Goal: Task Accomplishment & Management: Manage account settings

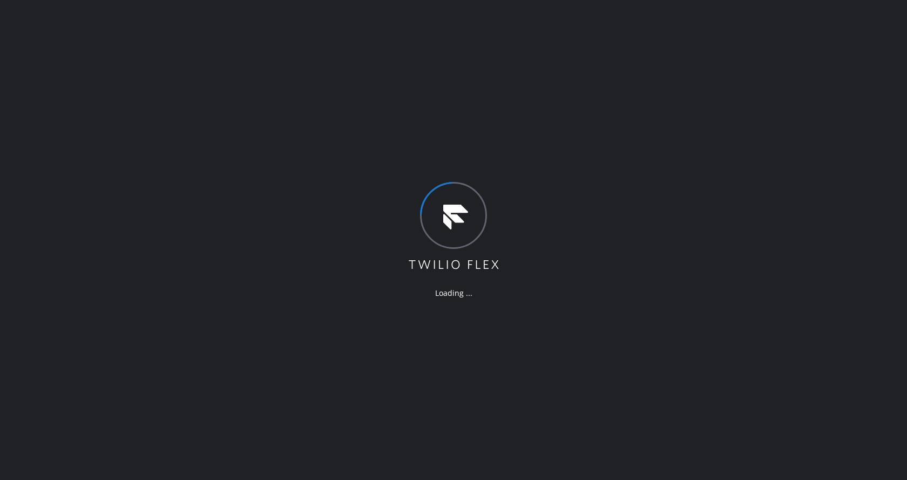
click at [519, 322] on div "Loading ..." at bounding box center [453, 240] width 907 height 480
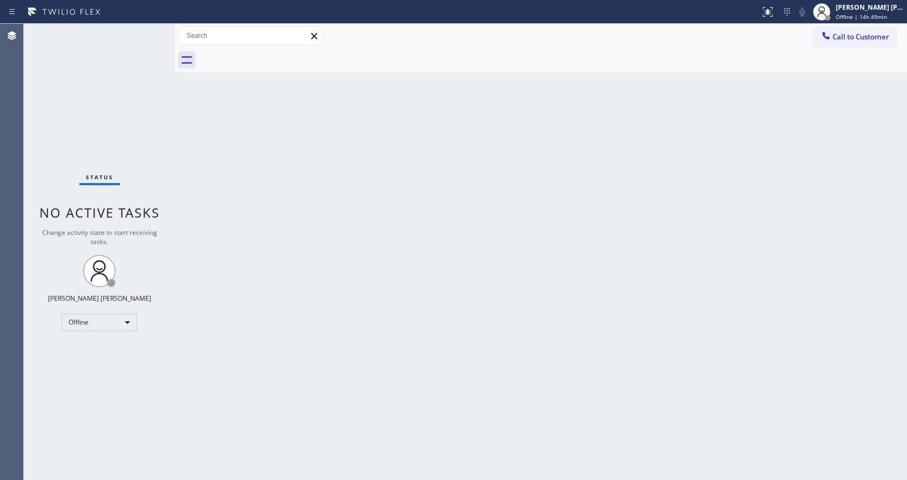
click at [73, 48] on div "Status No active tasks Change activity state to start receiving tasks. [PERSON_…" at bounding box center [99, 252] width 151 height 456
click at [419, 157] on div "Back to Dashboard Change Sender ID Customers Technicians Select a contact Outbo…" at bounding box center [541, 252] width 732 height 456
click at [199, 129] on div "Back to Dashboard Change Sender ID Customers Technicians Select a contact Outbo…" at bounding box center [541, 252] width 732 height 456
click at [149, 27] on div "Status No active tasks Change activity state to start receiving tasks. [PERSON_…" at bounding box center [99, 252] width 151 height 456
click at [246, 154] on div "Back to Dashboard Change Sender ID Customers Technicians Select a contact Outbo…" at bounding box center [541, 252] width 732 height 456
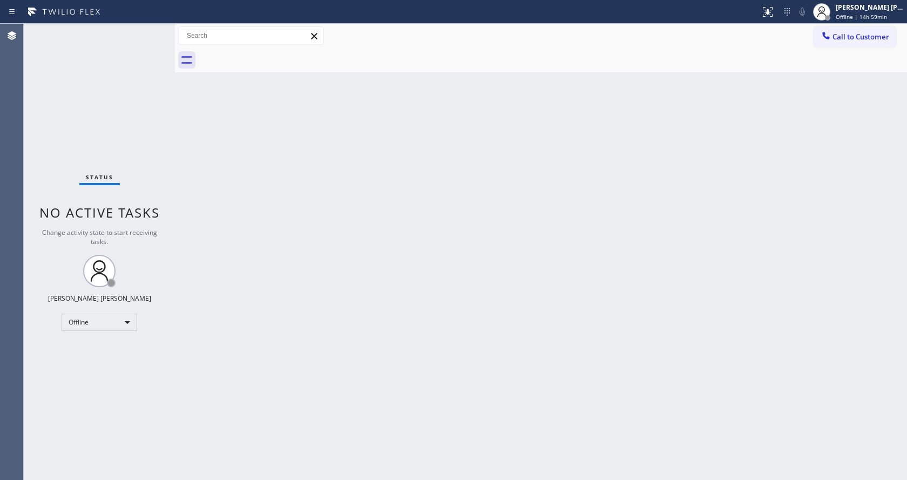
click at [316, 144] on div "Back to Dashboard Change Sender ID Customers Technicians Select a contact Outbo…" at bounding box center [541, 252] width 732 height 456
click at [302, 137] on div "Back to Dashboard Change Sender ID Customers Technicians Select a contact Outbo…" at bounding box center [541, 252] width 732 height 456
click at [880, 15] on span "Offline | 14h 59min" at bounding box center [860, 17] width 51 height 8
click at [848, 57] on button "Available" at bounding box center [853, 58] width 108 height 14
click at [303, 382] on div "Back to Dashboard Change Sender ID Customers Technicians Select a contact Outbo…" at bounding box center [541, 252] width 732 height 456
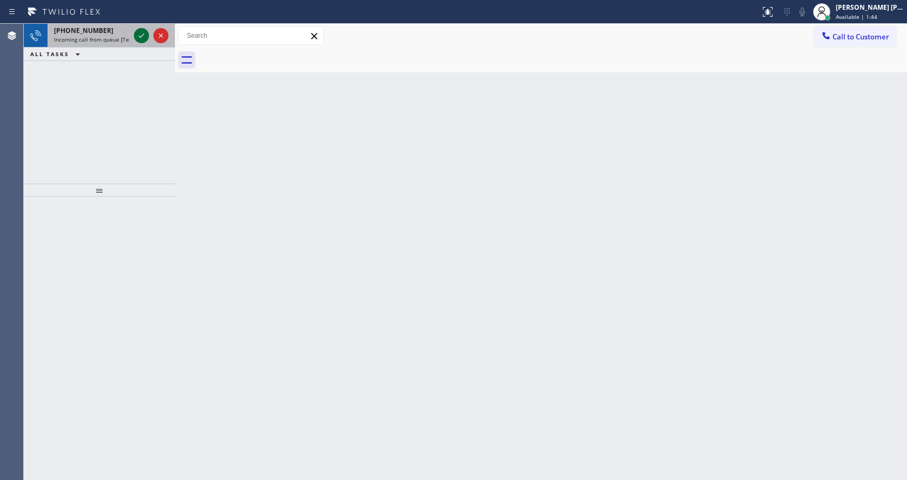
click at [141, 37] on icon at bounding box center [141, 35] width 5 height 4
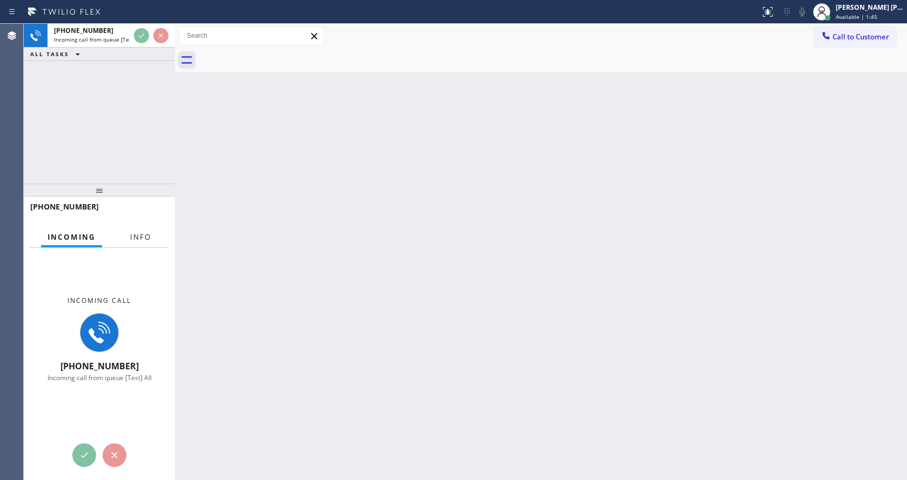
click at [144, 232] on span "Info" at bounding box center [140, 237] width 21 height 10
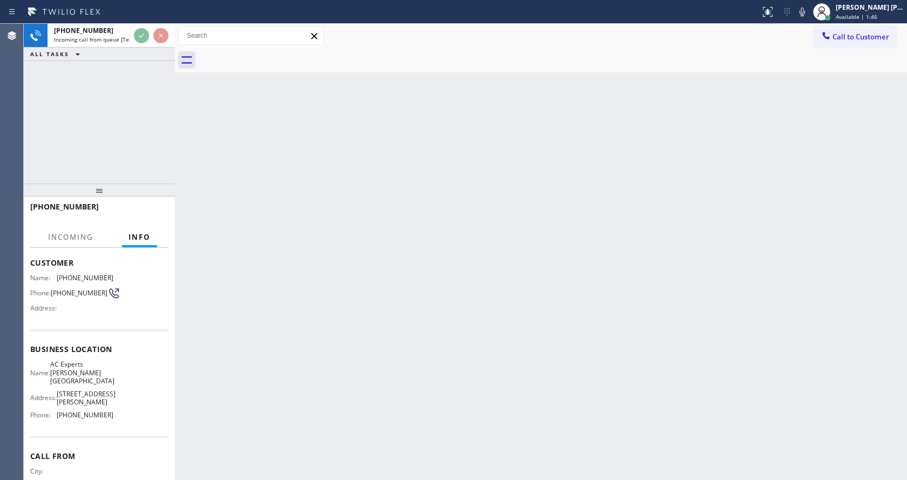
scroll to position [82, 0]
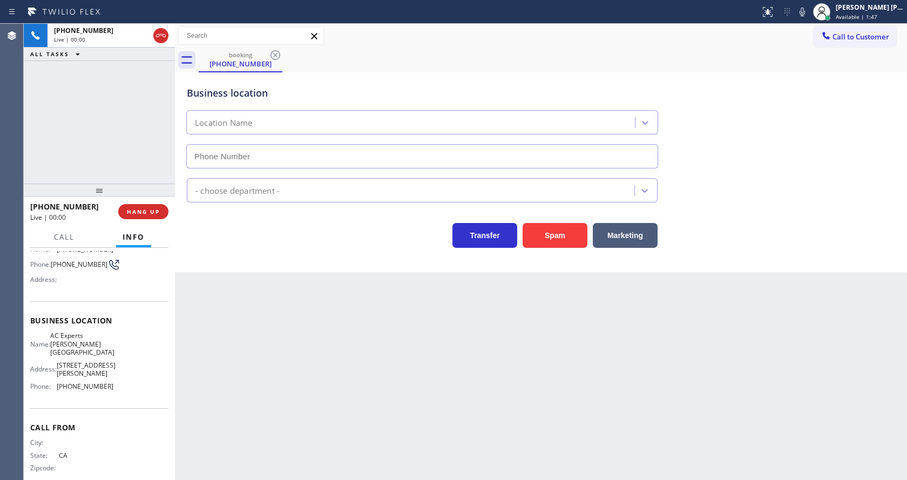
type input "[PHONE_NUMBER]"
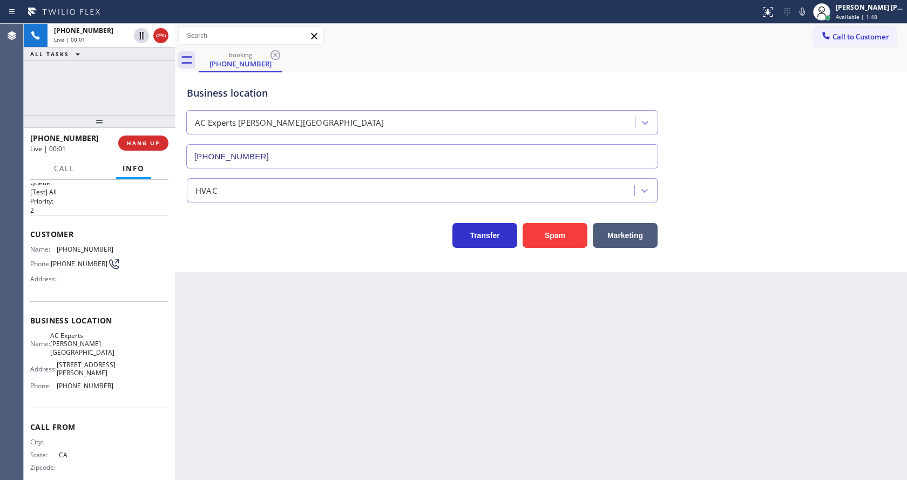
drag, startPoint x: 100, startPoint y: 189, endPoint x: 108, endPoint y: 90, distance: 99.1
click at [108, 90] on div "[PHONE_NUMBER] Live | 00:01 ALL TASKS ALL TASKS ACTIVE TASKS TASKS IN WRAP UP […" at bounding box center [99, 252] width 151 height 456
click at [442, 374] on div "Back to Dashboard Change Sender ID Customers Technicians Select a contact Outbo…" at bounding box center [541, 252] width 732 height 456
click at [576, 229] on button "Spam" at bounding box center [554, 235] width 65 height 25
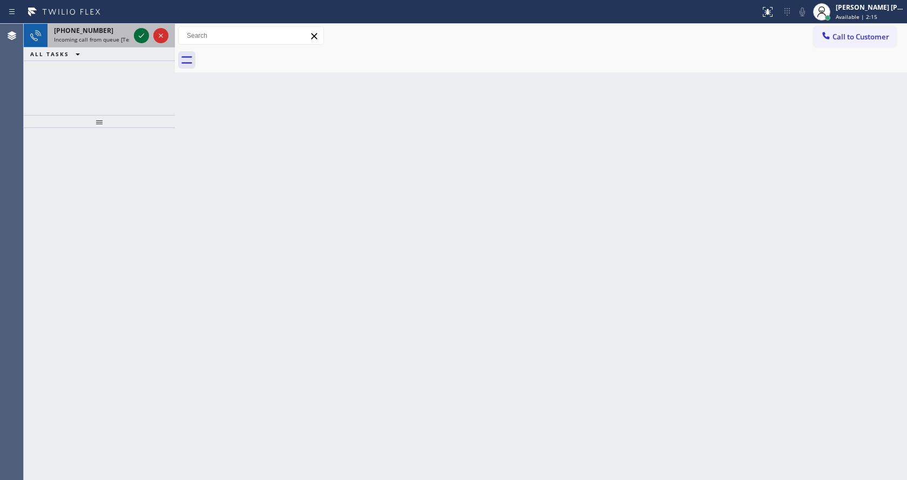
click at [141, 32] on icon at bounding box center [141, 35] width 13 height 13
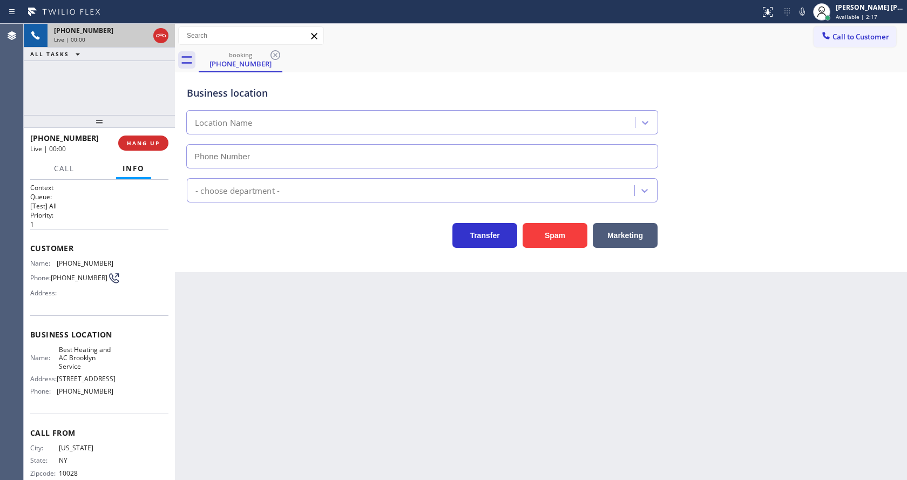
type input "[PHONE_NUMBER]"
click at [226, 387] on div "Back to Dashboard Change Sender ID Customers Technicians Select a contact Outbo…" at bounding box center [541, 252] width 732 height 456
drag, startPoint x: 398, startPoint y: 451, endPoint x: 384, endPoint y: 468, distance: 22.3
click at [398, 451] on div "Back to Dashboard Change Sender ID Customers Technicians Select a contact Outbo…" at bounding box center [541, 252] width 732 height 456
click at [334, 478] on div "Back to Dashboard Change Sender ID Customers Technicians Select a contact Outbo…" at bounding box center [541, 252] width 732 height 456
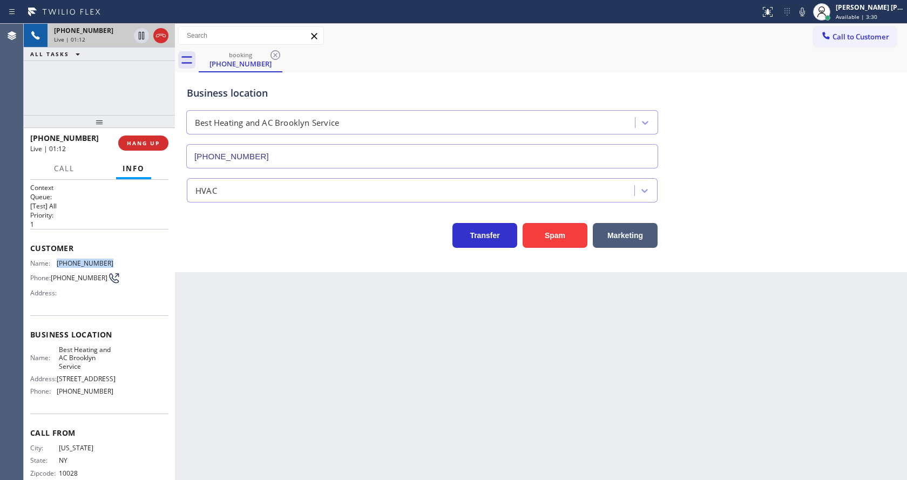
drag, startPoint x: 54, startPoint y: 262, endPoint x: 125, endPoint y: 264, distance: 71.3
click at [125, 264] on div "Name: [PHONE_NUMBER] Phone: [PHONE_NUMBER] Address:" at bounding box center [99, 280] width 138 height 43
copy div "[PHONE_NUMBER]"
click at [324, 355] on div "Back to Dashboard Change Sender ID Customers Technicians Select a contact Outbo…" at bounding box center [541, 252] width 732 height 456
click at [81, 348] on div "Business location Name: Best Heating and AC Brooklyn Service Address: [STREET_A…" at bounding box center [99, 364] width 138 height 98
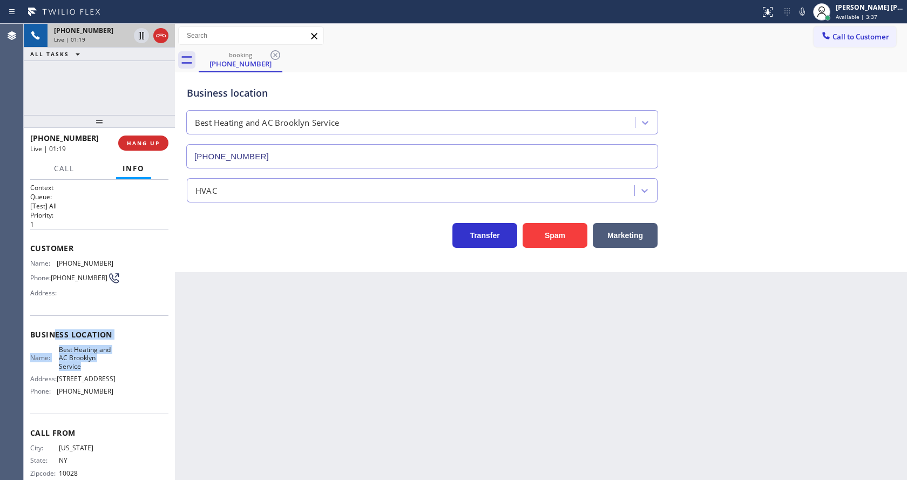
drag, startPoint x: 54, startPoint y: 345, endPoint x: 80, endPoint y: 365, distance: 32.7
click at [83, 366] on div "Business location Name: Best Heating and AC Brooklyn Service Address: [STREET_A…" at bounding box center [99, 364] width 138 height 98
click at [80, 365] on span "Best Heating and AC Brooklyn Service" at bounding box center [86, 357] width 54 height 25
drag, startPoint x: 57, startPoint y: 352, endPoint x: 89, endPoint y: 367, distance: 35.2
click at [89, 367] on span "Best Heating and AC Brooklyn Service" at bounding box center [86, 357] width 54 height 25
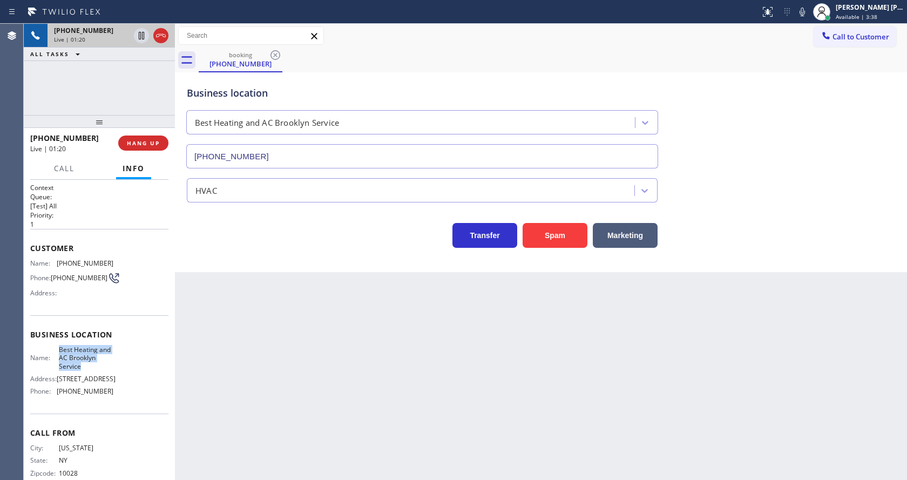
copy span "Best Heating and AC Brooklyn Service"
drag, startPoint x: 314, startPoint y: 359, endPoint x: 269, endPoint y: 432, distance: 86.3
click at [312, 363] on div "Back to Dashboard Change Sender ID Customers Technicians Select a contact Outbo…" at bounding box center [541, 252] width 732 height 456
click at [63, 356] on span "Best Heating and AC Brooklyn Service" at bounding box center [86, 357] width 54 height 25
drag, startPoint x: 53, startPoint y: 396, endPoint x: 108, endPoint y: 392, distance: 55.7
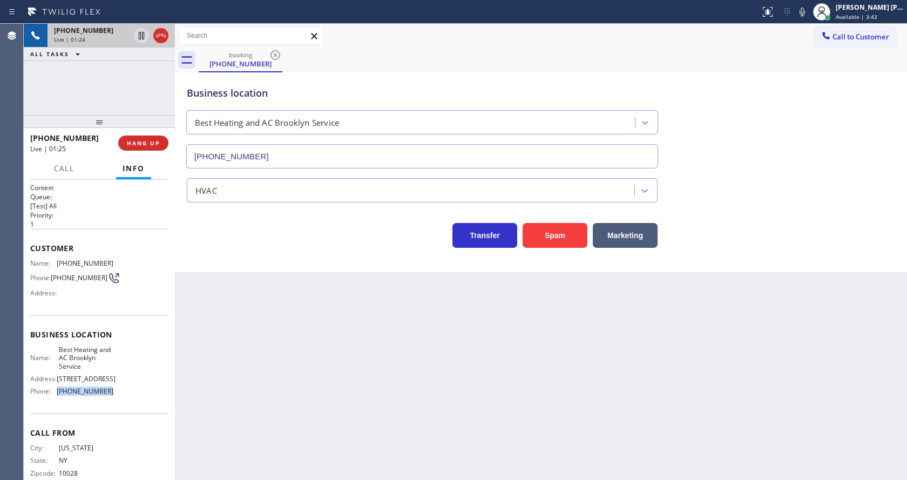
click at [108, 392] on div "Name: Best Heating and AC Brooklyn Service Address: [STREET_ADDRESS] Phone: [PH…" at bounding box center [99, 372] width 138 height 55
copy div "[PHONE_NUMBER]"
click at [225, 380] on div "Back to Dashboard Change Sender ID Customers Technicians Select a contact Outbo…" at bounding box center [541, 252] width 732 height 456
click at [233, 466] on div "Back to Dashboard Change Sender ID Customers Technicians Select a contact Outbo…" at bounding box center [541, 252] width 732 height 456
click at [425, 363] on div "Back to Dashboard Change Sender ID Customers Technicians Select a contact Outbo…" at bounding box center [541, 252] width 732 height 456
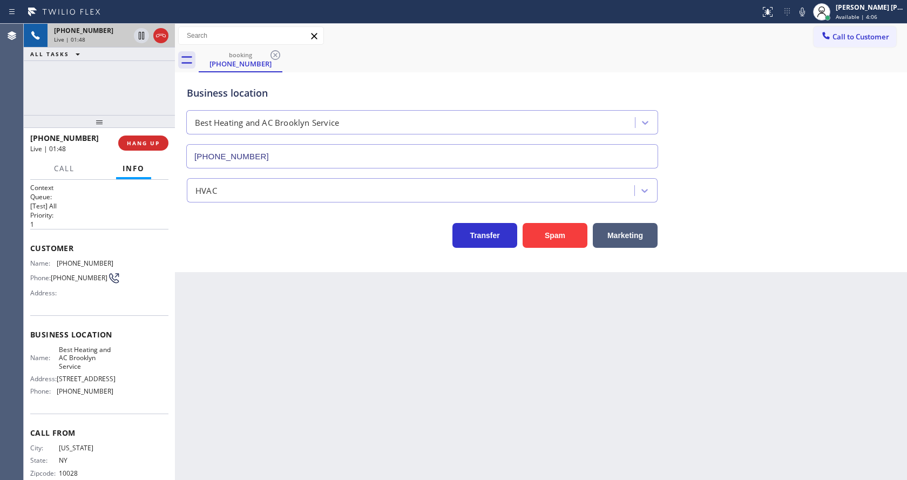
click at [261, 293] on div "Back to Dashboard Change Sender ID Customers Technicians Select a contact Outbo…" at bounding box center [541, 252] width 732 height 456
click at [459, 364] on div "Back to Dashboard Change Sender ID Customers Technicians Select a contact Outbo…" at bounding box center [541, 252] width 732 height 456
drag, startPoint x: 597, startPoint y: 411, endPoint x: 753, endPoint y: 259, distance: 218.3
click at [601, 409] on div "Back to Dashboard Change Sender ID Customers Technicians Select a contact Outbo…" at bounding box center [541, 252] width 732 height 456
click at [803, 11] on icon at bounding box center [802, 11] width 13 height 13
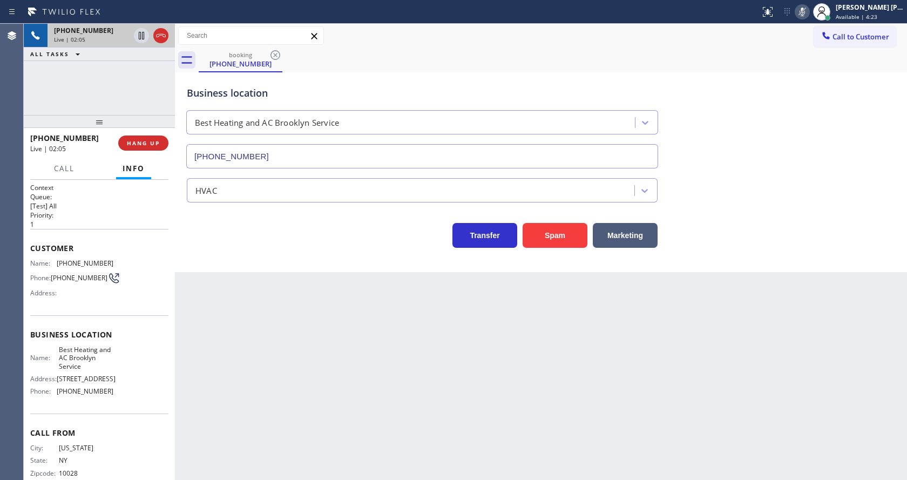
click at [808, 13] on icon at bounding box center [802, 11] width 13 height 13
click at [806, 80] on div "Business location Best Heating and AC Brooklyn Service [PHONE_NUMBER]" at bounding box center [541, 120] width 712 height 98
click at [352, 465] on div "Back to Dashboard Change Sender ID Customers Technicians Select a contact Outbo…" at bounding box center [541, 252] width 732 height 456
click at [499, 346] on div "Back to Dashboard Change Sender ID Customers Technicians Select a contact Outbo…" at bounding box center [541, 252] width 732 height 456
click at [808, 11] on icon at bounding box center [802, 11] width 13 height 13
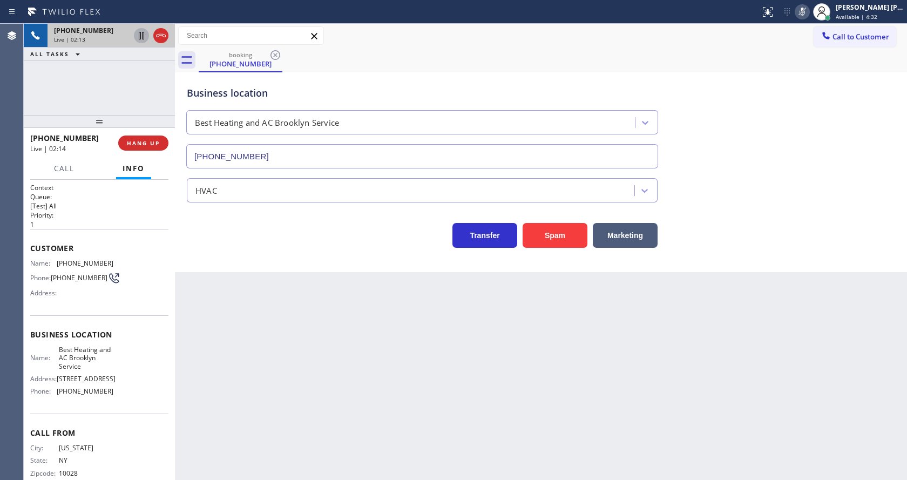
click at [138, 36] on icon at bounding box center [141, 35] width 13 height 13
click at [288, 414] on div "Back to Dashboard Change Sender ID Customers Technicians Select a contact Outbo…" at bounding box center [541, 252] width 732 height 456
click at [437, 398] on div "Back to Dashboard Change Sender ID Customers Technicians Select a contact Outbo…" at bounding box center [541, 252] width 732 height 456
click at [267, 318] on div "Back to Dashboard Change Sender ID Customers Technicians Select a contact Outbo…" at bounding box center [541, 252] width 732 height 456
click at [566, 369] on div "Back to Dashboard Change Sender ID Customers Technicians Select a contact Outbo…" at bounding box center [541, 252] width 732 height 456
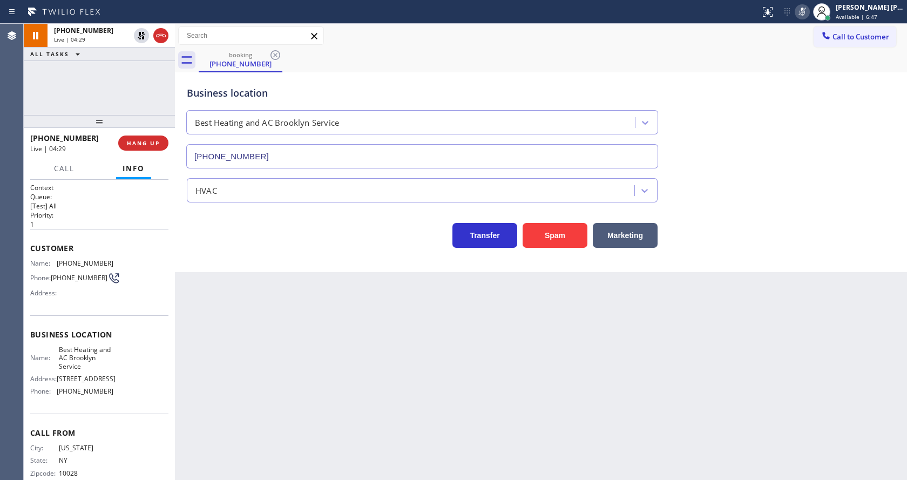
click at [325, 401] on div "Back to Dashboard Change Sender ID Customers Technicians Select a contact Outbo…" at bounding box center [541, 252] width 732 height 456
drag, startPoint x: 267, startPoint y: 341, endPoint x: 266, endPoint y: 324, distance: 16.8
click at [267, 341] on div "Back to Dashboard Change Sender ID Customers Technicians Select a contact Outbo…" at bounding box center [541, 252] width 732 height 456
drag, startPoint x: 581, startPoint y: 347, endPoint x: 575, endPoint y: 346, distance: 5.4
click at [581, 347] on div "Back to Dashboard Change Sender ID Customers Technicians Select a contact Outbo…" at bounding box center [541, 252] width 732 height 456
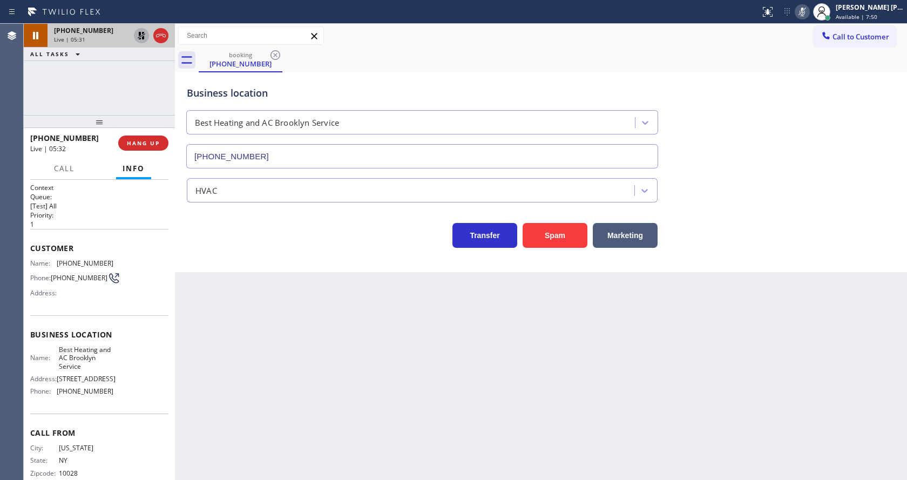
click at [141, 32] on icon at bounding box center [141, 35] width 13 height 13
click at [808, 10] on icon at bounding box center [802, 11] width 13 height 13
click at [810, 123] on div "Business location Best Heating and AC Brooklyn Service [PHONE_NUMBER]" at bounding box center [541, 120] width 712 height 98
click at [318, 327] on div "Back to Dashboard Change Sender ID Customers Technicians Select a contact Outbo…" at bounding box center [541, 252] width 732 height 456
click at [262, 289] on div "Back to Dashboard Change Sender ID Customers Technicians Select a contact Outbo…" at bounding box center [541, 252] width 732 height 456
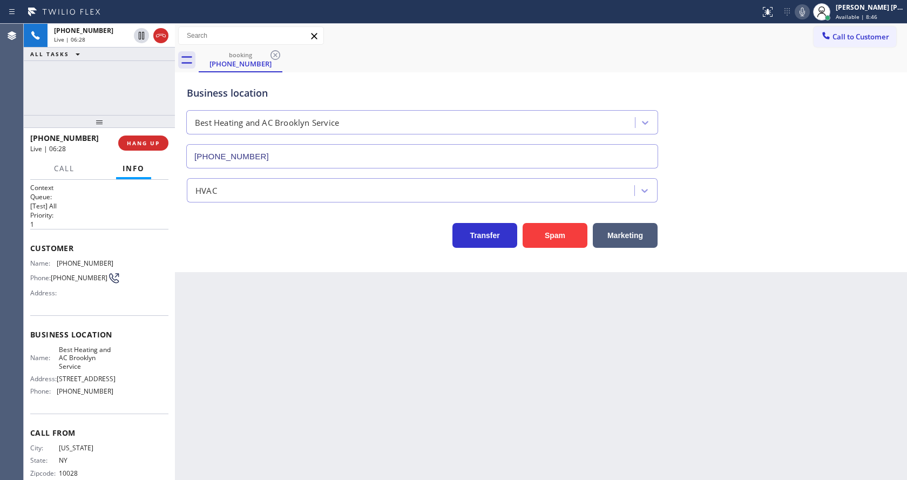
click at [808, 9] on icon at bounding box center [802, 11] width 13 height 13
click at [141, 35] on icon at bounding box center [141, 35] width 13 height 13
click at [337, 349] on div "Back to Dashboard Change Sender ID Customers Technicians Select a contact Outbo…" at bounding box center [541, 252] width 732 height 456
click at [277, 251] on div "Business location Best Heating and AC Brooklyn Service [PHONE_NUMBER] HVAC Tran…" at bounding box center [541, 172] width 732 height 200
click at [135, 75] on icon at bounding box center [141, 72] width 13 height 13
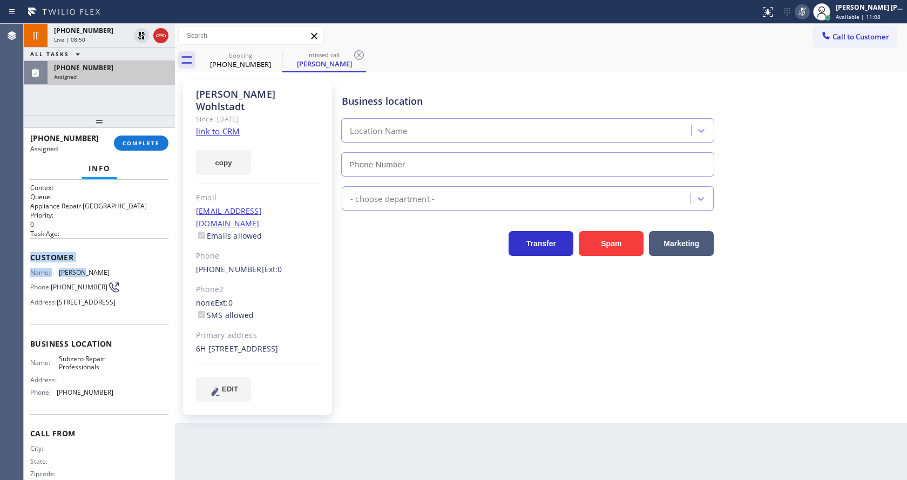
type input "[PHONE_NUMBER]"
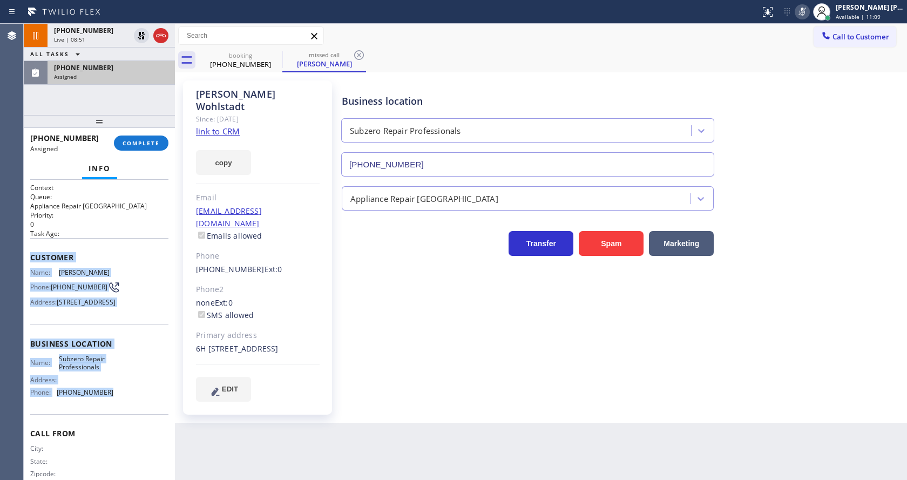
drag, startPoint x: 32, startPoint y: 254, endPoint x: 108, endPoint y: 415, distance: 178.4
click at [108, 415] on div "Context Queue: Appliance Repair High End Priority: 0 Task Age: Customer Name: […" at bounding box center [99, 339] width 138 height 313
copy div "Customer Name: [PERSON_NAME] Phone: [PHONE_NUMBER] Address: [STREET_ADDRESS] Bu…"
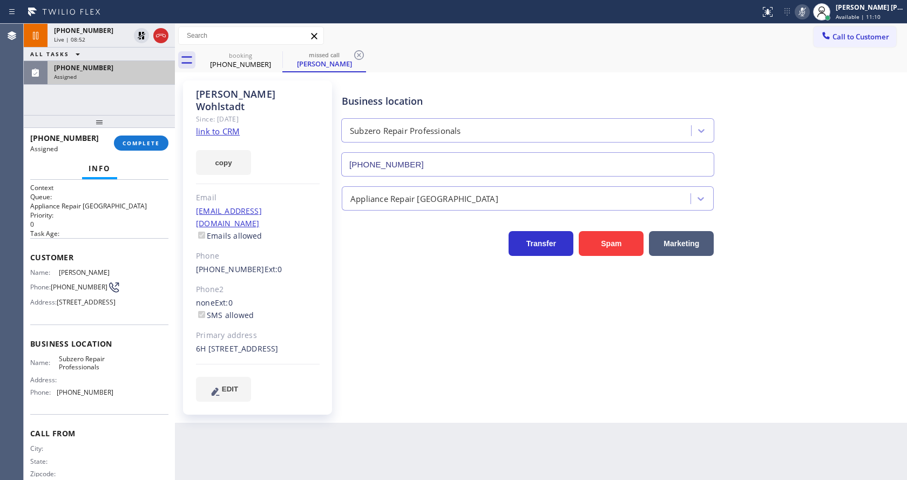
click at [137, 134] on div "[PHONE_NUMBER] Assigned COMPLETE" at bounding box center [99, 143] width 138 height 28
click at [138, 141] on span "COMPLETE" at bounding box center [141, 143] width 37 height 8
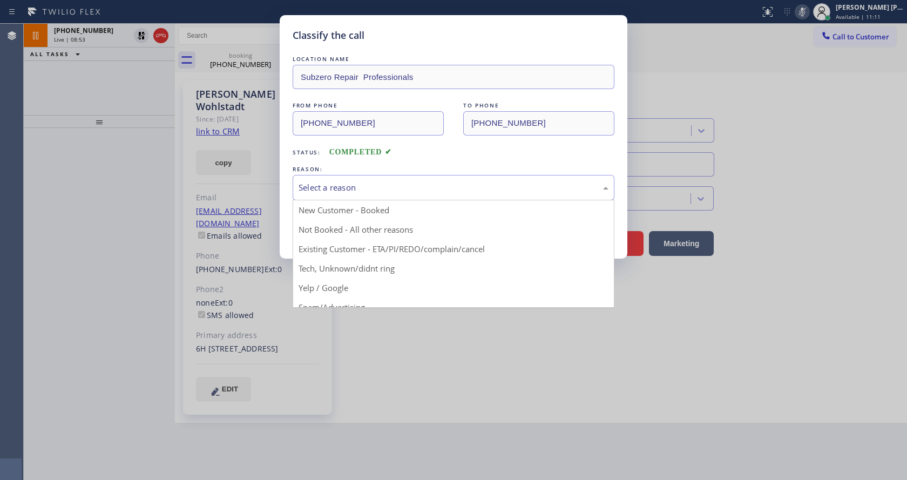
click at [343, 191] on div "Select a reason" at bounding box center [453, 187] width 310 height 12
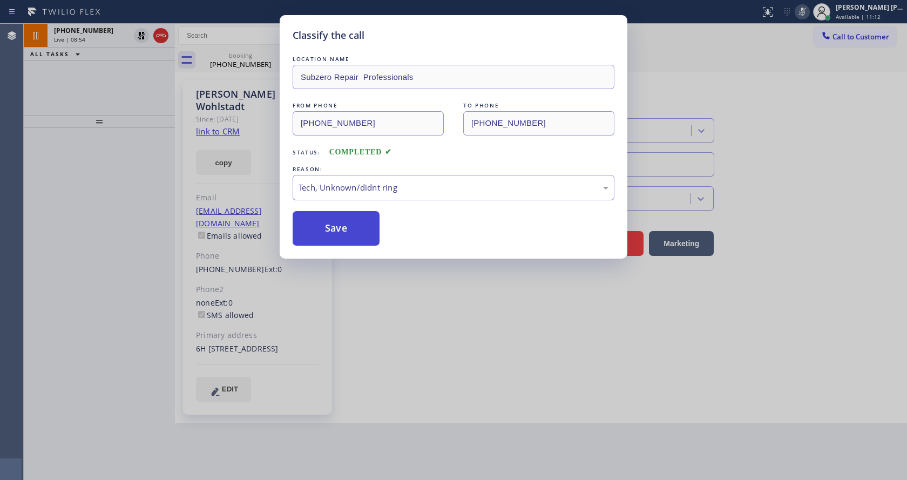
click at [344, 237] on button "Save" at bounding box center [336, 228] width 87 height 35
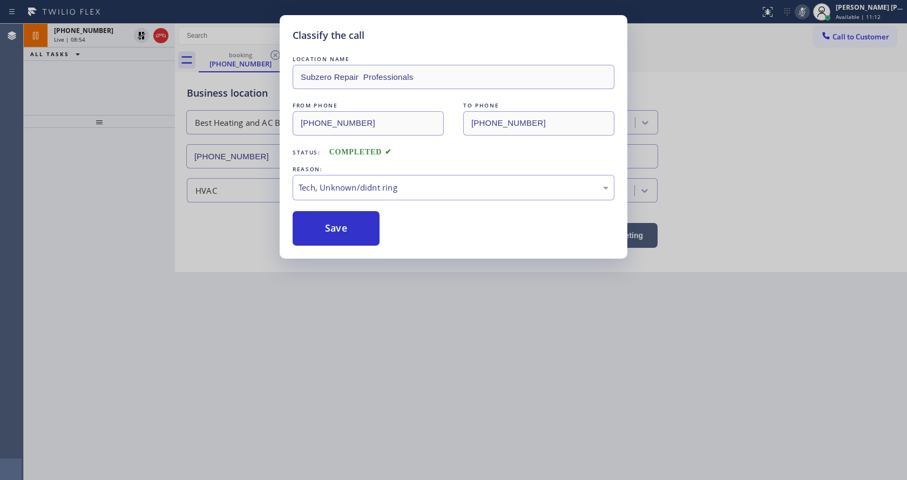
click at [392, 384] on div "Classify the call LOCATION NAME Subzero Repair Professionals FROM PHONE [PHONE_…" at bounding box center [453, 240] width 907 height 480
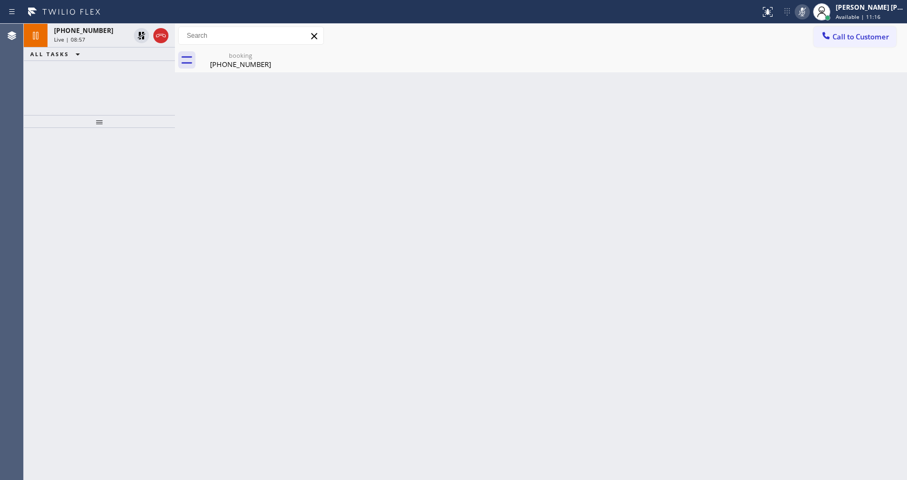
click at [278, 154] on div "Back to Dashboard Change Sender ID Customers Technicians Select a contact Outbo…" at bounding box center [541, 252] width 732 height 456
click at [241, 73] on div "Back to Dashboard Change Sender ID Customers Technicians Select a contact Outbo…" at bounding box center [541, 252] width 732 height 456
click at [220, 47] on div "Call to Customer Outbound call Location Search location Your caller id phone nu…" at bounding box center [541, 36] width 732 height 24
click at [111, 35] on div "[PHONE_NUMBER]" at bounding box center [92, 30] width 76 height 9
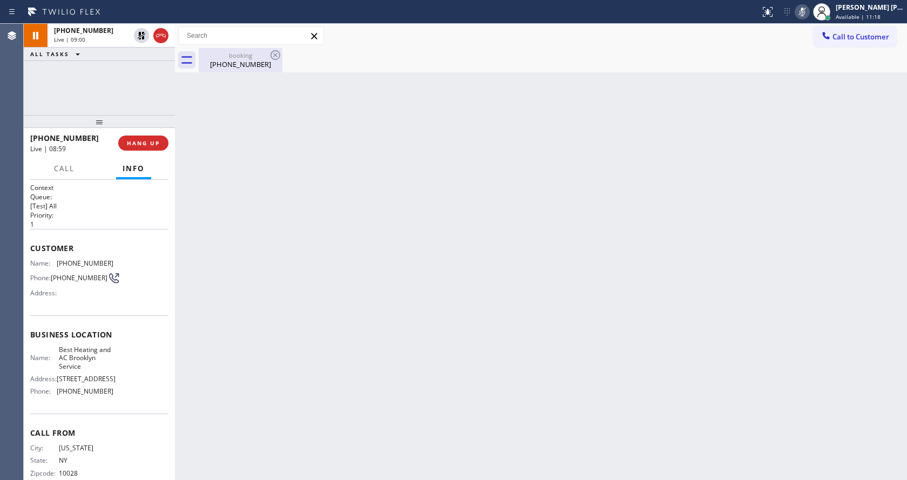
click at [223, 55] on div "booking" at bounding box center [240, 55] width 81 height 8
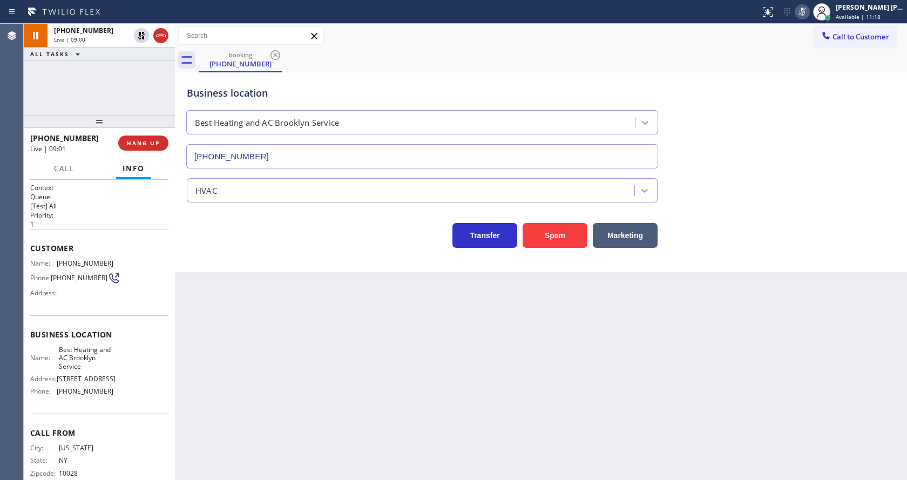
click at [334, 302] on div "Back to Dashboard Change Sender ID Customers Technicians Select a contact Outbo…" at bounding box center [541, 252] width 732 height 456
click at [139, 32] on icon at bounding box center [142, 36] width 8 height 8
click at [805, 12] on icon at bounding box center [802, 11] width 13 height 13
drag, startPoint x: 800, startPoint y: 56, endPoint x: 804, endPoint y: 85, distance: 29.5
click at [800, 56] on div "booking [PHONE_NUMBER]" at bounding box center [553, 60] width 708 height 24
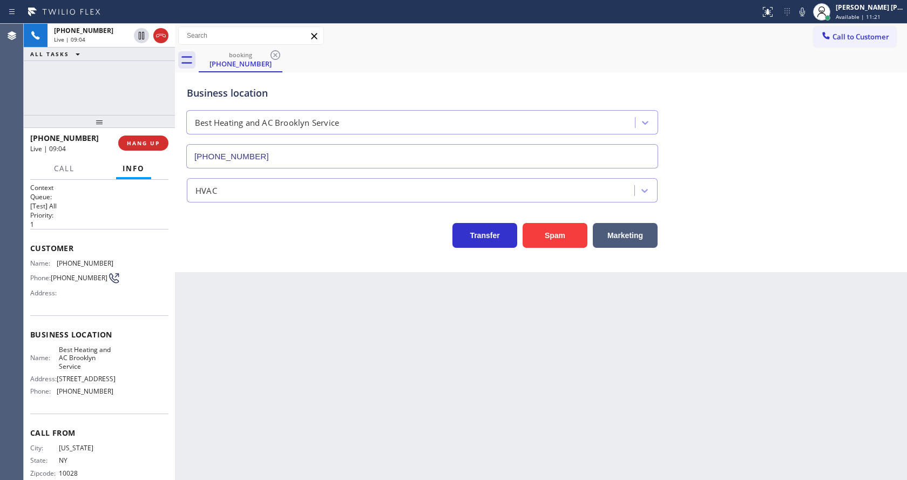
click at [389, 337] on div "Back to Dashboard Change Sender ID Customers Technicians Select a contact Outbo…" at bounding box center [541, 252] width 732 height 456
click at [358, 425] on div "Back to Dashboard Change Sender ID Customers Technicians Select a contact Outbo…" at bounding box center [541, 252] width 732 height 456
click at [603, 365] on div "Back to Dashboard Change Sender ID Customers Technicians Select a contact Outbo…" at bounding box center [541, 252] width 732 height 456
click at [363, 372] on div "Back to Dashboard Change Sender ID Customers Technicians Select a contact Outbo…" at bounding box center [541, 252] width 732 height 456
click at [584, 394] on div "Back to Dashboard Change Sender ID Customers Technicians Select a contact Outbo…" at bounding box center [541, 252] width 732 height 456
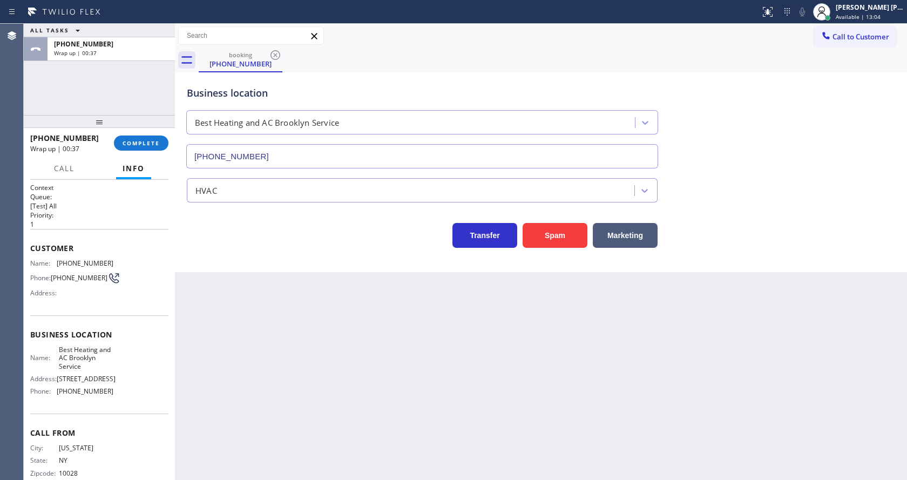
click at [243, 370] on div "Back to Dashboard Change Sender ID Customers Technicians Select a contact Outbo…" at bounding box center [541, 252] width 732 height 456
click at [443, 374] on div "Back to Dashboard Change Sender ID Customers Technicians Select a contact Outbo…" at bounding box center [541, 252] width 732 height 456
click at [144, 138] on button "COMPLETE" at bounding box center [141, 142] width 55 height 15
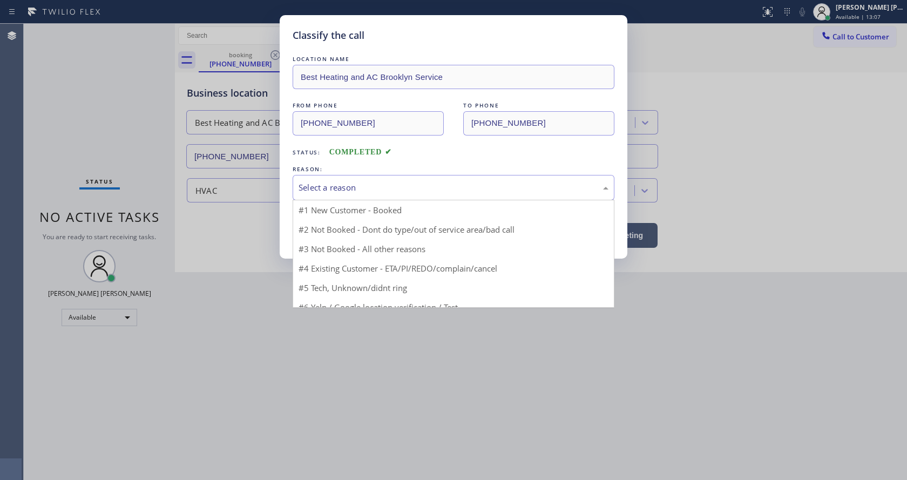
click at [384, 197] on div "Select a reason" at bounding box center [454, 187] width 322 height 25
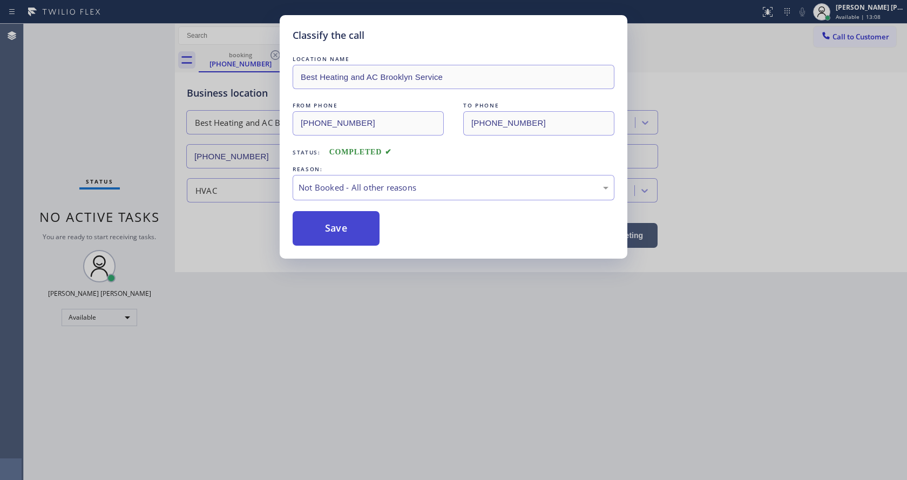
click at [328, 227] on button "Save" at bounding box center [336, 228] width 87 height 35
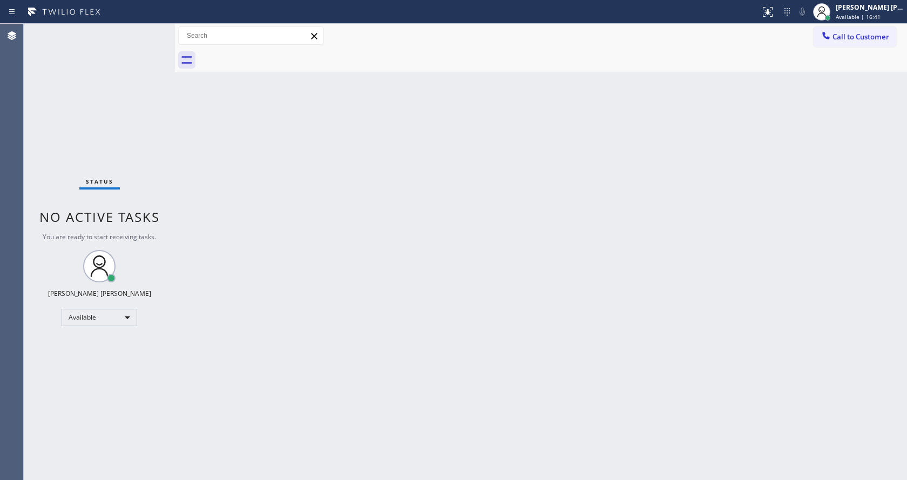
click at [372, 341] on div "Back to Dashboard Change Sender ID Customers Technicians Select a contact Outbo…" at bounding box center [541, 252] width 732 height 456
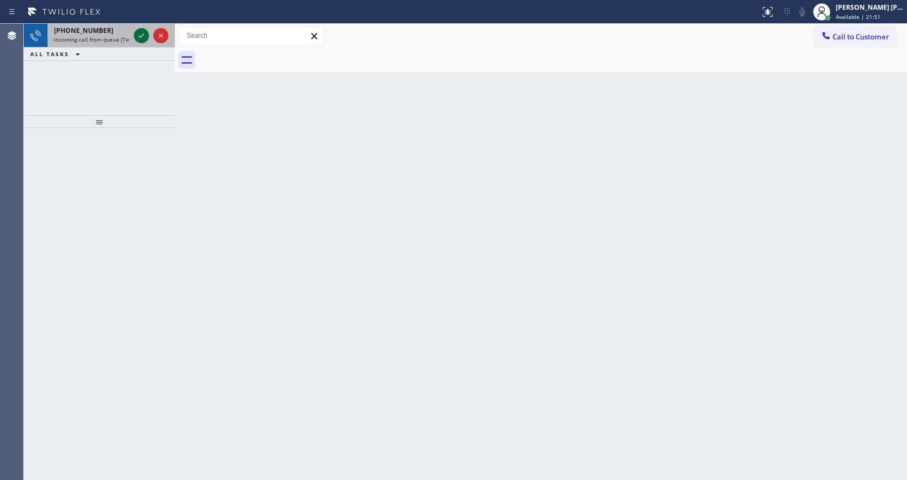
click at [140, 32] on icon at bounding box center [141, 35] width 13 height 13
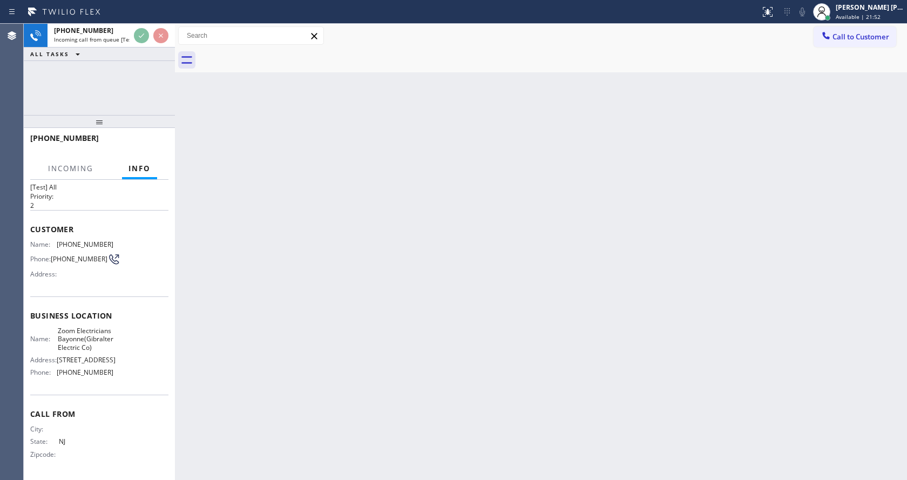
scroll to position [47, 0]
click at [407, 325] on div "Back to Dashboard Change Sender ID Customers Technicians Select a contact Outbo…" at bounding box center [541, 252] width 732 height 456
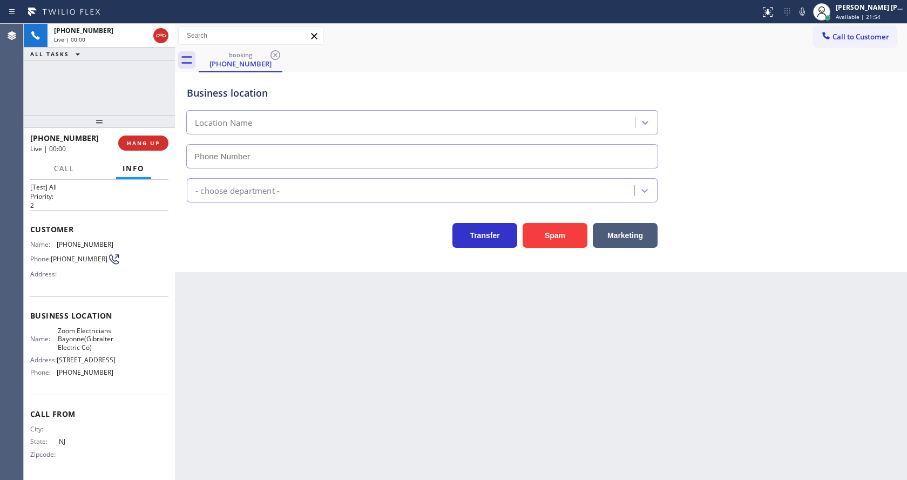
type input "[PHONE_NUMBER]"
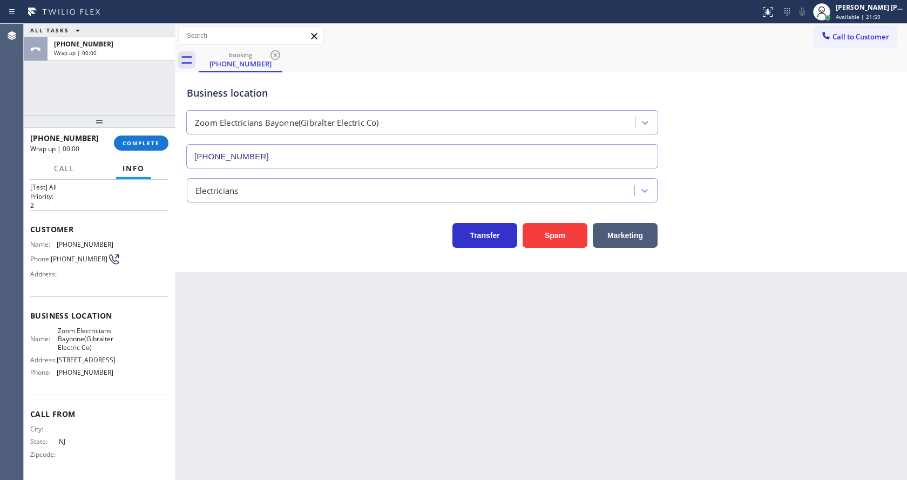
click at [317, 284] on div "Back to Dashboard Change Sender ID Customers Technicians Select a contact Outbo…" at bounding box center [541, 252] width 732 height 456
click at [157, 141] on span "COMPLETE" at bounding box center [141, 143] width 37 height 8
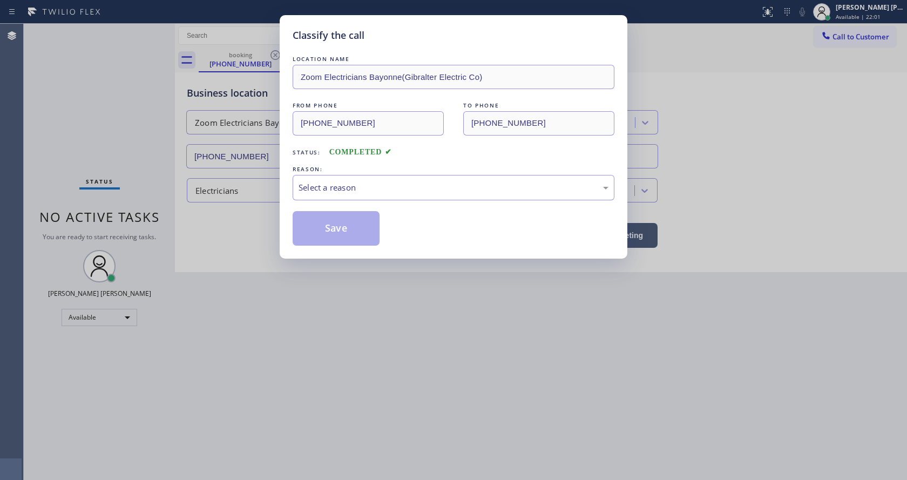
click at [364, 181] on div "Select a reason" at bounding box center [453, 187] width 310 height 12
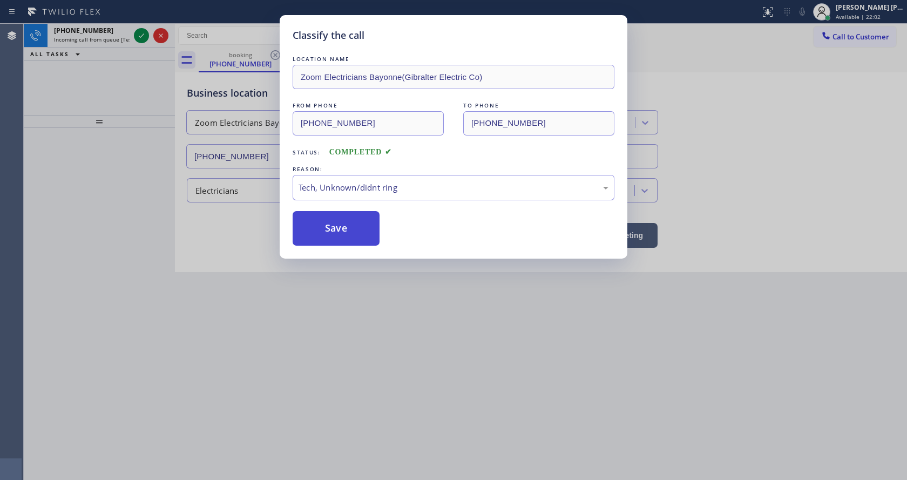
click at [342, 239] on button "Save" at bounding box center [336, 228] width 87 height 35
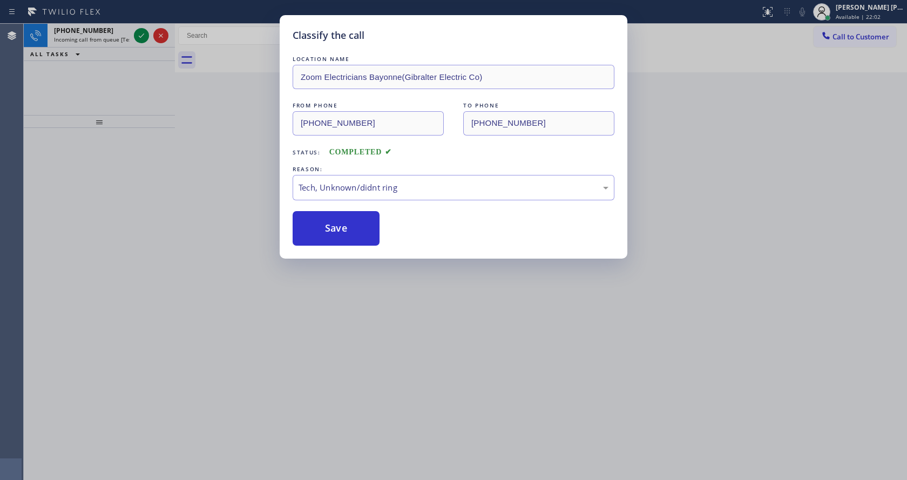
click at [441, 350] on div "Classify the call LOCATION NAME Zoom Electricians Bayonne(Gibralter Electric Co…" at bounding box center [453, 240] width 907 height 480
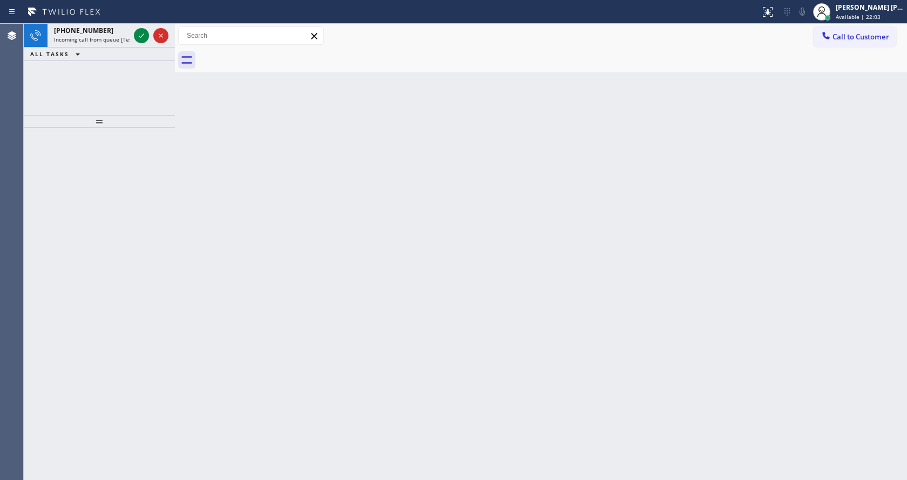
drag, startPoint x: 194, startPoint y: 198, endPoint x: 196, endPoint y: 95, distance: 103.1
click at [194, 198] on div "Back to Dashboard Change Sender ID Customers Technicians Select a contact Outbo…" at bounding box center [541, 252] width 732 height 456
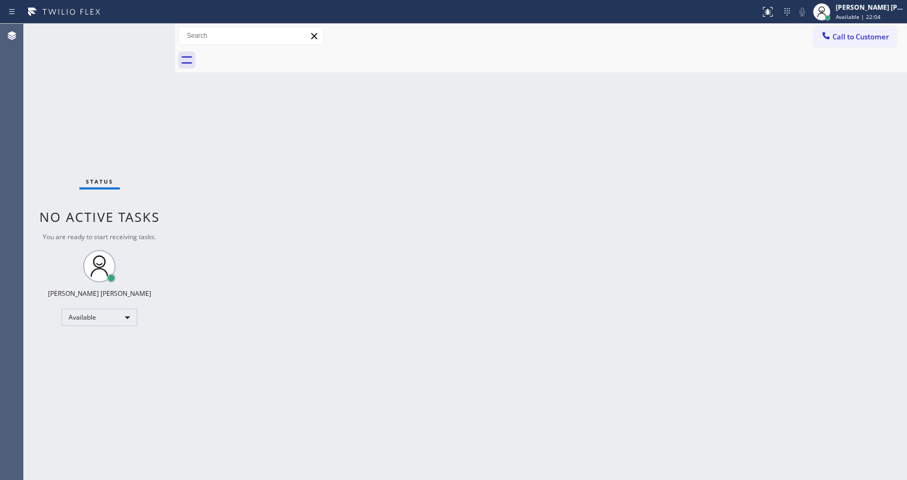
click at [145, 35] on div "Status No active tasks You are ready to start receiving tasks. [PERSON_NAME] [P…" at bounding box center [99, 252] width 151 height 456
click at [404, 296] on div "Back to Dashboard Change Sender ID Customers Technicians Select a contact Outbo…" at bounding box center [541, 252] width 732 height 456
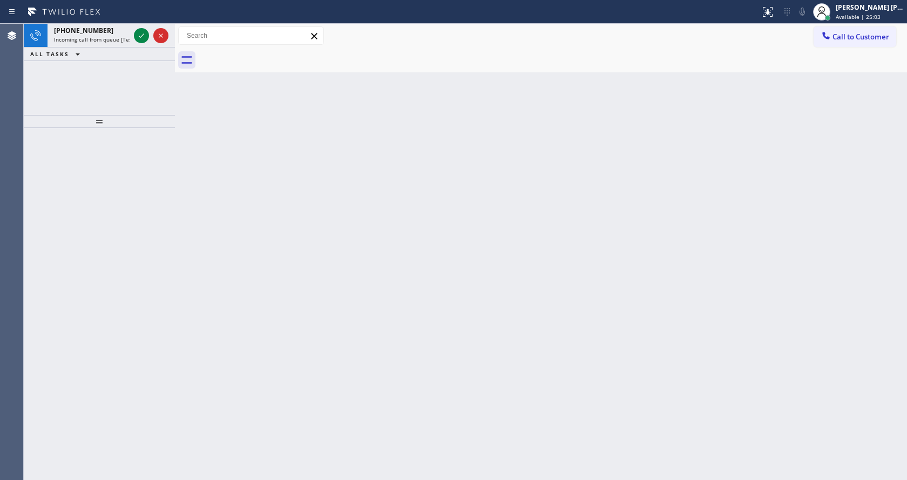
click at [193, 195] on div "Back to Dashboard Change Sender ID Customers Technicians Select a contact Outbo…" at bounding box center [541, 252] width 732 height 456
click at [138, 36] on icon at bounding box center [141, 35] width 13 height 13
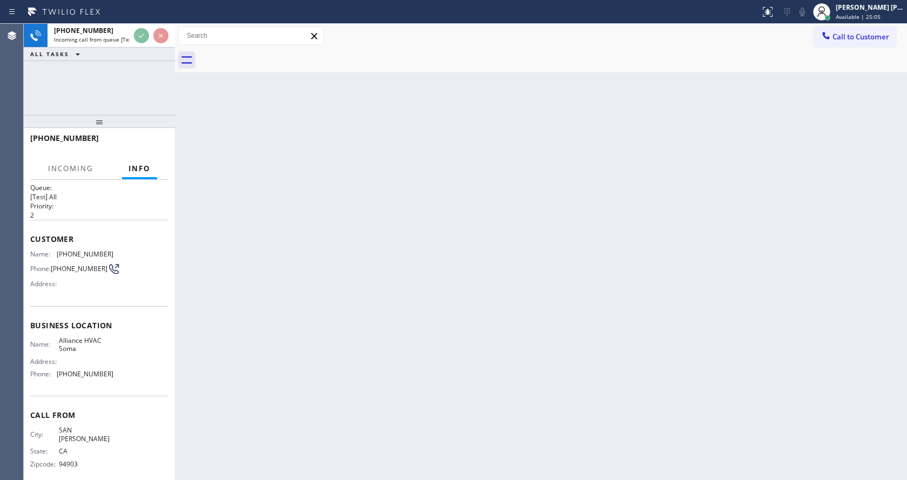
scroll to position [14, 0]
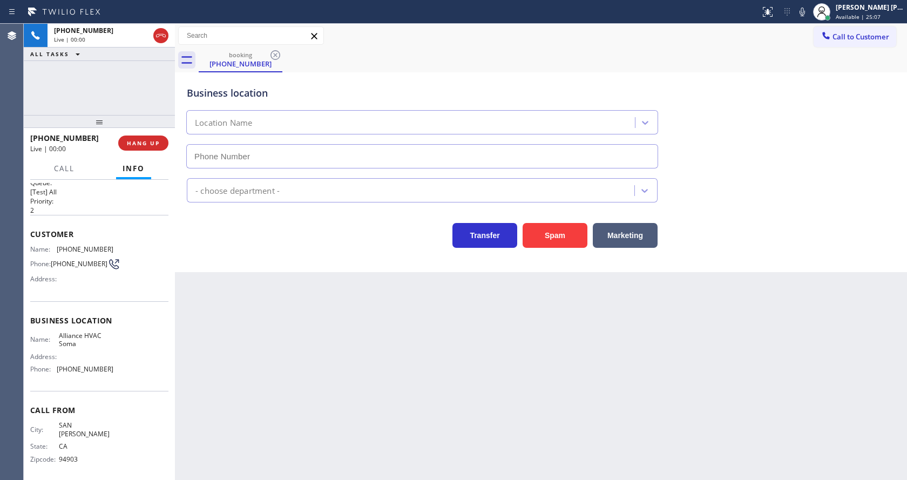
type input "[PHONE_NUMBER]"
click at [560, 234] on button "Spam" at bounding box center [554, 235] width 65 height 25
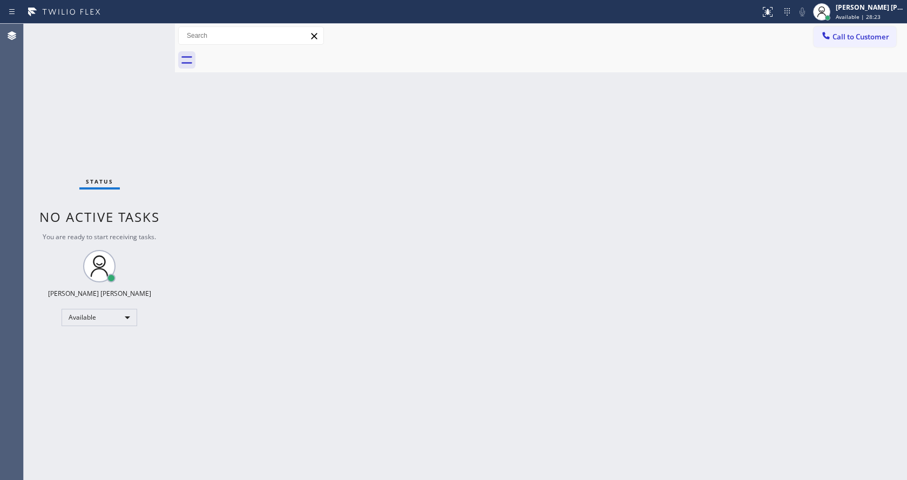
click at [228, 176] on div "Back to Dashboard Change Sender ID Customers Technicians Select a contact Outbo…" at bounding box center [541, 252] width 732 height 456
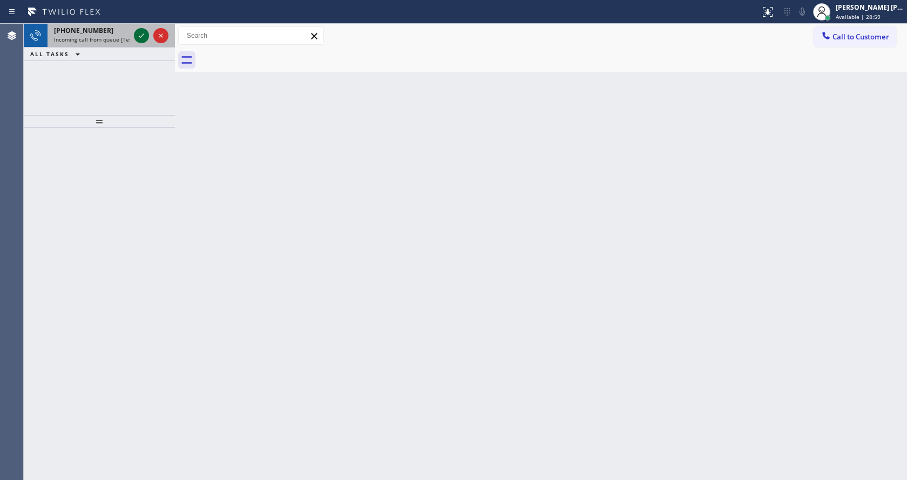
click at [143, 33] on icon at bounding box center [141, 35] width 13 height 13
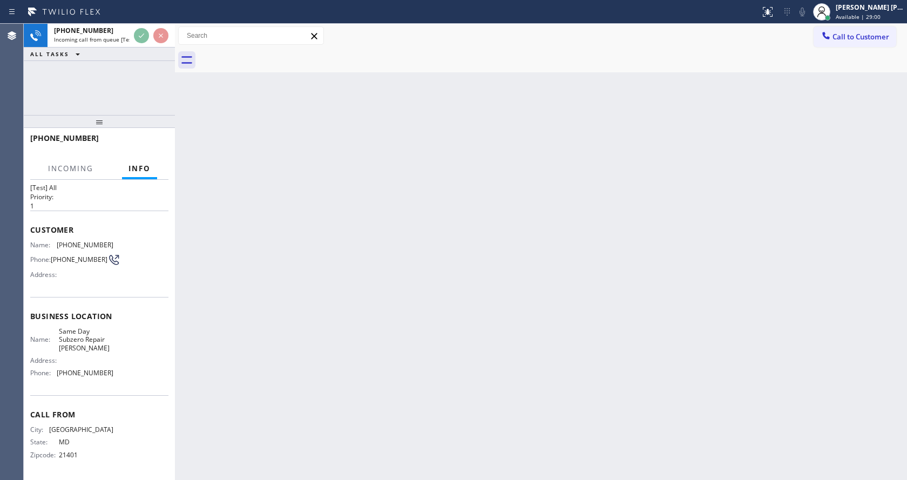
scroll to position [22, 0]
click at [295, 359] on div "Back to Dashboard Change Sender ID Customers Technicians Select a contact Outbo…" at bounding box center [541, 252] width 732 height 456
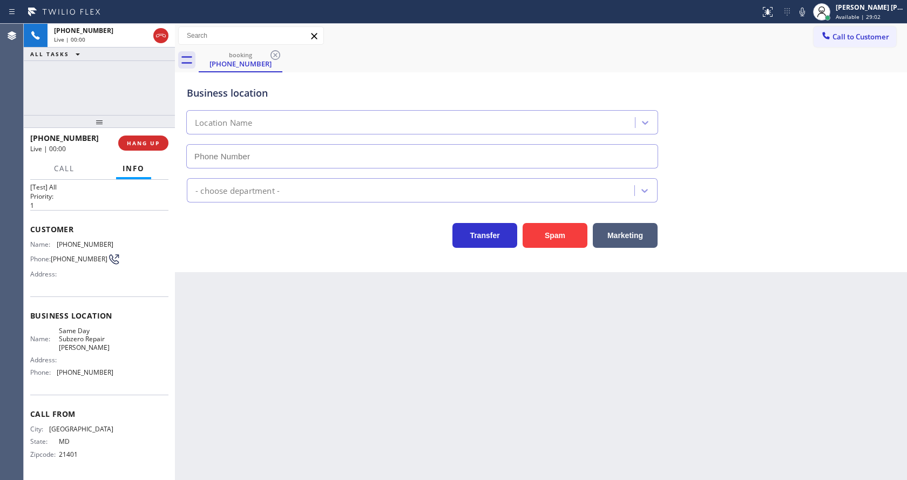
type input "[PHONE_NUMBER]"
click at [547, 276] on div "Back to Dashboard Change Sender ID Customers Technicians Select a contact Outbo…" at bounding box center [541, 252] width 732 height 456
click at [545, 230] on button "Spam" at bounding box center [554, 235] width 65 height 25
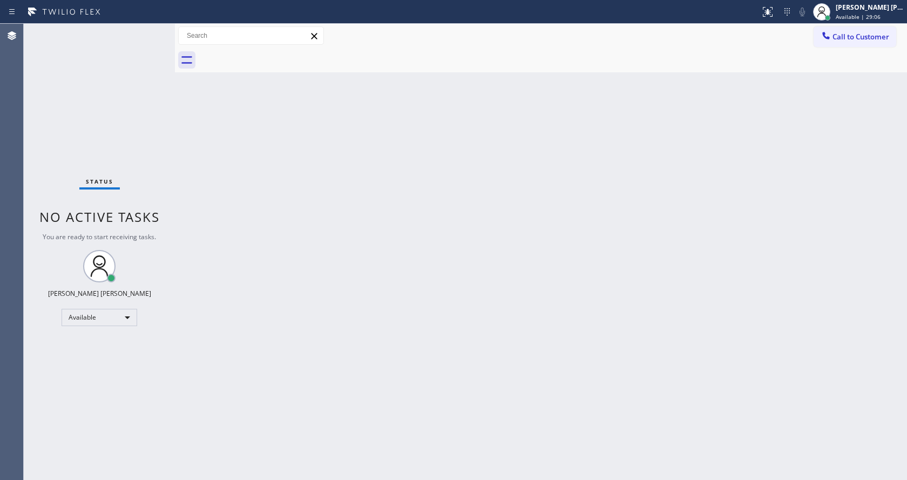
drag, startPoint x: 586, startPoint y: 400, endPoint x: 472, endPoint y: 423, distance: 115.6
click at [586, 400] on div "Back to Dashboard Change Sender ID Customers Technicians Select a contact Outbo…" at bounding box center [541, 252] width 732 height 456
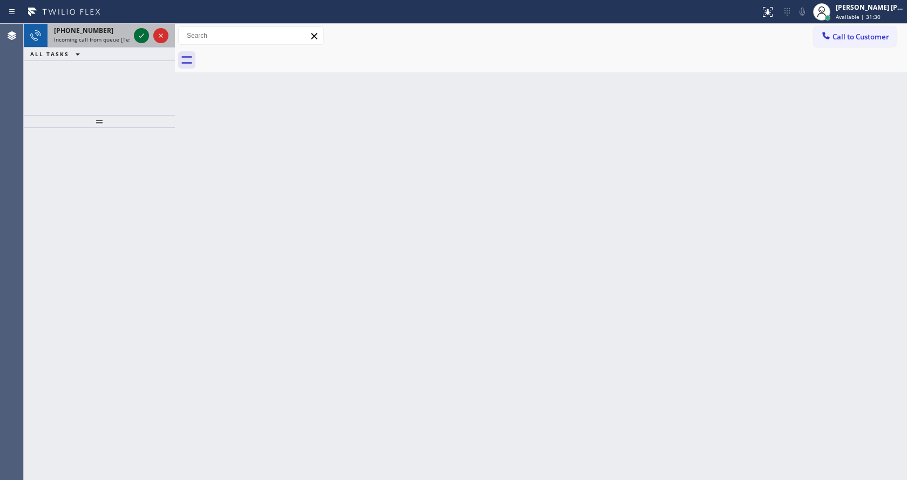
click at [139, 34] on icon at bounding box center [141, 35] width 13 height 13
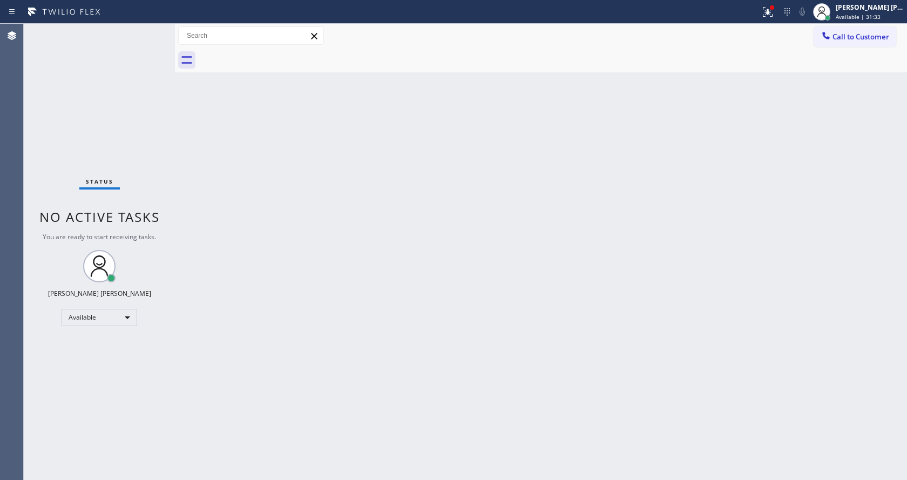
click at [373, 375] on div "Back to Dashboard Change Sender ID Customers Technicians Select a contact Outbo…" at bounding box center [541, 252] width 732 height 456
click at [136, 33] on div "Status No active tasks You are ready to start receiving tasks. [PERSON_NAME] [P…" at bounding box center [99, 252] width 151 height 456
click at [596, 143] on div "Back to Dashboard Change Sender ID Customers Technicians Select a contact Outbo…" at bounding box center [541, 252] width 732 height 456
click at [772, 15] on icon at bounding box center [768, 12] width 10 height 10
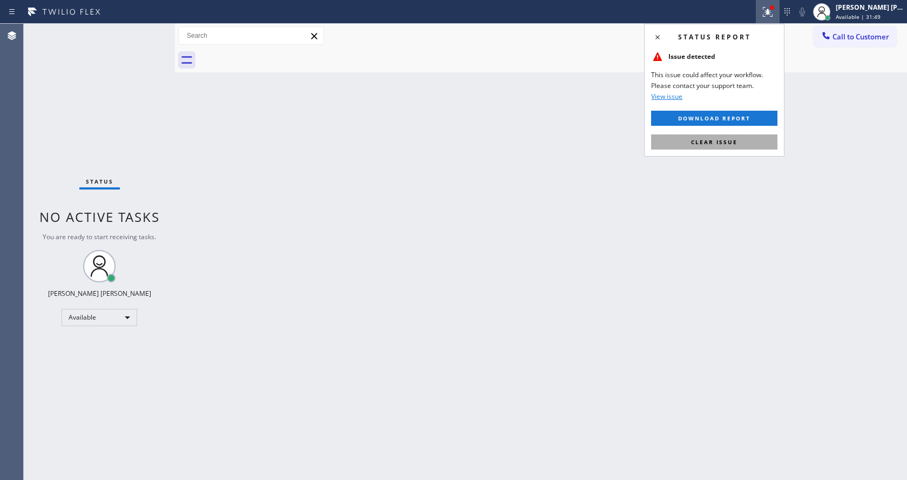
click at [739, 141] on button "Clear issue" at bounding box center [714, 141] width 126 height 15
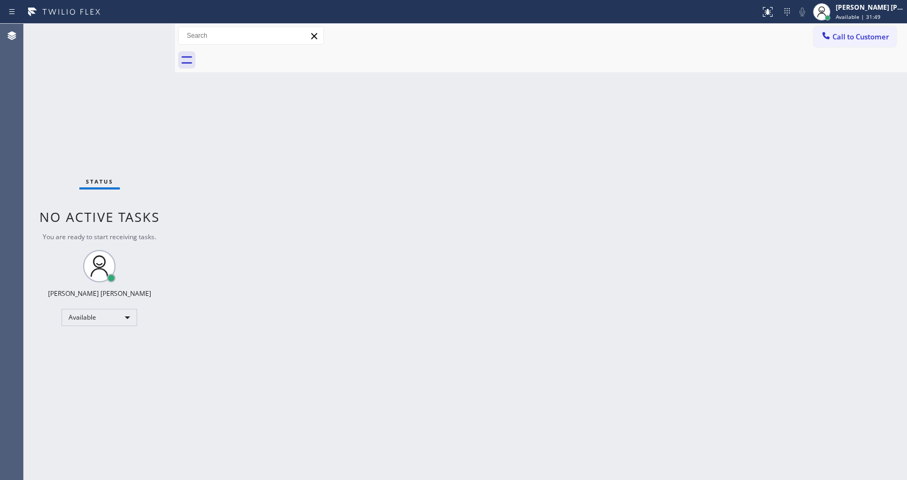
click at [757, 144] on div "Back to Dashboard Change Sender ID Customers Technicians Select a contact Outbo…" at bounding box center [541, 252] width 732 height 456
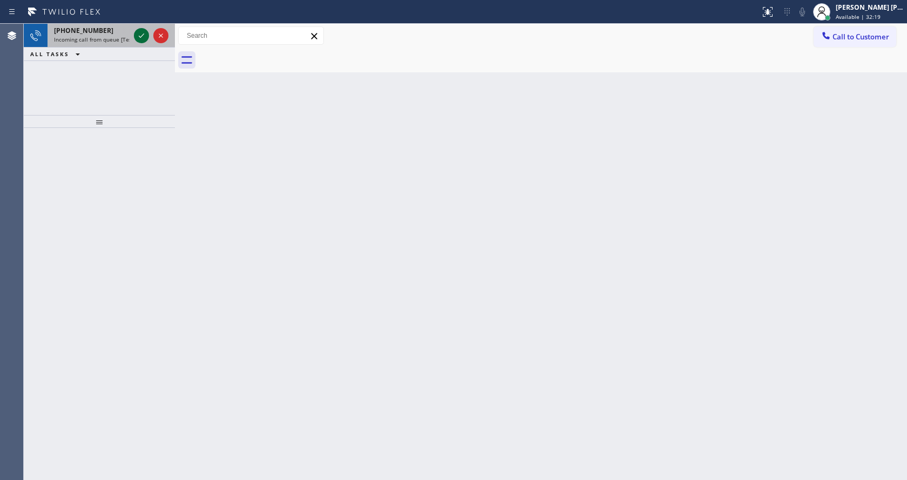
click at [141, 37] on icon at bounding box center [141, 35] width 5 height 4
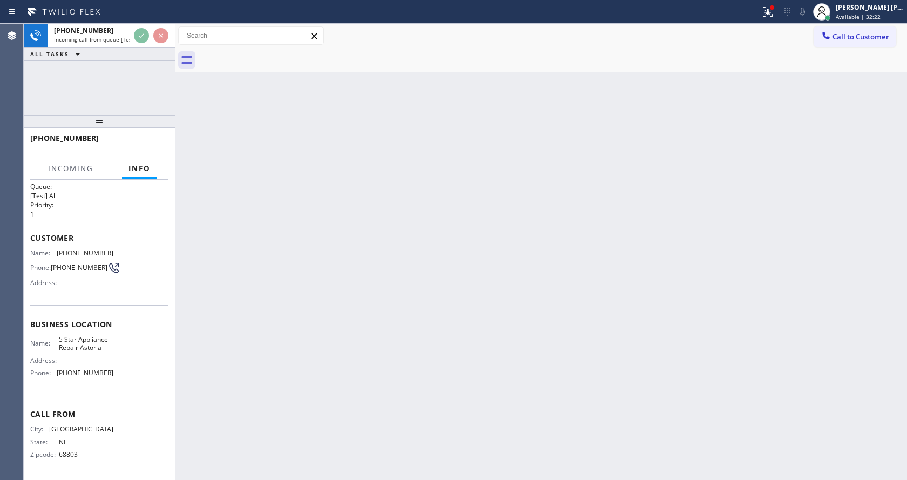
scroll to position [14, 0]
click at [372, 289] on div "Back to Dashboard Change Sender ID Customers Technicians Select a contact Outbo…" at bounding box center [541, 252] width 732 height 456
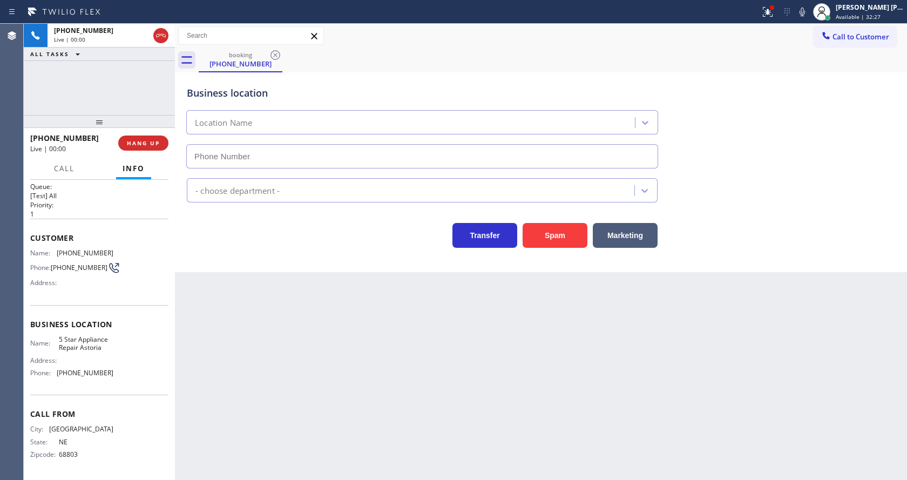
type input "[PHONE_NUMBER]"
click at [314, 366] on div "Back to Dashboard Change Sender ID Customers Technicians Select a contact Outbo…" at bounding box center [541, 252] width 732 height 456
click at [549, 229] on button "Spam" at bounding box center [554, 235] width 65 height 25
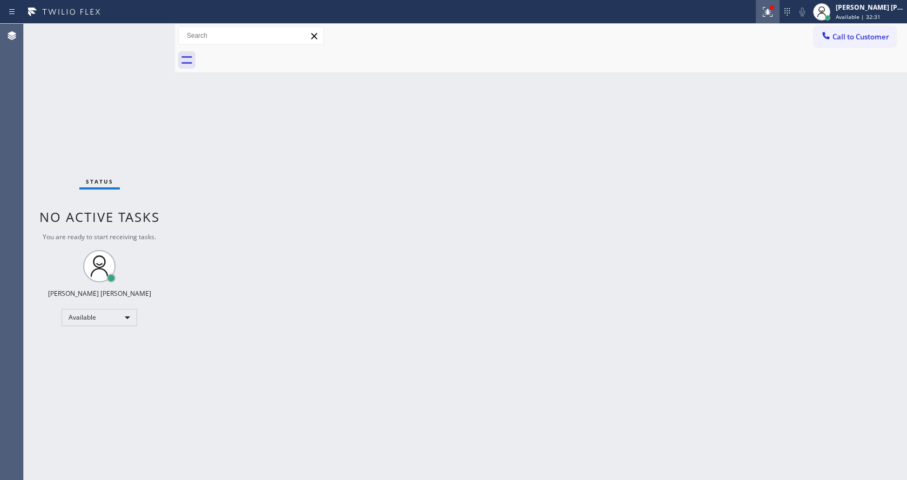
click at [767, 8] on icon at bounding box center [767, 11] width 13 height 13
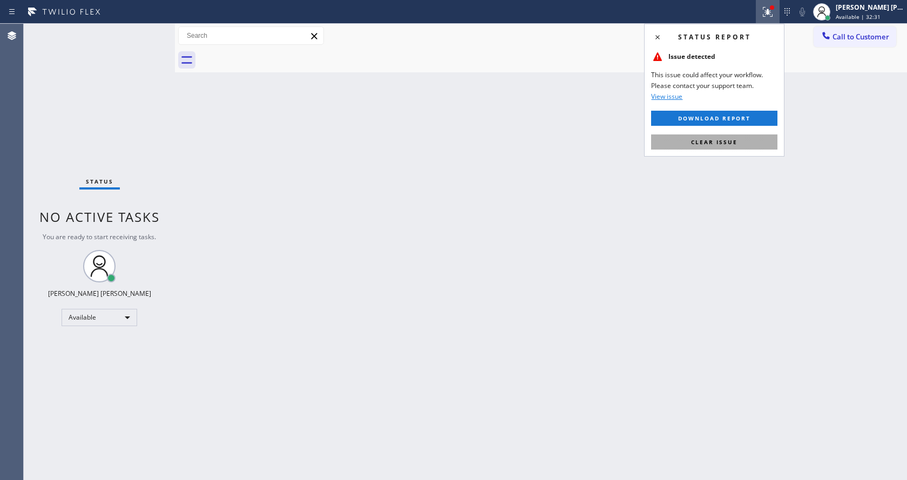
click at [731, 137] on button "Clear issue" at bounding box center [714, 141] width 126 height 15
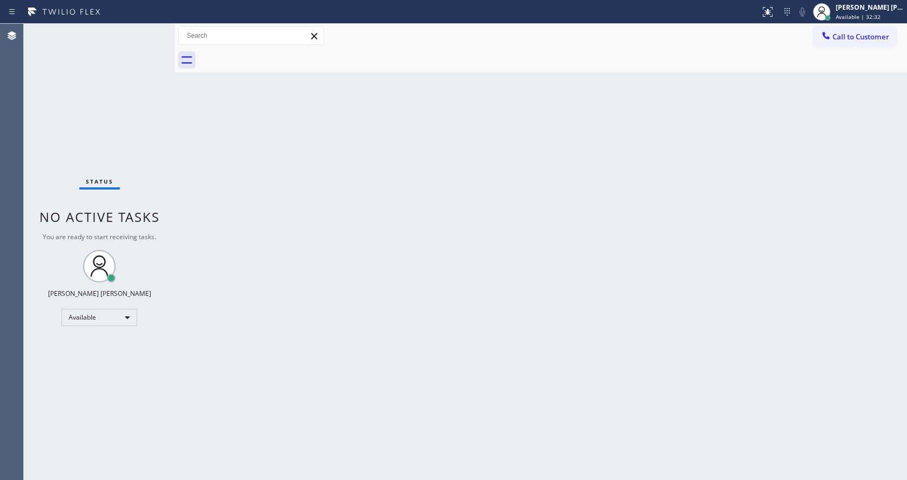
drag, startPoint x: 608, startPoint y: 249, endPoint x: 517, endPoint y: 395, distance: 172.1
click at [607, 249] on div "Back to Dashboard Change Sender ID Customers Technicians Select a contact Outbo…" at bounding box center [541, 252] width 732 height 456
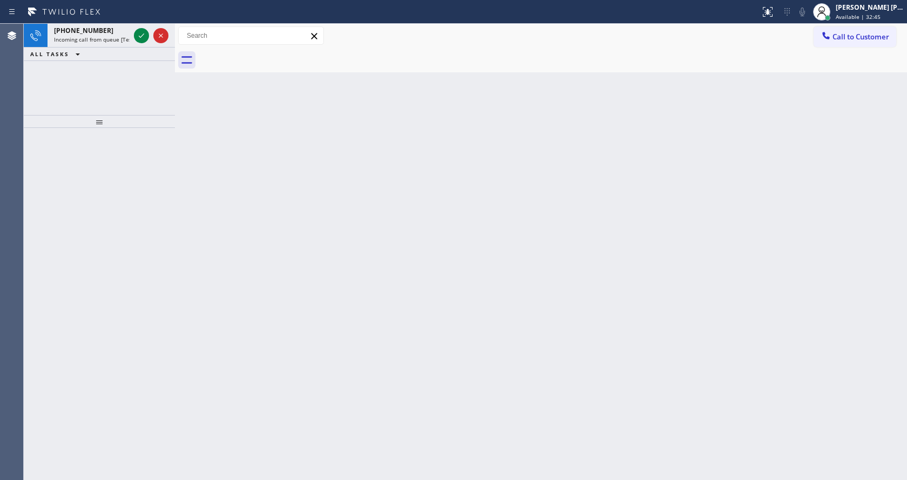
click at [185, 165] on div "Back to Dashboard Change Sender ID Customers Technicians Select a contact Outbo…" at bounding box center [541, 252] width 732 height 456
click at [140, 36] on icon at bounding box center [141, 35] width 13 height 13
click at [396, 340] on div "Back to Dashboard Change Sender ID Customers Technicians Select a contact Outbo…" at bounding box center [541, 252] width 732 height 456
click at [142, 29] on icon at bounding box center [141, 35] width 13 height 13
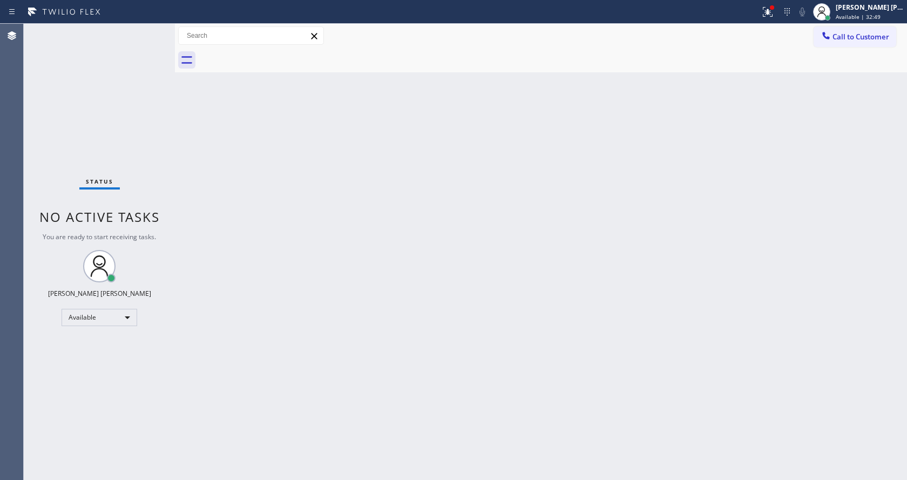
click at [411, 336] on div "Back to Dashboard Change Sender ID Customers Technicians Select a contact Outbo…" at bounding box center [541, 252] width 732 height 456
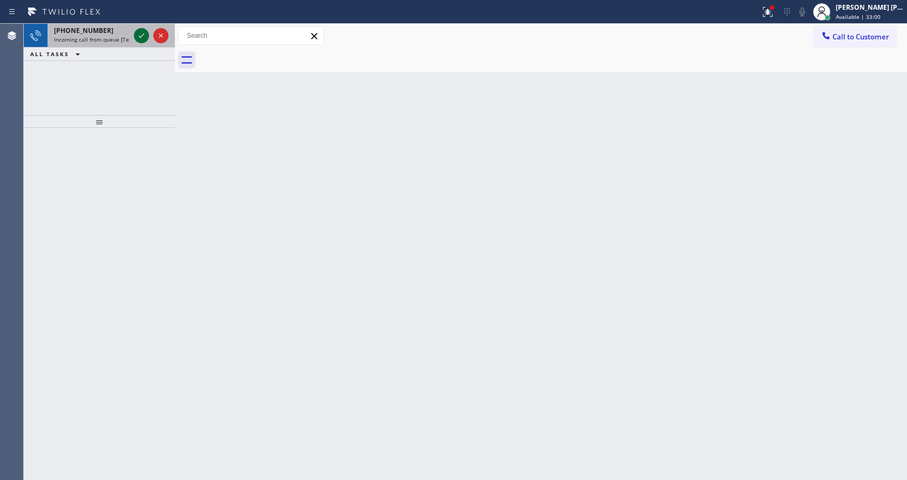
click at [137, 32] on icon at bounding box center [141, 35] width 13 height 13
click at [146, 40] on icon at bounding box center [141, 35] width 13 height 13
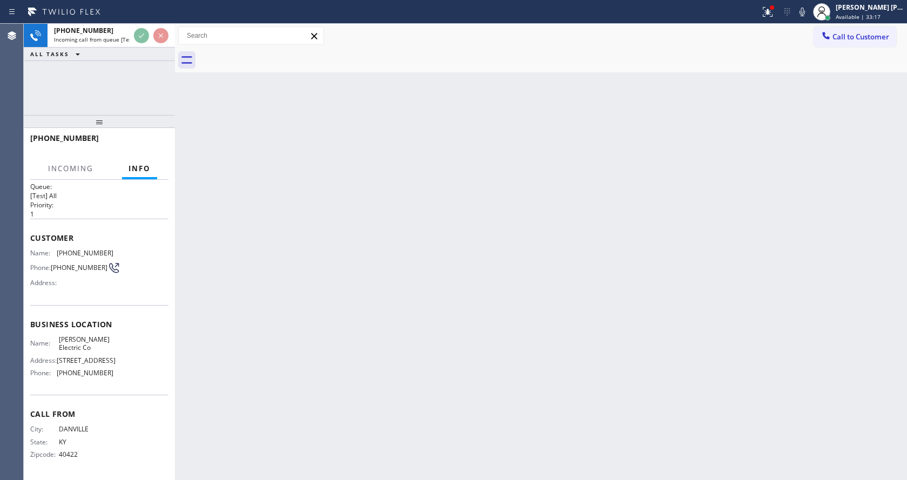
scroll to position [39, 0]
click at [533, 321] on div "Back to Dashboard Change Sender ID Customers Technicians Select a contact Outbo…" at bounding box center [541, 252] width 732 height 456
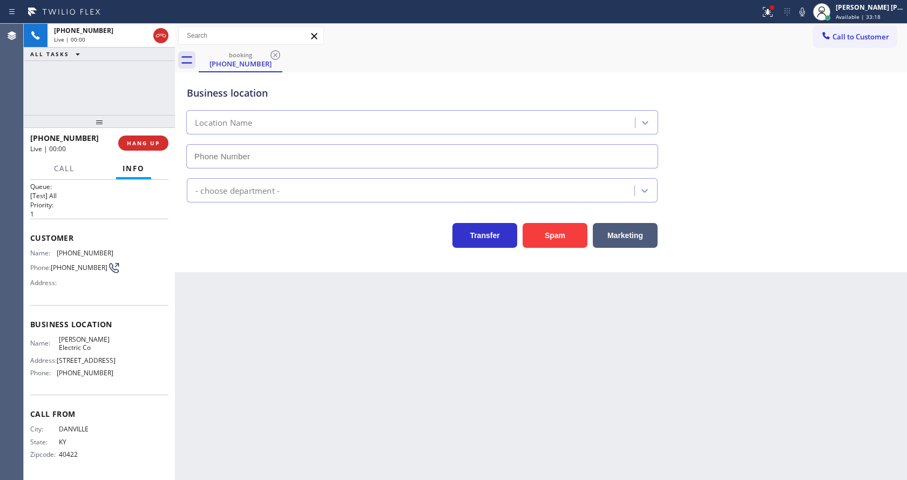
type input "[PHONE_NUMBER]"
click at [338, 403] on div "Back to Dashboard Change Sender ID Customers Technicians Select a contact Outbo…" at bounding box center [541, 252] width 732 height 456
drag, startPoint x: 353, startPoint y: 405, endPoint x: 370, endPoint y: 393, distance: 20.7
click at [353, 405] on div "Back to Dashboard Change Sender ID Customers Technicians Select a contact Outbo…" at bounding box center [541, 252] width 732 height 456
click at [772, 11] on g at bounding box center [768, 12] width 10 height 10
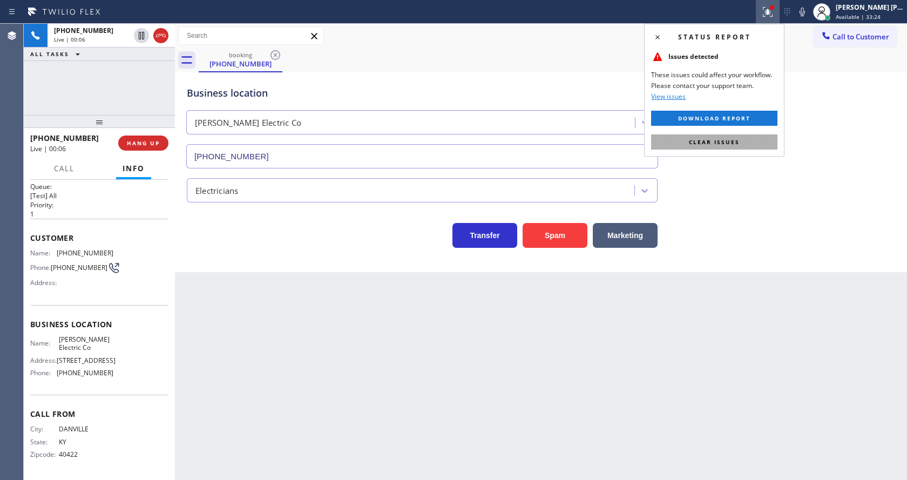
click at [736, 147] on button "Clear issues" at bounding box center [714, 141] width 126 height 15
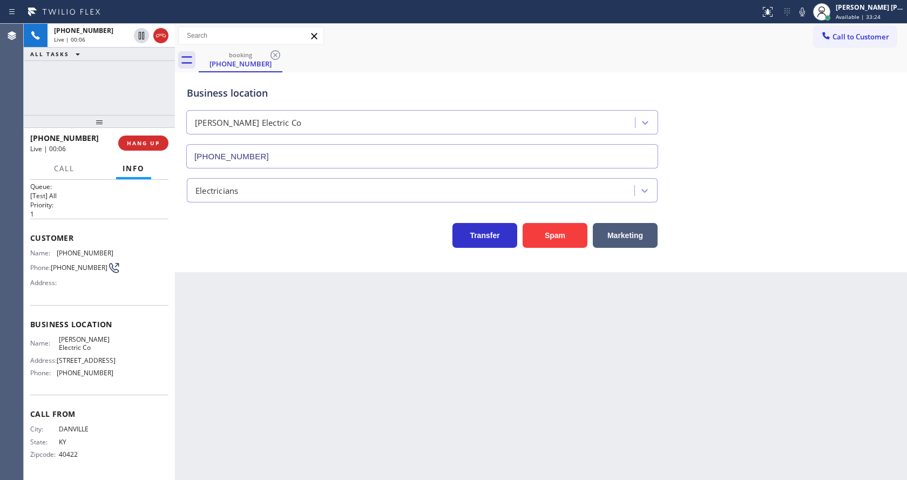
click at [754, 161] on div "Business location [PERSON_NAME] Electric Co [PHONE_NUMBER]" at bounding box center [541, 120] width 712 height 98
click at [563, 228] on button "Spam" at bounding box center [554, 235] width 65 height 25
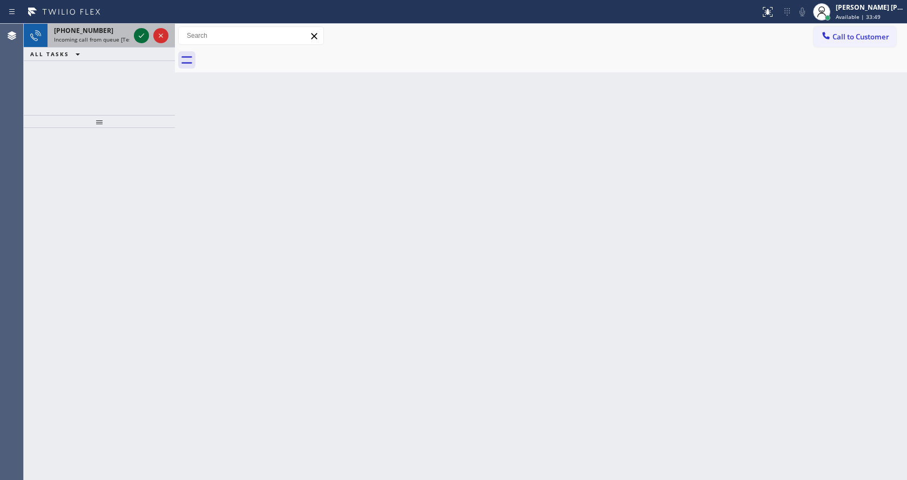
click at [142, 33] on icon at bounding box center [141, 35] width 13 height 13
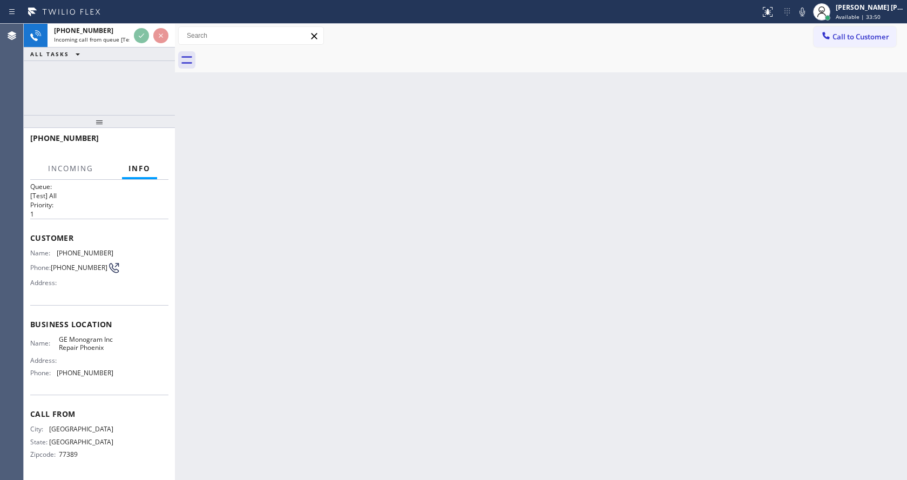
scroll to position [22, 0]
click at [535, 320] on div "Back to Dashboard Change Sender ID Customers Technicians Select a contact Outbo…" at bounding box center [541, 252] width 732 height 456
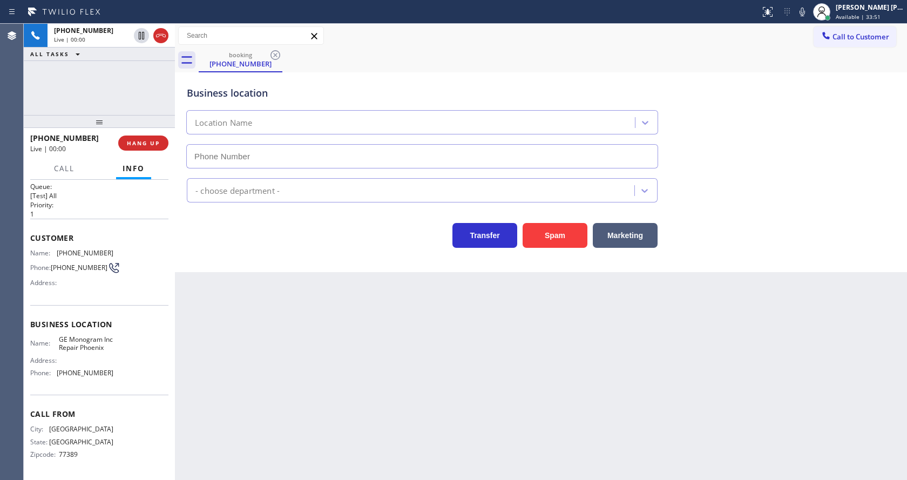
type input "[PHONE_NUMBER]"
click at [284, 316] on div "Back to Dashboard Change Sender ID Customers Technicians Select a contact Outbo…" at bounding box center [541, 252] width 732 height 456
click at [263, 476] on div "Back to Dashboard Change Sender ID Customers Technicians Select a contact Outbo…" at bounding box center [541, 252] width 732 height 456
click at [457, 417] on div "Back to Dashboard Change Sender ID Customers Technicians Select a contact Outbo…" at bounding box center [541, 252] width 732 height 456
click at [114, 177] on div "Call Info" at bounding box center [99, 169] width 138 height 22
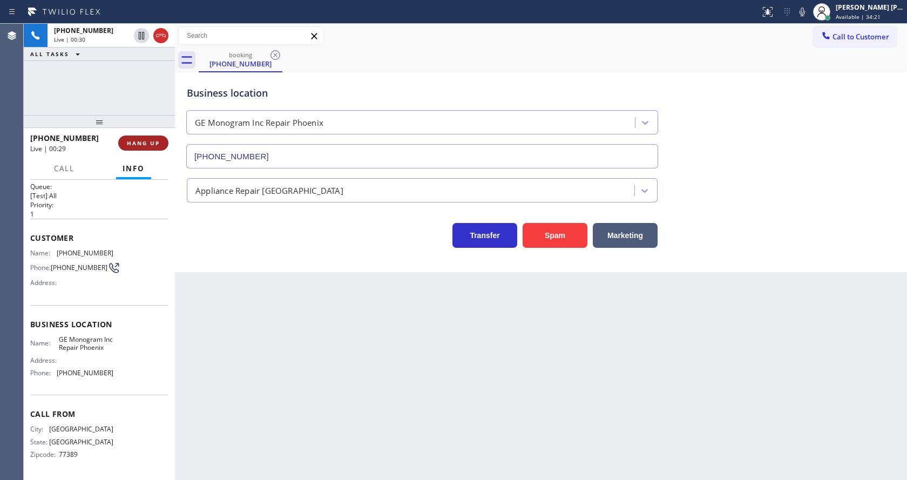
click at [127, 141] on span "HANG UP" at bounding box center [143, 143] width 33 height 8
click at [122, 139] on button "COMPLETE" at bounding box center [141, 142] width 55 height 15
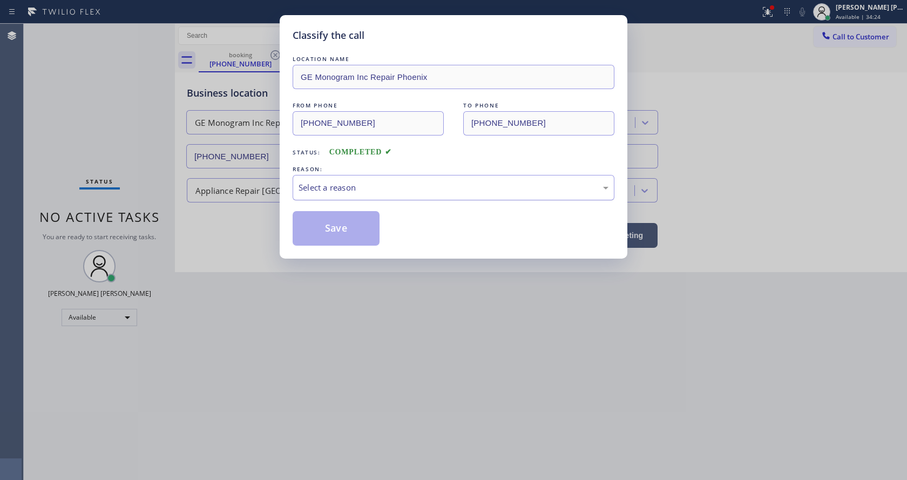
click at [342, 189] on div "Select a reason" at bounding box center [453, 187] width 310 height 12
click at [355, 242] on button "Save" at bounding box center [336, 228] width 87 height 35
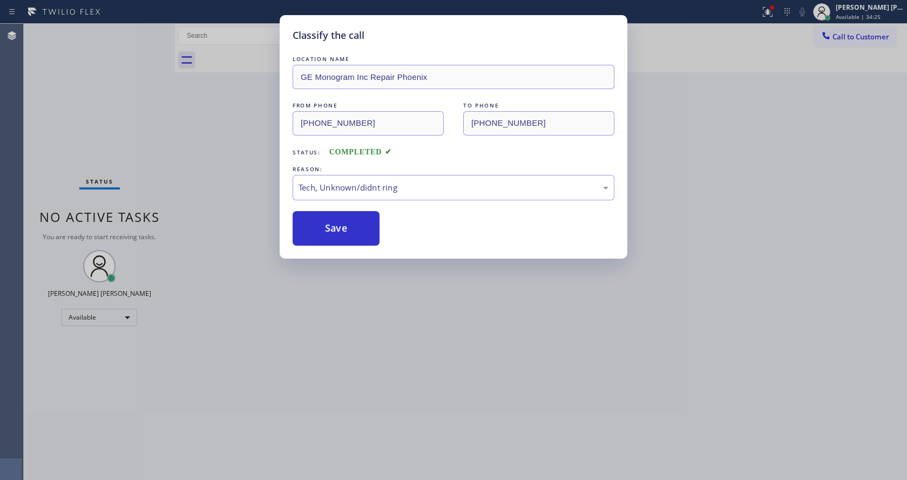
click at [366, 419] on div "Classify the call LOCATION NAME GE Monogram Inc Repair Phoenix FROM PHONE [PHON…" at bounding box center [453, 240] width 907 height 480
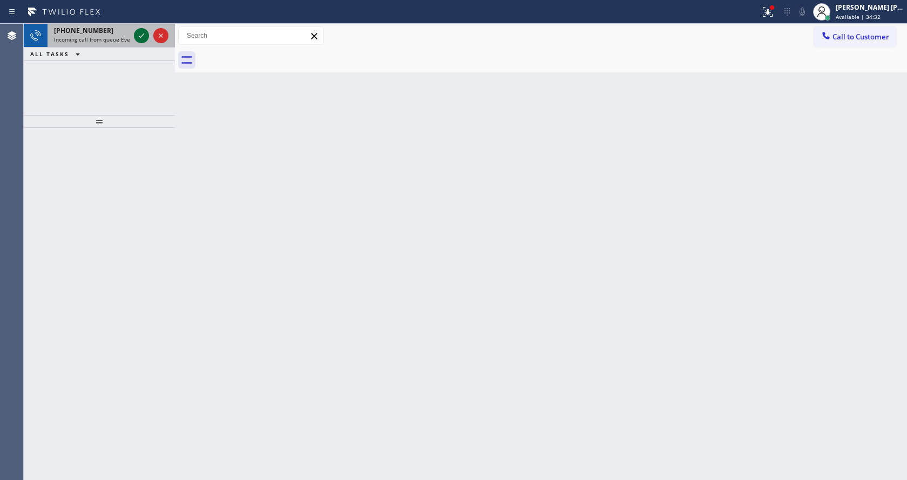
click at [140, 40] on icon at bounding box center [141, 35] width 13 height 13
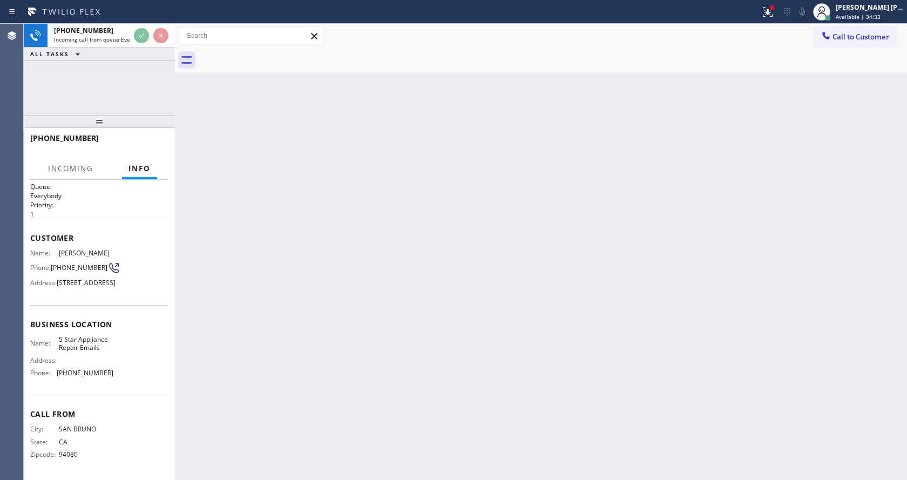
scroll to position [39, 0]
click at [430, 350] on div "Back to Dashboard Change Sender ID Customers Technicians Select a contact Outbo…" at bounding box center [541, 252] width 732 height 456
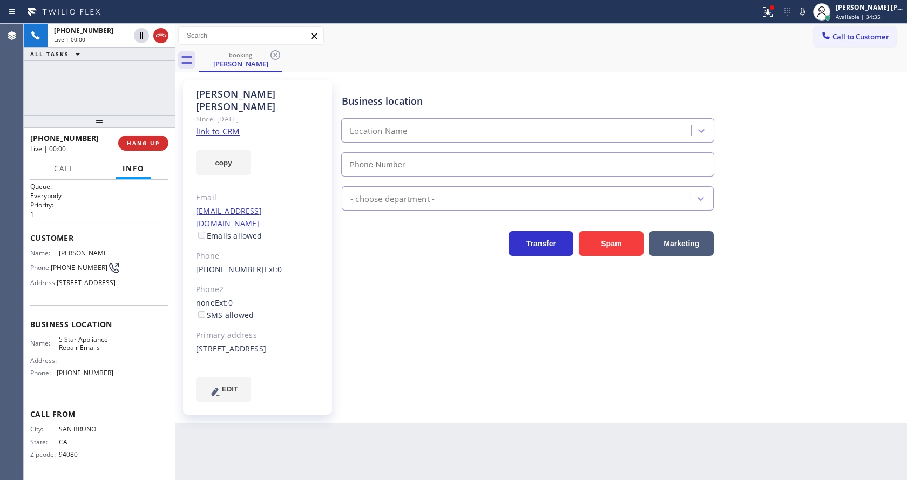
type input "[PHONE_NUMBER]"
click at [235, 126] on link "link to CRM" at bounding box center [218, 131] width 44 height 11
click at [770, 9] on icon at bounding box center [767, 11] width 13 height 13
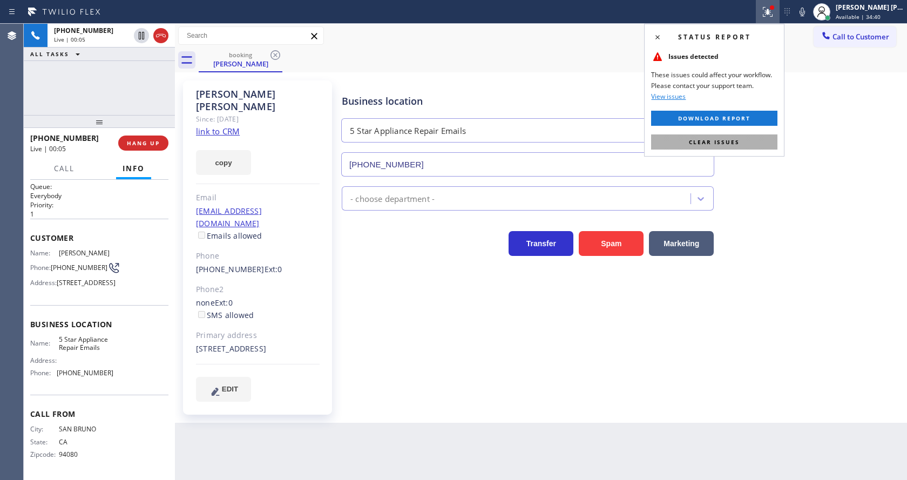
click at [745, 140] on button "Clear issues" at bounding box center [714, 141] width 126 height 15
click at [824, 111] on div "Business location 5 Star Appliance Repair Emails [PHONE_NUMBER]" at bounding box center [621, 128] width 565 height 98
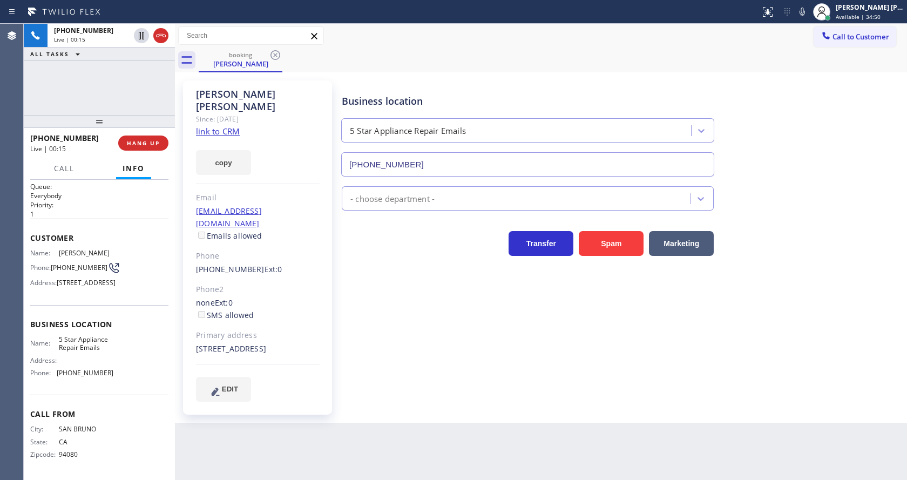
click at [344, 329] on div "Business location 5 Star Appliance Repair Emails [PHONE_NUMBER] - choose depart…" at bounding box center [621, 240] width 565 height 315
click at [438, 394] on div "Business location 5 Star Appliance Repair Emails [PHONE_NUMBER] - choose depart…" at bounding box center [621, 251] width 565 height 337
click at [389, 381] on div "Business location 5 Star Appliance Repair Emails [PHONE_NUMBER] - choose depart…" at bounding box center [621, 240] width 565 height 315
click at [115, 273] on div "Name: [PERSON_NAME] Phone: [PHONE_NUMBER] Address: [STREET_ADDRESS]" at bounding box center [99, 270] width 138 height 43
drag, startPoint x: 56, startPoint y: 223, endPoint x: 91, endPoint y: 237, distance: 38.5
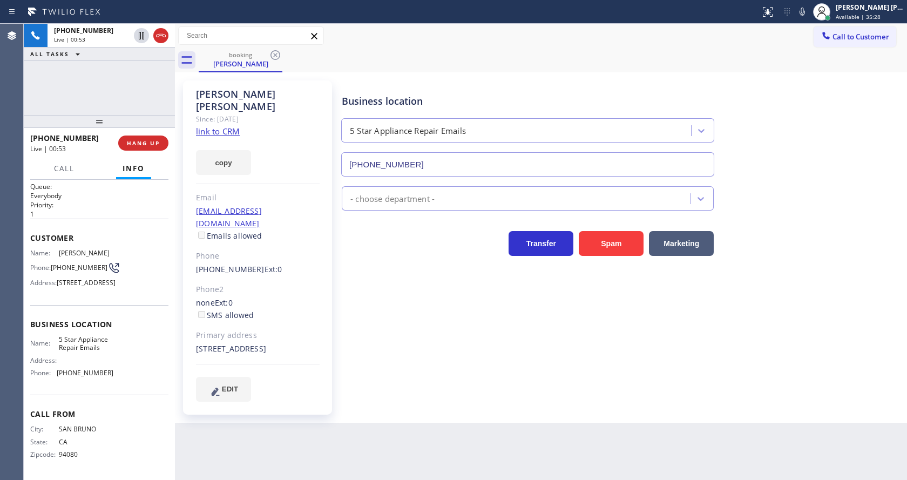
click at [91, 249] on div "Name: [PERSON_NAME] Phone: [PHONE_NUMBER] Address: [STREET_ADDRESS]" at bounding box center [71, 270] width 83 height 43
copy div "[PERSON_NAME]"
click at [340, 365] on div "Business location 5 Star Appliance Repair Emails [PHONE_NUMBER] - choose depart…" at bounding box center [621, 240] width 565 height 315
click at [808, 8] on icon at bounding box center [802, 11] width 13 height 13
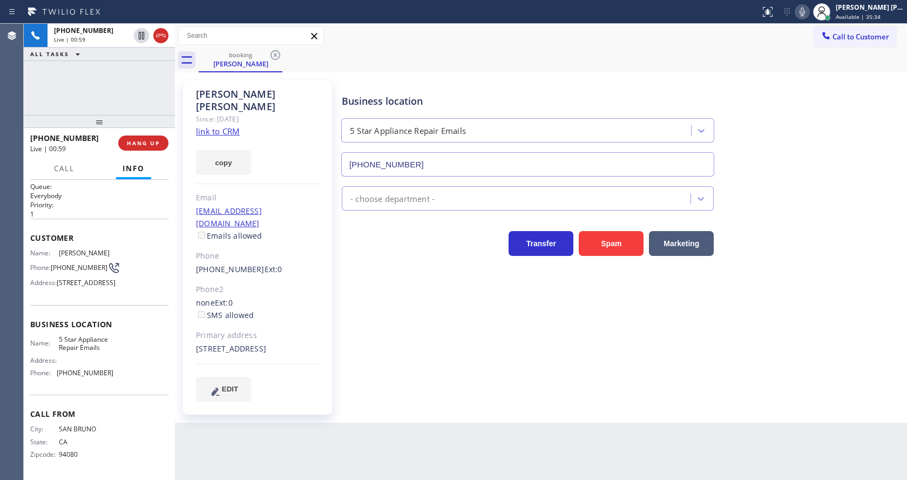
drag, startPoint x: 444, startPoint y: 382, endPoint x: 433, endPoint y: 388, distance: 12.6
click at [444, 381] on div "Business location 5 Star Appliance Repair Emails [PHONE_NUMBER] - choose depart…" at bounding box center [621, 240] width 565 height 315
click at [80, 342] on span "5 Star Appliance Repair Emails" at bounding box center [86, 343] width 54 height 17
drag, startPoint x: 52, startPoint y: 245, endPoint x: 77, endPoint y: 256, distance: 27.1
click at [77, 263] on span "[PHONE_NUMBER]" at bounding box center [79, 267] width 57 height 8
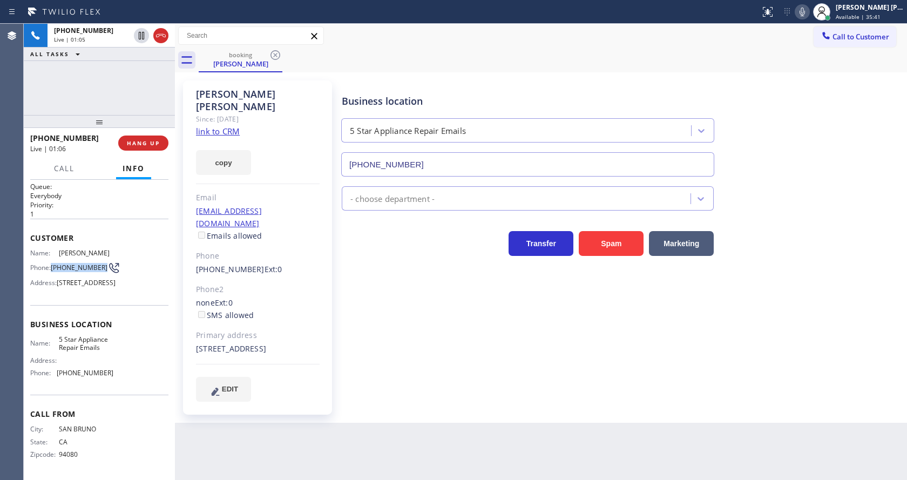
copy span "[PHONE_NUMBER]"
click at [290, 425] on div "Back to Dashboard Change Sender ID Customers Technicians Select a contact Outbo…" at bounding box center [541, 252] width 732 height 456
click at [77, 321] on span "Business location" at bounding box center [99, 324] width 138 height 10
drag, startPoint x: 55, startPoint y: 338, endPoint x: 117, endPoint y: 351, distance: 63.4
click at [117, 351] on div "Name: 5 Star Appliance Repair Emails Address: Phone: [PHONE_NUMBER]" at bounding box center [99, 358] width 138 height 46
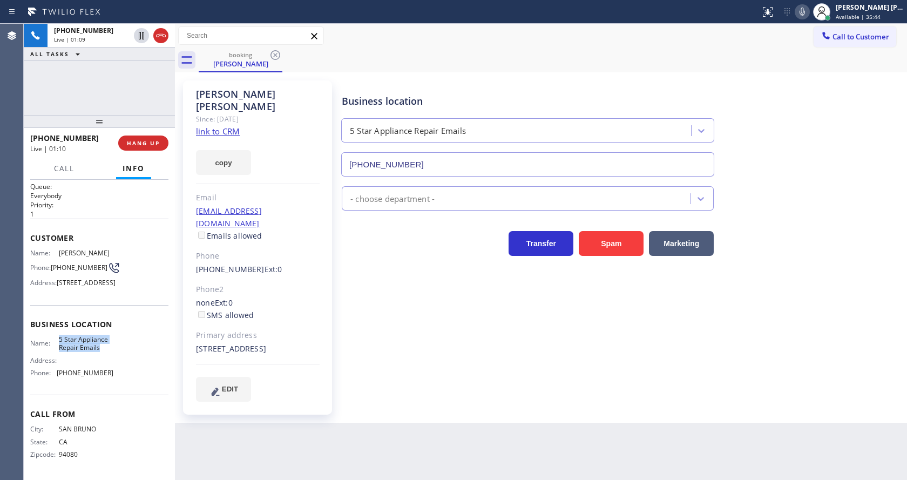
copy div "5 Star Appliance Repair Emails"
click at [235, 405] on div "[PERSON_NAME] Since: [DATE] link to CRM copy Email [EMAIL_ADDRESS][DOMAIN_NAME]…" at bounding box center [259, 247] width 162 height 345
drag, startPoint x: 130, startPoint y: 367, endPoint x: 80, endPoint y: 387, distance: 53.5
click at [129, 368] on div "Name: 5 Star Appliance Repair Emails Address: Phone: [PHONE_NUMBER]" at bounding box center [99, 358] width 138 height 46
drag, startPoint x: 56, startPoint y: 373, endPoint x: 123, endPoint y: 369, distance: 67.1
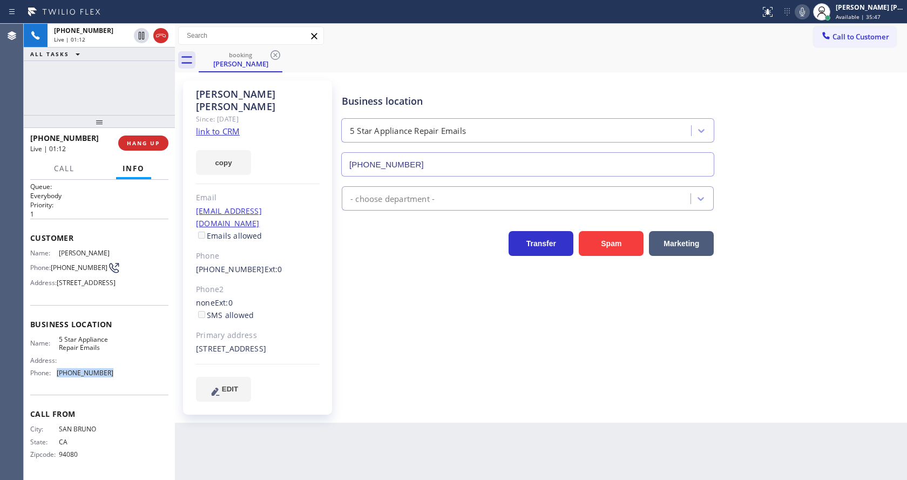
click at [123, 369] on div "Name: 5 Star Appliance Repair Emails Address: Phone: [PHONE_NUMBER]" at bounding box center [99, 358] width 138 height 46
copy div "[PHONE_NUMBER]"
click at [208, 419] on div "Back to Dashboard Change Sender ID Customers Technicians Select a contact Outbo…" at bounding box center [541, 252] width 732 height 456
click at [239, 472] on div "Back to Dashboard Change Sender ID Customers Technicians Select a contact Outbo…" at bounding box center [541, 252] width 732 height 456
click at [402, 369] on div "Business location 5 Star Appliance Repair Emails [PHONE_NUMBER] - choose depart…" at bounding box center [621, 240] width 565 height 315
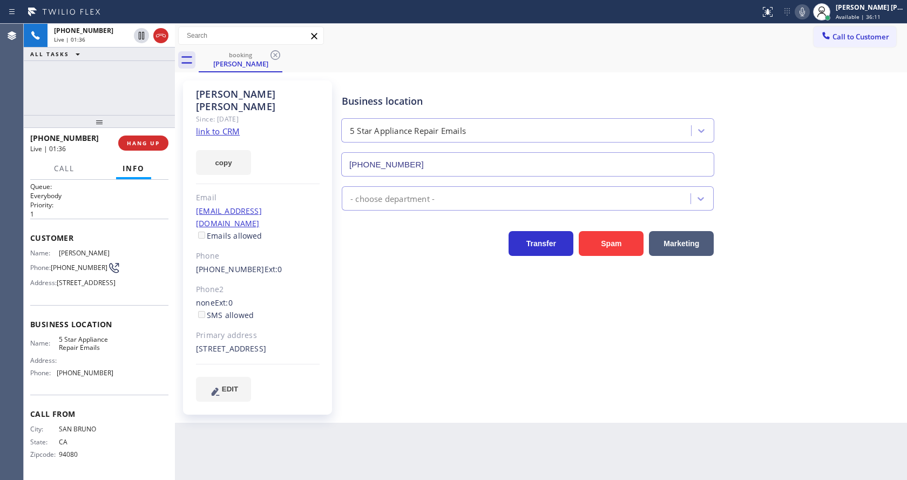
click at [341, 348] on div "Business location 5 Star Appliance Repair Emails [PHONE_NUMBER] - choose depart…" at bounding box center [621, 240] width 565 height 315
click at [395, 357] on div "Business location 5 Star Appliance Repair Emails [PHONE_NUMBER] - choose depart…" at bounding box center [621, 240] width 565 height 315
click at [431, 380] on div "Business location 5 Star Appliance Repair Emails [PHONE_NUMBER] - choose depart…" at bounding box center [621, 240] width 565 height 315
drag, startPoint x: 201, startPoint y: 92, endPoint x: 275, endPoint y: 90, distance: 74.5
click at [275, 90] on div "[PERSON_NAME]" at bounding box center [258, 100] width 124 height 25
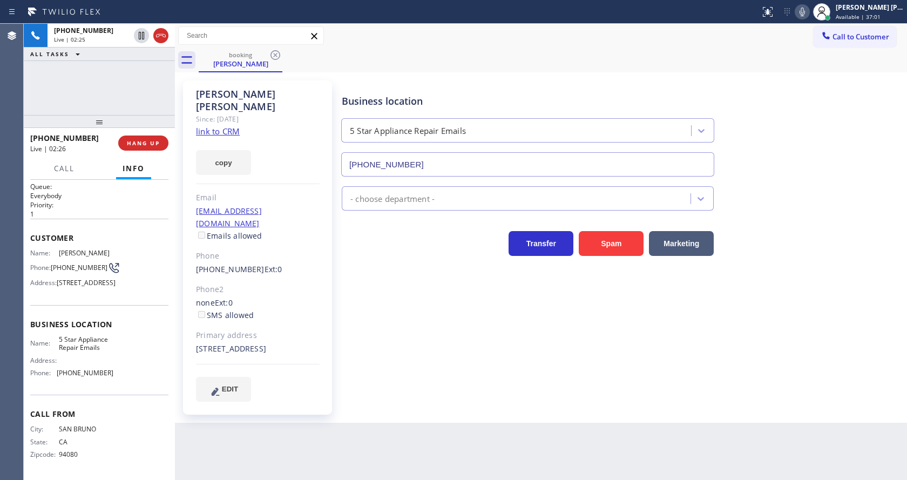
click at [283, 91] on div "[PERSON_NAME]" at bounding box center [258, 100] width 124 height 25
drag, startPoint x: 194, startPoint y: 90, endPoint x: 302, endPoint y: 93, distance: 108.0
click at [302, 93] on div "[PERSON_NAME] Since: [DATE] link to CRM copy Email [EMAIL_ADDRESS][DOMAIN_NAME]…" at bounding box center [257, 247] width 149 height 334
copy div "[PERSON_NAME]"
click at [410, 339] on div "Business location 5 Star Appliance Repair Emails [PHONE_NUMBER] - choose depart…" at bounding box center [621, 240] width 565 height 315
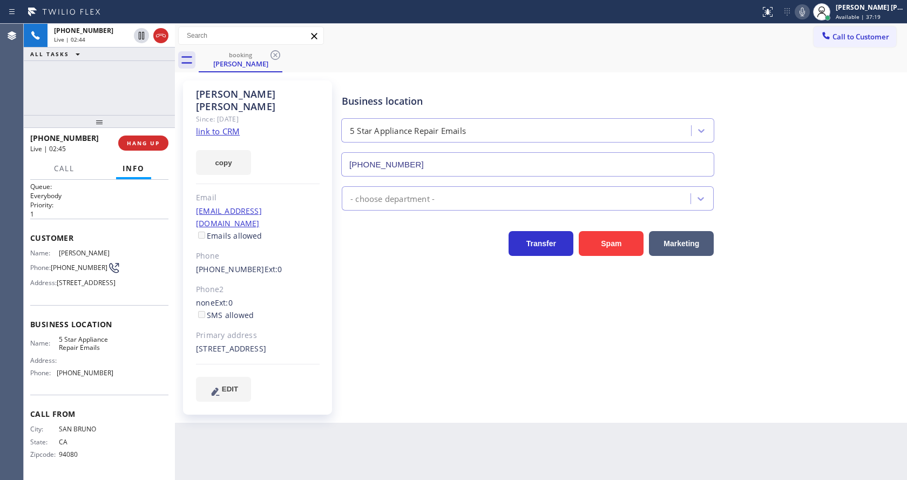
click at [414, 329] on div "Business location 5 Star Appliance Repair Emails [PHONE_NUMBER] - choose depart…" at bounding box center [621, 240] width 565 height 315
click at [424, 380] on div "Business location 5 Star Appliance Repair Emails [PHONE_NUMBER] - choose depart…" at bounding box center [621, 240] width 565 height 315
click at [856, 128] on div "Business location 5 Star Appliance Repair Emails [PHONE_NUMBER]" at bounding box center [621, 128] width 565 height 98
click at [807, 13] on icon at bounding box center [802, 11] width 13 height 13
click at [141, 31] on icon at bounding box center [141, 35] width 13 height 13
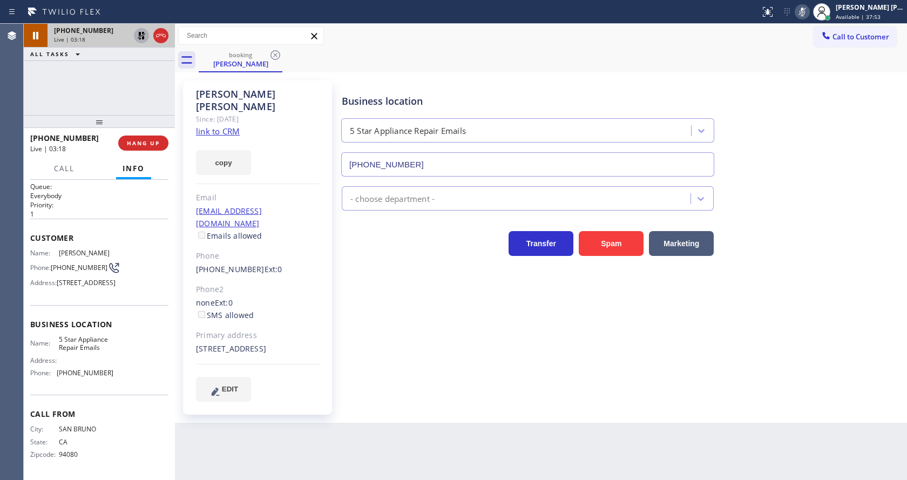
click at [142, 35] on icon at bounding box center [141, 35] width 13 height 13
click at [805, 9] on icon at bounding box center [801, 12] width 5 height 9
click at [812, 86] on div "Business location 5 Star Appliance Repair Emails [PHONE_NUMBER]" at bounding box center [621, 128] width 565 height 98
click at [384, 366] on div "Business location 5 Star Appliance Repair Emails [PHONE_NUMBER] - choose depart…" at bounding box center [621, 240] width 565 height 315
click at [330, 321] on div "[PERSON_NAME] Since: [DATE] link to CRM copy Email [EMAIL_ADDRESS][DOMAIN_NAME]…" at bounding box center [257, 247] width 149 height 334
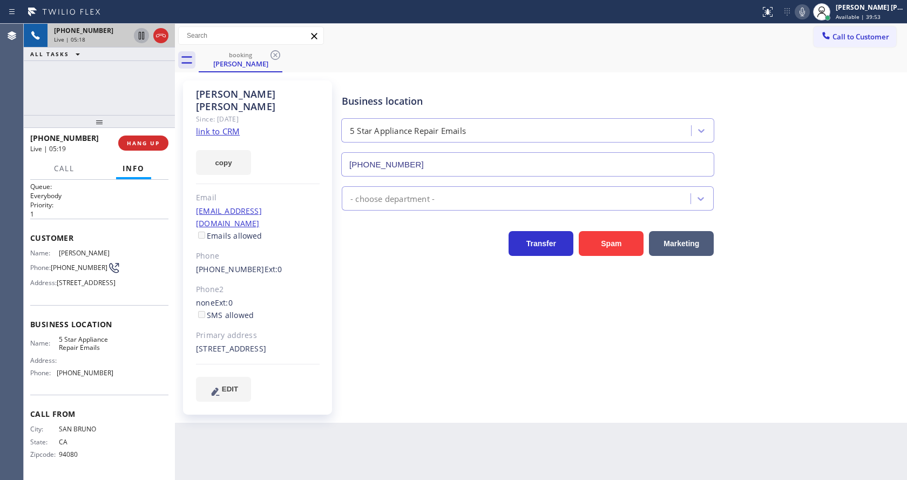
click at [465, 356] on div "Business location 5 Star Appliance Repair Emails [PHONE_NUMBER] - choose depart…" at bounding box center [621, 240] width 565 height 315
click at [422, 400] on div "Business location 5 Star Appliance Repair Emails [PHONE_NUMBER] - choose depart…" at bounding box center [621, 251] width 565 height 337
drag, startPoint x: 420, startPoint y: 448, endPoint x: 386, endPoint y: 459, distance: 35.5
click at [420, 448] on div "Back to Dashboard Change Sender ID Customers Technicians Select a contact Outbo…" at bounding box center [541, 252] width 732 height 456
click at [334, 267] on div "[PERSON_NAME] Since: [DATE] link to CRM copy Email [EMAIL_ADDRESS][DOMAIN_NAME]…" at bounding box center [259, 247] width 162 height 345
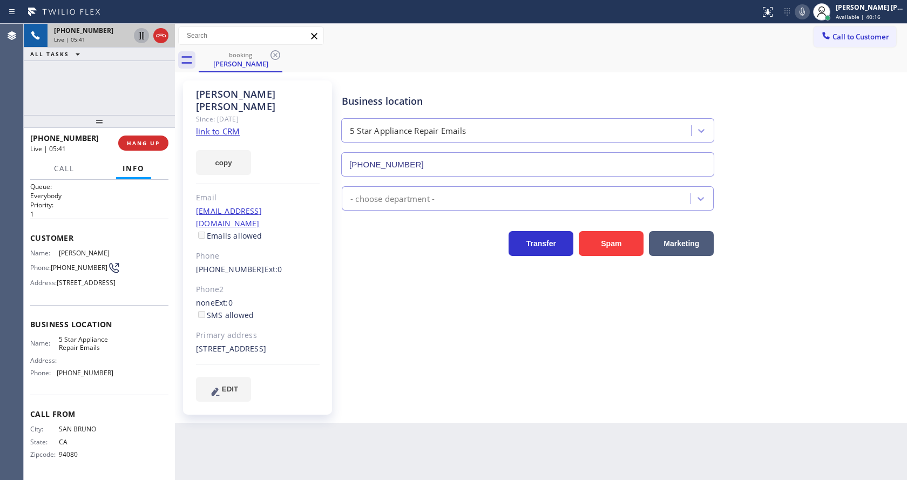
click at [397, 348] on div "Business location 5 Star Appliance Repair Emails [PHONE_NUMBER] - choose depart…" at bounding box center [621, 240] width 565 height 315
click at [433, 371] on div "Business location 5 Star Appliance Repair Emails [PHONE_NUMBER] - choose depart…" at bounding box center [621, 240] width 565 height 315
drag, startPoint x: 316, startPoint y: 282, endPoint x: 314, endPoint y: 315, distance: 33.0
click at [316, 297] on div "none Ext: 0 SMS allowed" at bounding box center [258, 309] width 124 height 25
click at [460, 412] on div "Back to Dashboard Change Sender ID Customers Technicians Select a contact Outbo…" at bounding box center [541, 252] width 732 height 456
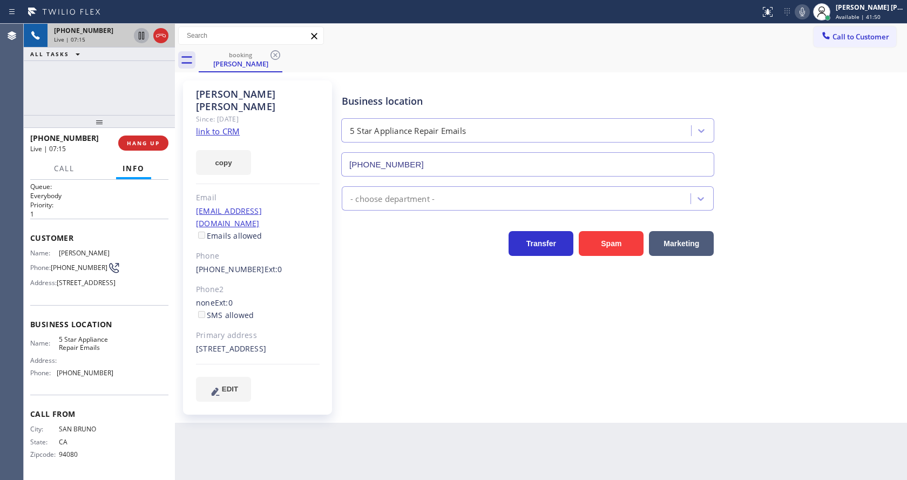
click at [311, 343] on div "[STREET_ADDRESS]" at bounding box center [258, 349] width 124 height 12
click at [444, 439] on div "Back to Dashboard Change Sender ID Customers Technicians Select a contact Outbo…" at bounding box center [541, 252] width 732 height 456
click at [489, 380] on div "Business location 5 Star Appliance Repair Emails [PHONE_NUMBER] - choose depart…" at bounding box center [621, 240] width 565 height 315
click at [333, 346] on div "[PERSON_NAME] Since: [DATE] link to CRM copy Email [EMAIL_ADDRESS][DOMAIN_NAME]…" at bounding box center [258, 247] width 151 height 334
click at [389, 391] on div "Business location 5 Star Appliance Repair Emails [PHONE_NUMBER] - choose depart…" at bounding box center [621, 251] width 565 height 337
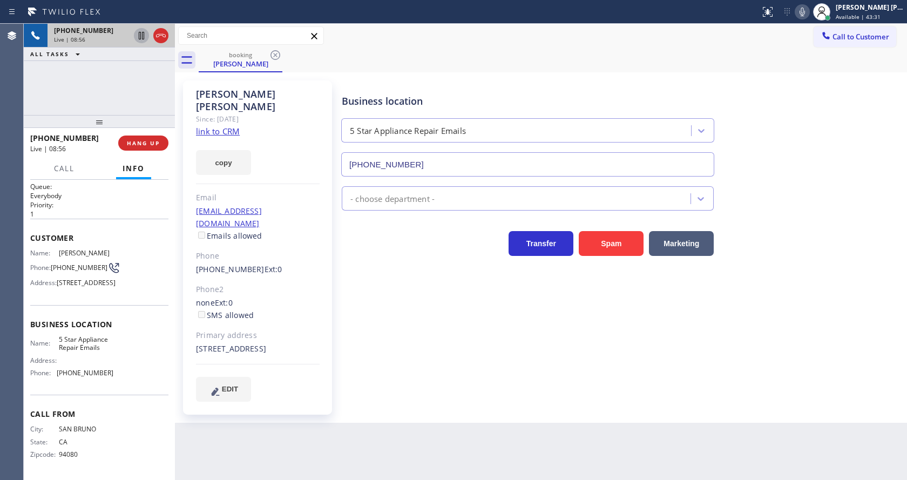
click at [393, 363] on div "Business location 5 Star Appliance Repair Emails [PHONE_NUMBER] - choose depart…" at bounding box center [621, 240] width 565 height 315
click at [393, 349] on div "Business location 5 Star Appliance Repair Emails [PHONE_NUMBER] - choose depart…" at bounding box center [621, 240] width 565 height 315
click at [389, 352] on div "Business location 5 Star Appliance Repair Emails [PHONE_NUMBER] - choose depart…" at bounding box center [621, 240] width 565 height 315
drag, startPoint x: 457, startPoint y: 383, endPoint x: 396, endPoint y: 418, distance: 70.6
click at [457, 383] on div "Business location 5 Star Appliance Repair Emails [PHONE_NUMBER] - choose depart…" at bounding box center [621, 240] width 565 height 315
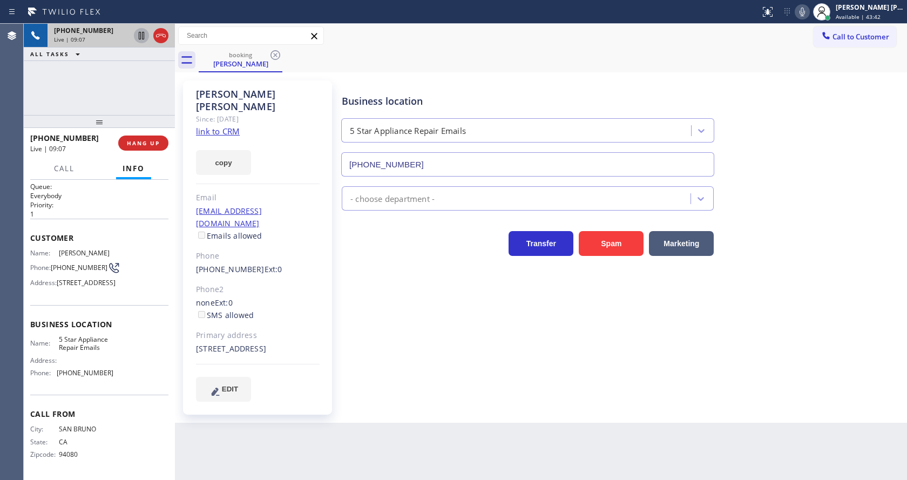
click at [391, 386] on div "Business location 5 Star Appliance Repair Emails [PHONE_NUMBER] - choose depart…" at bounding box center [621, 251] width 565 height 337
click at [407, 331] on div "Business location 5 Star Appliance Repair Emails [PHONE_NUMBER] - choose depart…" at bounding box center [621, 240] width 565 height 315
click at [148, 139] on span "HANG UP" at bounding box center [143, 143] width 33 height 8
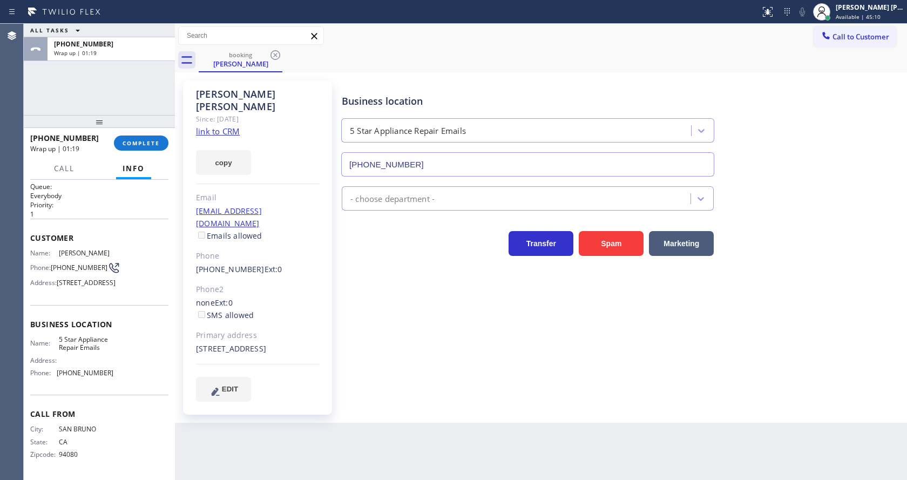
click at [132, 133] on div "[PHONE_NUMBER] Wrap up | 01:19 COMPLETE" at bounding box center [99, 143] width 138 height 28
click at [132, 137] on button "COMPLETE" at bounding box center [141, 142] width 55 height 15
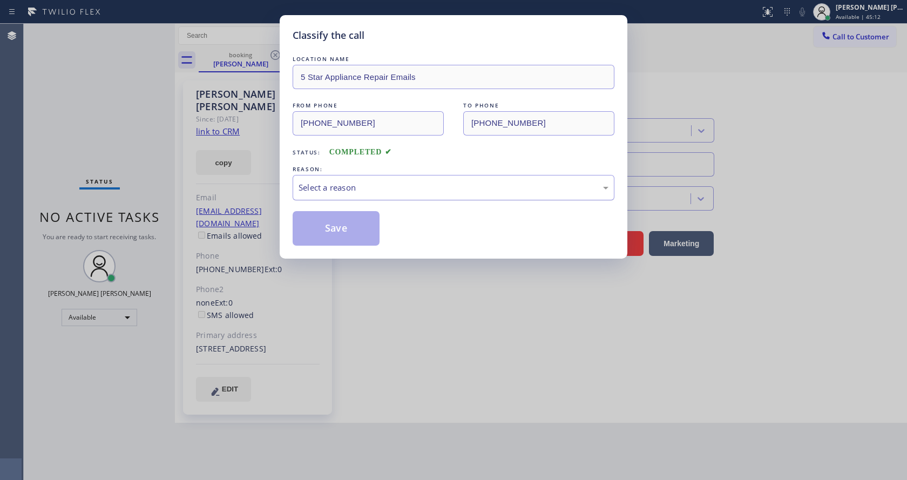
click at [334, 193] on div "Select a reason" at bounding box center [453, 187] width 310 height 12
click at [327, 223] on button "Save" at bounding box center [336, 228] width 87 height 35
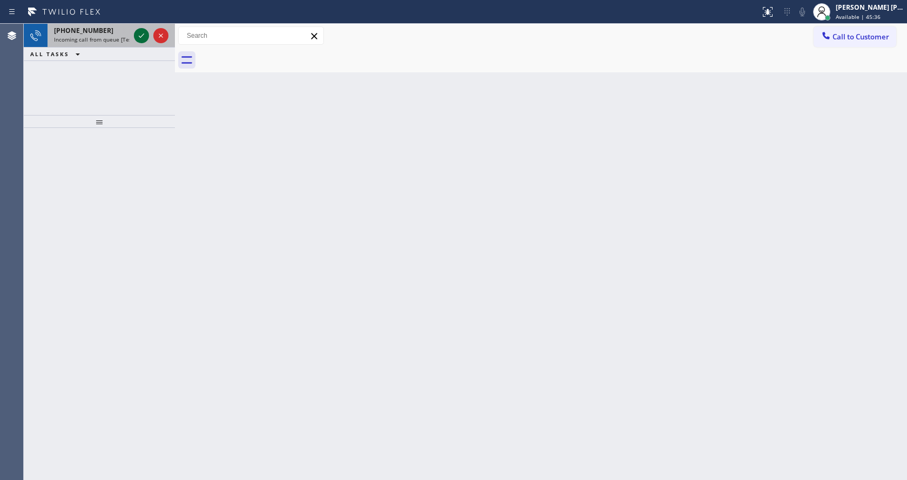
click at [138, 37] on icon at bounding box center [141, 35] width 13 height 13
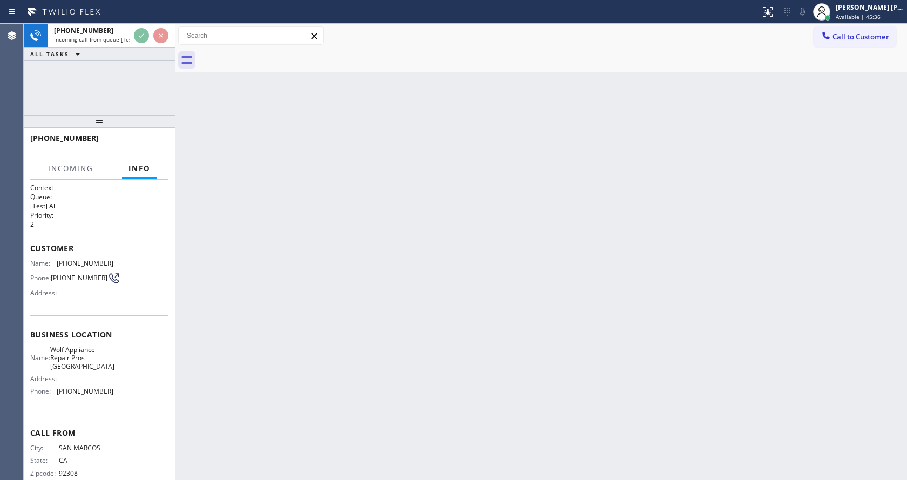
scroll to position [22, 0]
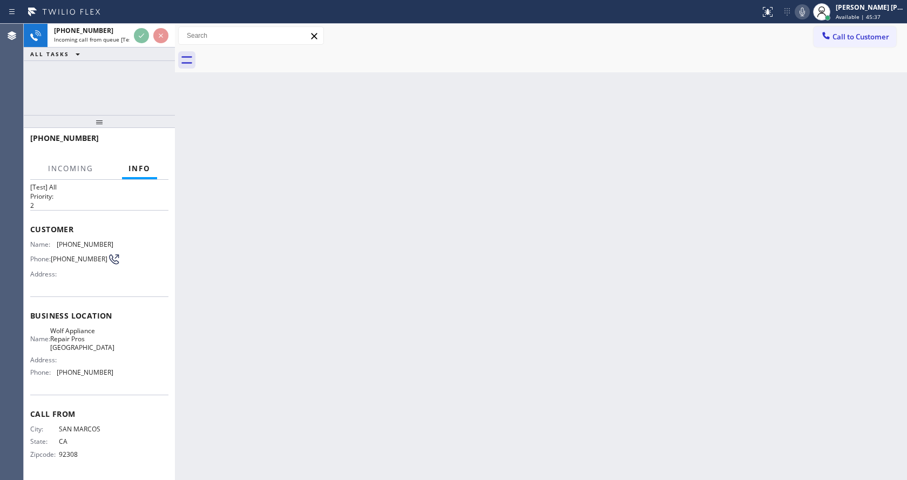
click at [369, 367] on div "Back to Dashboard Change Sender ID Customers Technicians Select a contact Outbo…" at bounding box center [541, 252] width 732 height 456
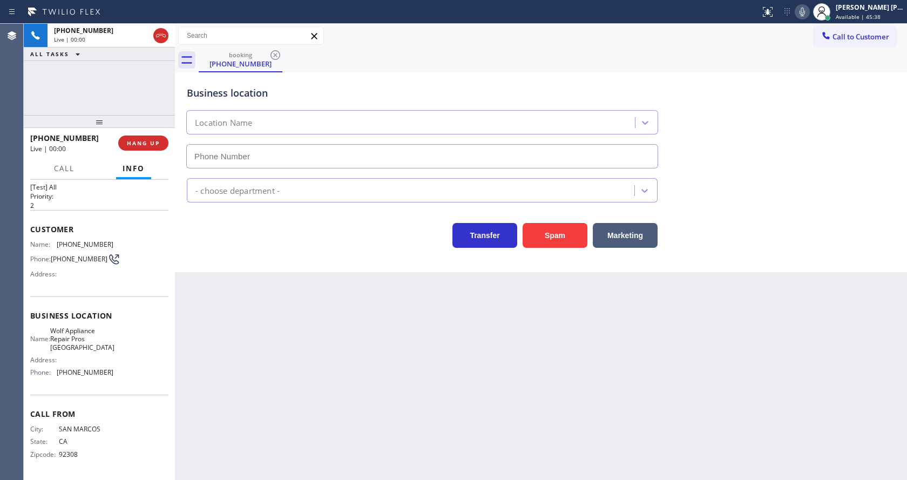
type input "[PHONE_NUMBER]"
click at [400, 420] on div "Back to Dashboard Change Sender ID Customers Technicians Select a contact Outbo…" at bounding box center [541, 252] width 732 height 456
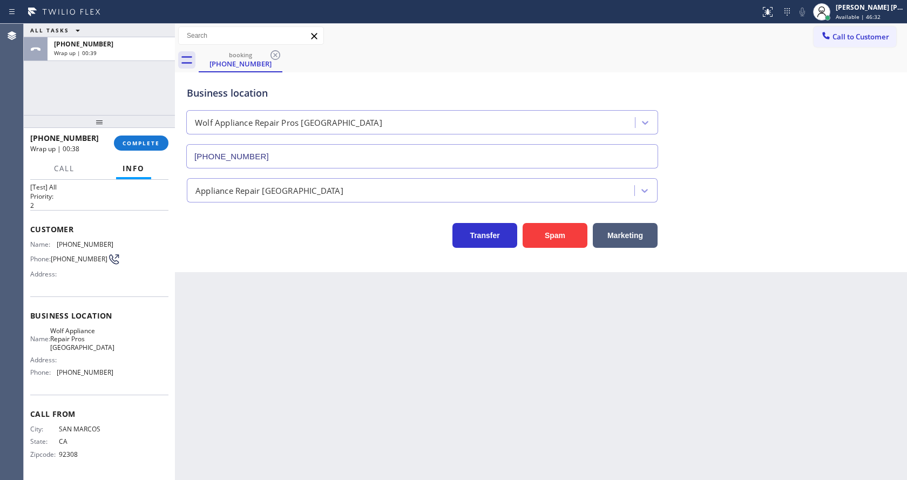
click at [274, 319] on div "Back to Dashboard Change Sender ID Customers Technicians Select a contact Outbo…" at bounding box center [541, 252] width 732 height 456
click at [474, 336] on div "Back to Dashboard Change Sender ID Customers Technicians Select a contact Outbo…" at bounding box center [541, 252] width 732 height 456
drag, startPoint x: 427, startPoint y: 358, endPoint x: 192, endPoint y: 115, distance: 338.5
click at [427, 358] on div "Back to Dashboard Change Sender ID Customers Technicians Select a contact Outbo…" at bounding box center [541, 252] width 732 height 456
drag, startPoint x: 357, startPoint y: 368, endPoint x: 269, endPoint y: 447, distance: 119.2
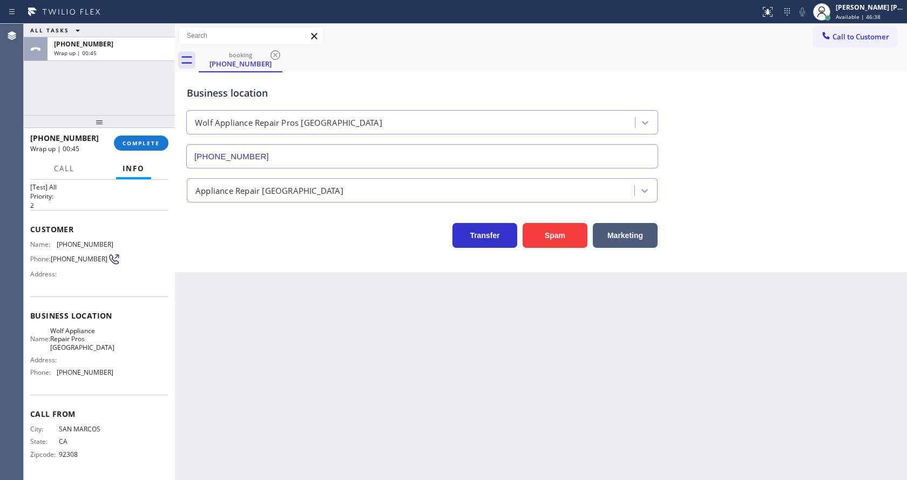
click at [356, 368] on div "Back to Dashboard Change Sender ID Customers Technicians Select a contact Outbo…" at bounding box center [541, 252] width 732 height 456
click at [545, 378] on div "Back to Dashboard Change Sender ID Customers Technicians Select a contact Outbo…" at bounding box center [541, 252] width 732 height 456
click at [370, 354] on div "Back to Dashboard Change Sender ID Customers Technicians Select a contact Outbo…" at bounding box center [541, 252] width 732 height 456
click at [139, 141] on span "COMPLETE" at bounding box center [141, 143] width 37 height 8
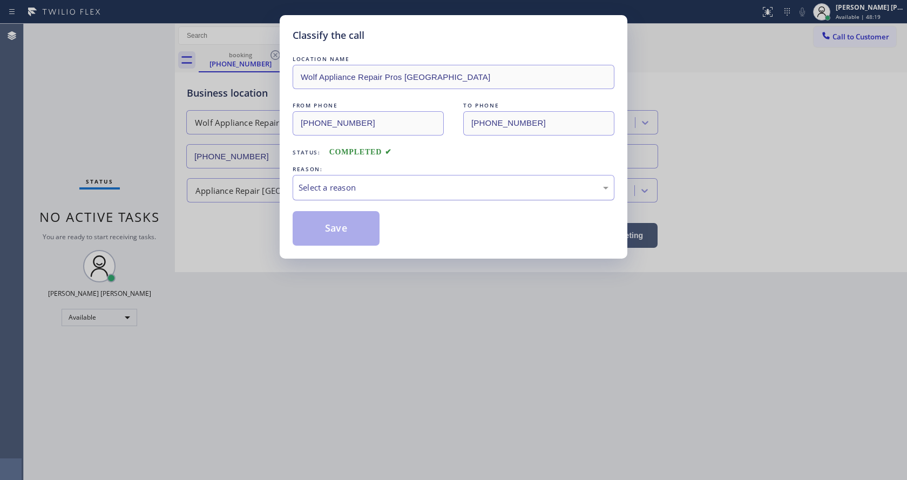
click at [383, 188] on div "Select a reason" at bounding box center [453, 187] width 310 height 12
click at [337, 228] on button "Save" at bounding box center [336, 228] width 87 height 35
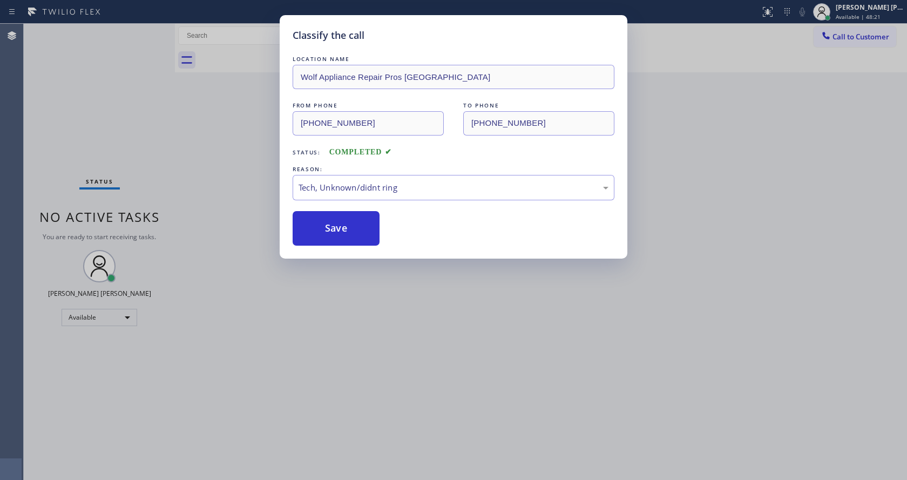
click at [448, 395] on div "Classify the call LOCATION NAME Wolf Appliance Repair Pros [GEOGRAPHIC_DATA] FR…" at bounding box center [453, 240] width 907 height 480
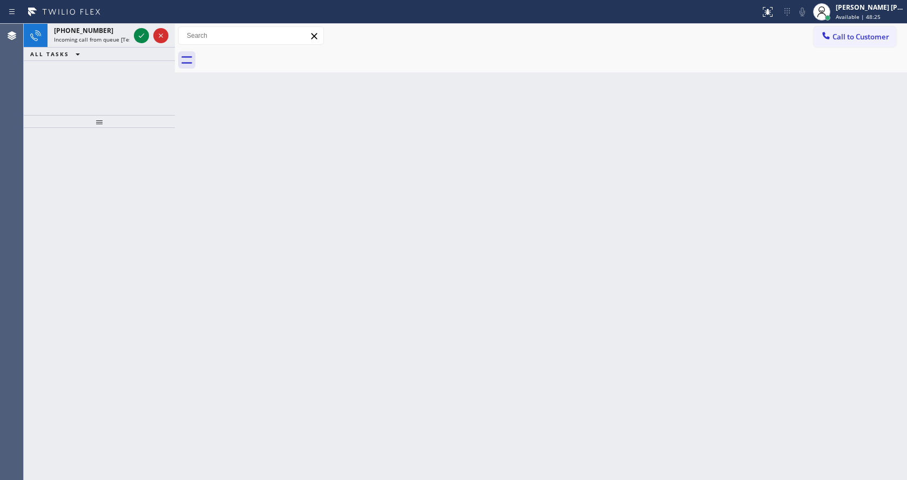
click at [170, 159] on div at bounding box center [99, 304] width 151 height 352
click at [139, 32] on icon at bounding box center [141, 35] width 13 height 13
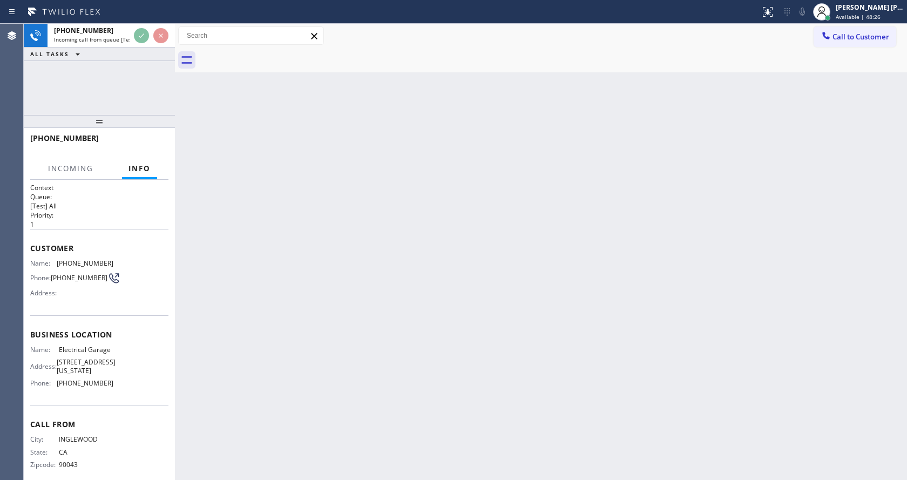
scroll to position [14, 0]
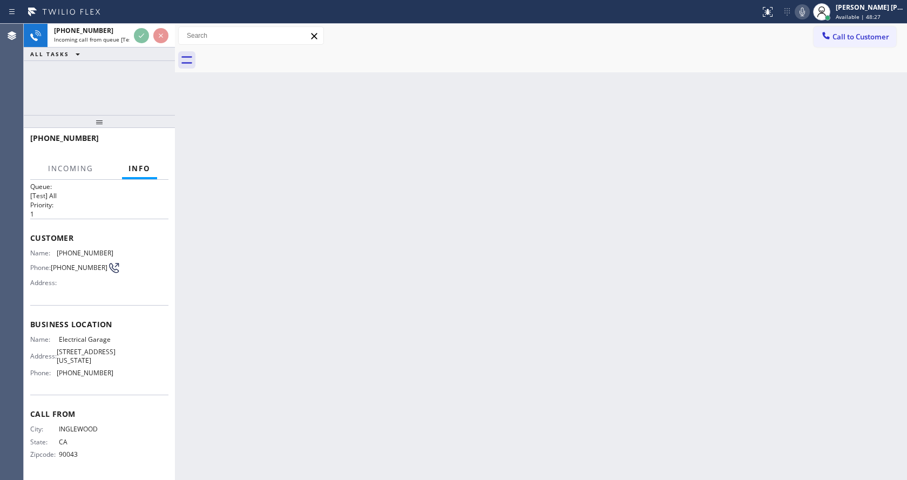
click at [293, 316] on div "Back to Dashboard Change Sender ID Customers Technicians Select a contact Outbo…" at bounding box center [541, 252] width 732 height 456
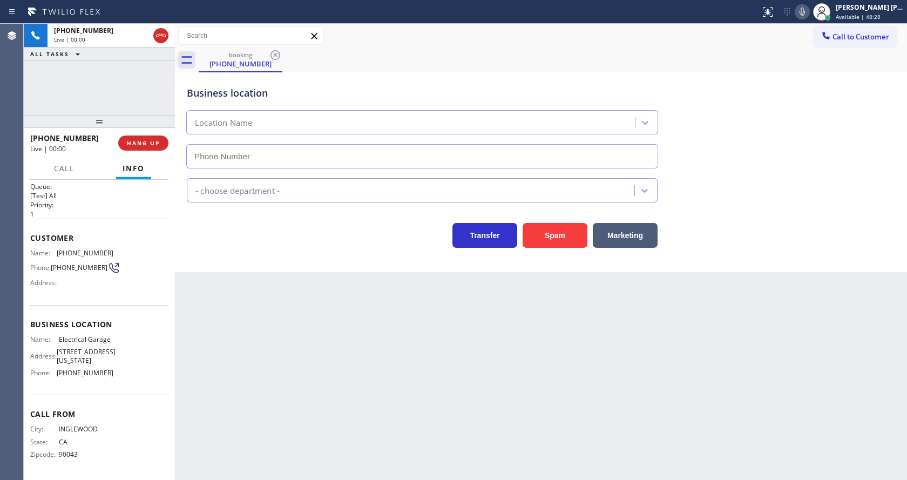
type input "[PHONE_NUMBER]"
click at [337, 350] on div "Back to Dashboard Change Sender ID Customers Technicians Select a contact Outbo…" at bounding box center [541, 252] width 732 height 456
click at [487, 413] on div "Back to Dashboard Change Sender ID Customers Technicians Select a contact Outbo…" at bounding box center [541, 252] width 732 height 456
click at [146, 145] on span "HANG UP" at bounding box center [143, 143] width 33 height 8
click at [325, 438] on div "Back to Dashboard Change Sender ID Customers Technicians Select a contact Outbo…" at bounding box center [541, 252] width 732 height 456
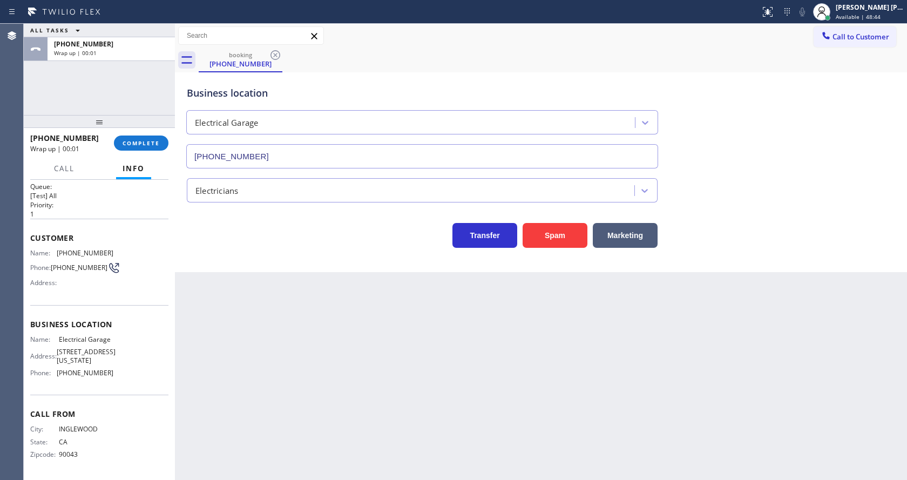
click at [389, 440] on div "Back to Dashboard Change Sender ID Customers Technicians Select a contact Outbo…" at bounding box center [541, 252] width 732 height 456
click at [304, 330] on div "Back to Dashboard Change Sender ID Customers Technicians Select a contact Outbo…" at bounding box center [541, 252] width 732 height 456
click at [150, 143] on span "COMPLETE" at bounding box center [141, 143] width 37 height 8
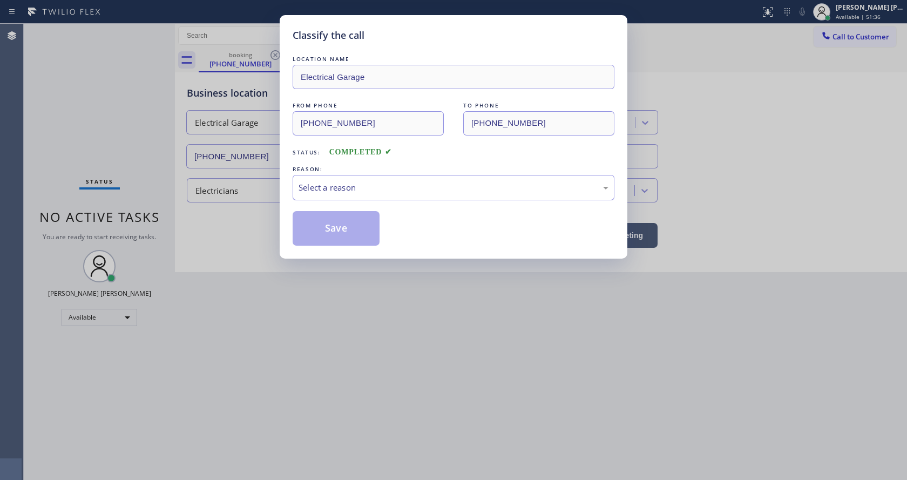
click at [290, 178] on div "Classify the call LOCATION NAME Electrical Garage FROM PHONE [PHONE_NUMBER] TO …" at bounding box center [454, 136] width 348 height 243
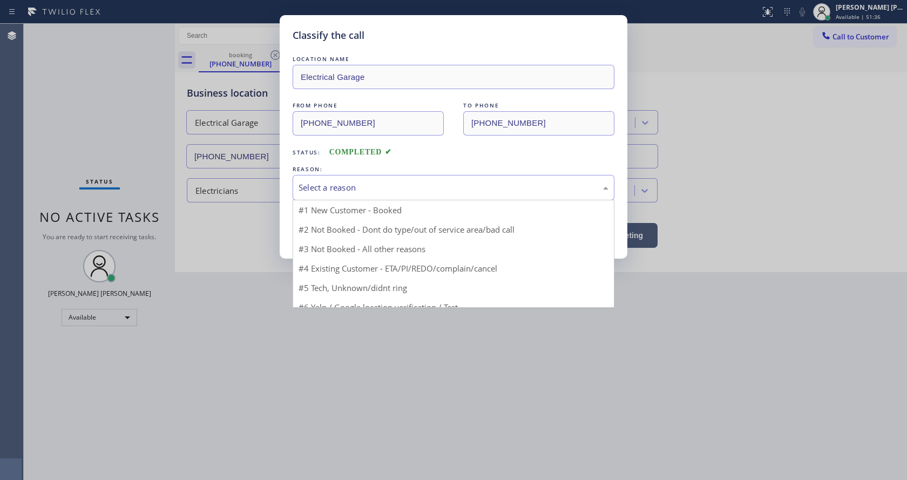
click at [328, 185] on div "Select a reason" at bounding box center [453, 187] width 310 height 12
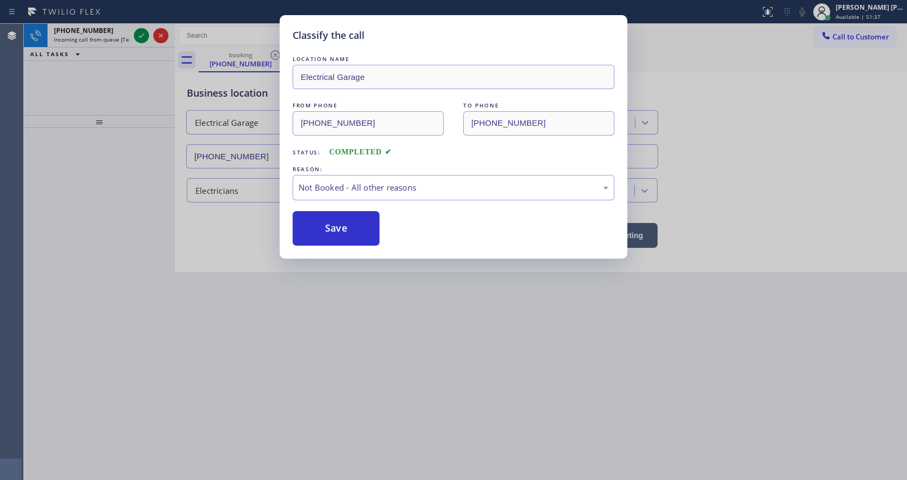
click at [335, 227] on button "Save" at bounding box center [336, 228] width 87 height 35
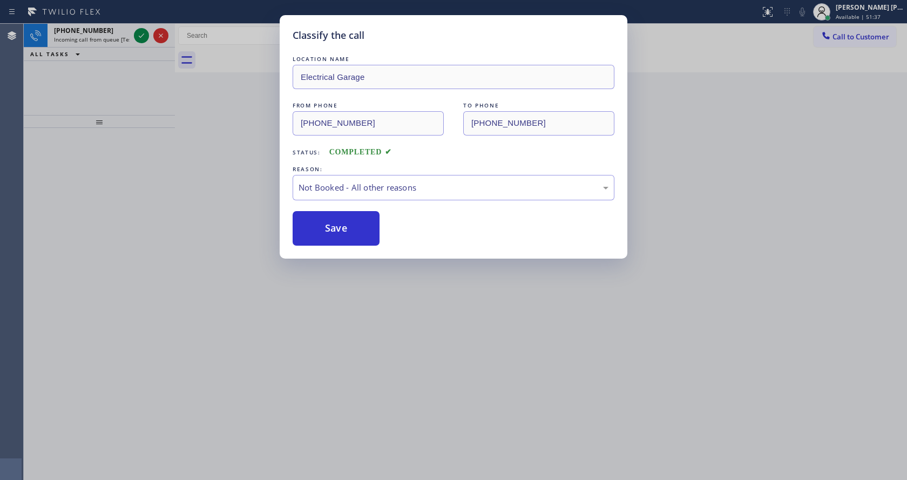
click at [335, 227] on button "Save" at bounding box center [336, 228] width 87 height 35
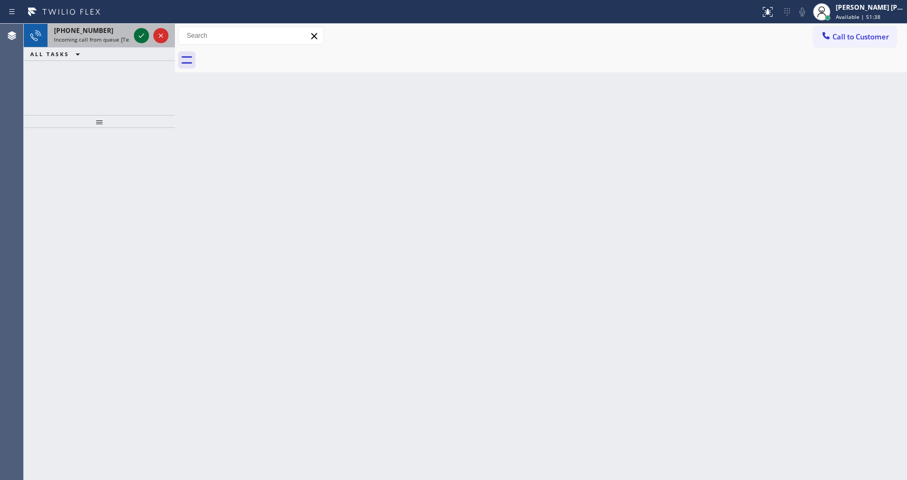
click at [141, 35] on icon at bounding box center [141, 35] width 13 height 13
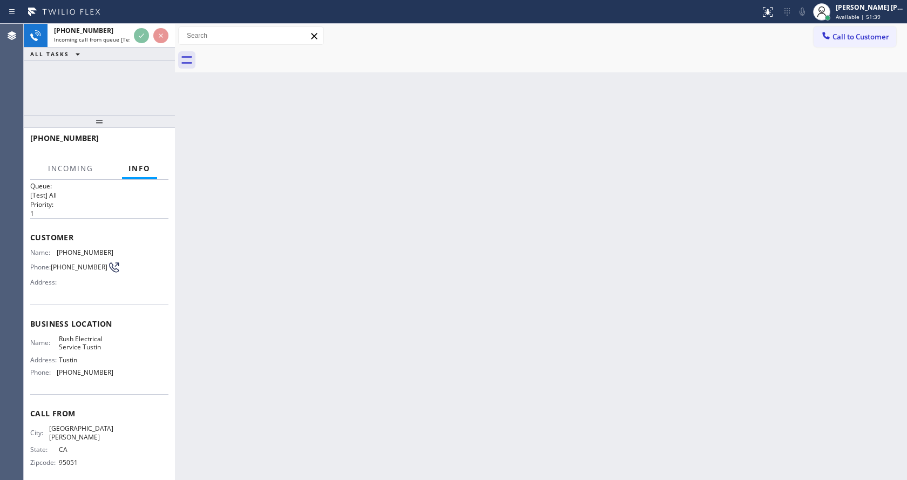
scroll to position [14, 0]
click at [368, 338] on div "Back to Dashboard Change Sender ID Customers Technicians Select a contact Outbo…" at bounding box center [541, 252] width 732 height 456
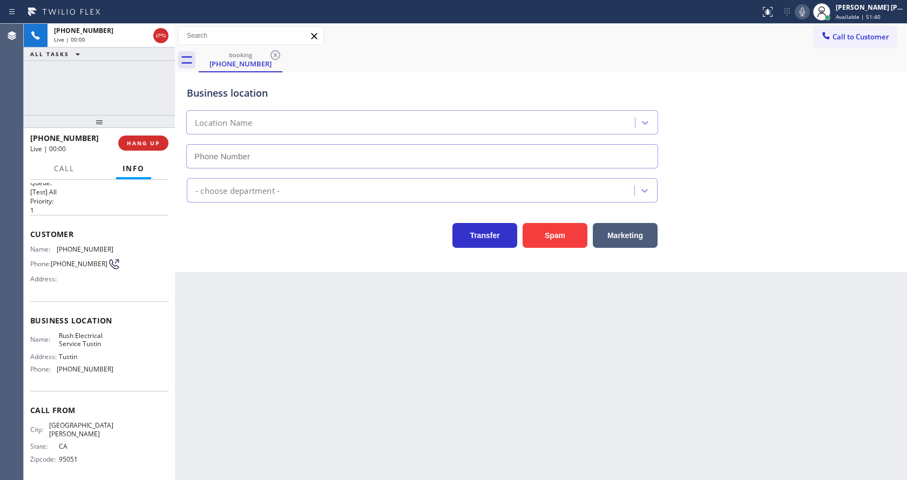
type input "[PHONE_NUMBER]"
click at [340, 346] on div "Back to Dashboard Change Sender ID Customers Technicians Select a contact Outbo…" at bounding box center [541, 252] width 732 height 456
click at [328, 397] on div "Back to Dashboard Change Sender ID Customers Technicians Select a contact Outbo…" at bounding box center [541, 252] width 732 height 456
click at [845, 165] on div "Business location Rush Electrical Service Tustin [PHONE_NUMBER]" at bounding box center [541, 120] width 712 height 98
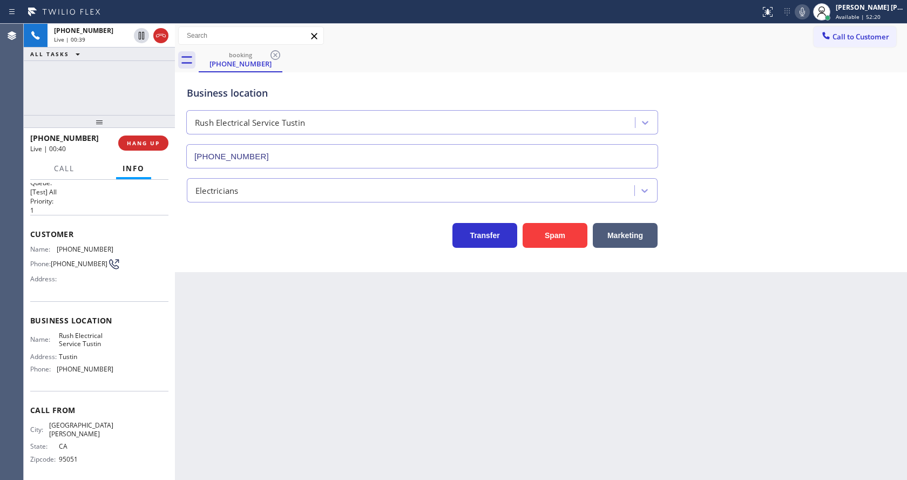
click at [808, 19] on button at bounding box center [801, 11] width 15 height 15
click at [372, 425] on div "Back to Dashboard Change Sender ID Customers Technicians Select a contact Outbo…" at bounding box center [541, 252] width 732 height 456
click at [830, 168] on div "Electricians" at bounding box center [541, 185] width 712 height 34
click at [804, 12] on icon at bounding box center [802, 11] width 13 height 13
click at [837, 230] on div "Transfer Spam Marketing" at bounding box center [541, 230] width 712 height 35
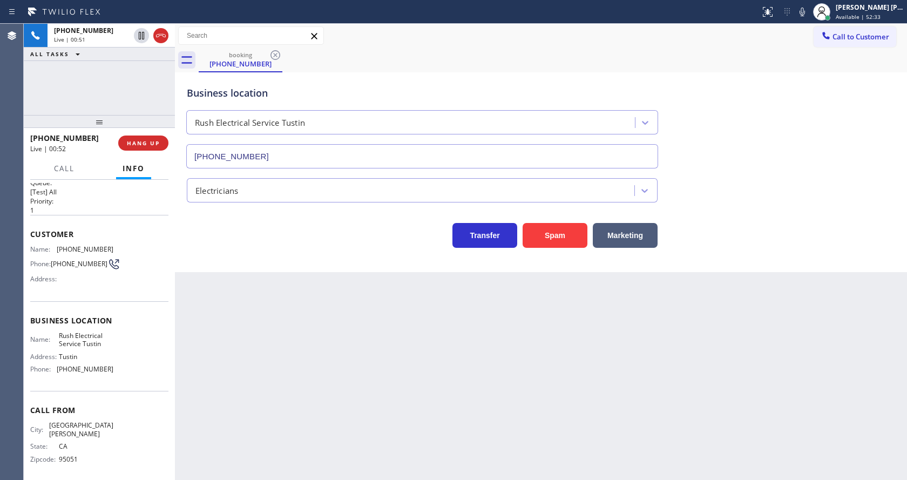
click at [320, 466] on div "Back to Dashboard Change Sender ID Customers Technicians Select a contact Outbo…" at bounding box center [541, 252] width 732 height 456
click at [381, 383] on div "Back to Dashboard Change Sender ID Customers Technicians Select a contact Outbo…" at bounding box center [541, 252] width 732 height 456
click at [263, 426] on div "Back to Dashboard Change Sender ID Customers Technicians Select a contact Outbo…" at bounding box center [541, 252] width 732 height 456
click at [140, 140] on span "HANG UP" at bounding box center [143, 143] width 33 height 8
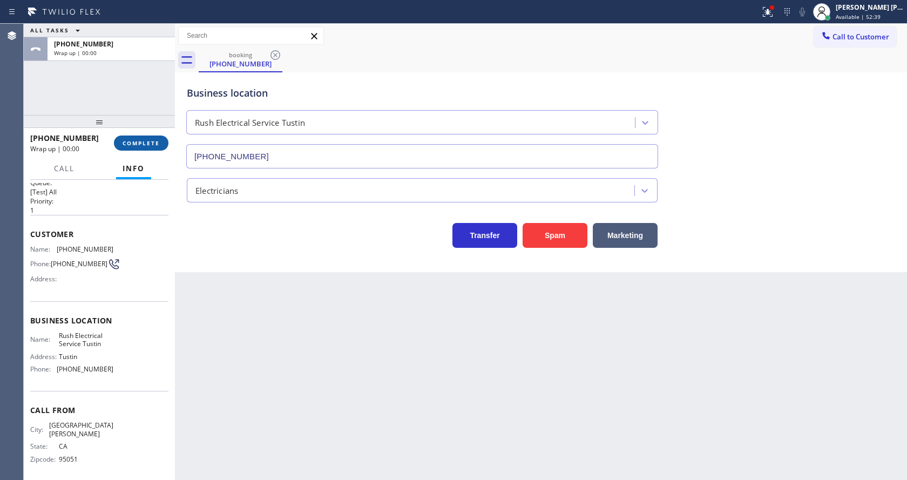
click at [144, 137] on button "COMPLETE" at bounding box center [141, 142] width 55 height 15
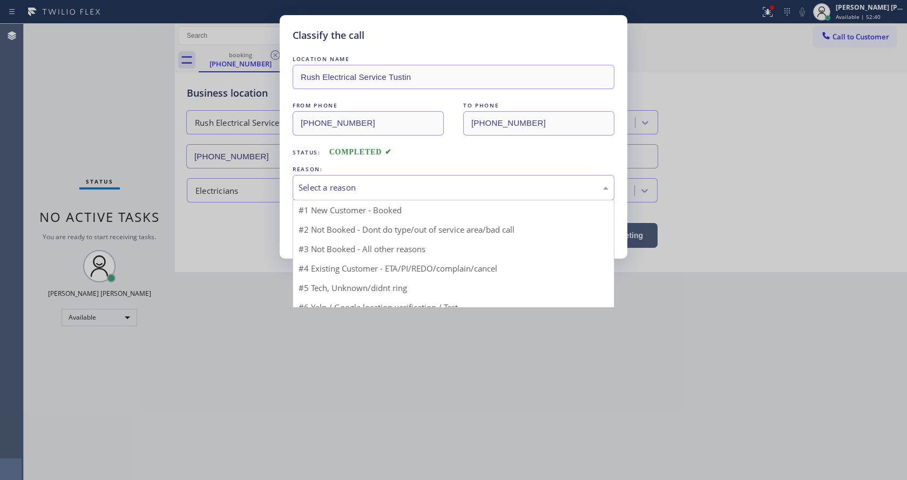
click at [356, 192] on div "Select a reason" at bounding box center [453, 187] width 310 height 12
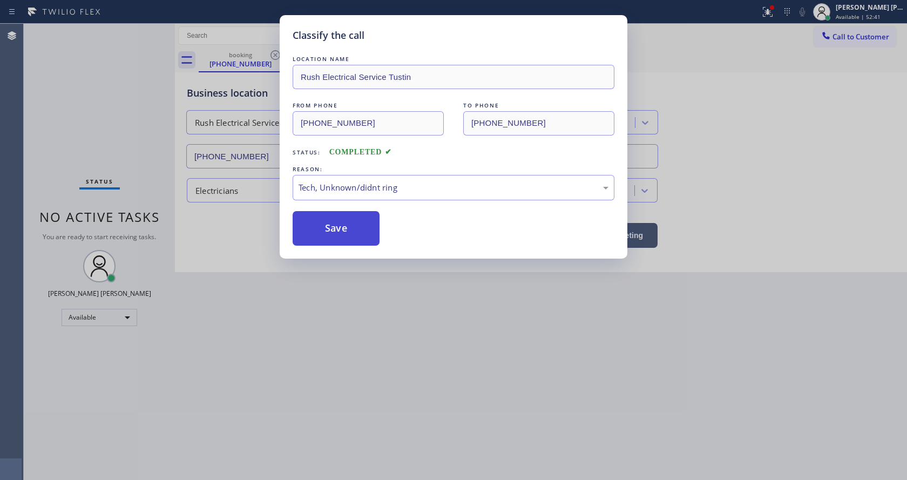
click at [346, 231] on button "Save" at bounding box center [336, 228] width 87 height 35
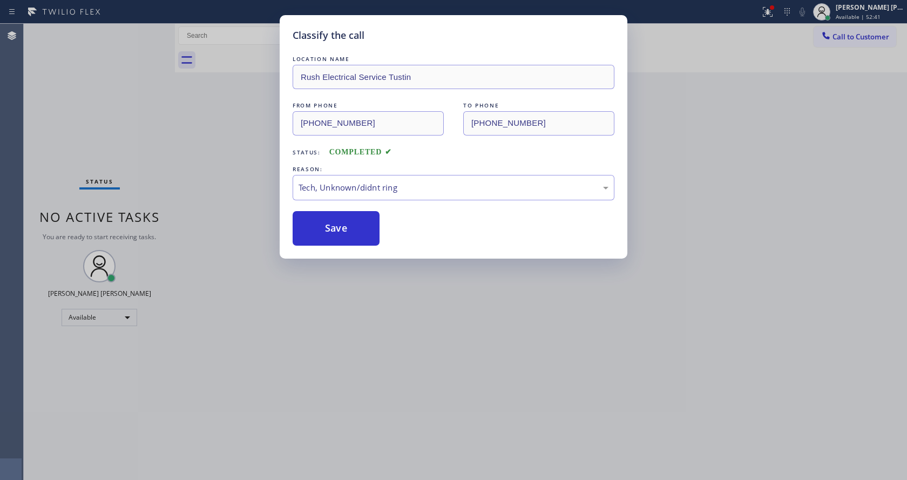
click at [387, 319] on div "Classify the call LOCATION NAME Rush Electrical Service Tustin FROM PHONE [PHON…" at bounding box center [453, 240] width 907 height 480
click at [380, 464] on div "Classify the call LOCATION NAME Rush Electrical Service Tustin FROM PHONE [PHON…" at bounding box center [453, 240] width 907 height 480
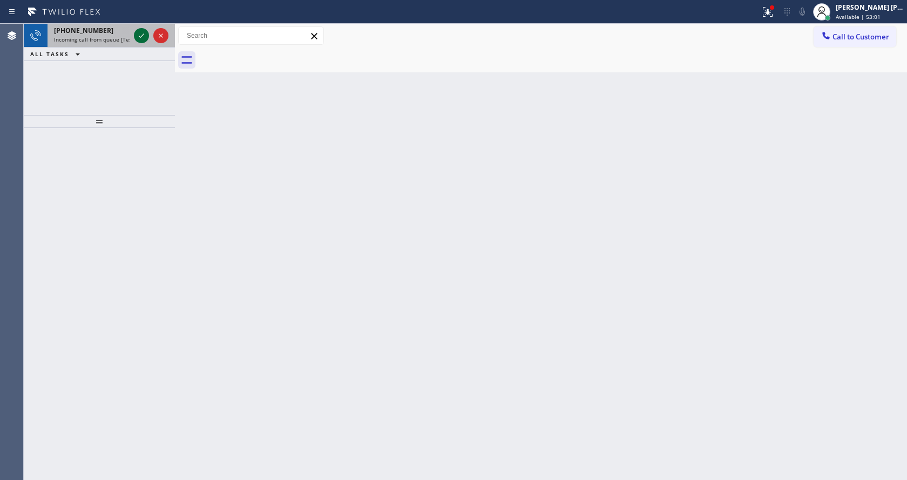
click at [145, 37] on icon at bounding box center [141, 35] width 13 height 13
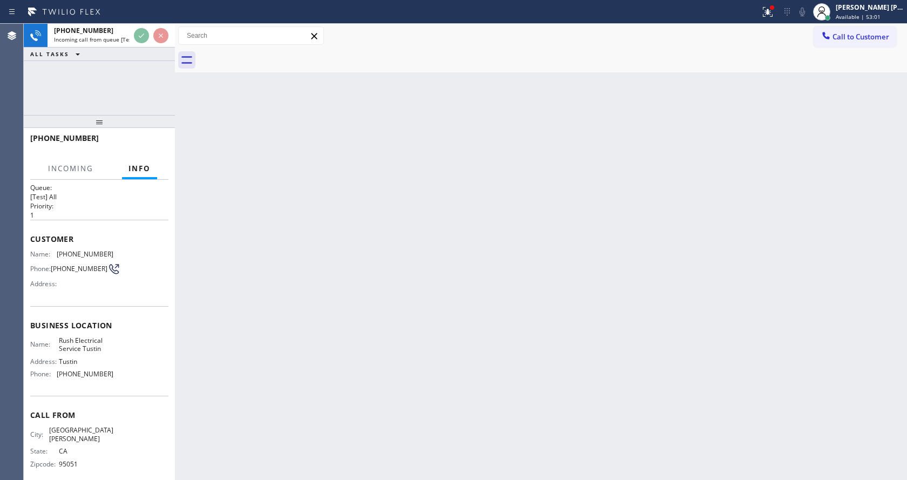
scroll to position [14, 0]
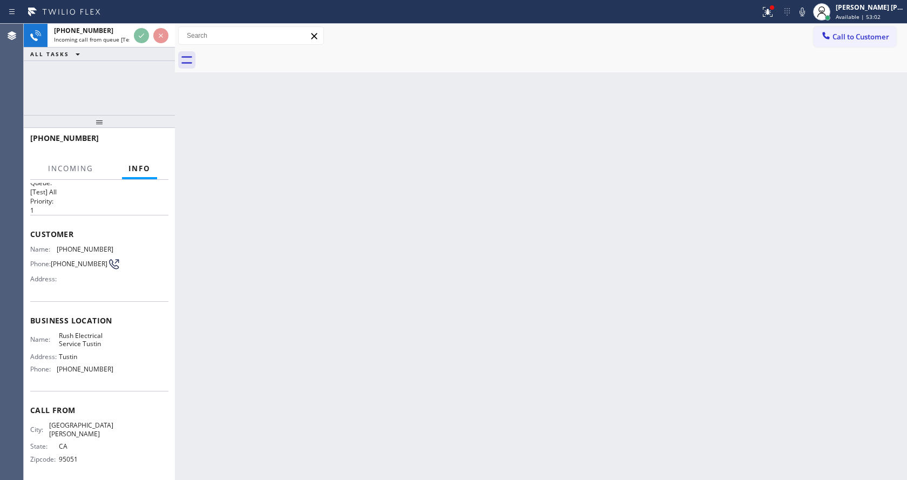
click at [357, 325] on div "Back to Dashboard Change Sender ID Customers Technicians Select a contact Outbo…" at bounding box center [541, 252] width 732 height 456
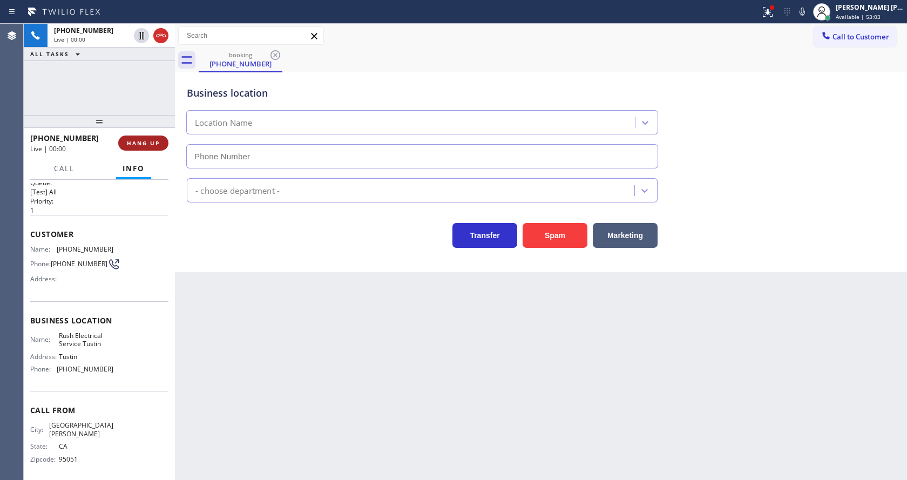
type input "[PHONE_NUMBER]"
click at [337, 368] on div "Back to Dashboard Change Sender ID Customers Technicians Select a contact Outbo…" at bounding box center [541, 252] width 732 height 456
click at [263, 371] on div "Back to Dashboard Change Sender ID Customers Technicians Select a contact Outbo…" at bounding box center [541, 252] width 732 height 456
click at [766, 11] on icon at bounding box center [767, 11] width 13 height 13
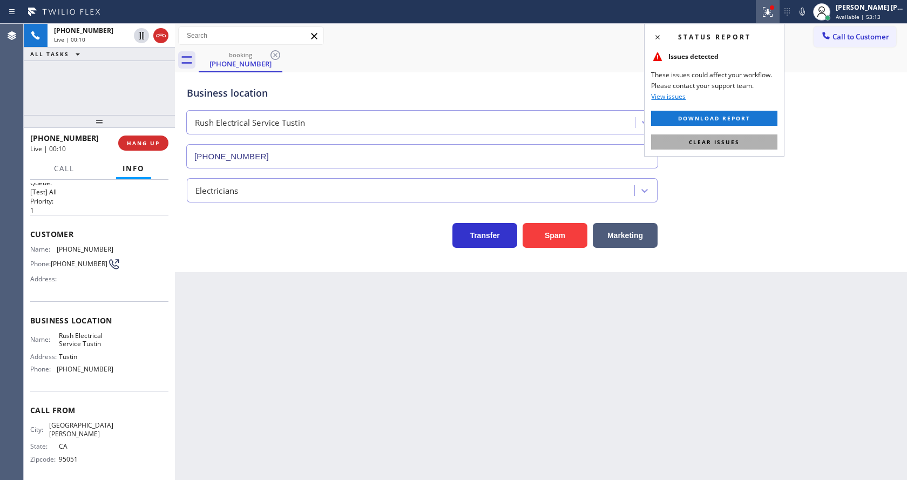
click at [739, 142] on button "Clear issues" at bounding box center [714, 141] width 126 height 15
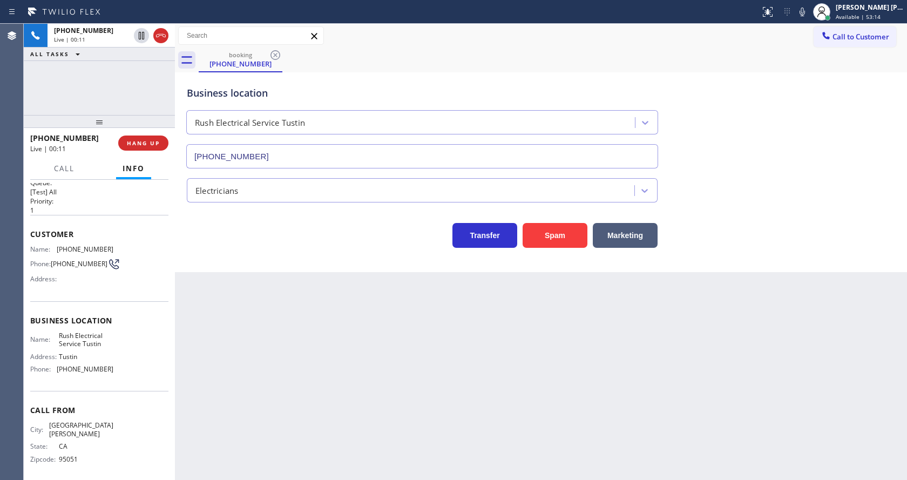
click at [808, 10] on icon at bounding box center [802, 11] width 13 height 13
click at [359, 457] on div "Back to Dashboard Change Sender ID Customers Technicians Select a contact Outbo…" at bounding box center [541, 252] width 732 height 456
drag, startPoint x: 541, startPoint y: 391, endPoint x: 715, endPoint y: 219, distance: 244.2
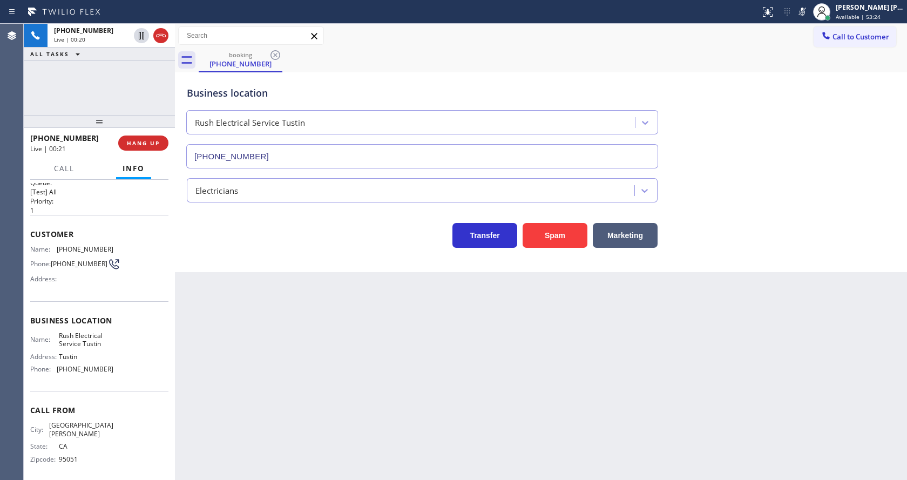
click at [541, 391] on div "Back to Dashboard Change Sender ID Customers Technicians Select a contact Outbo…" at bounding box center [541, 252] width 732 height 456
click at [805, 10] on icon at bounding box center [801, 12] width 5 height 9
click at [806, 159] on div "Business location Rush Electrical Service Tustin [PHONE_NUMBER]" at bounding box center [541, 120] width 712 height 98
click at [332, 358] on div "Back to Dashboard Change Sender ID Customers Technicians Select a contact Outbo…" at bounding box center [541, 252] width 732 height 456
click at [294, 456] on div "Back to Dashboard Change Sender ID Customers Technicians Select a contact Outbo…" at bounding box center [541, 252] width 732 height 456
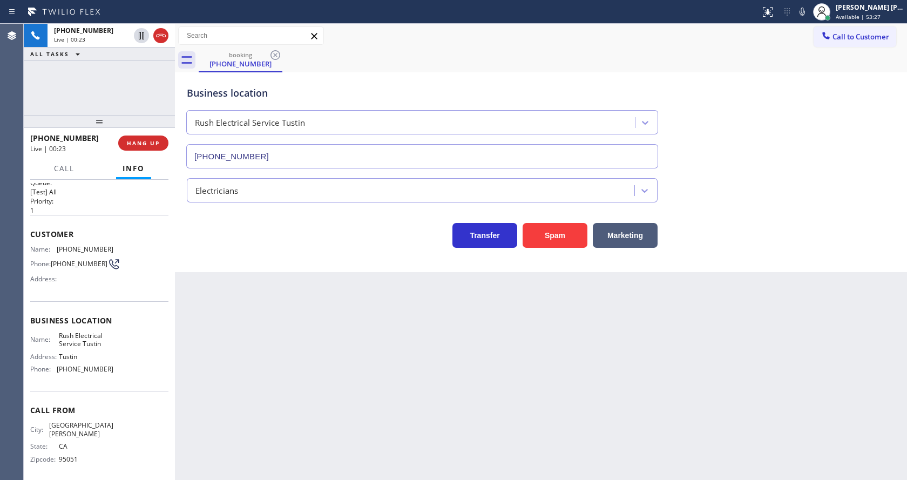
click at [445, 423] on div "Back to Dashboard Change Sender ID Customers Technicians Select a contact Outbo…" at bounding box center [541, 252] width 732 height 456
click at [295, 398] on div "Back to Dashboard Change Sender ID Customers Technicians Select a contact Outbo…" at bounding box center [541, 252] width 732 height 456
click at [146, 140] on span "HANG UP" at bounding box center [143, 143] width 33 height 8
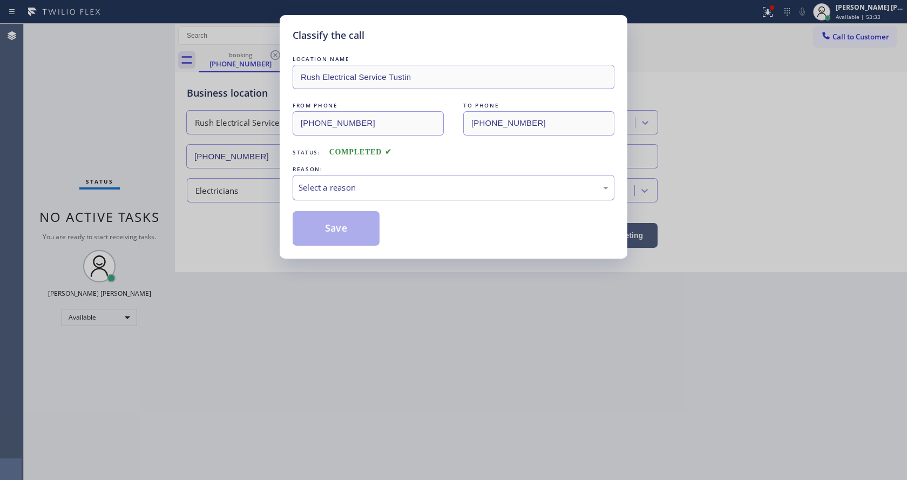
click at [327, 188] on div "Select a reason" at bounding box center [453, 187] width 310 height 12
click at [336, 227] on button "Save" at bounding box center [336, 228] width 87 height 35
click at [434, 338] on div "Classify the call LOCATION NAME Rush Electrical Service Tustin FROM PHONE [PHON…" at bounding box center [453, 240] width 907 height 480
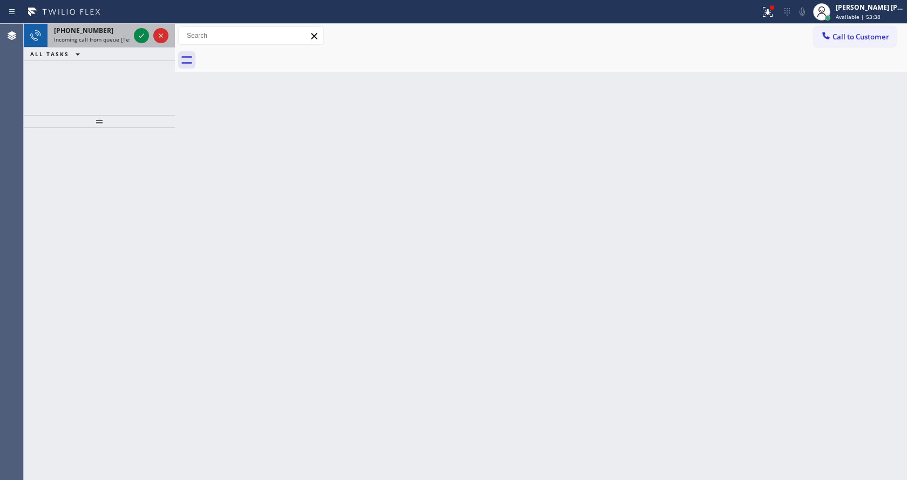
click at [117, 39] on span "Incoming call from queue [Test] All" at bounding box center [99, 40] width 90 height 8
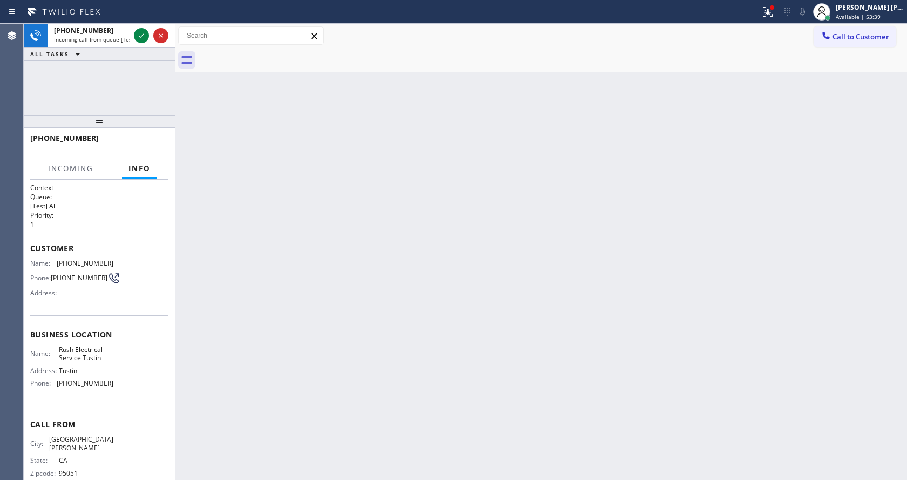
click at [321, 245] on div "Back to Dashboard Change Sender ID Customers Technicians Select a contact Outbo…" at bounding box center [541, 252] width 732 height 456
click at [775, 10] on div at bounding box center [772, 7] width 6 height 6
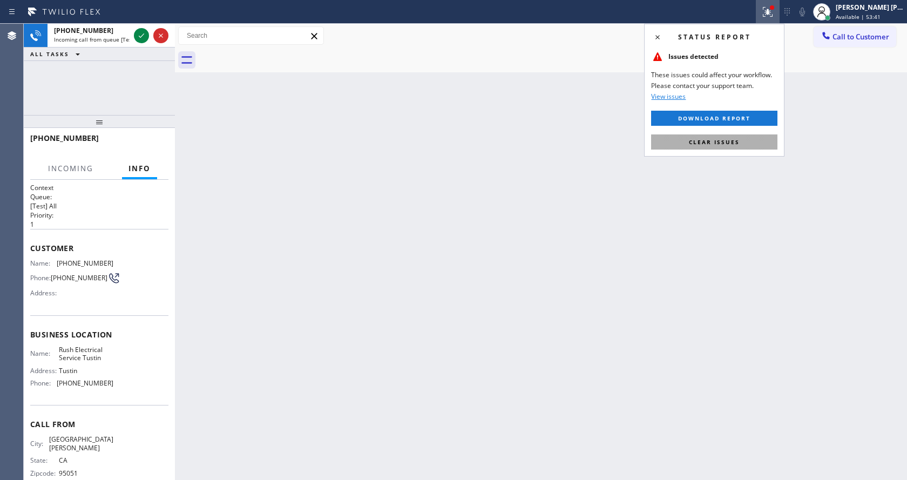
click at [737, 137] on button "Clear issues" at bounding box center [714, 141] width 126 height 15
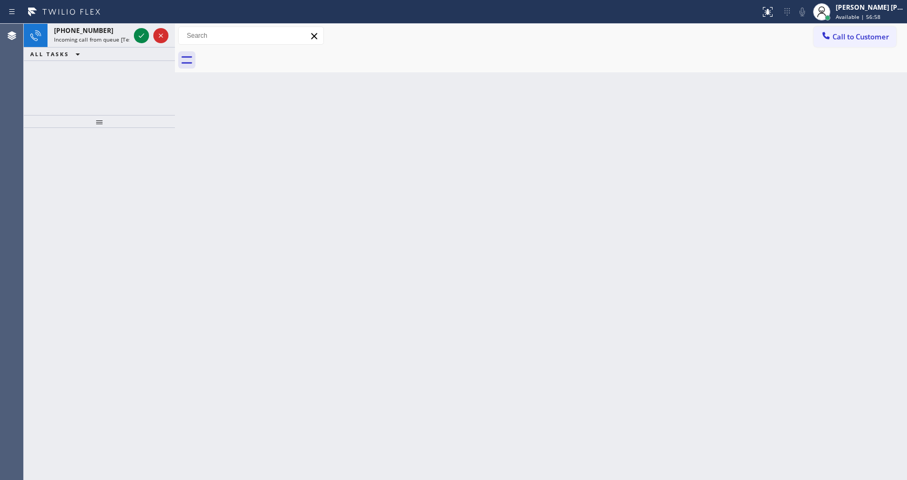
drag, startPoint x: 229, startPoint y: 166, endPoint x: 202, endPoint y: 108, distance: 64.2
click at [229, 166] on div "Back to Dashboard Change Sender ID Customers Technicians Select a contact Outbo…" at bounding box center [541, 252] width 732 height 456
click at [138, 34] on icon at bounding box center [141, 35] width 13 height 13
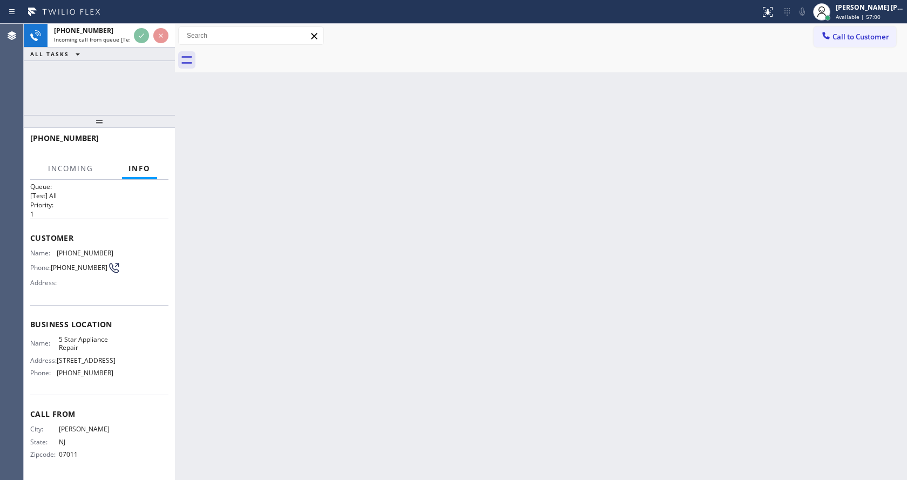
scroll to position [14, 0]
click at [406, 325] on div "Back to Dashboard Change Sender ID Customers Technicians Select a contact Outbo…" at bounding box center [541, 252] width 732 height 456
click at [417, 333] on div "Back to Dashboard Change Sender ID Customers Technicians Select a contact Outbo…" at bounding box center [541, 252] width 732 height 456
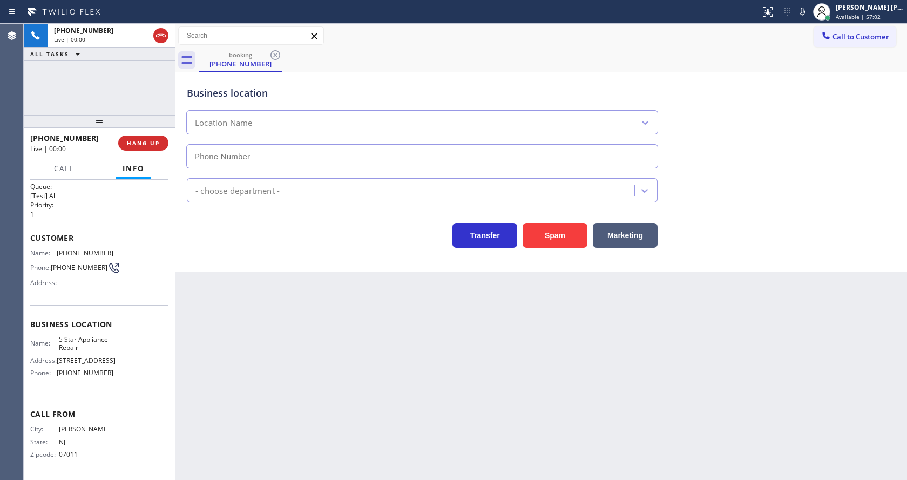
type input "[PHONE_NUMBER]"
click at [334, 349] on div "Back to Dashboard Change Sender ID Customers Technicians Select a contact Outbo…" at bounding box center [541, 252] width 732 height 456
click at [74, 271] on span "[PHONE_NUMBER]" at bounding box center [79, 267] width 57 height 8
drag, startPoint x: 57, startPoint y: 247, endPoint x: 137, endPoint y: 248, distance: 80.4
click at [137, 249] on div "Name: [PHONE_NUMBER] Phone: [PHONE_NUMBER] Address:" at bounding box center [99, 270] width 138 height 43
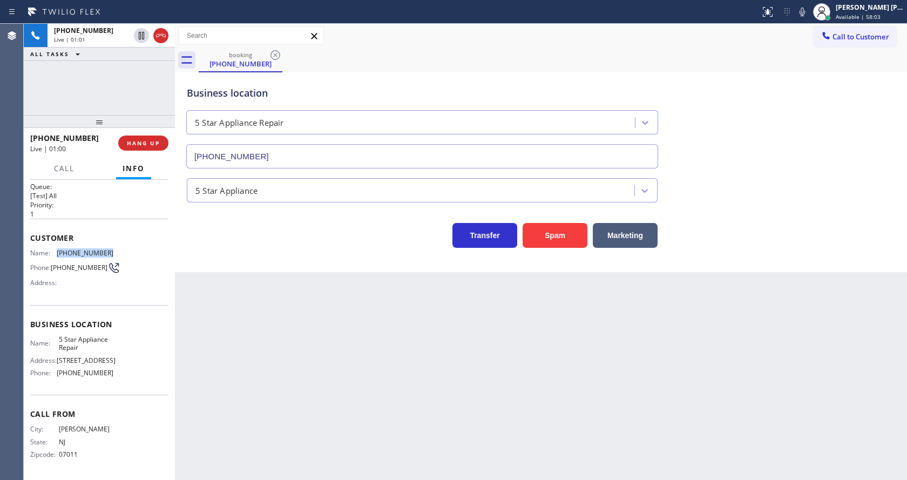
copy div "[PHONE_NUMBER]"
click at [298, 338] on div "Back to Dashboard Change Sender ID Customers Technicians Select a contact Outbo…" at bounding box center [541, 252] width 732 height 456
click at [93, 335] on span "5 Star Appliance Repair" at bounding box center [86, 343] width 54 height 17
drag, startPoint x: 52, startPoint y: 337, endPoint x: 81, endPoint y: 353, distance: 33.1
click at [81, 353] on div "Name: 5 Star Appliance Repair Address: [STREET_ADDRESS] Phone: [PHONE_NUMBER]" at bounding box center [71, 358] width 83 height 46
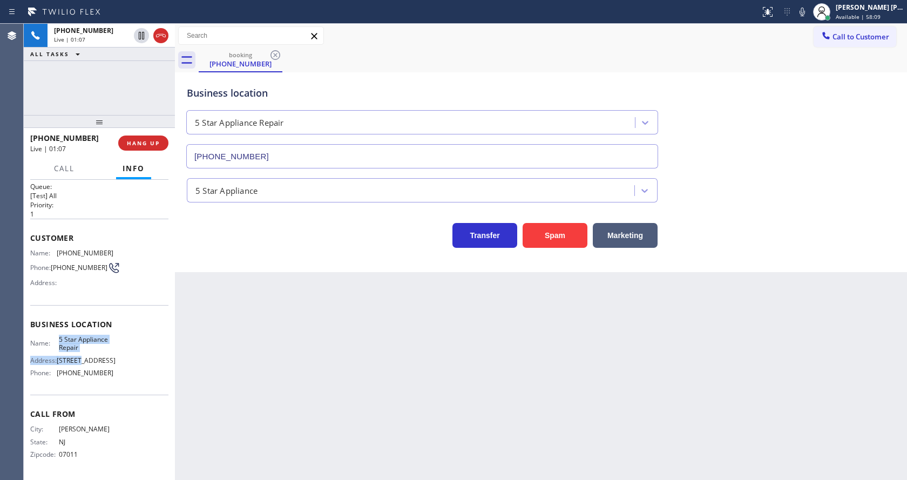
click at [83, 343] on span "5 Star Appliance Repair" at bounding box center [86, 343] width 54 height 17
drag, startPoint x: 79, startPoint y: 350, endPoint x: 51, endPoint y: 338, distance: 31.0
click at [51, 338] on div "Name: 5 Star Appliance Repair" at bounding box center [71, 343] width 83 height 17
click at [256, 320] on div "Back to Dashboard Change Sender ID Customers Technicians Select a contact Outbo…" at bounding box center [541, 252] width 732 height 456
click at [94, 382] on div "Business location Name: 5 Star Appliance Repair Address: [STREET_ADDRESS] Phone…" at bounding box center [99, 350] width 138 height 90
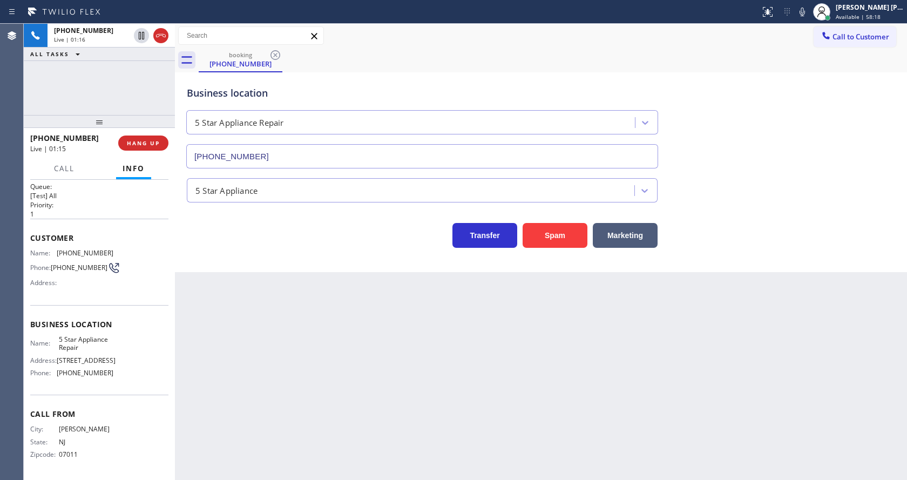
click at [81, 378] on div "Name: 5 Star Appliance Repair Address: [STREET_ADDRESS] Phone: [PHONE_NUMBER]" at bounding box center [71, 358] width 83 height 46
drag, startPoint x: 55, startPoint y: 371, endPoint x: 110, endPoint y: 371, distance: 55.0
click at [110, 371] on div "Name: 5 Star Appliance Repair Address: [STREET_ADDRESS] Phone: [PHONE_NUMBER]" at bounding box center [99, 358] width 138 height 46
click at [246, 398] on div "Back to Dashboard Change Sender ID Customers Technicians Select a contact Outbo…" at bounding box center [541, 252] width 732 height 456
click at [492, 366] on div "Back to Dashboard Change Sender ID Customers Technicians Select a contact Outbo…" at bounding box center [541, 252] width 732 height 456
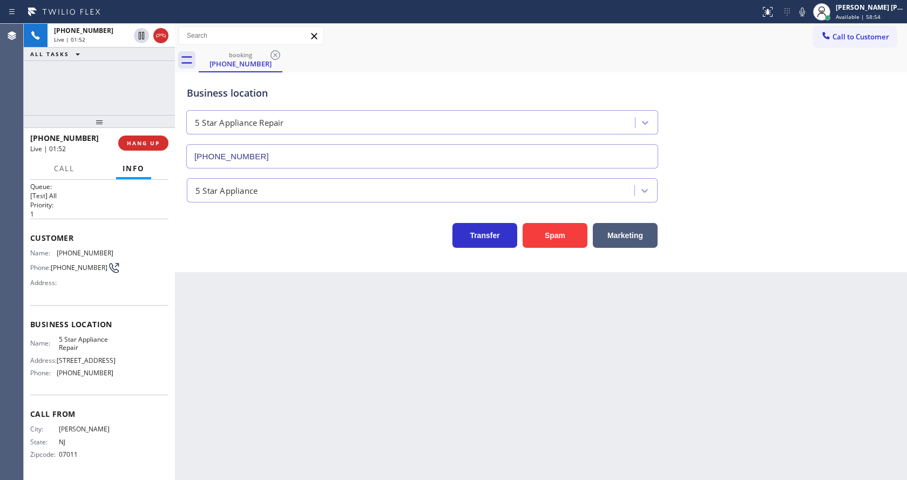
click at [318, 371] on div "Back to Dashboard Change Sender ID Customers Technicians Select a contact Outbo…" at bounding box center [541, 252] width 732 height 456
drag, startPoint x: 240, startPoint y: 326, endPoint x: 253, endPoint y: 456, distance: 130.2
click at [240, 328] on div "Back to Dashboard Change Sender ID Customers Technicians Select a contact Outbo…" at bounding box center [541, 252] width 732 height 456
click at [405, 344] on div "Back to Dashboard Change Sender ID Customers Technicians Select a contact Outbo…" at bounding box center [541, 252] width 732 height 456
click at [267, 356] on div "Back to Dashboard Change Sender ID Customers Technicians Select a contact Outbo…" at bounding box center [541, 252] width 732 height 456
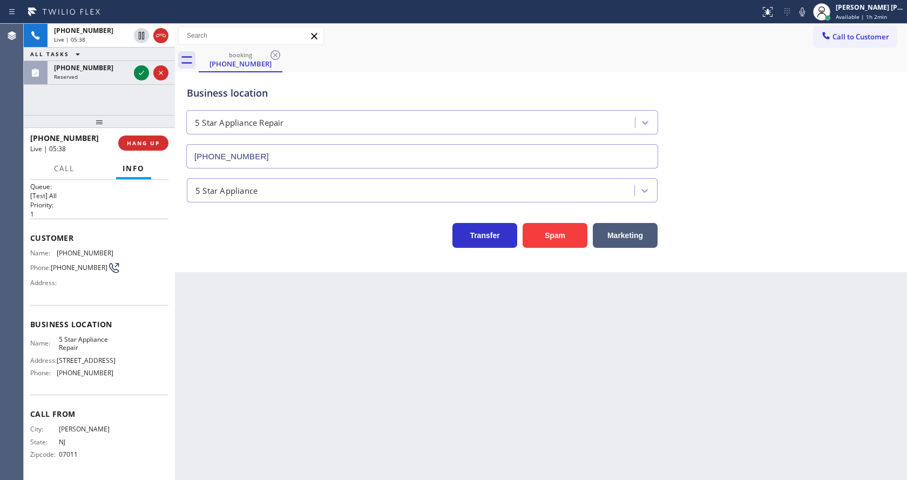
click at [424, 379] on div "Back to Dashboard Change Sender ID Customers Technicians Select a contact Outbo…" at bounding box center [541, 252] width 732 height 456
click at [141, 71] on icon at bounding box center [141, 72] width 13 height 13
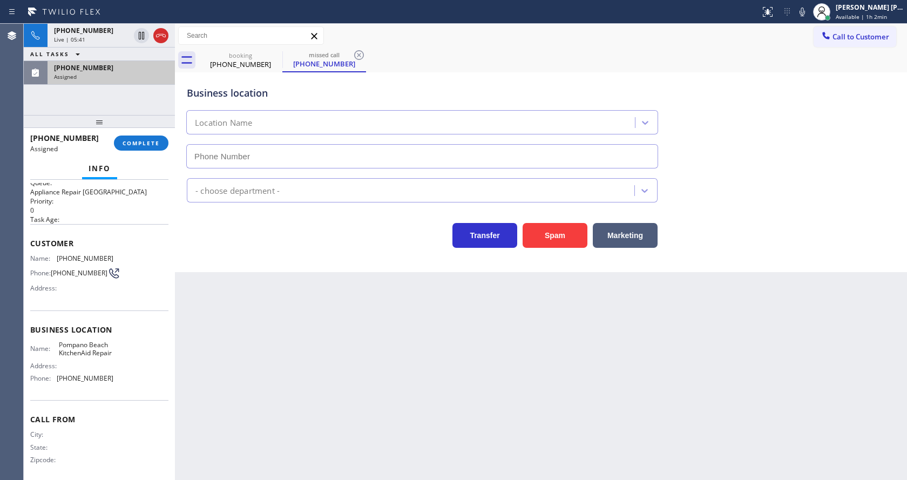
type input "[PHONE_NUMBER]"
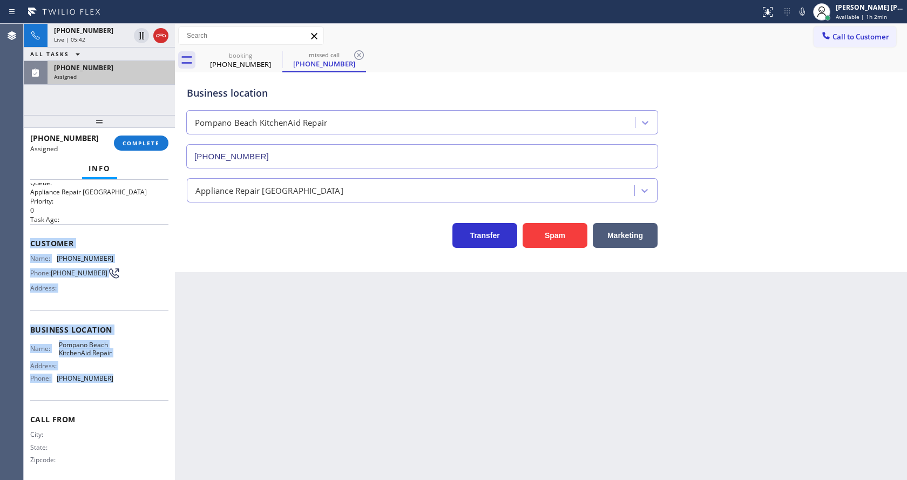
drag, startPoint x: 28, startPoint y: 242, endPoint x: 120, endPoint y: 385, distance: 169.9
click at [120, 385] on div "Context Queue: Appliance Repair High End Priority: 0 Task Age: Customer Name: […" at bounding box center [99, 330] width 151 height 300
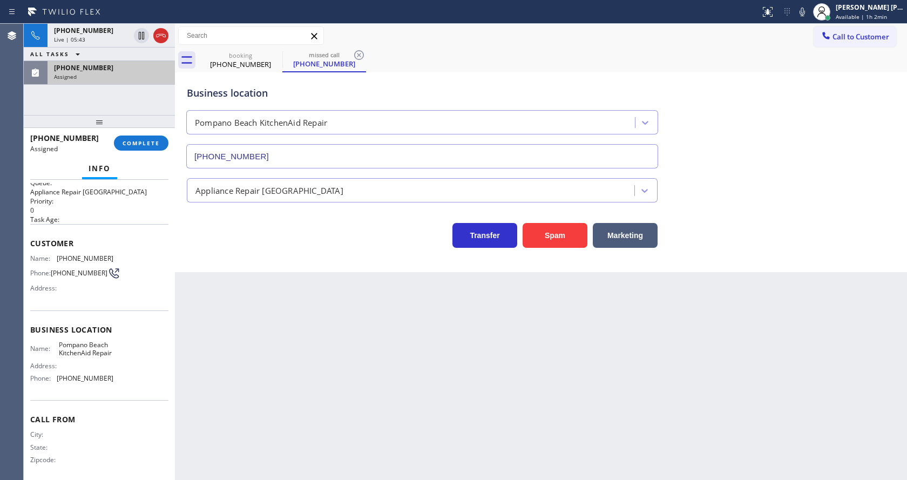
click at [283, 359] on div "Back to Dashboard Change Sender ID Customers Technicians Select a contact Outbo…" at bounding box center [541, 252] width 732 height 456
click at [121, 144] on button "COMPLETE" at bounding box center [141, 142] width 55 height 15
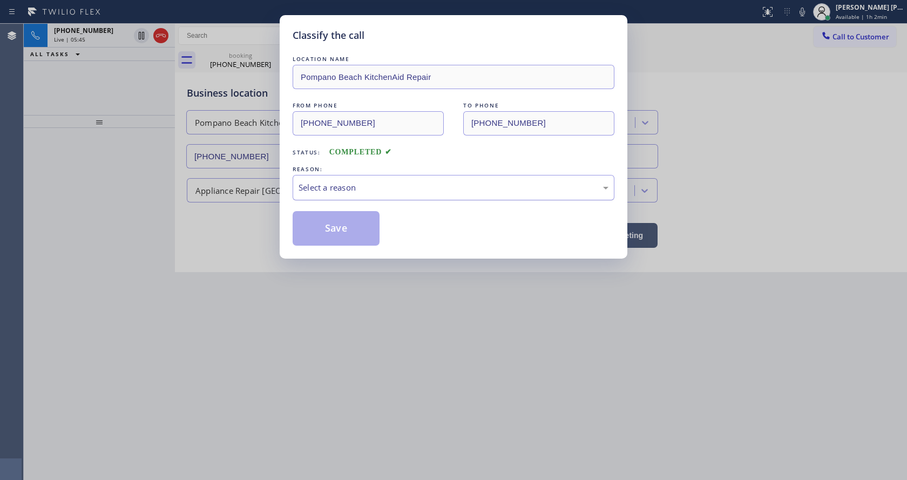
click at [325, 185] on div "Select a reason" at bounding box center [453, 187] width 310 height 12
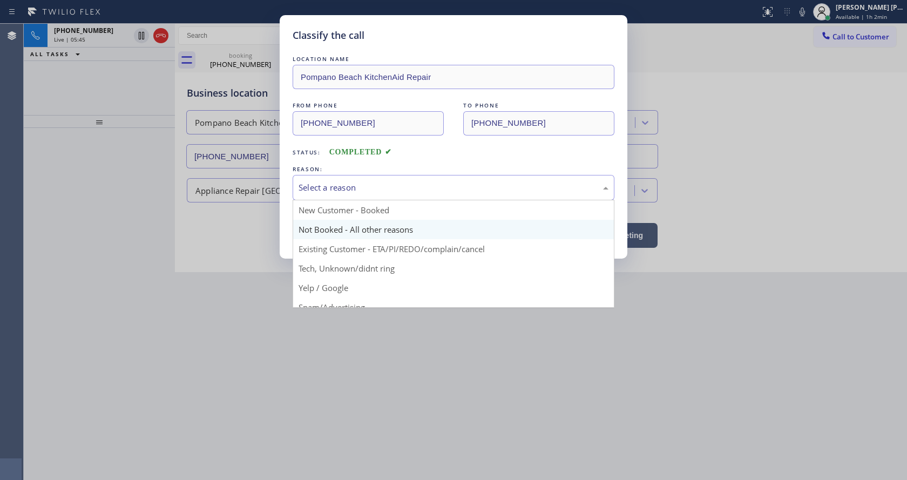
click at [310, 226] on button "Save" at bounding box center [336, 228] width 87 height 35
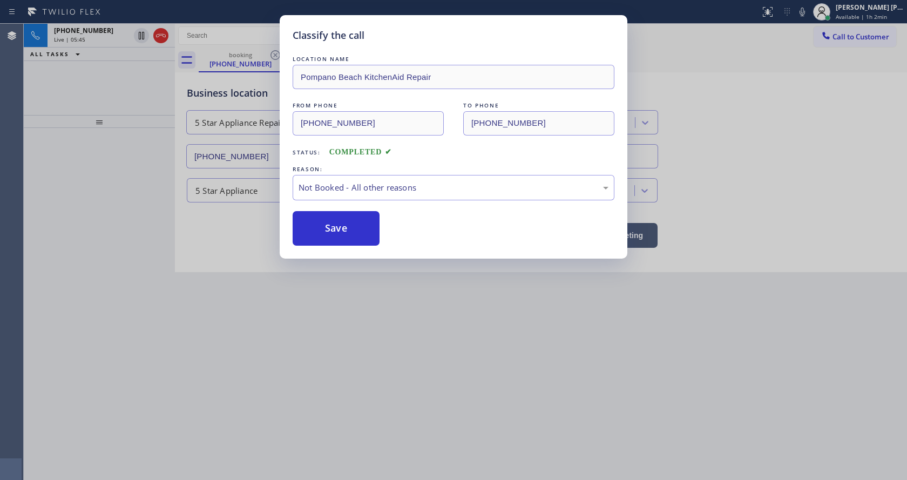
click at [310, 226] on button "Save" at bounding box center [336, 228] width 87 height 35
click at [386, 411] on div "Classify the call LOCATION NAME [GEOGRAPHIC_DATA] KitchenAid Repair FROM PHONE …" at bounding box center [453, 240] width 907 height 480
click at [318, 223] on button "Save" at bounding box center [336, 228] width 87 height 35
click at [363, 397] on div "Classify the call LOCATION NAME [GEOGRAPHIC_DATA] KitchenAid Repair FROM PHONE …" at bounding box center [453, 240] width 907 height 480
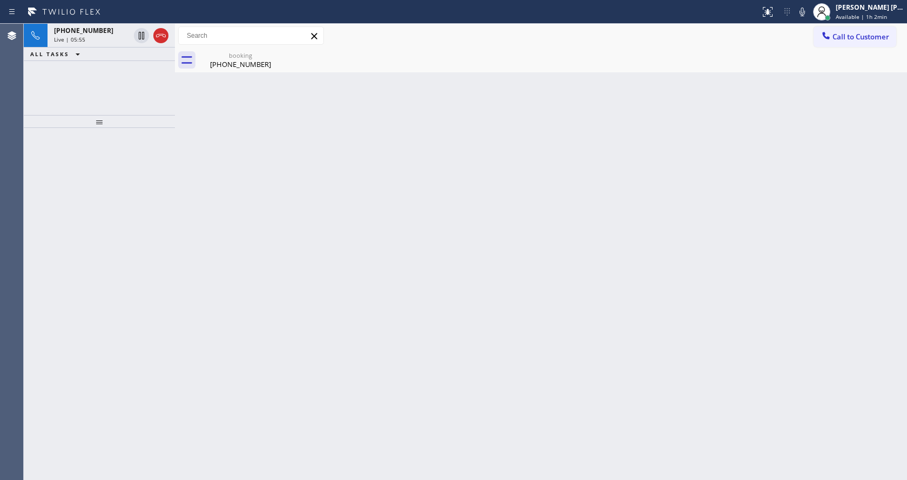
click at [269, 177] on div "Back to Dashboard Change Sender ID Customers Technicians Select a contact Outbo…" at bounding box center [541, 252] width 732 height 456
click at [233, 64] on div "[PHONE_NUMBER]" at bounding box center [240, 64] width 81 height 10
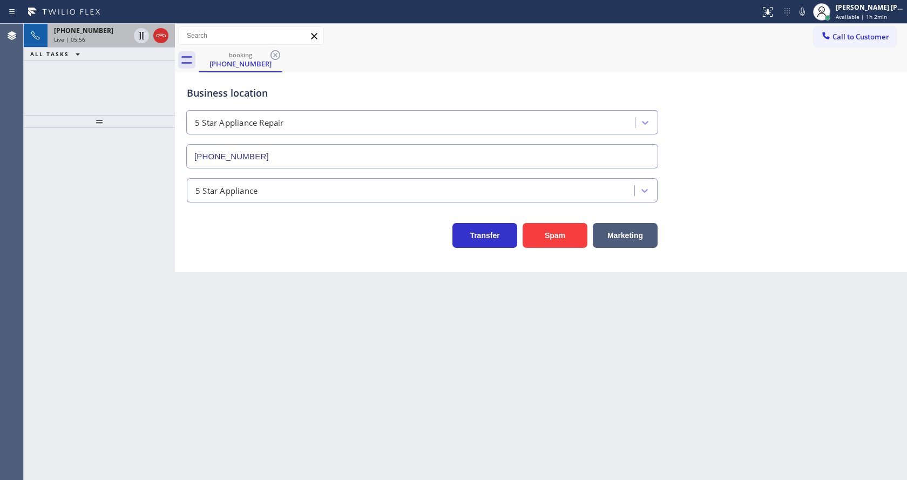
click at [96, 41] on div "Live | 05:56" at bounding box center [92, 40] width 76 height 8
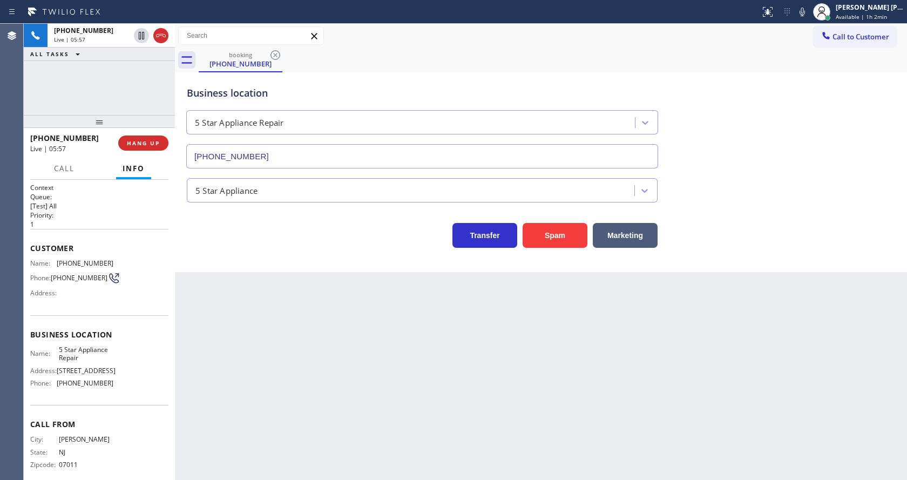
click at [335, 311] on div "Back to Dashboard Change Sender ID Customers Technicians Select a contact Outbo…" at bounding box center [541, 252] width 732 height 456
click at [281, 291] on div "Back to Dashboard Change Sender ID Customers Technicians Select a contact Outbo…" at bounding box center [541, 252] width 732 height 456
click at [437, 332] on div "Back to Dashboard Change Sender ID Customers Technicians Select a contact Outbo…" at bounding box center [541, 252] width 732 height 456
click at [134, 137] on button "HANG UP" at bounding box center [143, 142] width 50 height 15
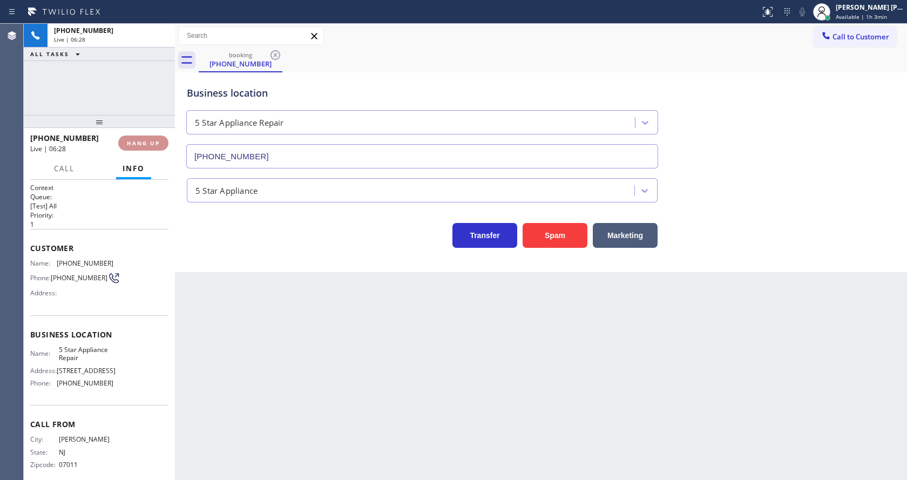
click at [134, 137] on button "HANG UP" at bounding box center [143, 142] width 50 height 15
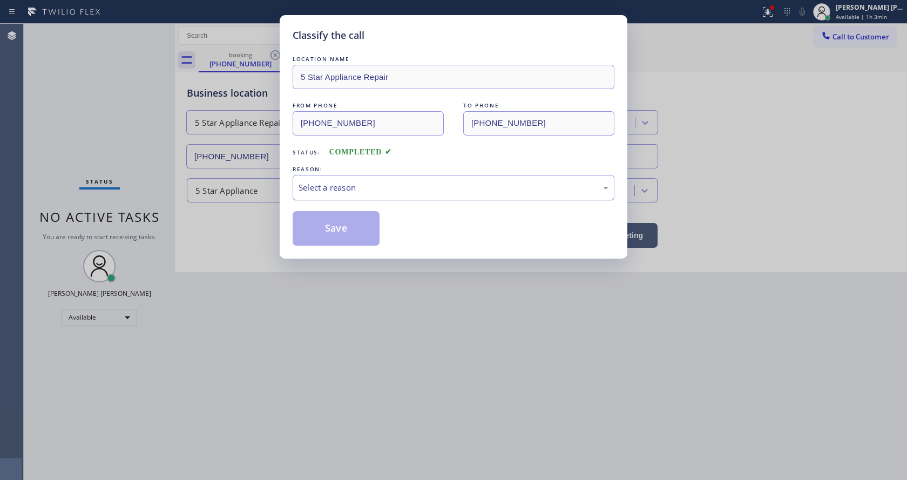
click at [324, 178] on div "Select a reason" at bounding box center [454, 187] width 322 height 25
click at [331, 227] on button "Save" at bounding box center [336, 228] width 87 height 35
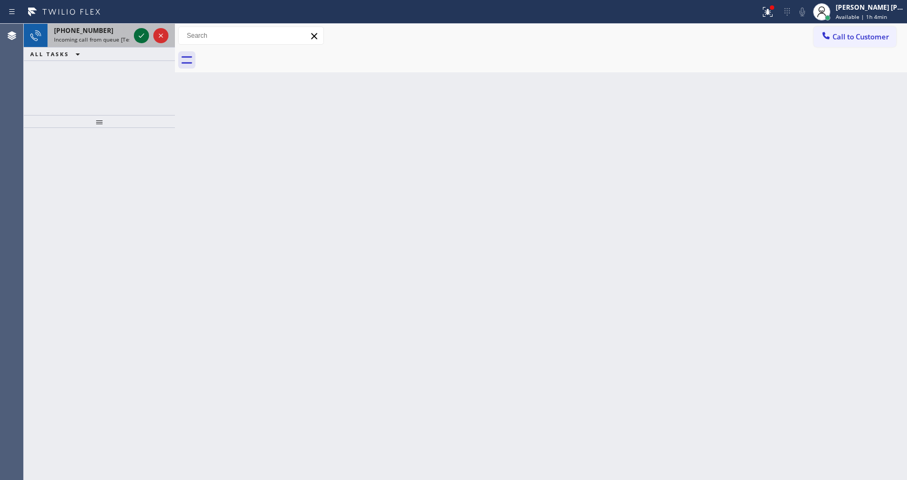
click at [139, 30] on icon at bounding box center [141, 35] width 13 height 13
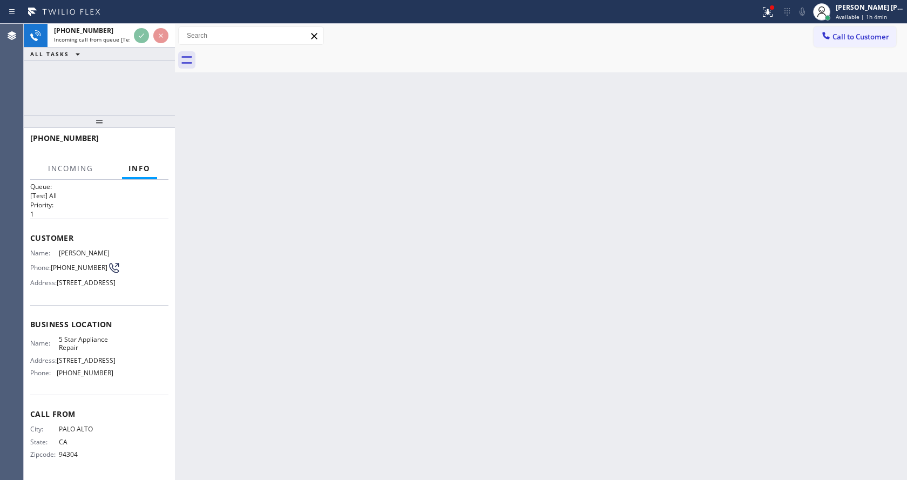
scroll to position [39, 0]
click at [369, 354] on div "Back to Dashboard Change Sender ID Customers Technicians Select a contact Outbo…" at bounding box center [541, 252] width 732 height 456
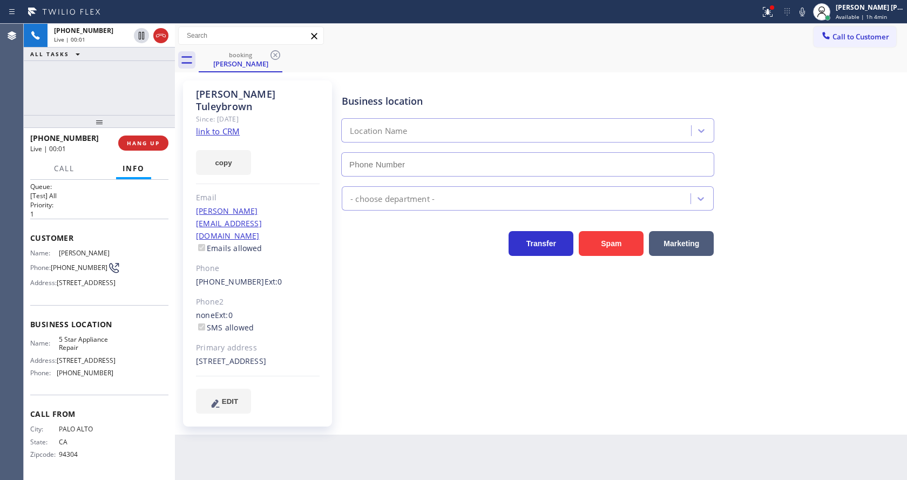
type input "[PHONE_NUMBER]"
click at [306, 357] on div "[PERSON_NAME] Since: [DATE] link to CRM copy Email [PERSON_NAME][EMAIL_ADDRESS]…" at bounding box center [257, 253] width 149 height 346
click at [377, 308] on div "Business location 5 Star Appliance Repair [PHONE_NUMBER] 5 Star Appliance Trans…" at bounding box center [621, 246] width 565 height 327
click at [227, 126] on link "link to CRM" at bounding box center [218, 131] width 44 height 11
click at [140, 33] on icon at bounding box center [141, 35] width 13 height 13
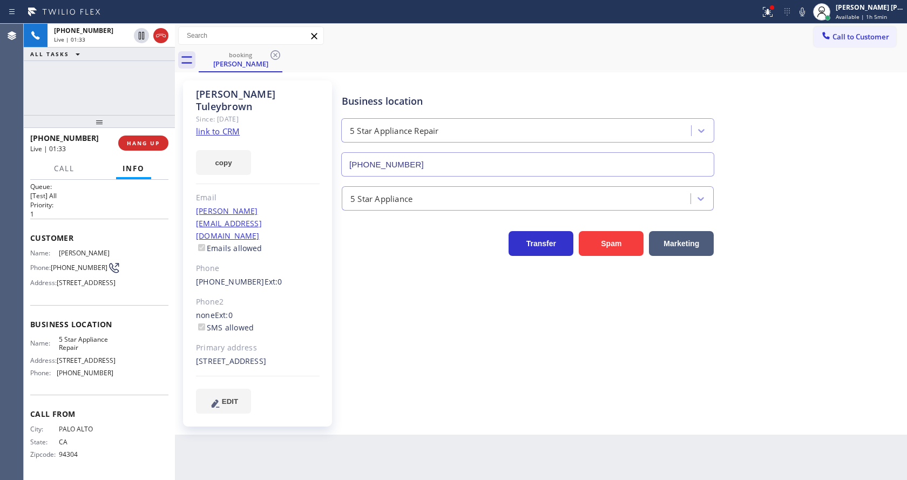
click at [804, 12] on icon at bounding box center [802, 11] width 13 height 13
click at [769, 16] on icon at bounding box center [768, 12] width 10 height 10
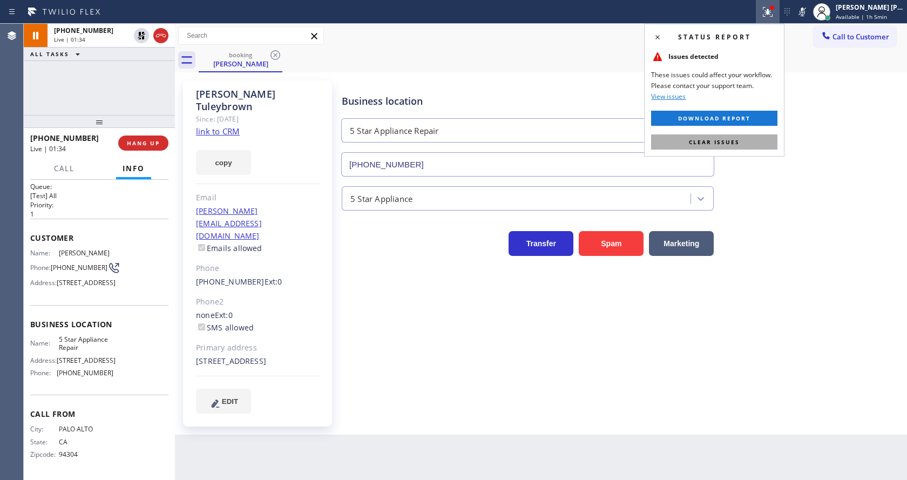
click at [751, 135] on button "Clear issues" at bounding box center [714, 141] width 126 height 15
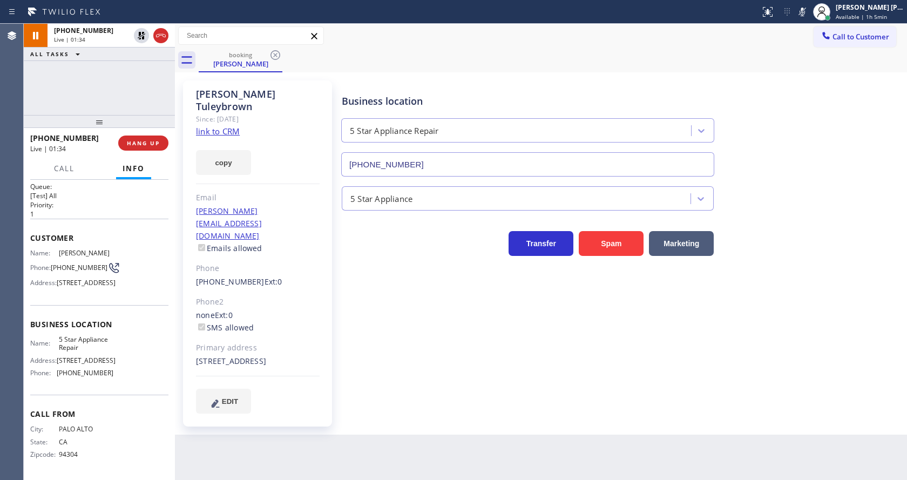
drag, startPoint x: 781, startPoint y: 130, endPoint x: 766, endPoint y: 168, distance: 41.0
click at [780, 138] on div "Business location 5 Star Appliance Repair [PHONE_NUMBER]" at bounding box center [621, 128] width 565 height 98
click at [404, 362] on div "Business location 5 Star Appliance Repair [PHONE_NUMBER] 5 Star Appliance Trans…" at bounding box center [621, 246] width 565 height 327
drag, startPoint x: 498, startPoint y: 393, endPoint x: 425, endPoint y: 408, distance: 74.9
click at [498, 393] on div "Business location 5 Star Appliance Repair [PHONE_NUMBER] 5 Star Appliance Trans…" at bounding box center [621, 257] width 565 height 349
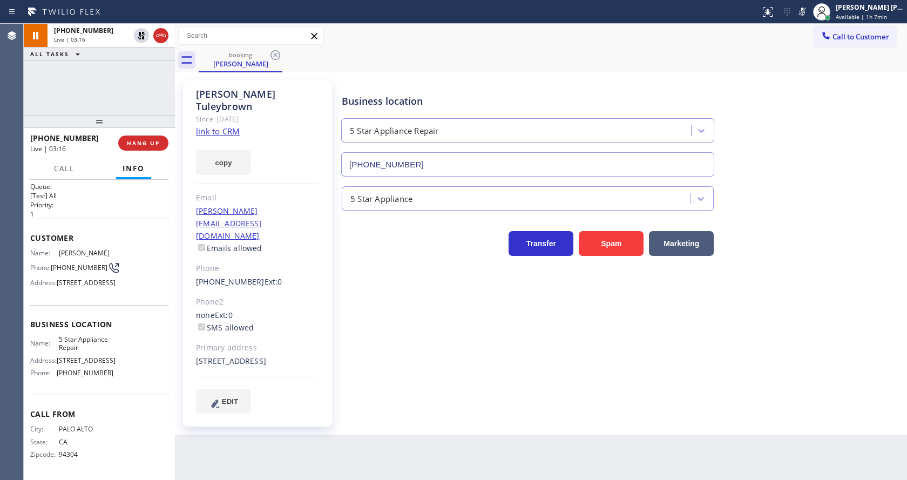
drag, startPoint x: 437, startPoint y: 372, endPoint x: 375, endPoint y: 314, distance: 84.8
click at [432, 365] on div "Business location 5 Star Appliance Repair [PHONE_NUMBER] 5 Star Appliance Trans…" at bounding box center [621, 246] width 565 height 327
click at [406, 397] on div "Business location 5 Star Appliance Repair [PHONE_NUMBER] 5 Star Appliance Trans…" at bounding box center [621, 257] width 565 height 349
drag, startPoint x: 365, startPoint y: 420, endPoint x: 295, endPoint y: 464, distance: 82.5
click at [362, 424] on div "Back to Dashboard Change Sender ID Customers Technicians Select a contact Outbo…" at bounding box center [541, 252] width 732 height 456
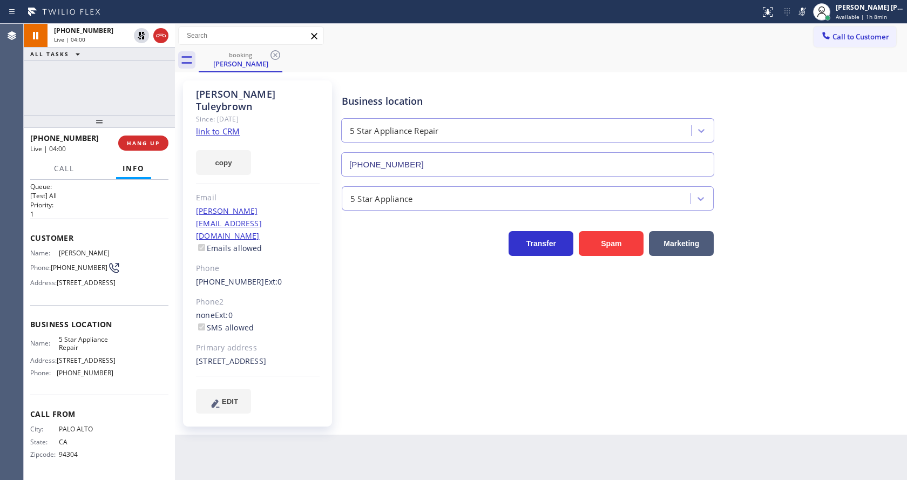
click at [436, 397] on div "Business location 5 Star Appliance Repair [PHONE_NUMBER] 5 Star Appliance Trans…" at bounding box center [621, 257] width 565 height 349
click at [323, 262] on div "[PERSON_NAME] Since: [DATE] link to CRM copy Email [PERSON_NAME][EMAIL_ADDRESS]…" at bounding box center [257, 253] width 149 height 346
click at [139, 74] on icon at bounding box center [141, 72] width 13 height 13
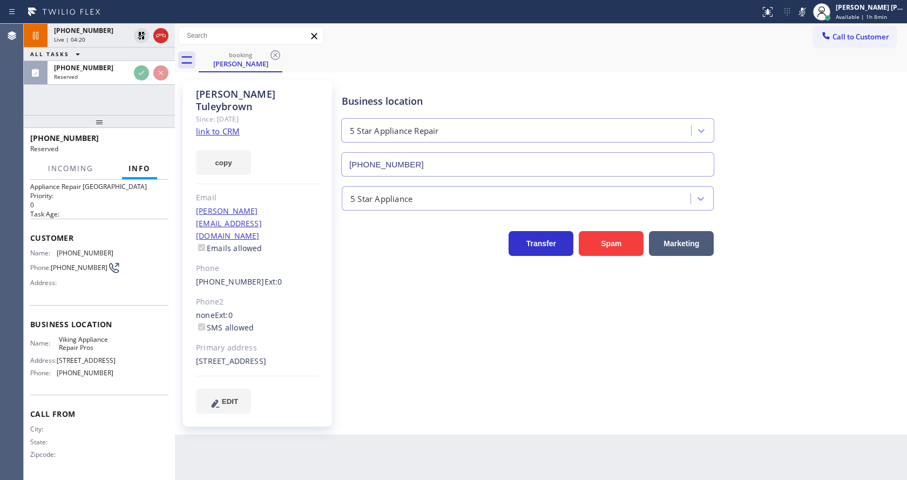
scroll to position [32, 0]
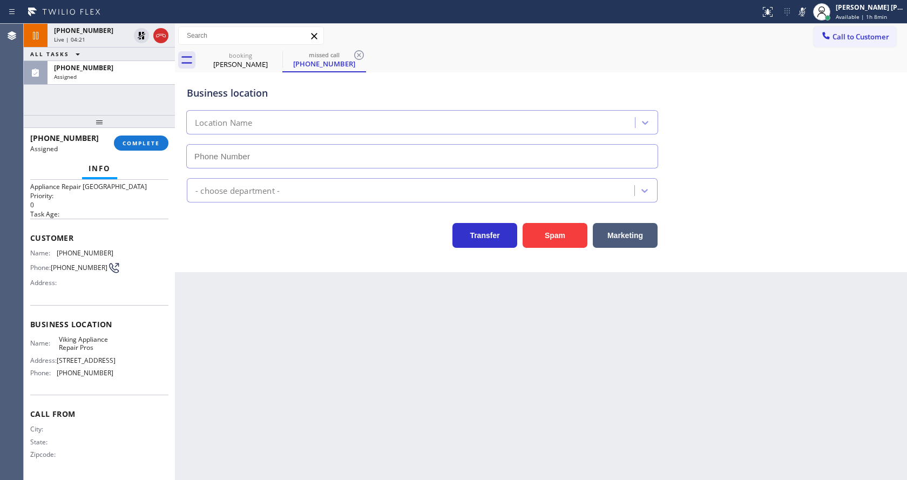
type input "[PHONE_NUMBER]"
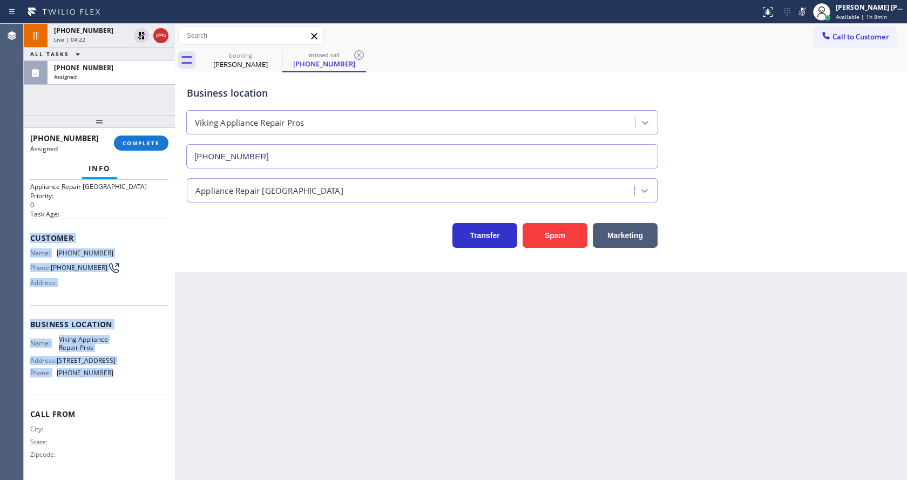
drag, startPoint x: 31, startPoint y: 227, endPoint x: 107, endPoint y: 373, distance: 165.6
click at [107, 373] on div "Context Queue: Appliance Repair High End Priority: 0 Task Age: Customer Name: […" at bounding box center [99, 320] width 138 height 313
click at [133, 145] on span "COMPLETE" at bounding box center [141, 143] width 37 height 8
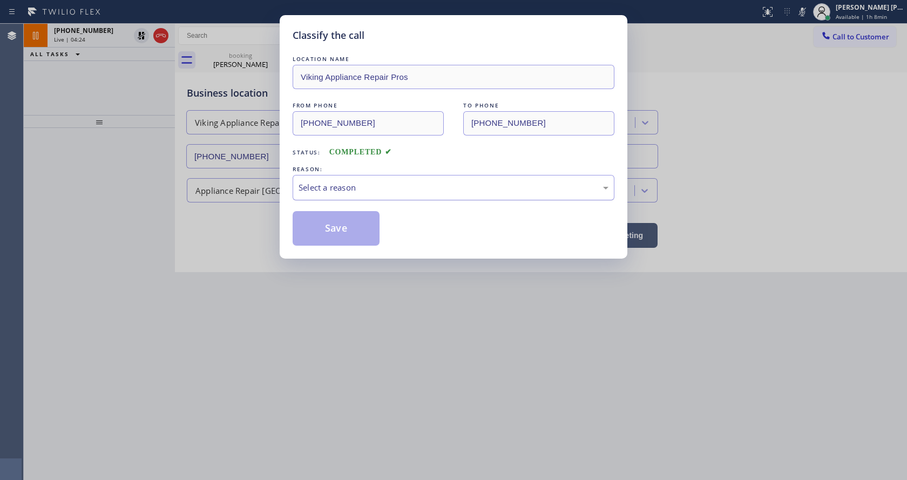
click at [342, 188] on div "Select a reason" at bounding box center [453, 187] width 310 height 12
click at [344, 228] on button "Save" at bounding box center [336, 228] width 87 height 35
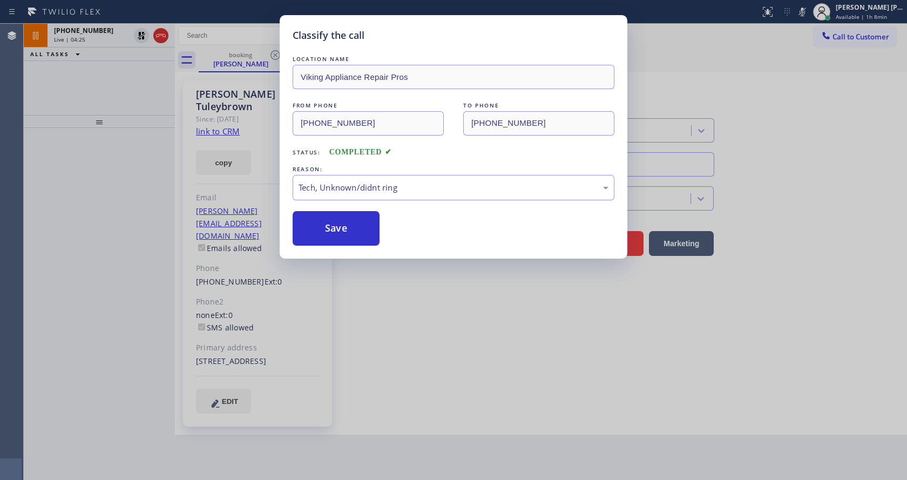
click at [420, 353] on div "Classify the call LOCATION NAME Viking Appliance Repair Pros FROM PHONE [PHONE_…" at bounding box center [453, 240] width 907 height 480
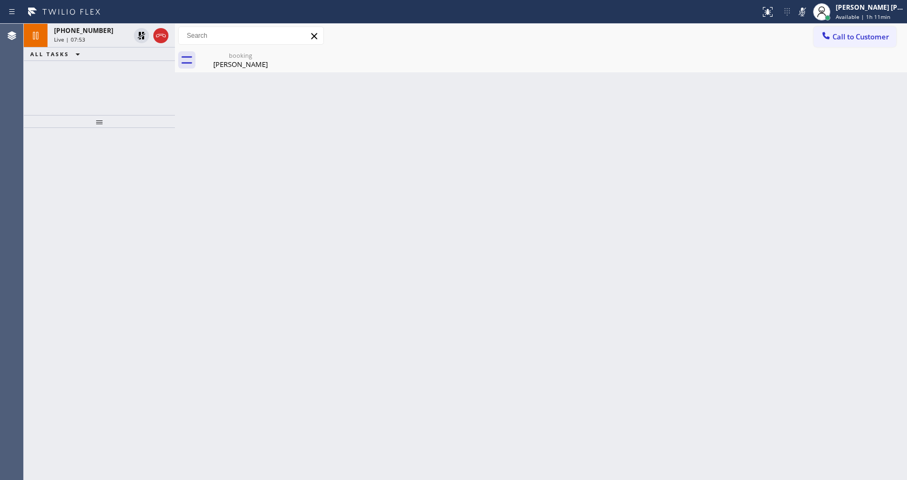
click at [218, 242] on div "Back to Dashboard Change Sender ID Customers Technicians Select a contact Outbo…" at bounding box center [541, 252] width 732 height 456
click at [264, 54] on div "booking" at bounding box center [240, 55] width 81 height 8
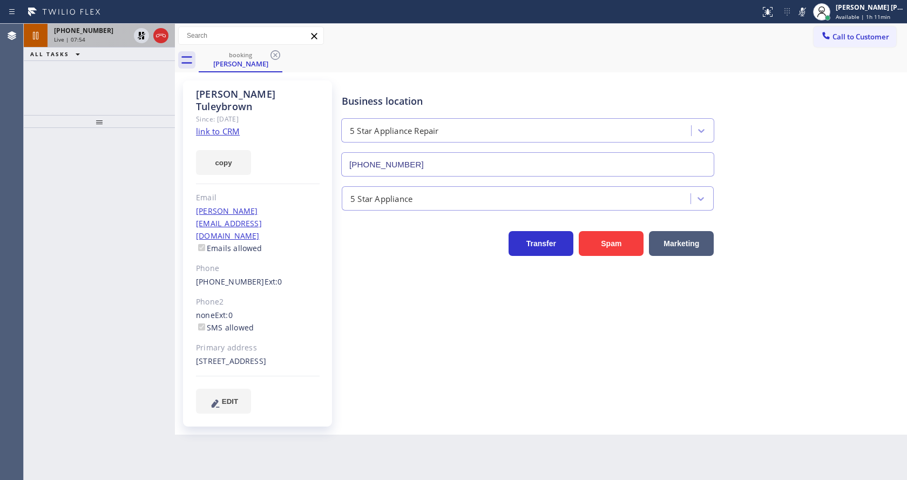
click at [82, 42] on span "Live | 07:54" at bounding box center [69, 40] width 31 height 8
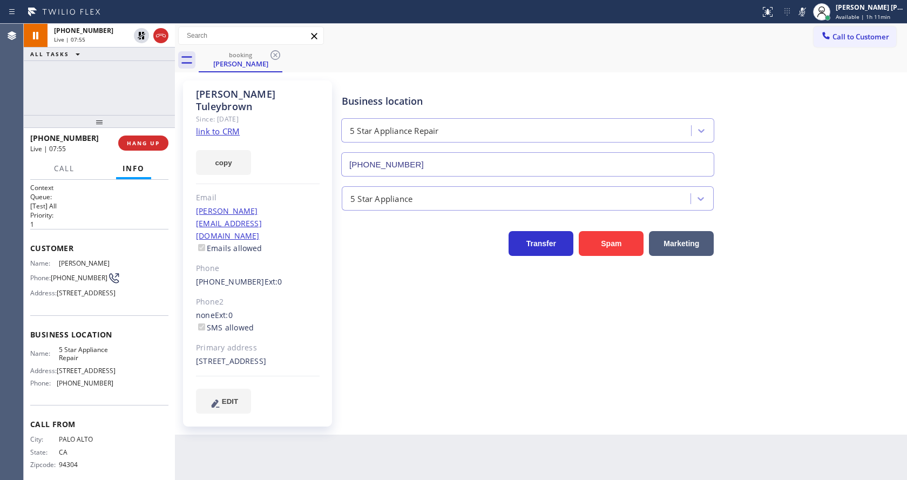
click at [402, 346] on div "Business location 5 Star Appliance Repair [PHONE_NUMBER] 5 Star Appliance Trans…" at bounding box center [621, 246] width 565 height 327
click at [570, 368] on div "Business location 5 Star Appliance Repair [PHONE_NUMBER] 5 Star Appliance Trans…" at bounding box center [621, 246] width 565 height 327
click at [141, 35] on icon at bounding box center [141, 35] width 13 height 13
drag, startPoint x: 805, startPoint y: 16, endPoint x: 807, endPoint y: 81, distance: 65.3
click at [805, 16] on icon at bounding box center [802, 11] width 13 height 13
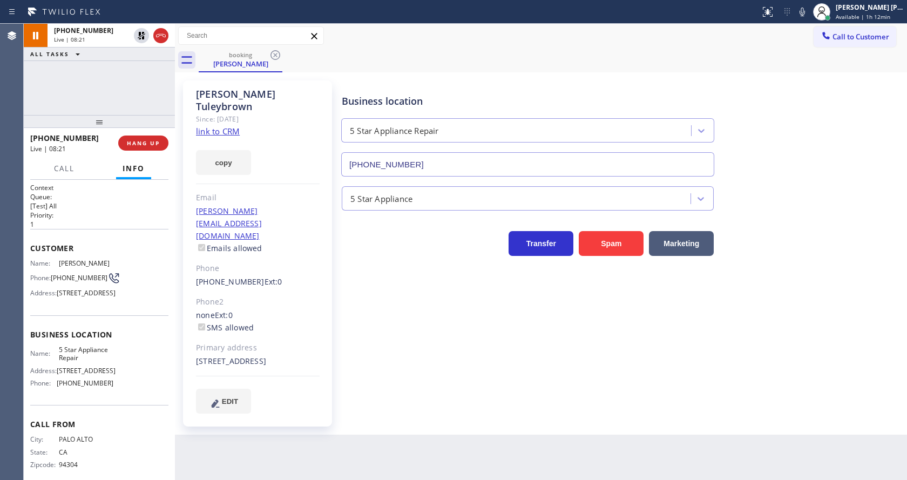
click at [812, 91] on div "Business location 5 Star Appliance Repair [PHONE_NUMBER]" at bounding box center [621, 128] width 565 height 98
click at [497, 355] on div "Business location 5 Star Appliance Repair [PHONE_NUMBER] 5 Star Appliance Trans…" at bounding box center [621, 246] width 565 height 327
click at [223, 126] on link "link to CRM" at bounding box center [218, 131] width 44 height 11
click at [812, 269] on div "Business location 5 Star Appliance Repair [PHONE_NUMBER] 5 Star Appliance Trans…" at bounding box center [621, 246] width 565 height 327
drag, startPoint x: 356, startPoint y: 341, endPoint x: 314, endPoint y: 294, distance: 63.4
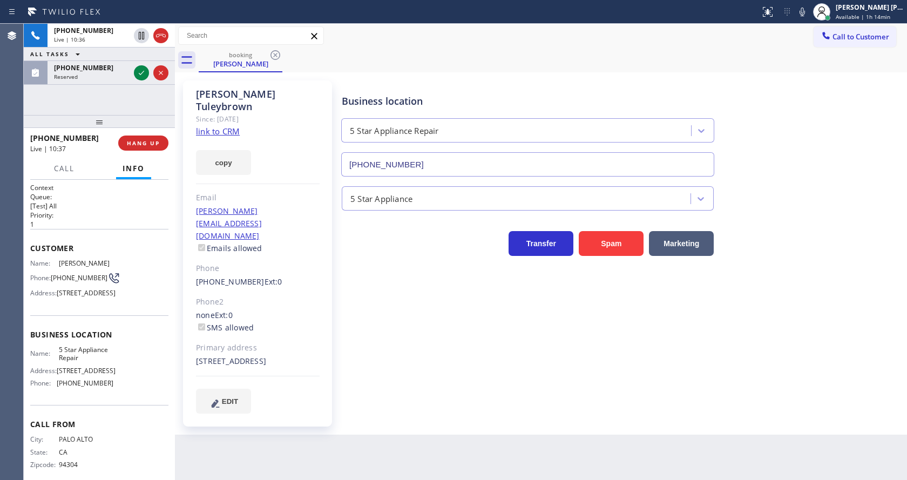
click at [356, 341] on div "Business location 5 Star Appliance Repair [PHONE_NUMBER] 5 Star Appliance Trans…" at bounding box center [621, 246] width 565 height 327
click at [141, 69] on icon at bounding box center [141, 72] width 13 height 13
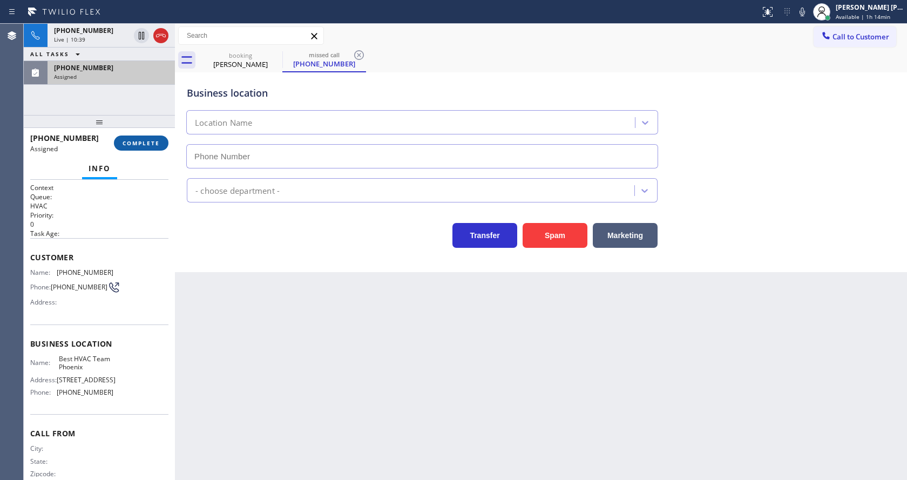
type input "[PHONE_NUMBER]"
click at [143, 137] on button "COMPLETE" at bounding box center [141, 142] width 55 height 15
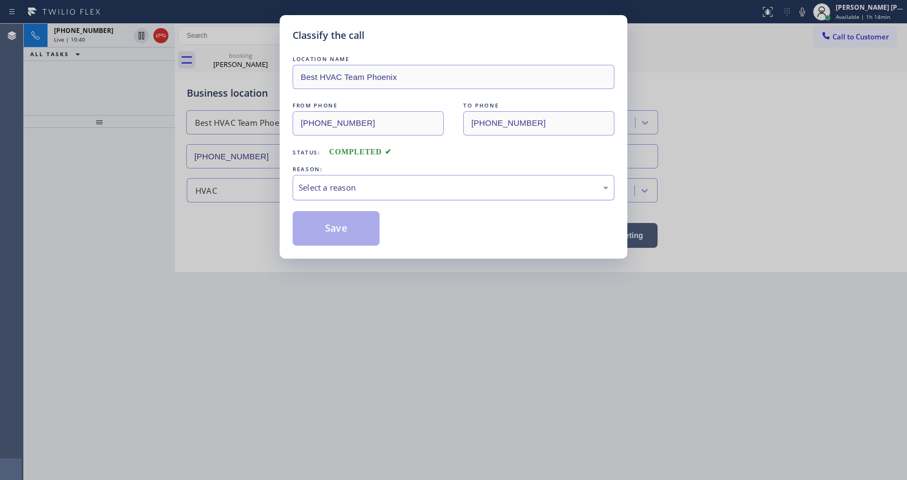
click at [316, 183] on div "Select a reason" at bounding box center [453, 187] width 310 height 12
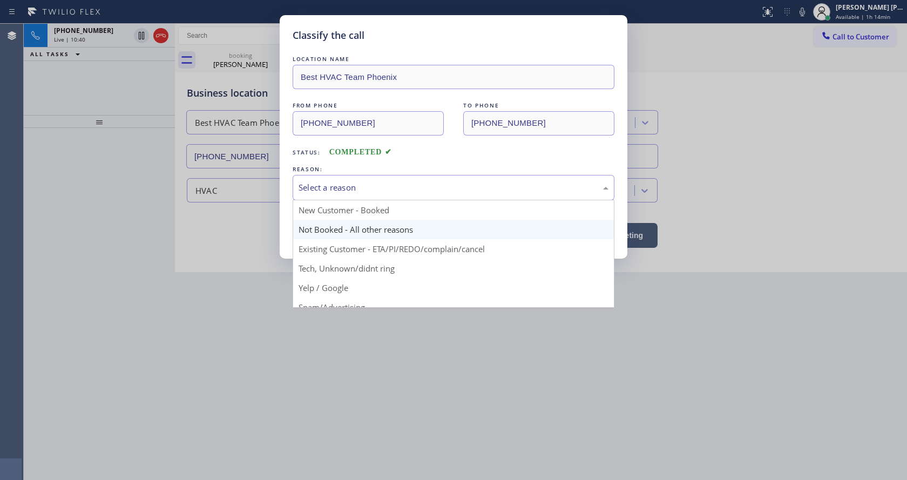
click at [328, 226] on button "Save" at bounding box center [336, 228] width 87 height 35
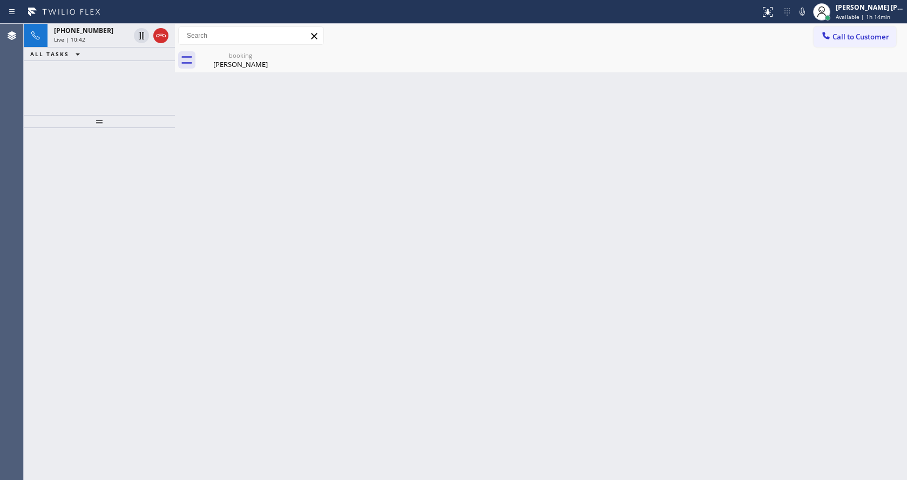
click at [81, 38] on span "Live | 10:42" at bounding box center [69, 40] width 31 height 8
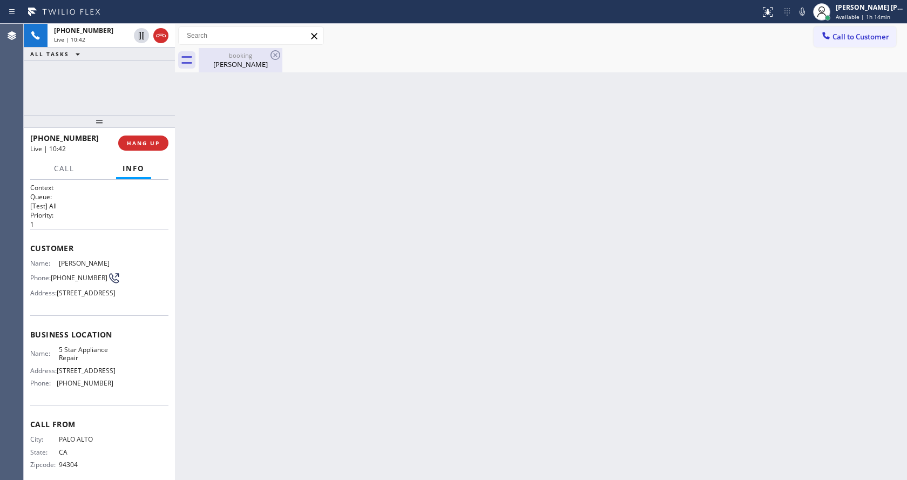
click at [214, 65] on div "[PERSON_NAME]" at bounding box center [240, 64] width 81 height 10
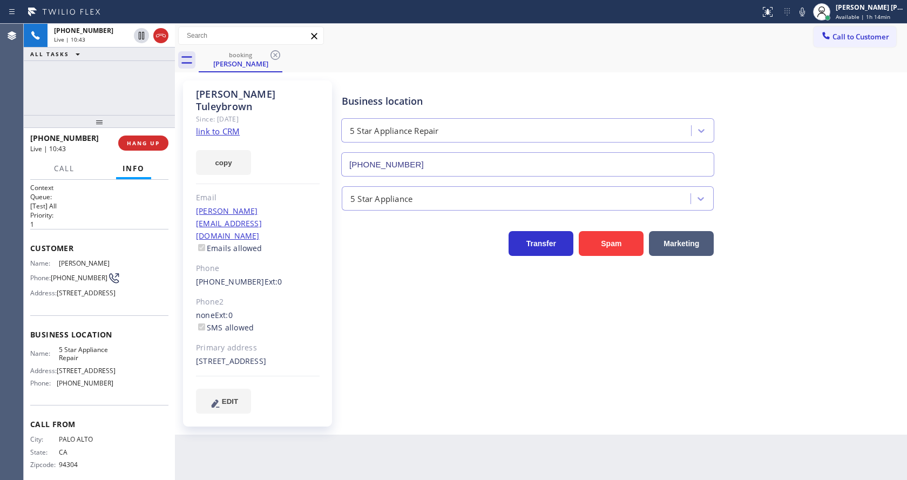
click at [425, 340] on div "Business location 5 Star Appliance Repair [PHONE_NUMBER] 5 Star Appliance Trans…" at bounding box center [621, 246] width 565 height 327
click at [339, 389] on div "Business location 5 Star Appliance Repair [PHONE_NUMBER] 5 Star Appliance Trans…" at bounding box center [621, 257] width 565 height 349
click at [444, 346] on div "Business location 5 Star Appliance Repair [PHONE_NUMBER] 5 Star Appliance Trans…" at bounding box center [621, 246] width 565 height 327
click at [553, 391] on div "Business location 5 Star Appliance Repair [PHONE_NUMBER] 5 Star Appliance Trans…" at bounding box center [621, 257] width 565 height 349
drag, startPoint x: 296, startPoint y: 426, endPoint x: 285, endPoint y: 472, distance: 47.7
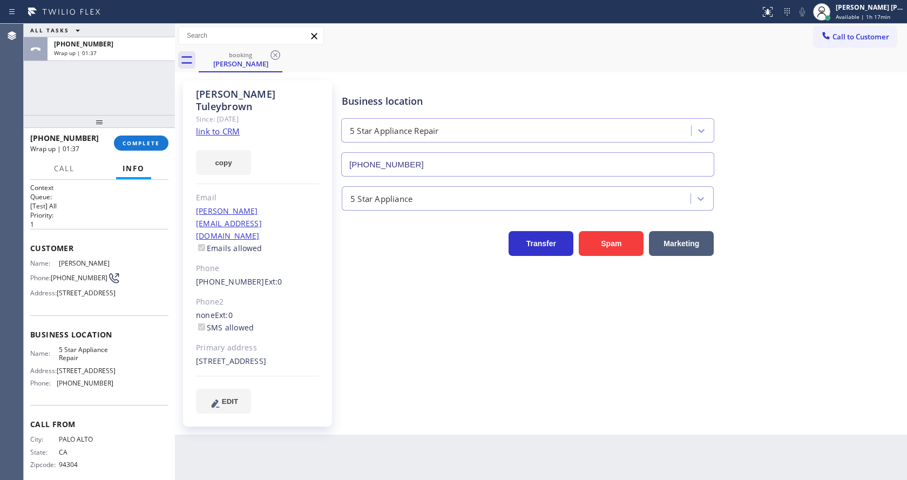
click at [296, 432] on div "Back to Dashboard Change Sender ID Customers Technicians Select a contact Outbo…" at bounding box center [541, 252] width 732 height 456
drag, startPoint x: 157, startPoint y: 205, endPoint x: 172, endPoint y: 189, distance: 21.4
click at [157, 205] on p "[Test] All" at bounding box center [99, 205] width 138 height 9
drag, startPoint x: 198, startPoint y: 94, endPoint x: 331, endPoint y: 94, distance: 133.8
click at [331, 94] on div "[PERSON_NAME] Since: [DATE] link to CRM copy Email [PERSON_NAME][EMAIL_ADDRESS]…" at bounding box center [257, 253] width 149 height 346
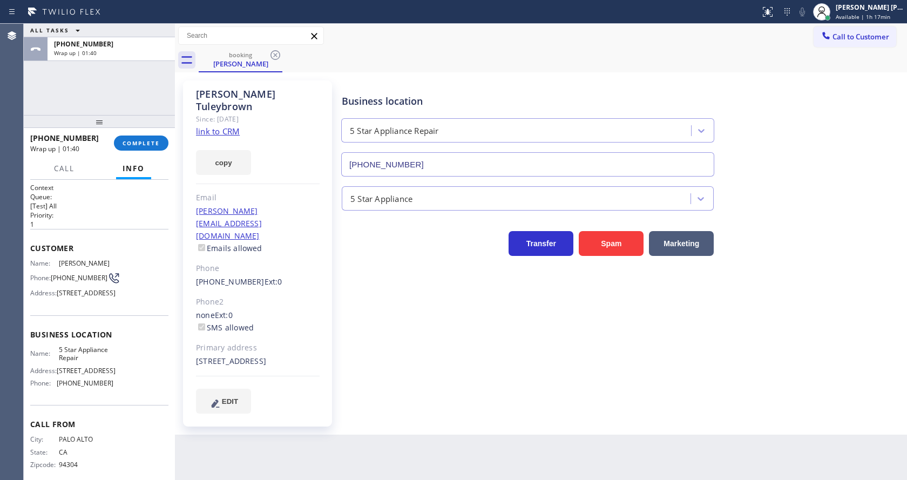
click at [355, 324] on div "Business location 5 Star Appliance Repair [PHONE_NUMBER] 5 Star Appliance Trans…" at bounding box center [621, 246] width 565 height 327
click at [116, 315] on div "Customer Name: [PERSON_NAME] Phone: [PHONE_NUMBER] Address: [STREET_ADDRESS]" at bounding box center [99, 272] width 138 height 86
drag, startPoint x: 54, startPoint y: 282, endPoint x: 81, endPoint y: 294, distance: 29.7
click at [81, 282] on span "[PHONE_NUMBER]" at bounding box center [79, 278] width 57 height 8
click at [61, 280] on span "[PHONE_NUMBER]" at bounding box center [79, 278] width 57 height 8
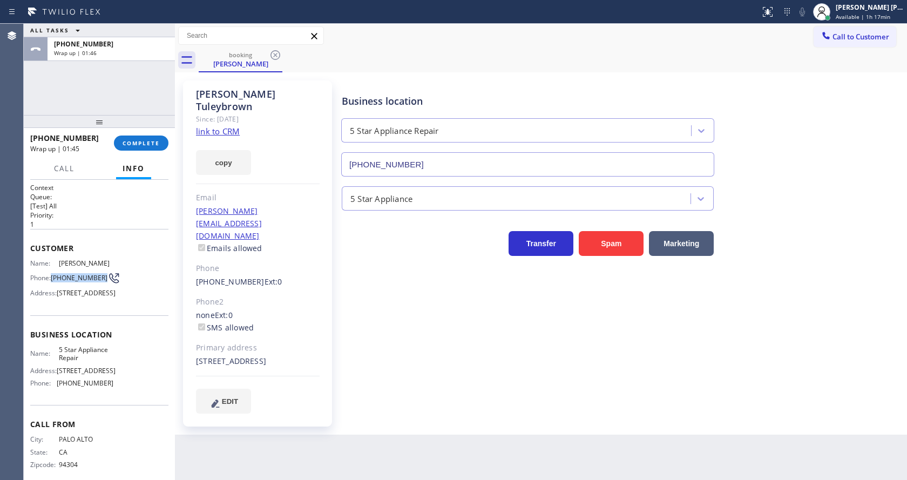
drag, startPoint x: 51, startPoint y: 279, endPoint x: 85, endPoint y: 294, distance: 37.2
click at [85, 294] on div "Name: [PERSON_NAME] Phone: [PHONE_NUMBER] Address: [STREET_ADDRESS]" at bounding box center [71, 280] width 83 height 43
drag, startPoint x: 229, startPoint y: 407, endPoint x: 246, endPoint y: 460, distance: 55.5
click at [233, 416] on div "Back to Dashboard Change Sender ID Customers Technicians Select a contact Outbo…" at bounding box center [541, 252] width 732 height 456
click at [249, 479] on html "Status report No issues detected If you experience an issue, please download th…" at bounding box center [453, 240] width 907 height 480
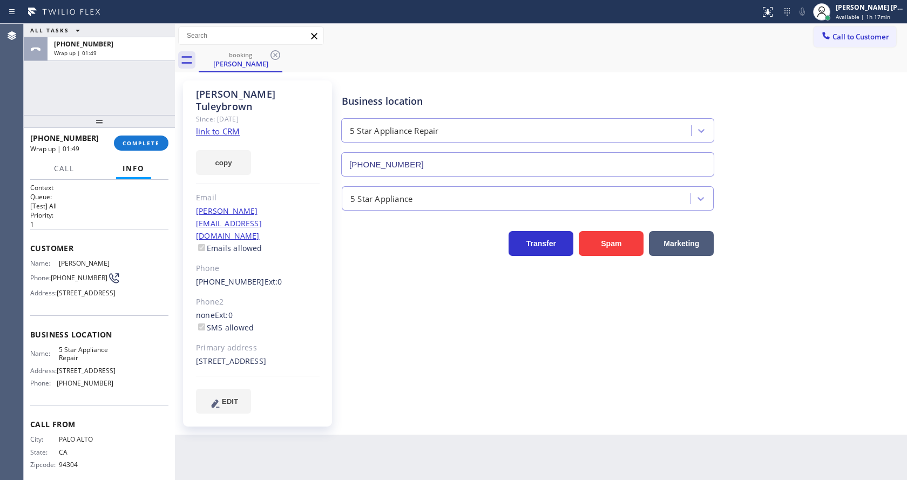
drag, startPoint x: 119, startPoint y: 353, endPoint x: 166, endPoint y: 319, distance: 58.0
click at [119, 353] on div "Business location Name: 5 Star Appliance Repair Address: [STREET_ADDRESS] Phone…" at bounding box center [99, 360] width 138 height 90
drag, startPoint x: 192, startPoint y: 200, endPoint x: 307, endPoint y: 198, distance: 114.4
click at [307, 198] on div "[PERSON_NAME] Since: [DATE] link to CRM copy Email [PERSON_NAME][EMAIL_ADDRESS]…" at bounding box center [257, 253] width 149 height 346
click at [420, 362] on div "Business location 5 Star Appliance Repair [PHONE_NUMBER] 5 Star Appliance Trans…" at bounding box center [621, 246] width 565 height 327
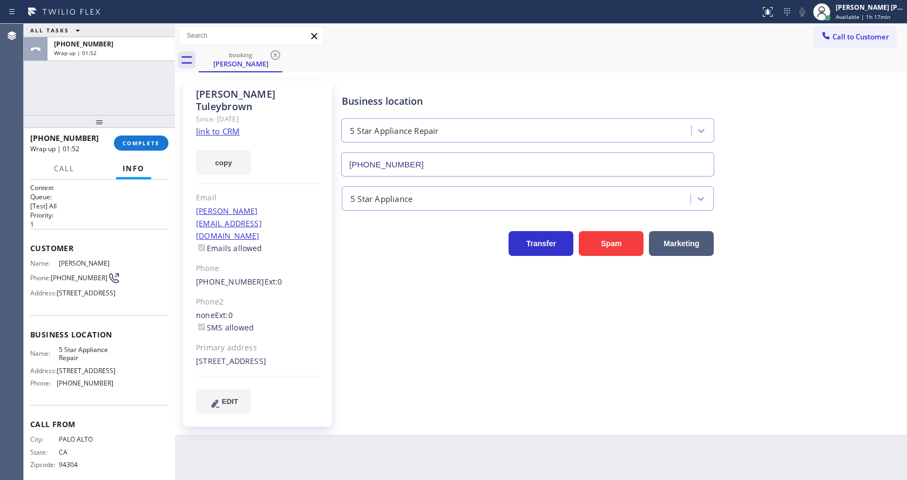
drag, startPoint x: 85, startPoint y: 356, endPoint x: 65, endPoint y: 372, distance: 25.7
click at [85, 356] on div "Business location Name: 5 Star Appliance Repair Address: [STREET_ADDRESS] Phone…" at bounding box center [99, 360] width 138 height 90
drag, startPoint x: 54, startPoint y: 375, endPoint x: 95, endPoint y: 389, distance: 43.5
click at [95, 362] on div "Name: 5 Star Appliance Repair" at bounding box center [71, 353] width 83 height 17
click at [263, 471] on div "Back to Dashboard Change Sender ID Customers Technicians Select a contact Outbo…" at bounding box center [541, 252] width 732 height 456
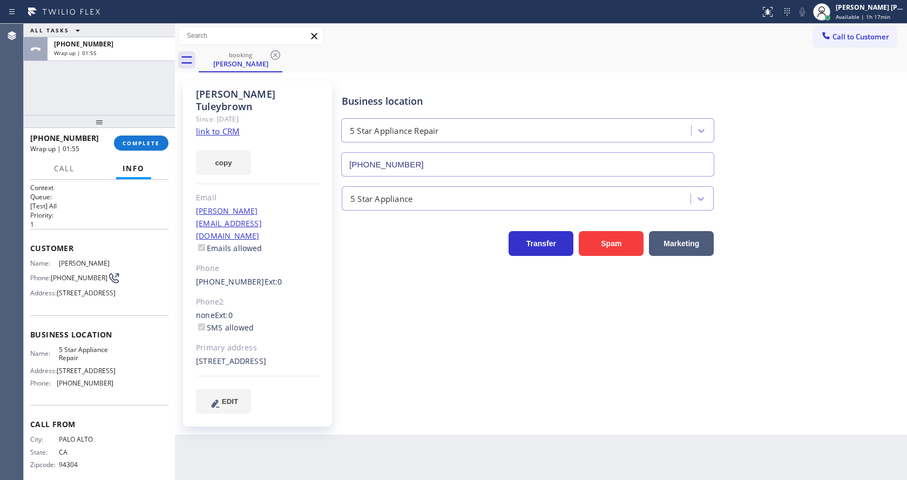
drag, startPoint x: 137, startPoint y: 395, endPoint x: 129, endPoint y: 419, distance: 24.9
click at [137, 392] on div "Name: 5 Star Appliance Repair Address: [STREET_ADDRESS] Phone: [PHONE_NUMBER]" at bounding box center [99, 368] width 138 height 46
click at [95, 392] on div "Name: 5 Star Appliance Repair Address: [STREET_ADDRESS] Phone: [PHONE_NUMBER]" at bounding box center [71, 368] width 83 height 46
drag, startPoint x: 53, startPoint y: 411, endPoint x: 142, endPoint y: 414, distance: 89.1
click at [142, 392] on div "Name: 5 Star Appliance Repair Address: [STREET_ADDRESS] Phone: [PHONE_NUMBER]" at bounding box center [99, 368] width 138 height 46
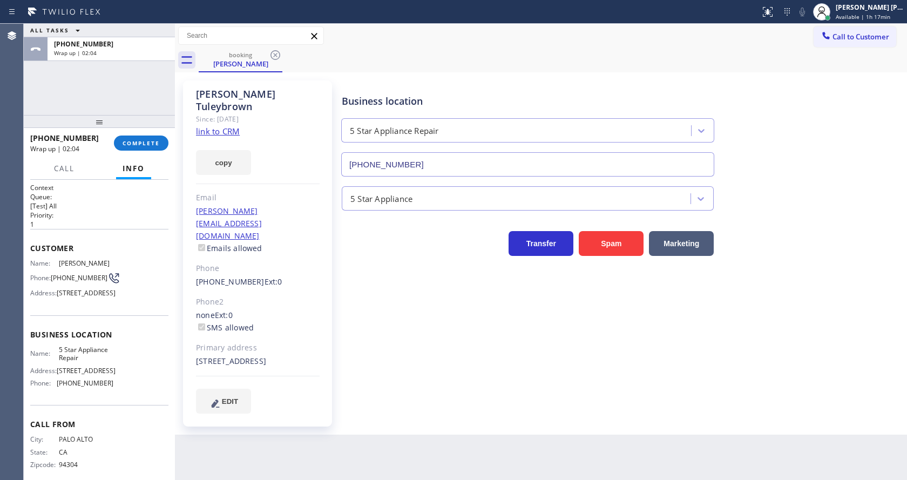
drag, startPoint x: 244, startPoint y: 446, endPoint x: 243, endPoint y: 477, distance: 31.3
click at [244, 446] on div "Back to Dashboard Change Sender ID Customers Technicians Select a contact Outbo…" at bounding box center [541, 252] width 732 height 456
drag, startPoint x: 464, startPoint y: 296, endPoint x: 373, endPoint y: 252, distance: 100.9
click at [464, 296] on div "Business location 5 Star Appliance Repair [PHONE_NUMBER] 5 Star Appliance Trans…" at bounding box center [621, 246] width 565 height 327
click at [130, 142] on span "COMPLETE" at bounding box center [141, 143] width 37 height 8
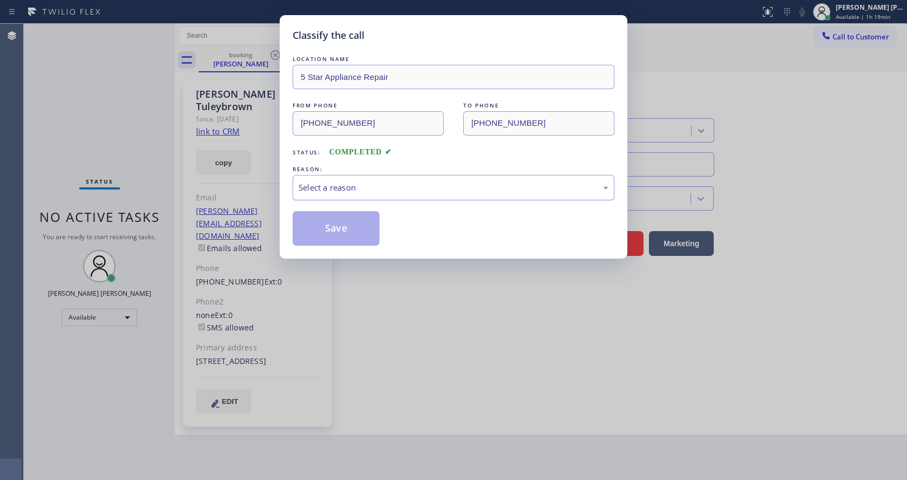
click at [352, 187] on div "Select a reason" at bounding box center [453, 187] width 310 height 12
click at [329, 239] on button "Save" at bounding box center [336, 228] width 87 height 35
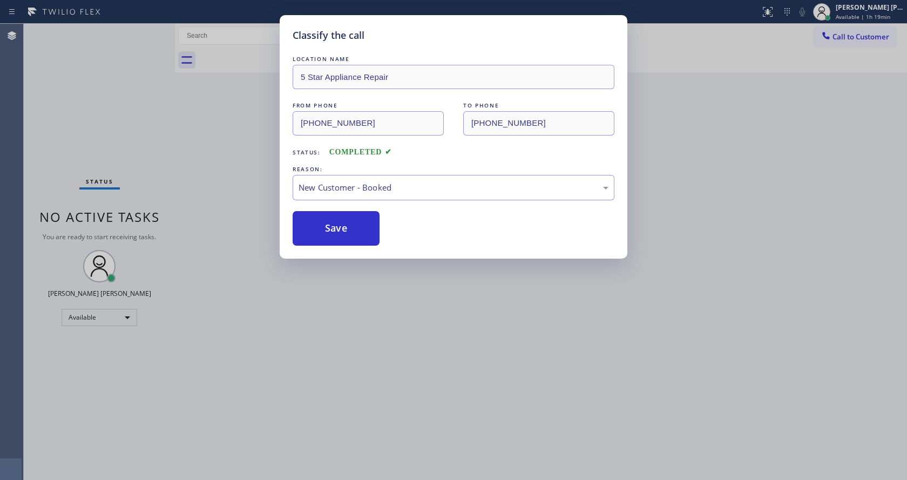
click at [396, 390] on div "Classify the call LOCATION NAME 5 Star Appliance Repair FROM PHONE [PHONE_NUMBE…" at bounding box center [453, 240] width 907 height 480
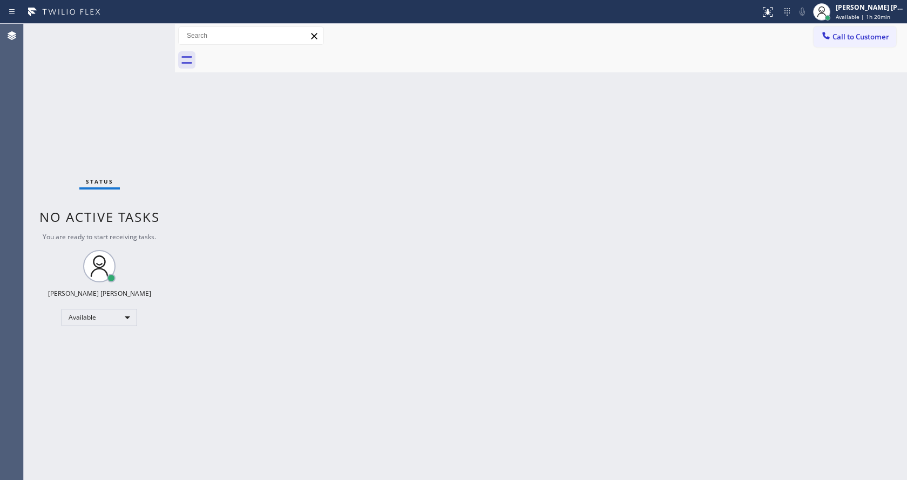
click at [183, 148] on div "Back to Dashboard Change Sender ID Customers Technicians Select a contact Outbo…" at bounding box center [541, 252] width 732 height 456
click at [358, 293] on div "Back to Dashboard Change Sender ID Customers Technicians Select a contact Outbo…" at bounding box center [541, 252] width 732 height 456
click at [528, 299] on div "Back to Dashboard Change Sender ID Customers Technicians Select a contact Outbo…" at bounding box center [541, 252] width 732 height 456
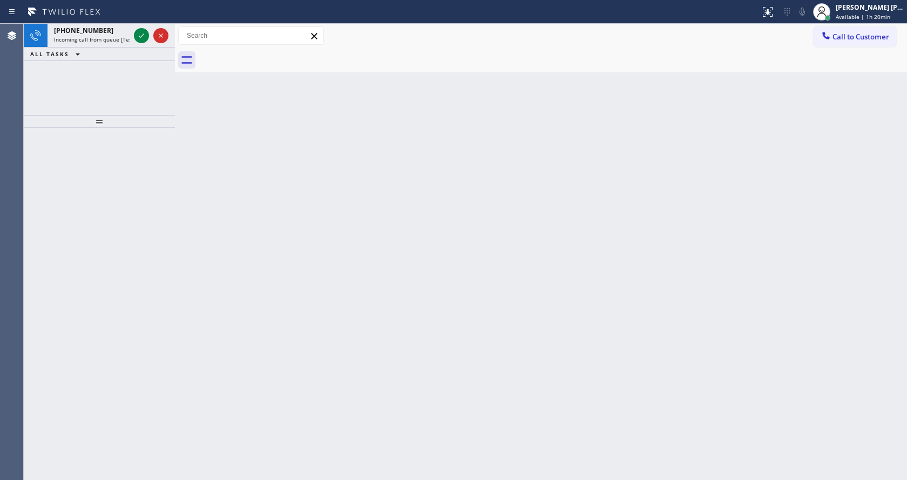
click at [288, 332] on div "Back to Dashboard Change Sender ID Customers Technicians Select a contact Outbo…" at bounding box center [541, 252] width 732 height 456
click at [136, 36] on icon at bounding box center [141, 35] width 13 height 13
click at [319, 387] on div "Back to Dashboard Change Sender ID Customers Technicians Select a contact Outbo…" at bounding box center [541, 252] width 732 height 456
click at [144, 34] on icon at bounding box center [141, 35] width 5 height 4
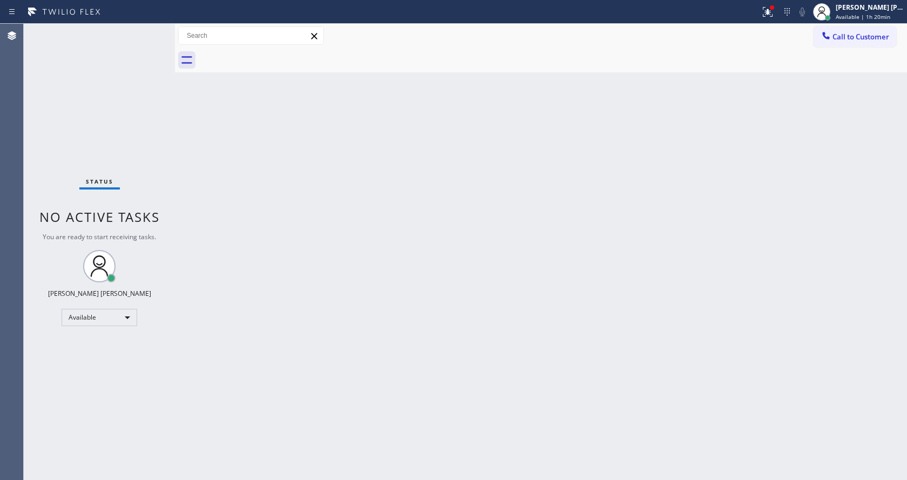
click at [300, 383] on div "Back to Dashboard Change Sender ID Customers Technicians Select a contact Outbo…" at bounding box center [541, 252] width 732 height 456
click at [642, 284] on div "Back to Dashboard Change Sender ID Customers Technicians Select a contact Outbo…" at bounding box center [541, 252] width 732 height 456
click at [774, 10] on div at bounding box center [772, 7] width 6 height 6
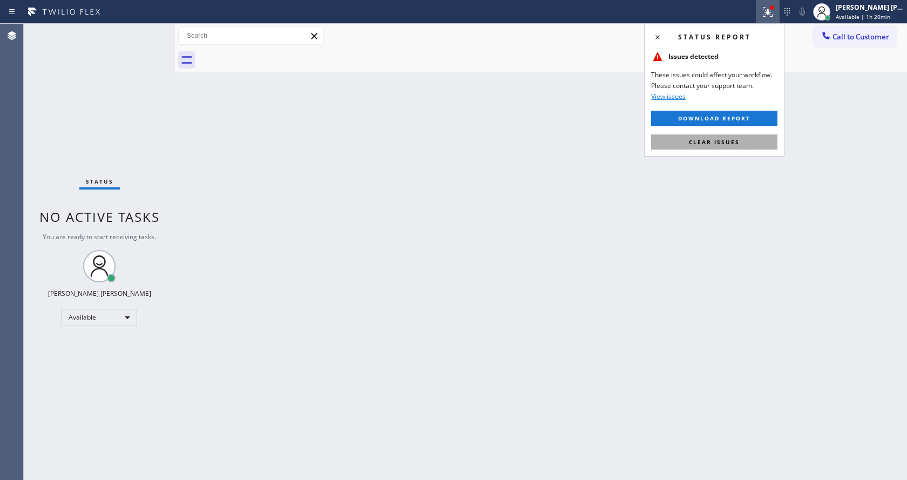
click at [698, 139] on span "Clear issues" at bounding box center [714, 142] width 51 height 8
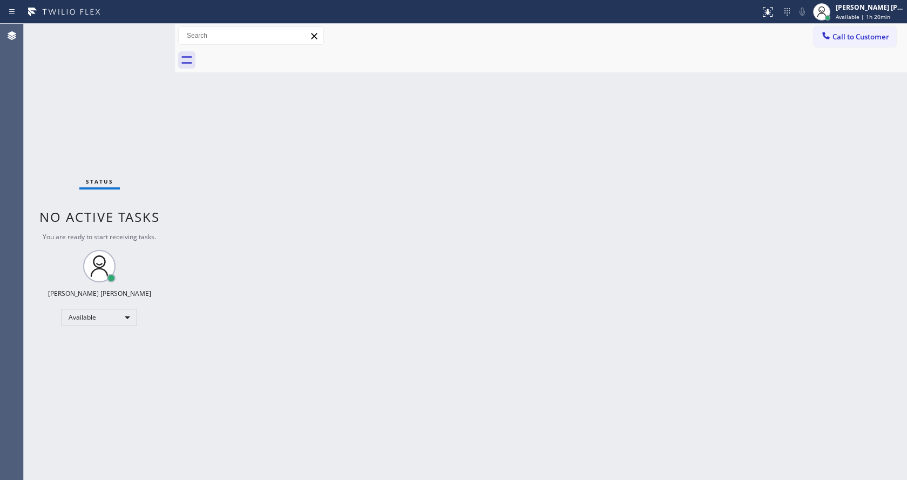
click at [579, 274] on div "Back to Dashboard Change Sender ID Customers Technicians Select a contact Outbo…" at bounding box center [541, 252] width 732 height 456
click at [440, 348] on div "Back to Dashboard Change Sender ID Customers Technicians Select a contact Outbo…" at bounding box center [541, 252] width 732 height 456
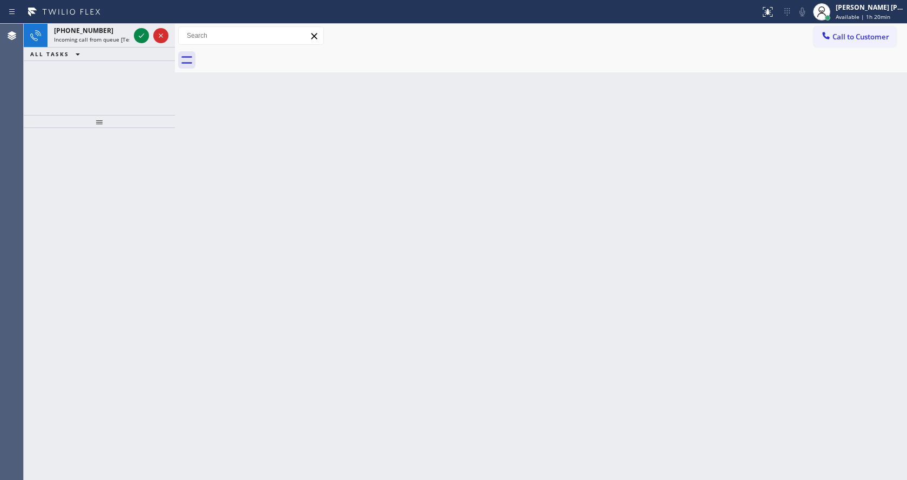
click at [185, 277] on div "Back to Dashboard Change Sender ID Customers Technicians Select a contact Outbo…" at bounding box center [541, 252] width 732 height 456
click at [138, 38] on icon at bounding box center [141, 35] width 13 height 13
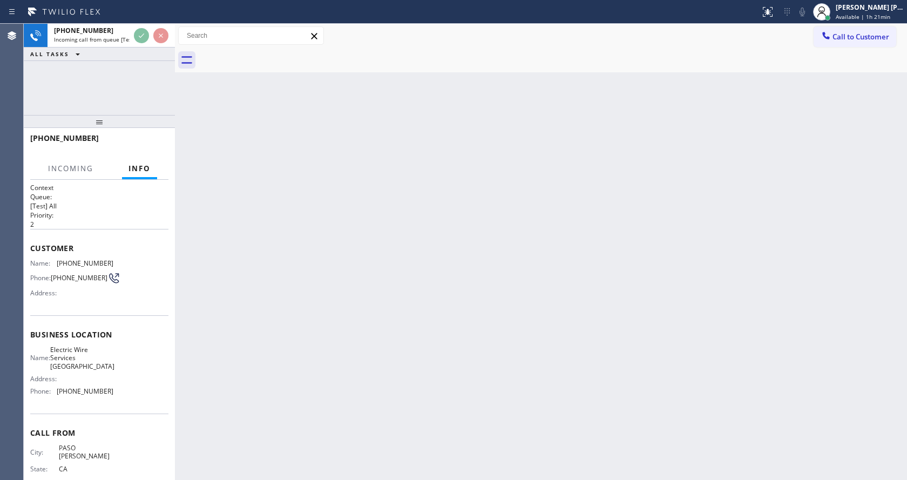
scroll to position [14, 0]
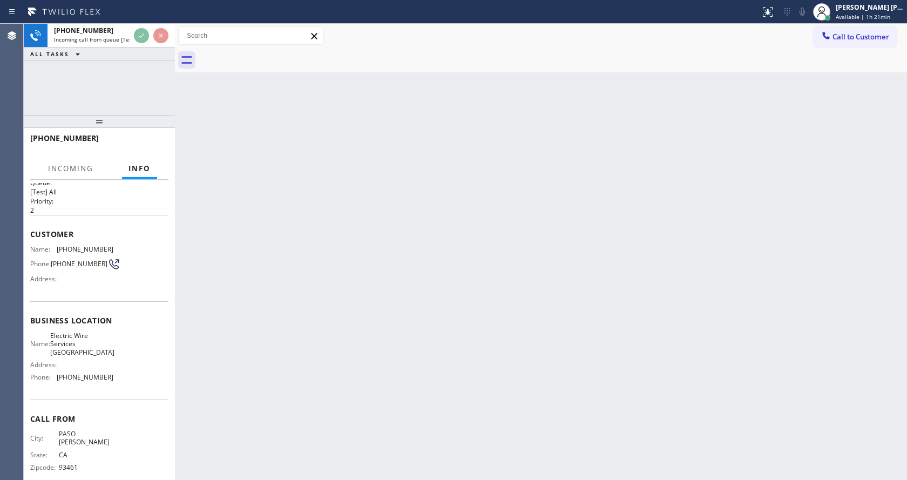
click at [384, 327] on div "Back to Dashboard Change Sender ID Customers Technicians Select a contact Outbo…" at bounding box center [541, 252] width 732 height 456
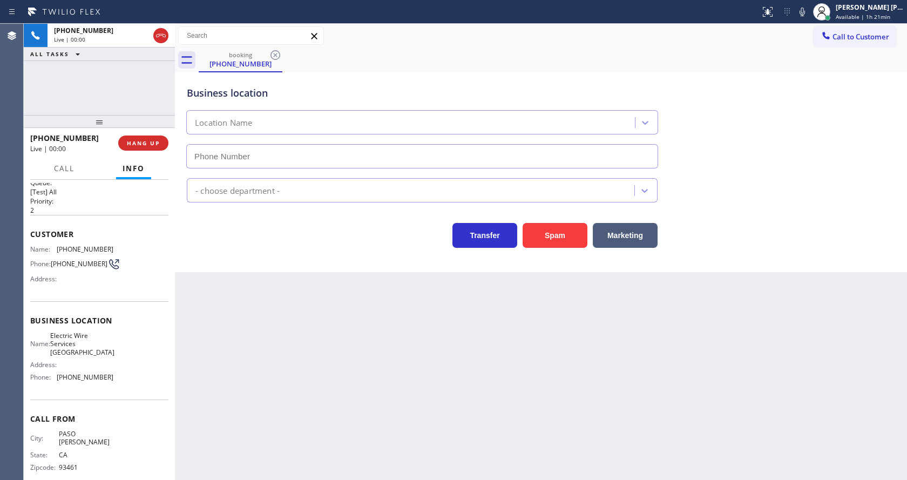
type input "[PHONE_NUMBER]"
click at [546, 235] on button "Spam" at bounding box center [554, 235] width 65 height 25
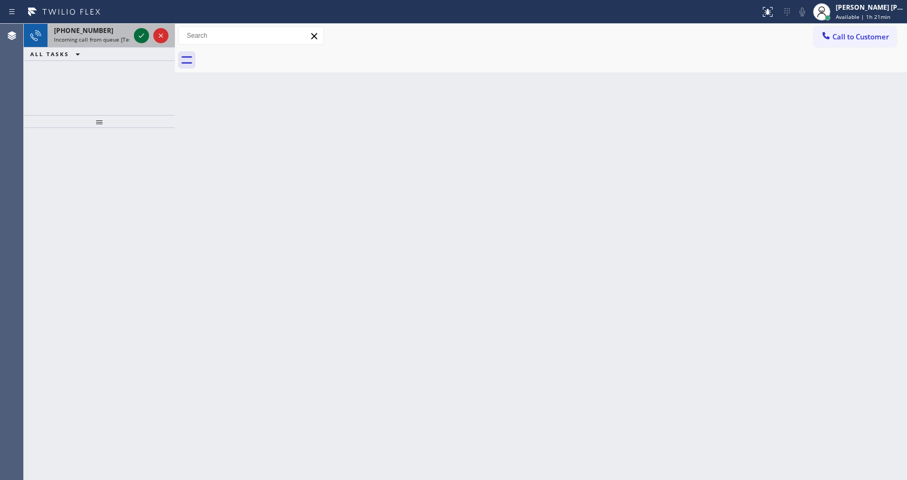
click at [141, 38] on icon at bounding box center [141, 35] width 13 height 13
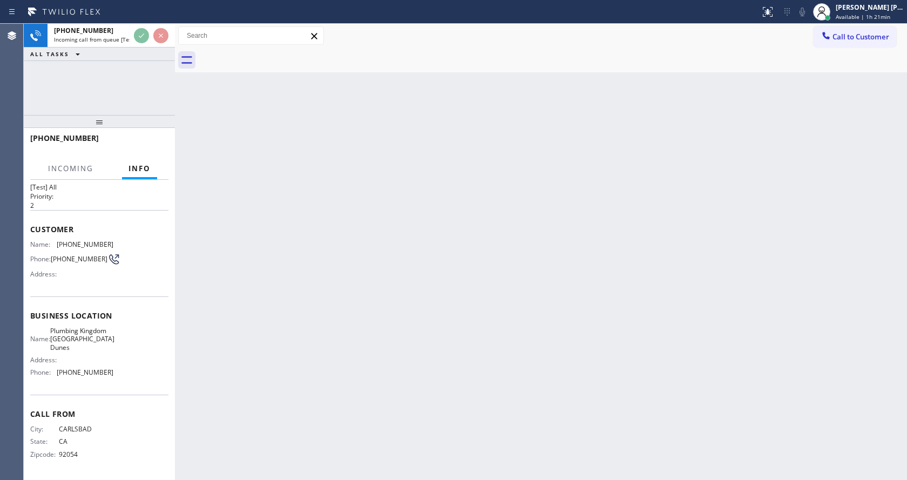
scroll to position [22, 0]
click at [363, 329] on div "Back to Dashboard Change Sender ID Customers Technicians Select a contact Outbo…" at bounding box center [541, 252] width 732 height 456
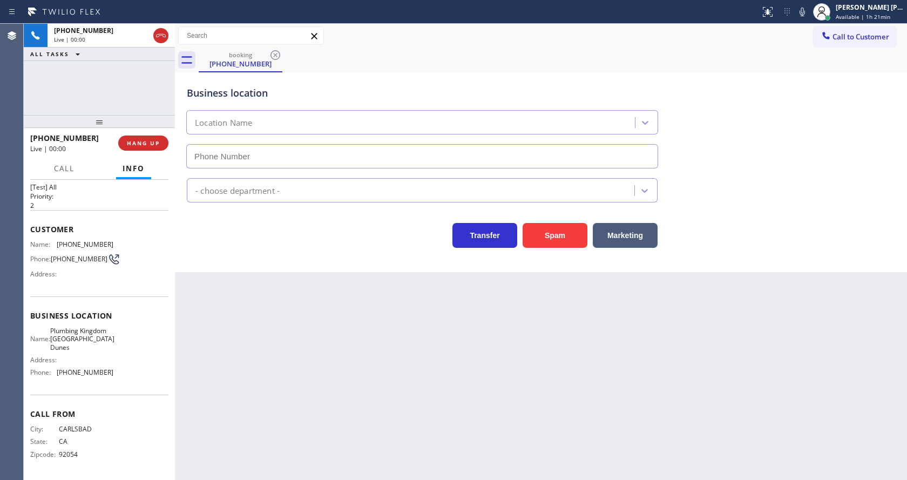
type input "[PHONE_NUMBER]"
drag, startPoint x: 447, startPoint y: 363, endPoint x: 457, endPoint y: 359, distance: 9.7
click at [447, 363] on div "Back to Dashboard Change Sender ID Customers Technicians Select a contact Outbo…" at bounding box center [541, 252] width 732 height 456
click at [560, 226] on button "Spam" at bounding box center [554, 235] width 65 height 25
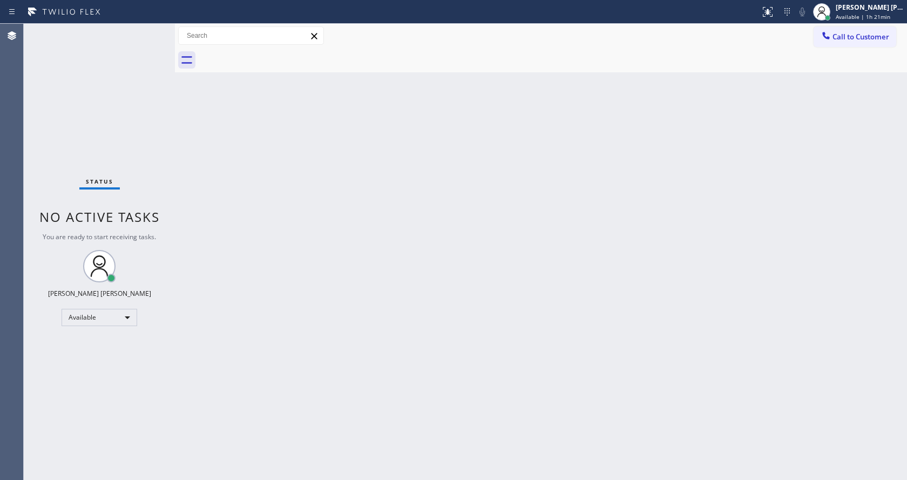
drag, startPoint x: 275, startPoint y: 231, endPoint x: 183, endPoint y: 85, distance: 172.2
click at [276, 230] on div "Back to Dashboard Change Sender ID Customers Technicians Select a contact Outbo…" at bounding box center [541, 252] width 732 height 456
click at [304, 301] on div "Back to Dashboard Change Sender ID Customers Technicians Select a contact Outbo…" at bounding box center [541, 252] width 732 height 456
click at [499, 345] on div "Back to Dashboard Change Sender ID Customers Technicians Select a contact Outbo…" at bounding box center [541, 252] width 732 height 456
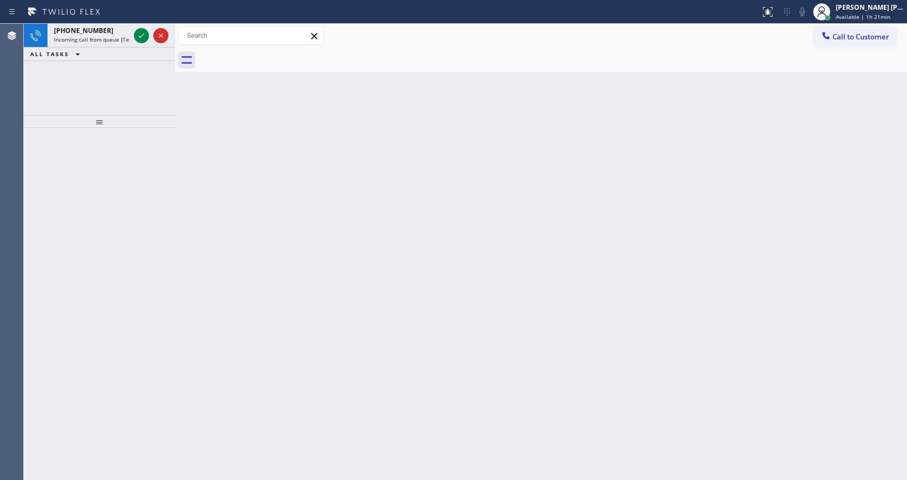
click at [440, 223] on div "Back to Dashboard Change Sender ID Customers Technicians Select a contact Outbo…" at bounding box center [541, 252] width 732 height 456
click at [146, 33] on icon at bounding box center [141, 35] width 13 height 13
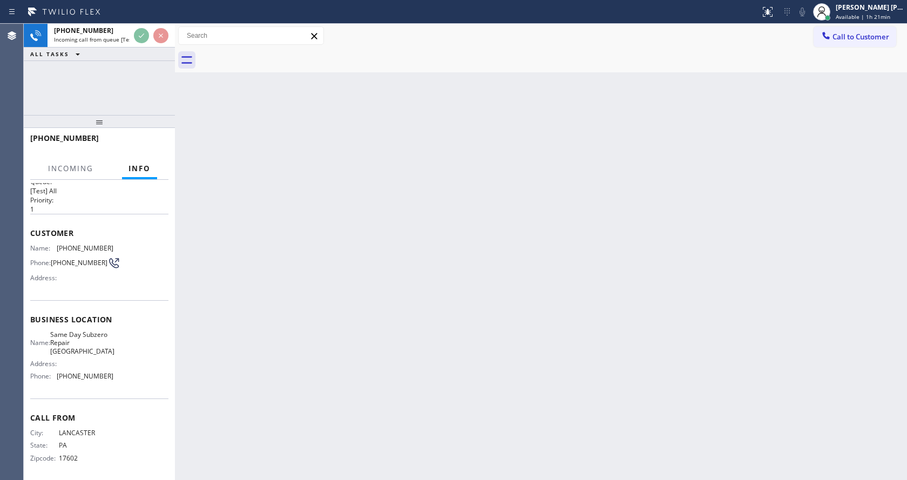
scroll to position [22, 0]
click at [370, 338] on div "Back to Dashboard Change Sender ID Customers Technicians Select a contact Outbo…" at bounding box center [541, 252] width 732 height 456
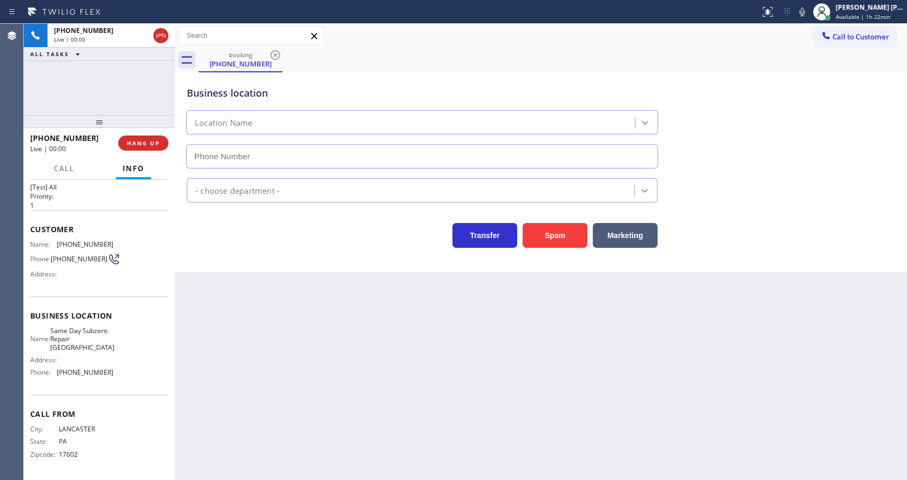
type input "[PHONE_NUMBER]"
click at [807, 11] on icon at bounding box center [802, 11] width 13 height 13
click at [267, 416] on div "Back to Dashboard Change Sender ID Customers Technicians Select a contact Outbo…" at bounding box center [541, 252] width 732 height 456
click at [81, 300] on div "Business location Name: Same Day Subzero Repair Lakewood Address: Phone: [PHONE…" at bounding box center [99, 345] width 138 height 98
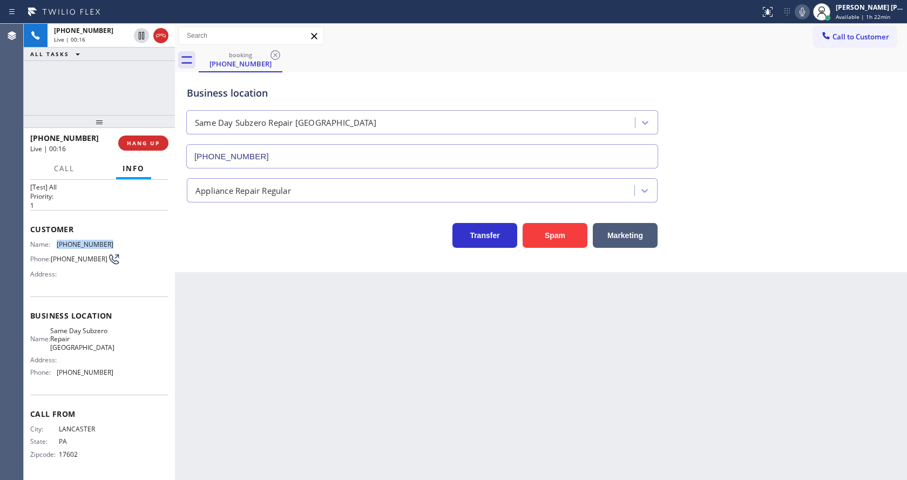
drag, startPoint x: 56, startPoint y: 239, endPoint x: 123, endPoint y: 242, distance: 67.0
click at [123, 242] on div "Name: [PHONE_NUMBER] Phone: [PHONE_NUMBER] Address:" at bounding box center [99, 261] width 138 height 43
drag, startPoint x: 248, startPoint y: 342, endPoint x: 244, endPoint y: 389, distance: 46.6
click at [248, 347] on div "Back to Dashboard Change Sender ID Customers Technicians Select a contact Outbo…" at bounding box center [541, 252] width 732 height 456
click at [110, 328] on div "Name: Same Day Subzero Repair Lakewood Address: Phone: [PHONE_NUMBER]" at bounding box center [99, 354] width 138 height 55
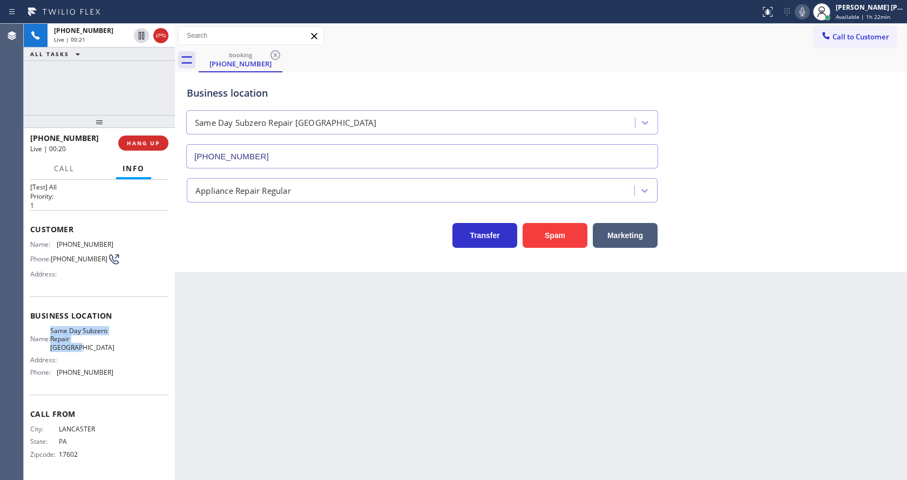
drag, startPoint x: 57, startPoint y: 327, endPoint x: 107, endPoint y: 347, distance: 54.0
click at [107, 347] on span "Same Day Subzero Repair [GEOGRAPHIC_DATA]" at bounding box center [82, 339] width 64 height 25
click at [264, 376] on div "Back to Dashboard Change Sender ID Customers Technicians Select a contact Outbo…" at bounding box center [541, 252] width 732 height 456
click at [252, 458] on div "Back to Dashboard Change Sender ID Customers Technicians Select a contact Outbo…" at bounding box center [541, 252] width 732 height 456
drag, startPoint x: 242, startPoint y: 463, endPoint x: 244, endPoint y: 479, distance: 16.4
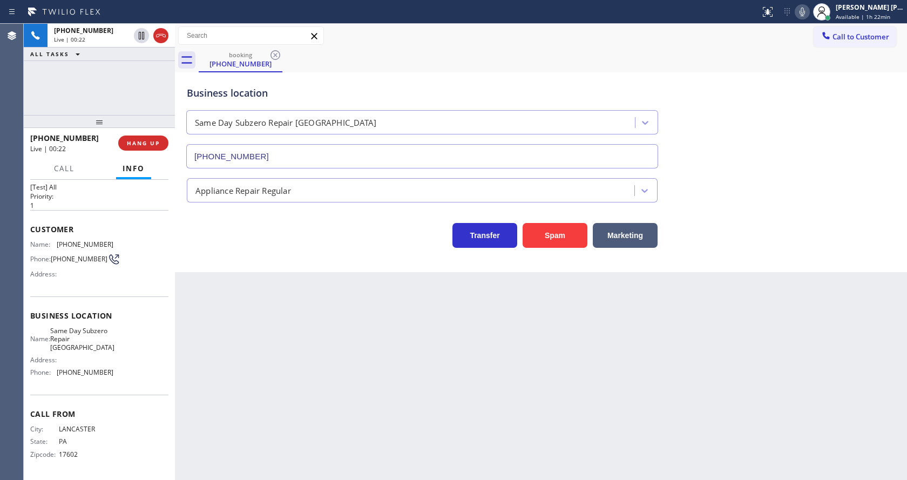
click at [242, 470] on div "Back to Dashboard Change Sender ID Customers Technicians Select a contact Outbo…" at bounding box center [541, 252] width 732 height 456
drag, startPoint x: 110, startPoint y: 361, endPoint x: 95, endPoint y: 370, distance: 17.7
click at [110, 361] on div "Name: Same Day Subzero Repair Lakewood Address: Phone: [PHONE_NUMBER]" at bounding box center [99, 354] width 138 height 55
drag, startPoint x: 56, startPoint y: 370, endPoint x: 133, endPoint y: 371, distance: 77.7
click at [133, 371] on div "Name: Same Day Subzero Repair Lakewood Address: Phone: [PHONE_NUMBER]" at bounding box center [99, 354] width 138 height 55
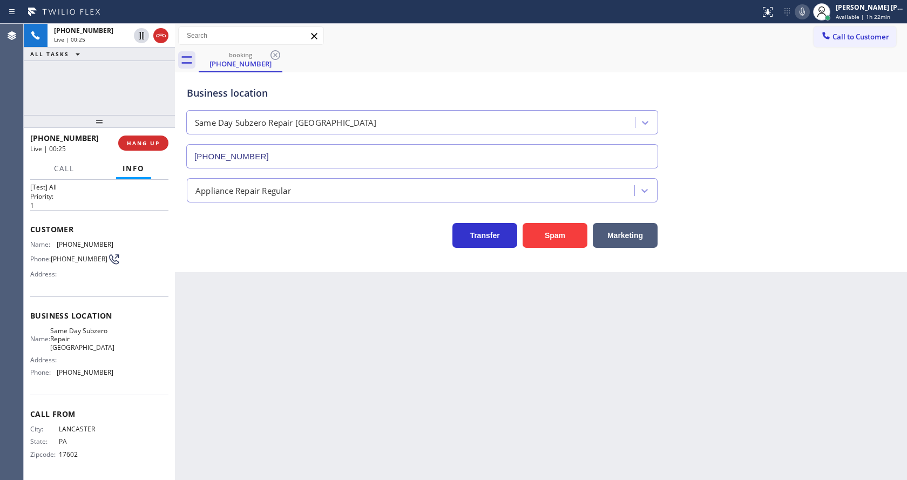
drag, startPoint x: 251, startPoint y: 375, endPoint x: 249, endPoint y: 478, distance: 102.6
click at [251, 380] on div "Back to Dashboard Change Sender ID Customers Technicians Select a contact Outbo…" at bounding box center [541, 252] width 732 height 456
drag, startPoint x: 443, startPoint y: 391, endPoint x: 435, endPoint y: 376, distance: 17.6
click at [443, 391] on div "Back to Dashboard Change Sender ID Customers Technicians Select a contact Outbo…" at bounding box center [541, 252] width 732 height 456
click at [801, 11] on icon at bounding box center [802, 11] width 13 height 13
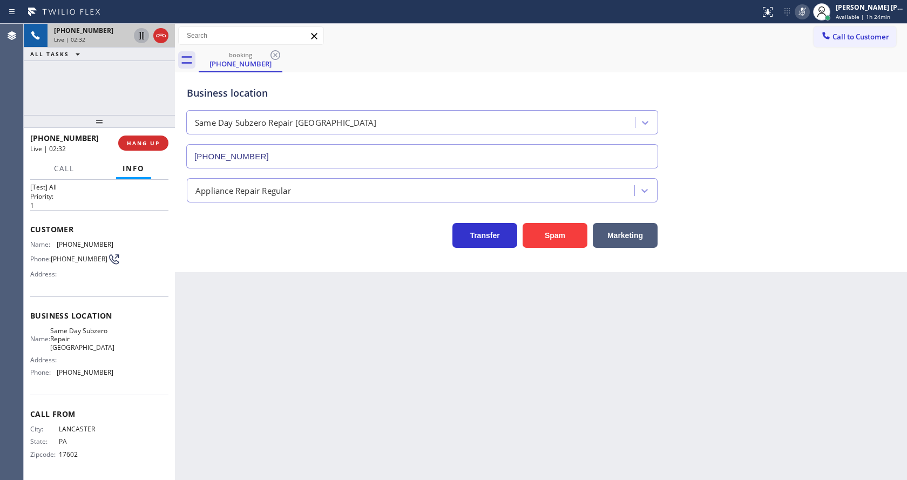
click at [136, 33] on icon at bounding box center [141, 35] width 13 height 13
click at [281, 328] on div "Back to Dashboard Change Sender ID Customers Technicians Select a contact Outbo…" at bounding box center [541, 252] width 732 height 456
click at [431, 344] on div "Back to Dashboard Change Sender ID Customers Technicians Select a contact Outbo…" at bounding box center [541, 252] width 732 height 456
click at [295, 358] on div "Back to Dashboard Change Sender ID Customers Technicians Select a contact Outbo…" at bounding box center [541, 252] width 732 height 456
click at [141, 32] on icon at bounding box center [141, 35] width 13 height 13
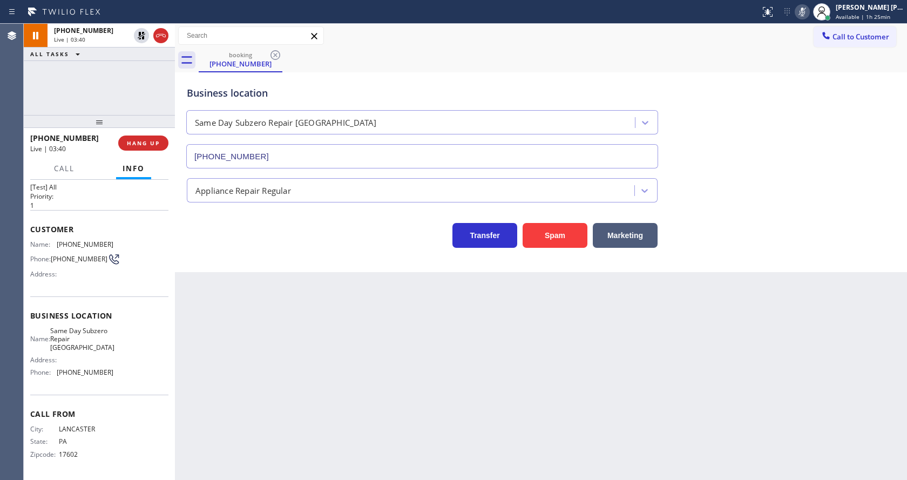
click at [803, 10] on icon at bounding box center [802, 11] width 13 height 13
click at [797, 89] on div "Business location Same Day Subzero Repair [GEOGRAPHIC_DATA] [PHONE_NUMBER]" at bounding box center [541, 120] width 712 height 98
click at [320, 419] on div "Back to Dashboard Change Sender ID Customers Technicians Select a contact Outbo…" at bounding box center [541, 252] width 732 height 456
click at [285, 414] on div "Back to Dashboard Change Sender ID Customers Technicians Select a contact Outbo…" at bounding box center [541, 252] width 732 height 456
click at [471, 365] on div "Back to Dashboard Change Sender ID Customers Technicians Select a contact Outbo…" at bounding box center [541, 252] width 732 height 456
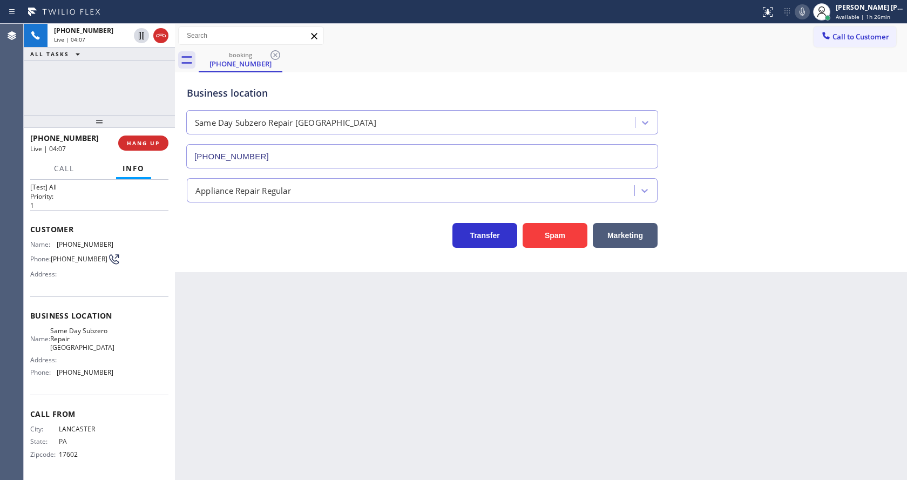
drag, startPoint x: 251, startPoint y: 441, endPoint x: 242, endPoint y: 423, distance: 19.8
click at [251, 441] on div "Back to Dashboard Change Sender ID Customers Technicians Select a contact Outbo…" at bounding box center [541, 252] width 732 height 456
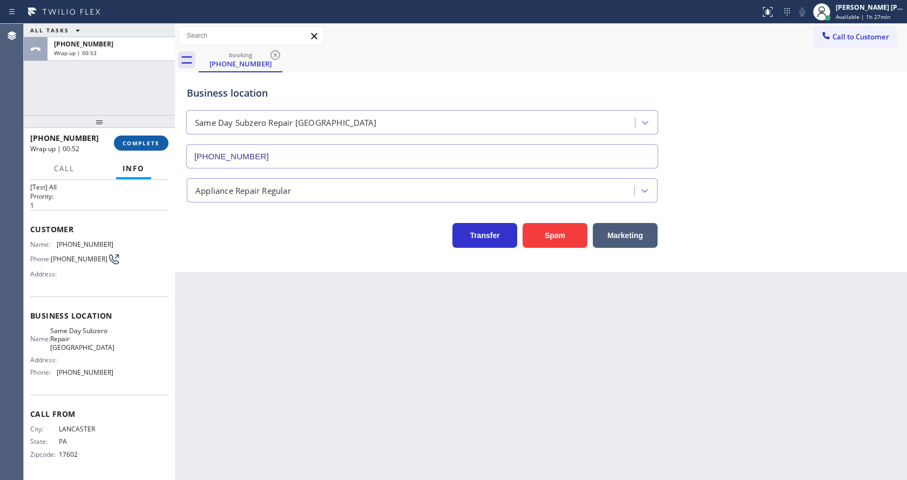
click at [132, 142] on span "COMPLETE" at bounding box center [141, 143] width 37 height 8
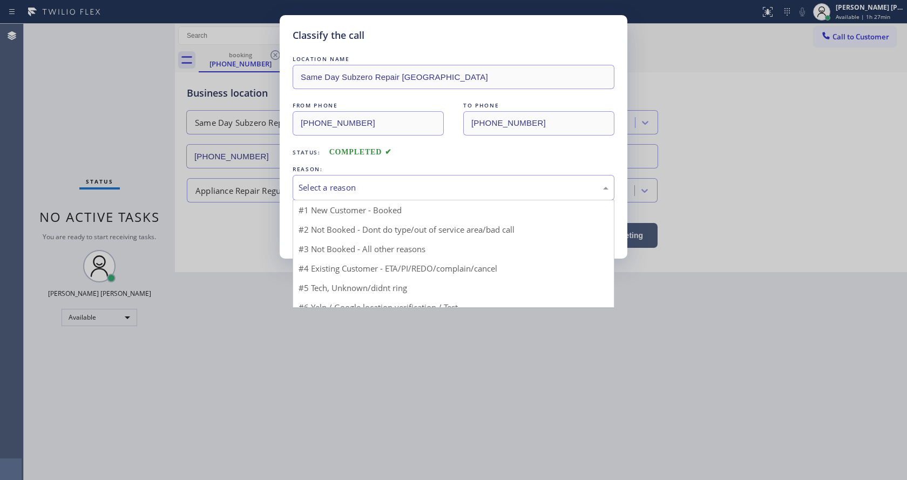
click at [339, 187] on div "Select a reason" at bounding box center [453, 187] width 310 height 12
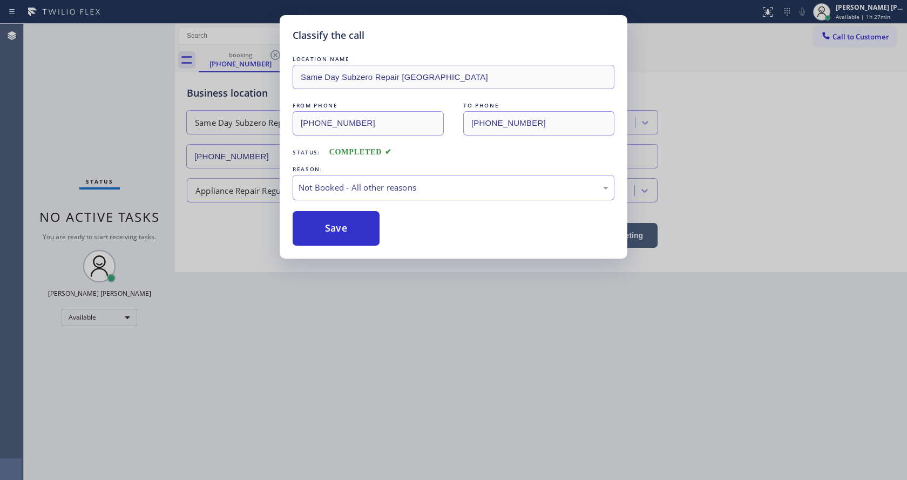
click at [341, 227] on button "Save" at bounding box center [336, 228] width 87 height 35
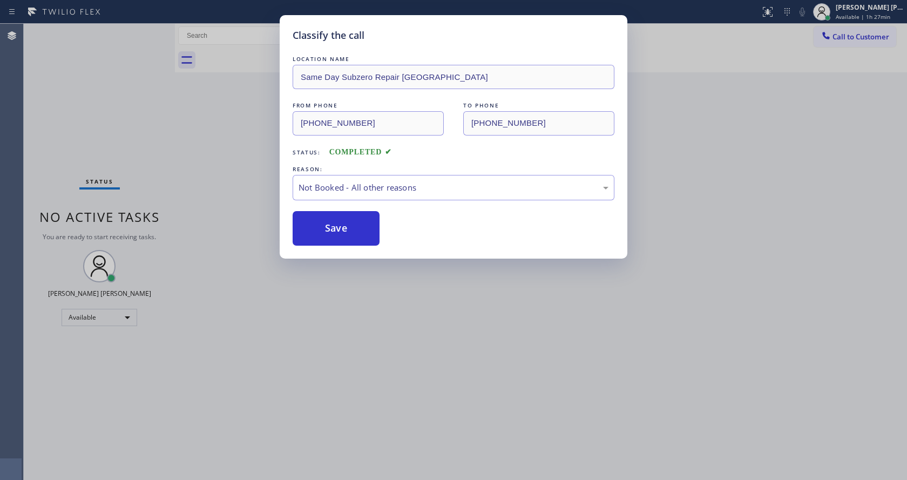
click at [341, 227] on button "Save" at bounding box center [336, 228] width 87 height 35
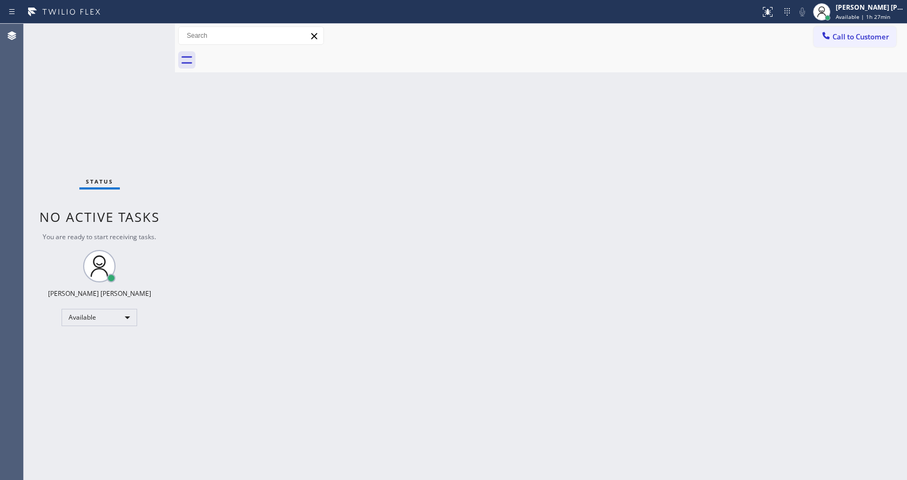
click at [595, 328] on div "Back to Dashboard Change Sender ID Customers Technicians Select a contact Outbo…" at bounding box center [541, 252] width 732 height 456
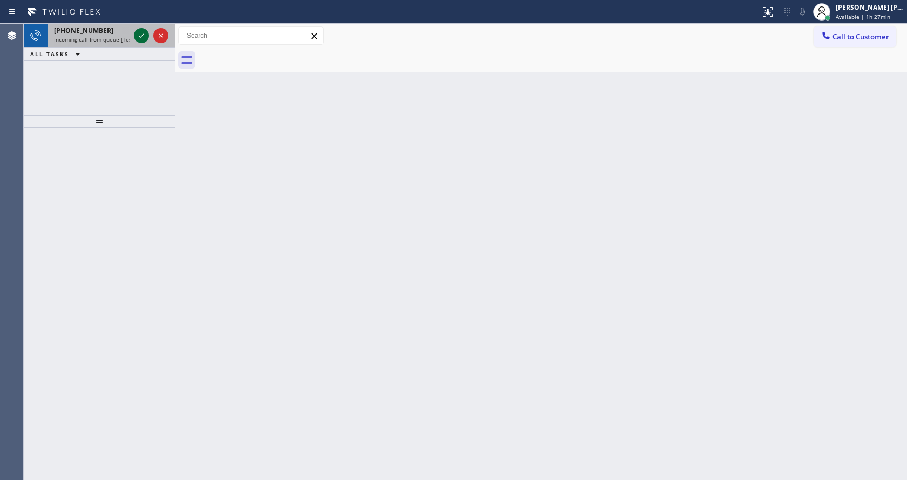
click at [144, 36] on icon at bounding box center [141, 35] width 13 height 13
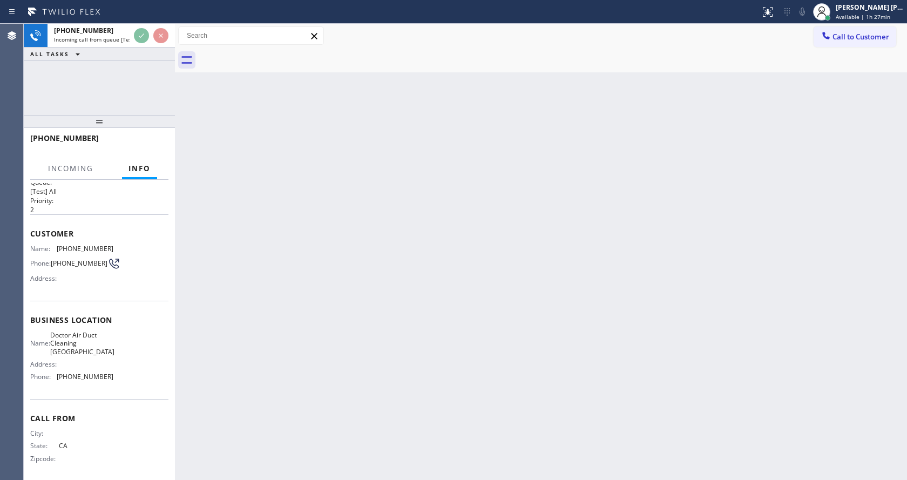
scroll to position [22, 0]
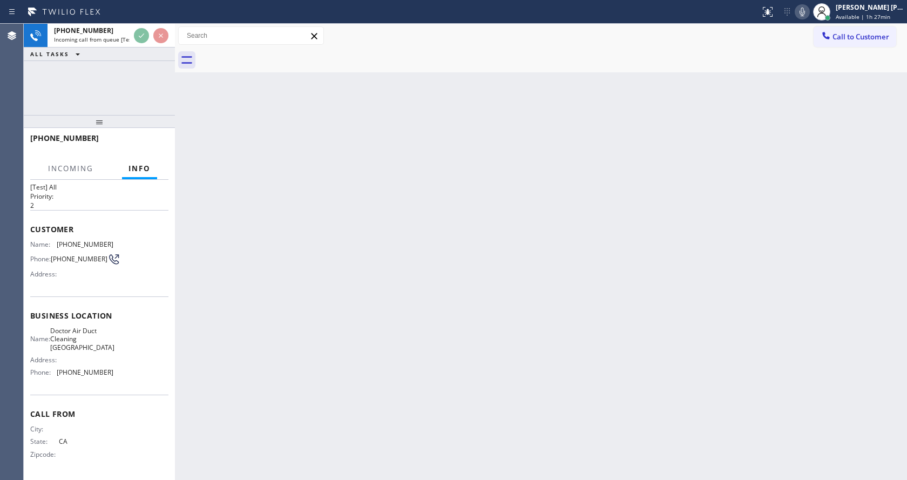
click at [312, 327] on div "Back to Dashboard Change Sender ID Customers Technicians Select a contact Outbo…" at bounding box center [541, 252] width 732 height 456
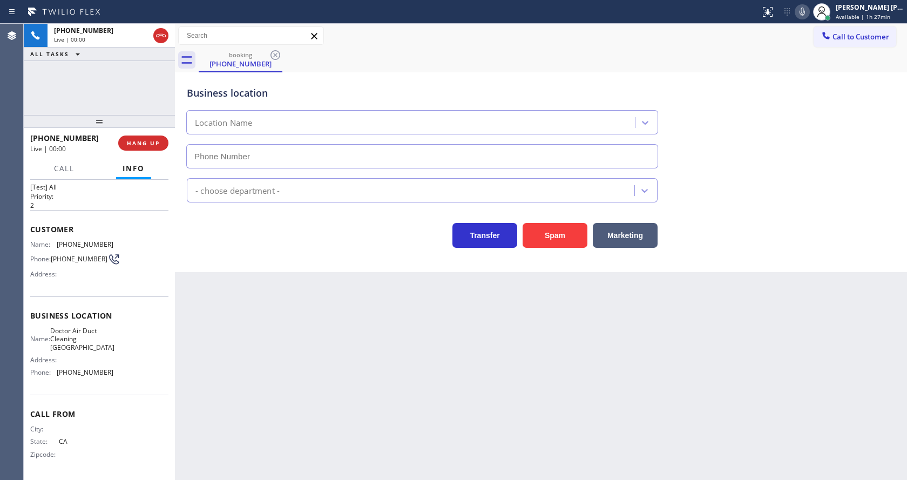
type input "[PHONE_NUMBER]"
click at [545, 237] on button "Spam" at bounding box center [554, 235] width 65 height 25
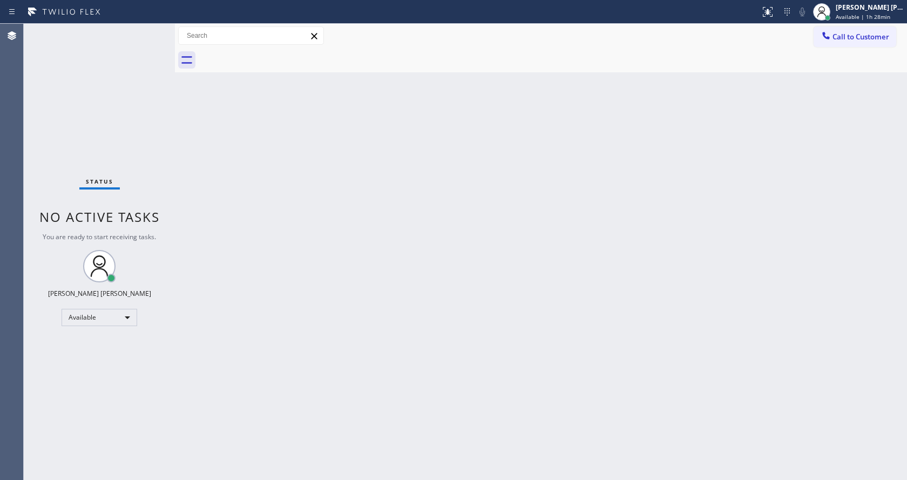
click at [254, 125] on div "Back to Dashboard Change Sender ID Customers Technicians Select a contact Outbo…" at bounding box center [541, 252] width 732 height 456
click at [285, 204] on div "Back to Dashboard Change Sender ID Customers Technicians Select a contact Outbo…" at bounding box center [541, 252] width 732 height 456
click at [853, 16] on span "Available | 1h 28min" at bounding box center [862, 17] width 55 height 8
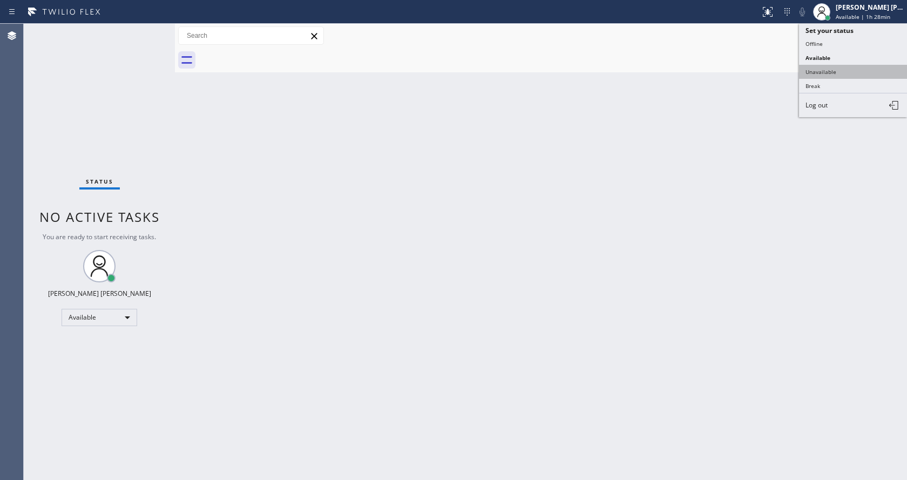
click at [838, 71] on button "Unavailable" at bounding box center [853, 72] width 108 height 14
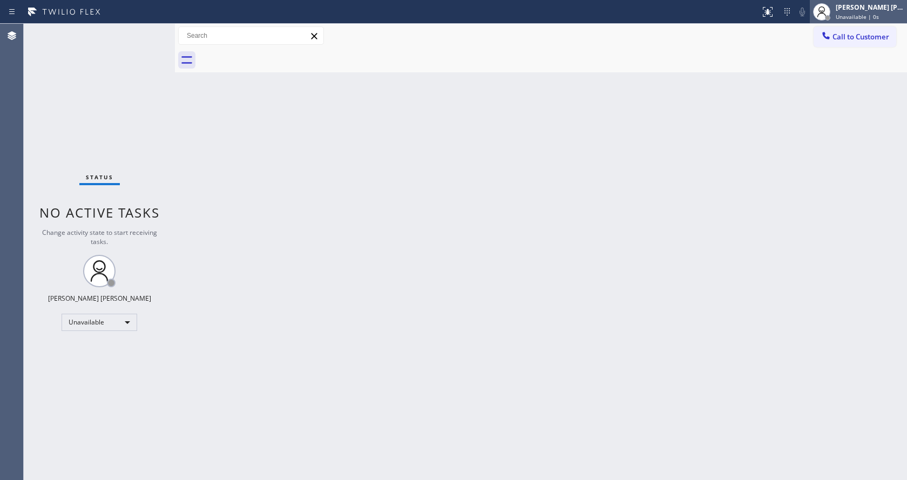
click at [885, 10] on div "[PERSON_NAME] [PERSON_NAME]" at bounding box center [869, 7] width 68 height 9
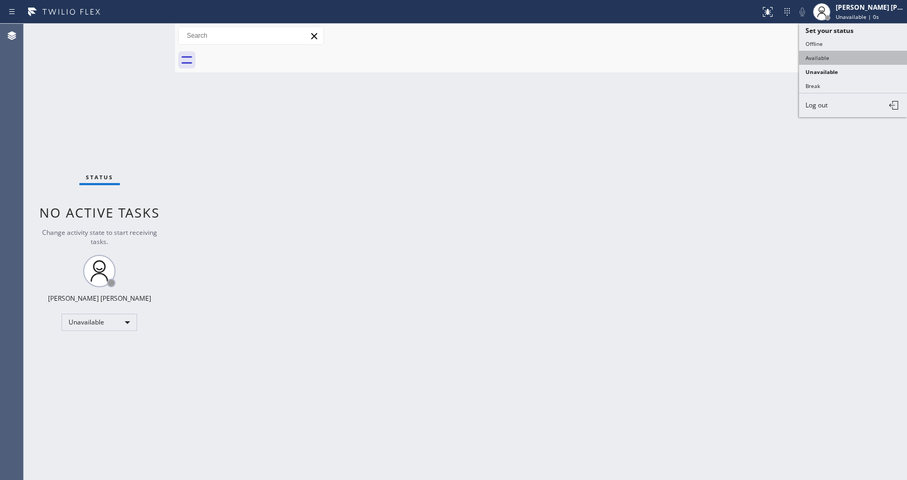
click at [822, 56] on button "Available" at bounding box center [853, 58] width 108 height 14
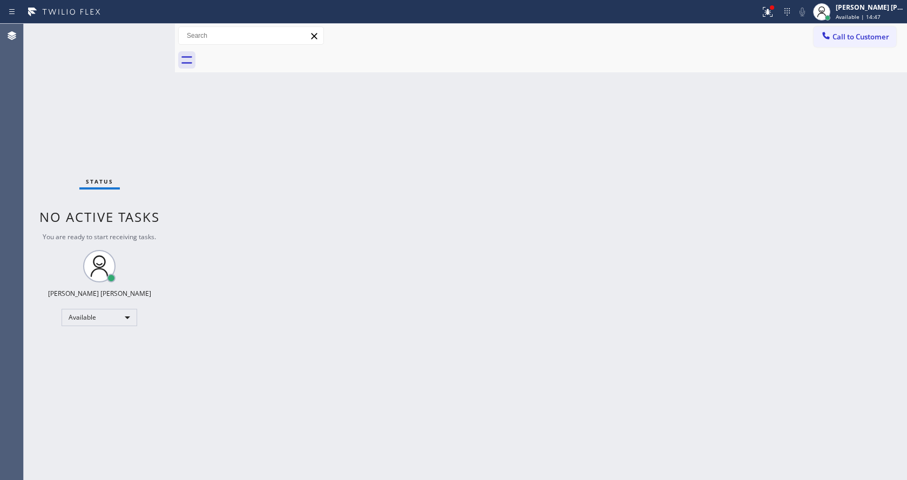
click at [205, 220] on div "Back to Dashboard Change Sender ID Customers Technicians Select a contact Outbo…" at bounding box center [541, 252] width 732 height 456
click at [325, 342] on div "Back to Dashboard Change Sender ID Customers Technicians Select a contact Outbo…" at bounding box center [541, 252] width 732 height 456
click at [520, 330] on div "Back to Dashboard Change Sender ID Customers Technicians Select a contact Outbo…" at bounding box center [541, 252] width 732 height 456
click at [324, 378] on div "Back to Dashboard Change Sender ID Customers Technicians Select a contact Outbo…" at bounding box center [541, 252] width 732 height 456
click at [344, 288] on div "Back to Dashboard Change Sender ID Customers Technicians Select a contact Outbo…" at bounding box center [541, 252] width 732 height 456
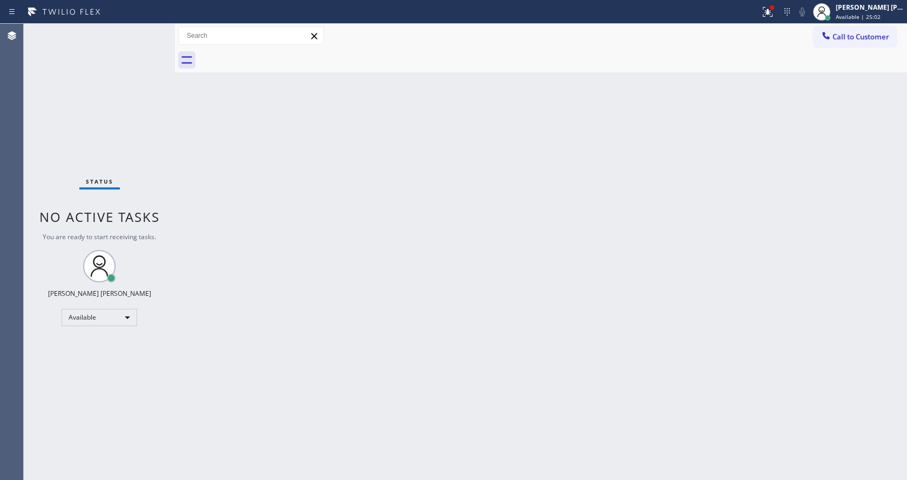
drag, startPoint x: 489, startPoint y: 319, endPoint x: 484, endPoint y: 323, distance: 6.6
click at [489, 319] on div "Back to Dashboard Change Sender ID Customers Technicians Select a contact Outbo…" at bounding box center [541, 252] width 732 height 456
click at [545, 318] on div "Back to Dashboard Change Sender ID Customers Technicians Select a contact Outbo…" at bounding box center [541, 252] width 732 height 456
click at [548, 336] on div "Back to Dashboard Change Sender ID Customers Technicians Select a contact Outbo…" at bounding box center [541, 252] width 732 height 456
drag, startPoint x: 541, startPoint y: 363, endPoint x: 635, endPoint y: 279, distance: 125.8
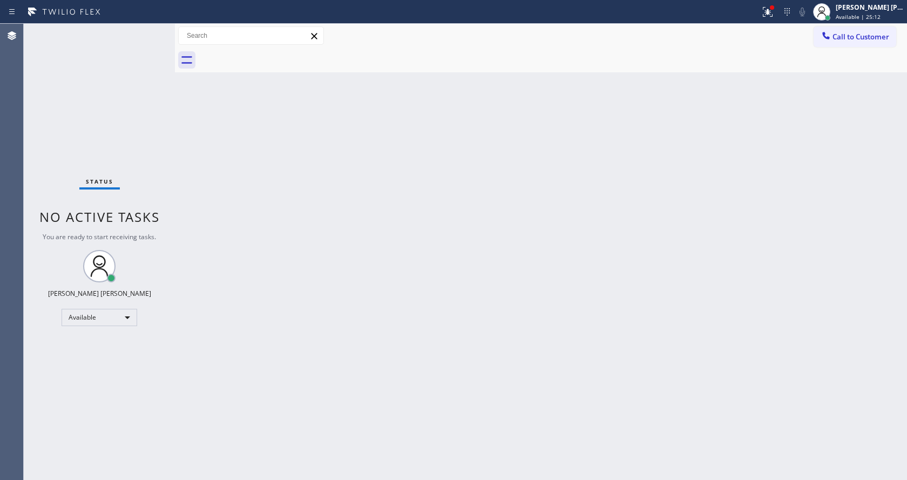
click at [542, 363] on div "Back to Dashboard Change Sender ID Customers Technicians Select a contact Outbo…" at bounding box center [541, 252] width 732 height 456
click at [769, 13] on icon at bounding box center [766, 11] width 6 height 8
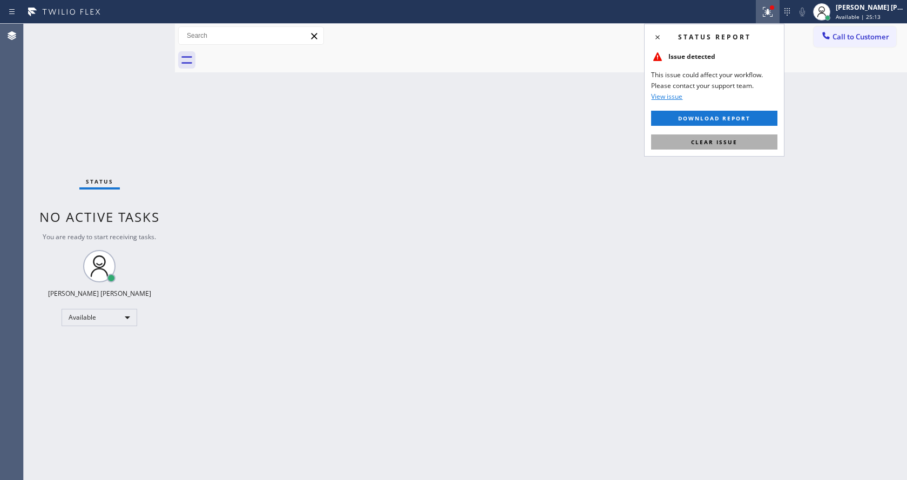
click at [726, 136] on button "Clear issue" at bounding box center [714, 141] width 126 height 15
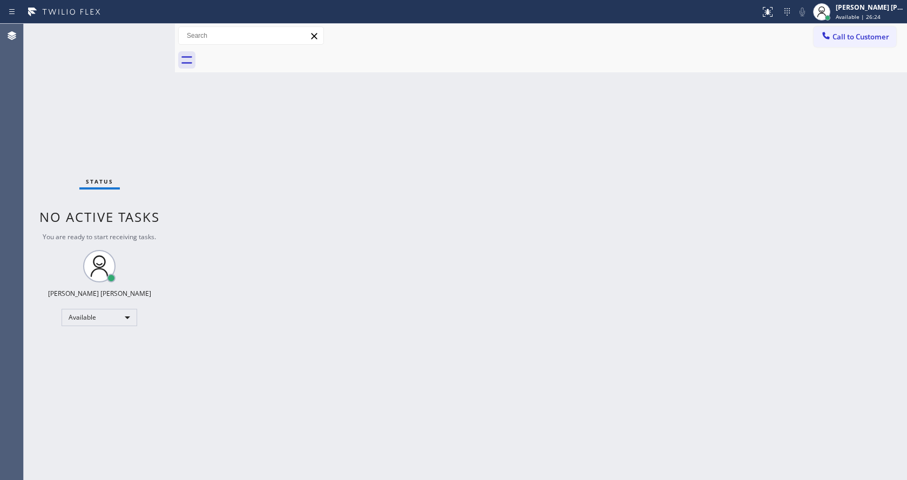
click at [327, 357] on div "Back to Dashboard Change Sender ID Customers Technicians Select a contact Outbo…" at bounding box center [541, 252] width 732 height 456
click at [300, 280] on div "Back to Dashboard Change Sender ID Customers Technicians Select a contact Outbo…" at bounding box center [541, 252] width 732 height 456
click at [328, 250] on div "Back to Dashboard Change Sender ID Customers Technicians Select a contact Outbo…" at bounding box center [541, 252] width 732 height 456
click at [529, 260] on div "Back to Dashboard Change Sender ID Customers Technicians Select a contact Outbo…" at bounding box center [541, 252] width 732 height 456
click at [282, 370] on div "Back to Dashboard Change Sender ID Customers Technicians Select a contact Outbo…" at bounding box center [541, 252] width 732 height 456
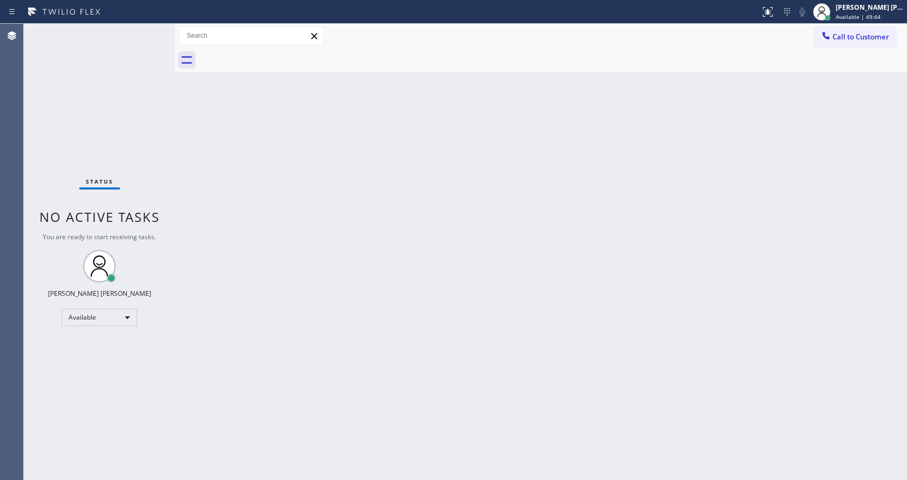
click at [467, 355] on div "Back to Dashboard Change Sender ID Customers Technicians Select a contact Outbo…" at bounding box center [541, 252] width 732 height 456
click at [443, 334] on div "Back to Dashboard Change Sender ID Customers Technicians Select a contact Outbo…" at bounding box center [541, 252] width 732 height 456
click at [504, 335] on div "Back to Dashboard Change Sender ID Customers Technicians Select a contact Outbo…" at bounding box center [541, 252] width 732 height 456
drag, startPoint x: 334, startPoint y: 359, endPoint x: 339, endPoint y: 473, distance: 114.0
click at [335, 367] on div "Back to Dashboard Change Sender ID Customers Technicians Select a contact Outbo…" at bounding box center [541, 252] width 732 height 456
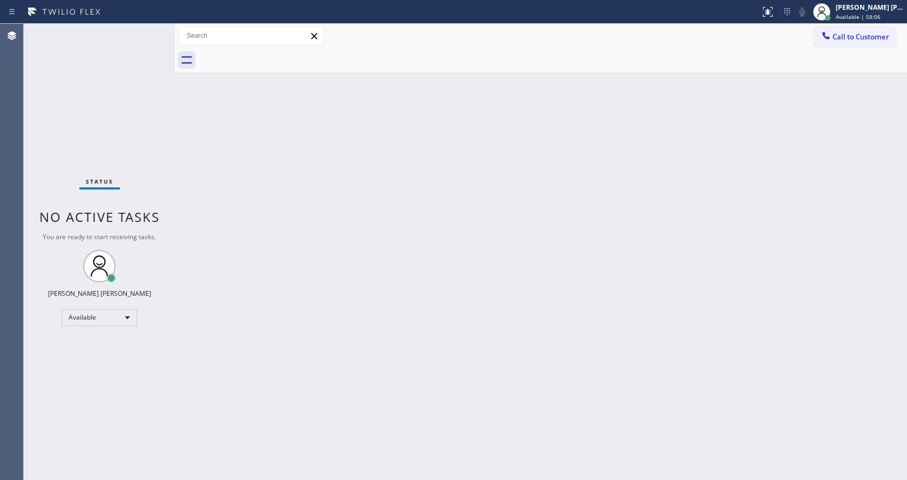
click at [205, 180] on div "Back to Dashboard Change Sender ID Customers Technicians Select a contact Outbo…" at bounding box center [541, 252] width 732 height 456
click at [690, 256] on div "Back to Dashboard Change Sender ID Customers Technicians Select a contact Outbo…" at bounding box center [541, 252] width 732 height 456
click at [486, 373] on div "Back to Dashboard Change Sender ID Customers Technicians Select a contact Outbo…" at bounding box center [541, 252] width 732 height 456
click at [563, 213] on div "Back to Dashboard Change Sender ID Customers Technicians Select a contact Outbo…" at bounding box center [541, 252] width 732 height 456
click at [348, 241] on div "Back to Dashboard Change Sender ID Customers Technicians Select a contact Outbo…" at bounding box center [541, 252] width 732 height 456
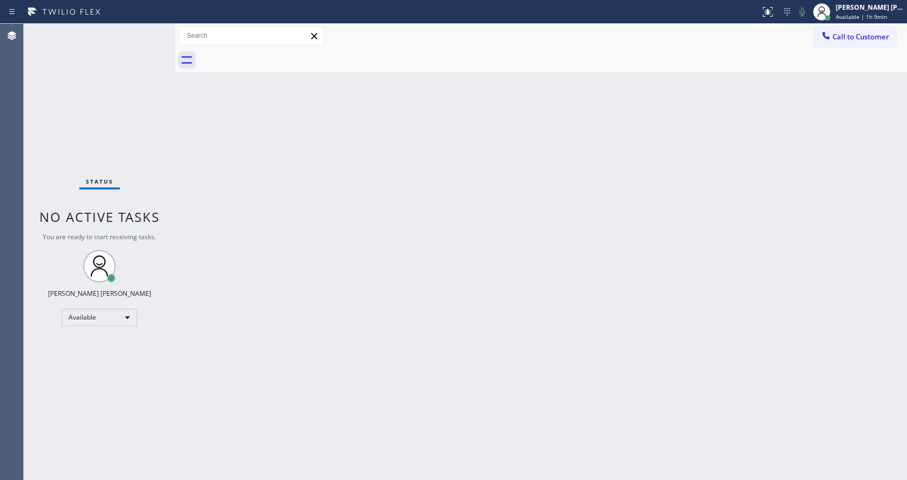
click at [491, 273] on div "Back to Dashboard Change Sender ID Customers Technicians Select a contact Outbo…" at bounding box center [541, 252] width 732 height 456
drag, startPoint x: 182, startPoint y: 160, endPoint x: 133, endPoint y: 92, distance: 84.3
click at [182, 160] on div "Back to Dashboard Change Sender ID Customers Technicians Select a contact Outbo…" at bounding box center [541, 252] width 732 height 456
click at [304, 362] on div "Back to Dashboard Change Sender ID Customers Technicians Select a contact Outbo…" at bounding box center [541, 252] width 732 height 456
click at [766, 1] on button at bounding box center [768, 12] width 24 height 24
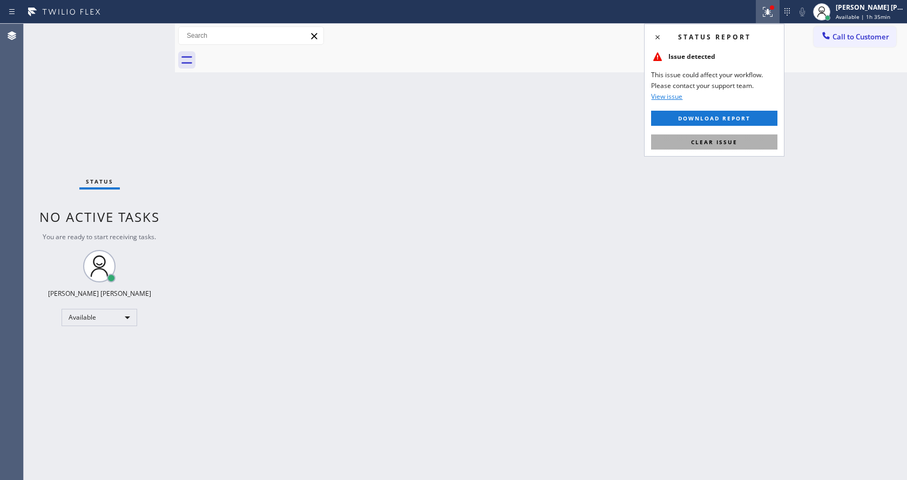
click at [724, 137] on button "Clear issue" at bounding box center [714, 141] width 126 height 15
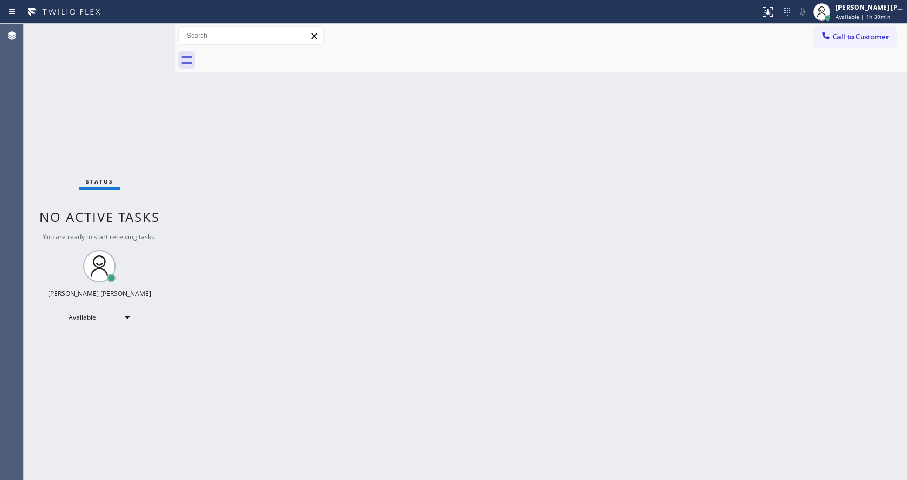
click at [353, 284] on div "Back to Dashboard Change Sender ID Customers Technicians Select a contact Outbo…" at bounding box center [541, 252] width 732 height 456
click at [338, 304] on div "Back to Dashboard Change Sender ID Customers Technicians Select a contact Outbo…" at bounding box center [541, 252] width 732 height 456
drag, startPoint x: 315, startPoint y: 187, endPoint x: 416, endPoint y: 135, distance: 113.7
click at [315, 187] on div "Back to Dashboard Change Sender ID Customers Technicians Select a contact Outbo…" at bounding box center [541, 252] width 732 height 456
click at [426, 446] on div "Back to Dashboard Change Sender ID Customers Technicians Select a contact Outbo…" at bounding box center [541, 252] width 732 height 456
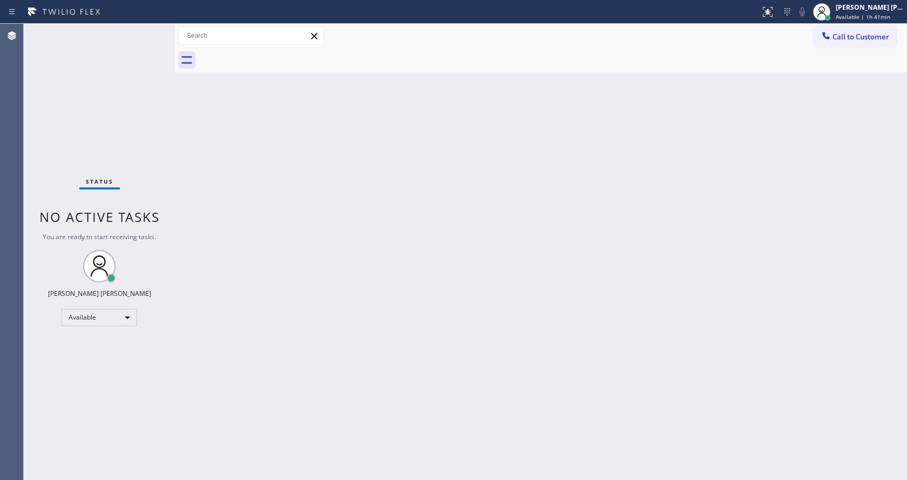
click at [276, 222] on div "Back to Dashboard Change Sender ID Customers Technicians Select a contact Outbo…" at bounding box center [541, 252] width 732 height 456
click at [144, 147] on div "Status No active tasks You are ready to start receiving tasks. [PERSON_NAME] [P…" at bounding box center [99, 252] width 151 height 456
click at [390, 235] on div "Back to Dashboard Change Sender ID Customers Technicians Select a contact Outbo…" at bounding box center [541, 252] width 732 height 456
drag, startPoint x: 216, startPoint y: 183, endPoint x: 464, endPoint y: 108, distance: 258.2
click at [217, 183] on div "Back to Dashboard Change Sender ID Customers Technicians Select a contact Outbo…" at bounding box center [541, 252] width 732 height 456
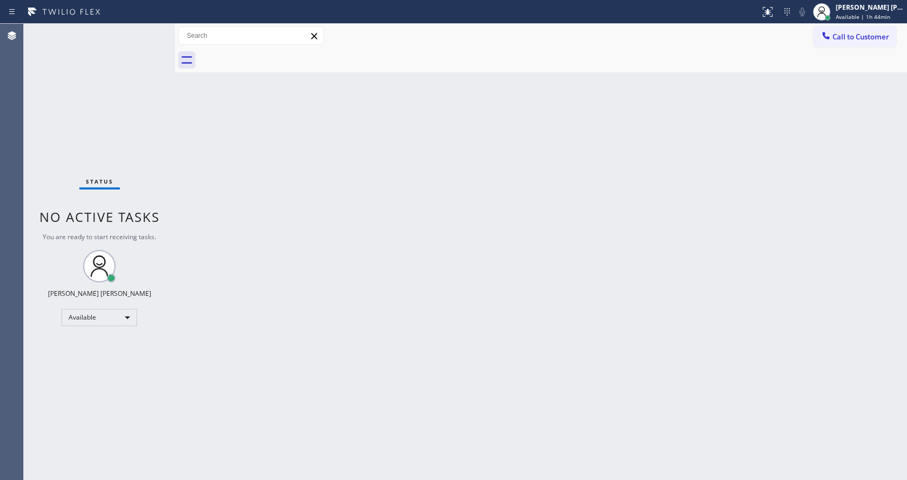
drag, startPoint x: 366, startPoint y: 287, endPoint x: 354, endPoint y: 375, distance: 89.3
click at [366, 287] on div "Back to Dashboard Change Sender ID Customers Technicians Select a contact Outbo…" at bounding box center [541, 252] width 732 height 456
click at [227, 196] on div "Back to Dashboard Change Sender ID Customers Technicians Select a contact Outbo…" at bounding box center [541, 252] width 732 height 456
click at [299, 315] on div "Back to Dashboard Change Sender ID Customers Technicians Select a contact Outbo…" at bounding box center [541, 252] width 732 height 456
click at [335, 226] on div "Back to Dashboard Change Sender ID Customers Technicians Select a contact Outbo…" at bounding box center [541, 252] width 732 height 456
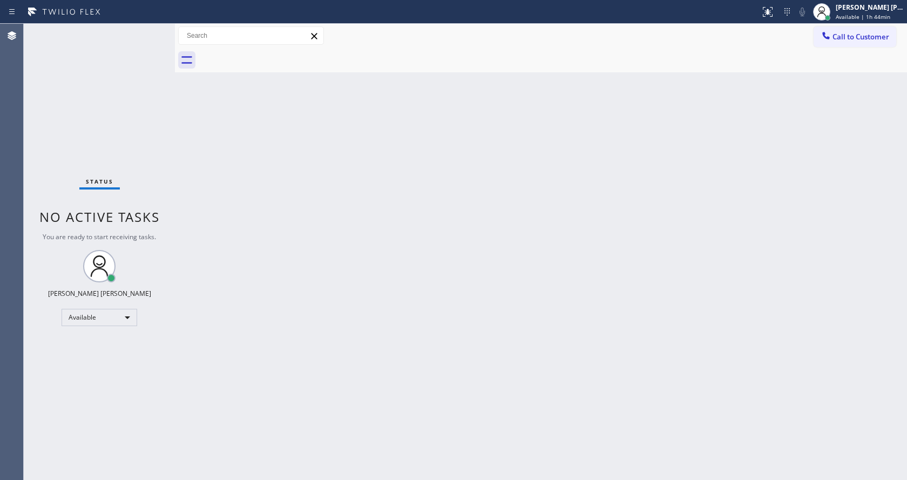
click at [434, 322] on div "Back to Dashboard Change Sender ID Customers Technicians Select a contact Outbo…" at bounding box center [541, 252] width 732 height 456
click at [339, 351] on div "Back to Dashboard Change Sender ID Customers Technicians Select a contact Outbo…" at bounding box center [541, 252] width 732 height 456
click at [134, 124] on div "Status No active tasks You are ready to start receiving tasks. [PERSON_NAME] [P…" at bounding box center [99, 252] width 151 height 456
click at [400, 417] on div "Back to Dashboard Change Sender ID Customers Technicians Select a contact Outbo…" at bounding box center [541, 252] width 732 height 456
click at [207, 240] on div "Back to Dashboard Change Sender ID Customers Technicians Select a contact Outbo…" at bounding box center [541, 252] width 732 height 456
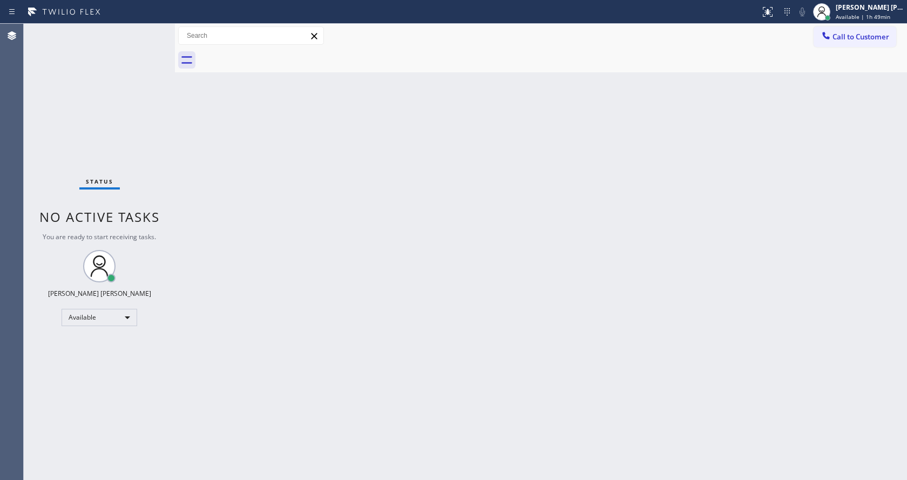
click at [334, 323] on div "Back to Dashboard Change Sender ID Customers Technicians Select a contact Outbo…" at bounding box center [541, 252] width 732 height 456
click at [531, 310] on div "Back to Dashboard Change Sender ID Customers Technicians Select a contact Outbo…" at bounding box center [541, 252] width 732 height 456
click at [621, 204] on div "Back to Dashboard Change Sender ID Customers Technicians Select a contact Outbo…" at bounding box center [541, 252] width 732 height 456
drag, startPoint x: 382, startPoint y: 281, endPoint x: 385, endPoint y: 297, distance: 16.4
click at [383, 284] on div "Back to Dashboard Change Sender ID Customers Technicians Select a contact Outbo…" at bounding box center [541, 252] width 732 height 456
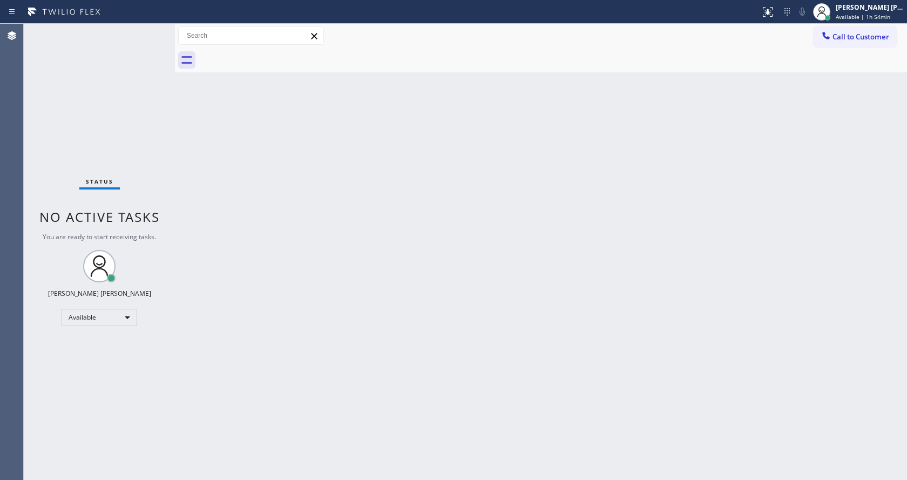
drag, startPoint x: 268, startPoint y: 289, endPoint x: 269, endPoint y: 330, distance: 41.0
click at [268, 289] on div "Back to Dashboard Change Sender ID Customers Technicians Select a contact Outbo…" at bounding box center [541, 252] width 732 height 456
click at [517, 279] on div "Back to Dashboard Change Sender ID Customers Technicians Select a contact Outbo…" at bounding box center [541, 252] width 732 height 456
click at [231, 252] on div "Back to Dashboard Change Sender ID Customers Technicians Select a contact Outbo…" at bounding box center [541, 252] width 732 height 456
click at [330, 271] on div "Back to Dashboard Change Sender ID Customers Technicians Select a contact Outbo…" at bounding box center [541, 252] width 732 height 456
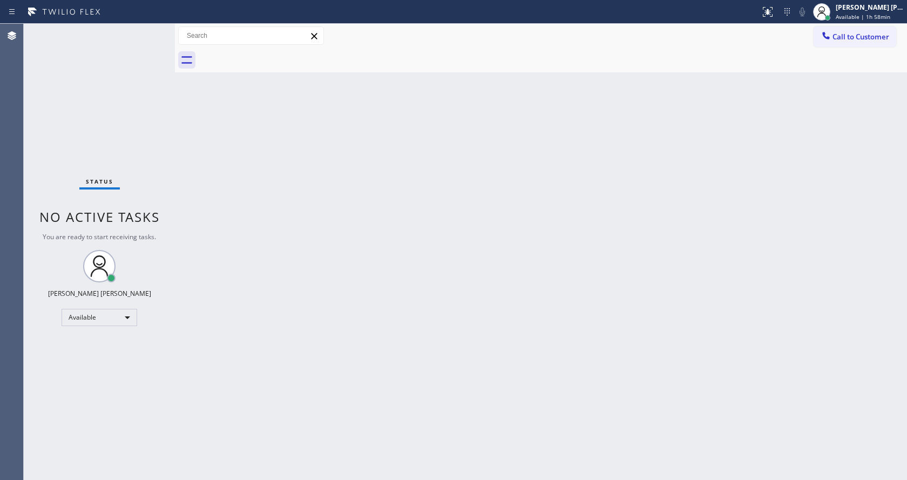
drag, startPoint x: 301, startPoint y: 213, endPoint x: 424, endPoint y: 175, distance: 128.7
click at [307, 211] on div "Back to Dashboard Change Sender ID Customers Technicians Select a contact Outbo…" at bounding box center [541, 252] width 732 height 456
click at [202, 182] on div "Back to Dashboard Change Sender ID Customers Technicians Select a contact Outbo…" at bounding box center [541, 252] width 732 height 456
click at [345, 379] on div "Back to Dashboard Change Sender ID Customers Technicians Select a contact Outbo…" at bounding box center [541, 252] width 732 height 456
drag, startPoint x: 277, startPoint y: 237, endPoint x: 359, endPoint y: 212, distance: 86.5
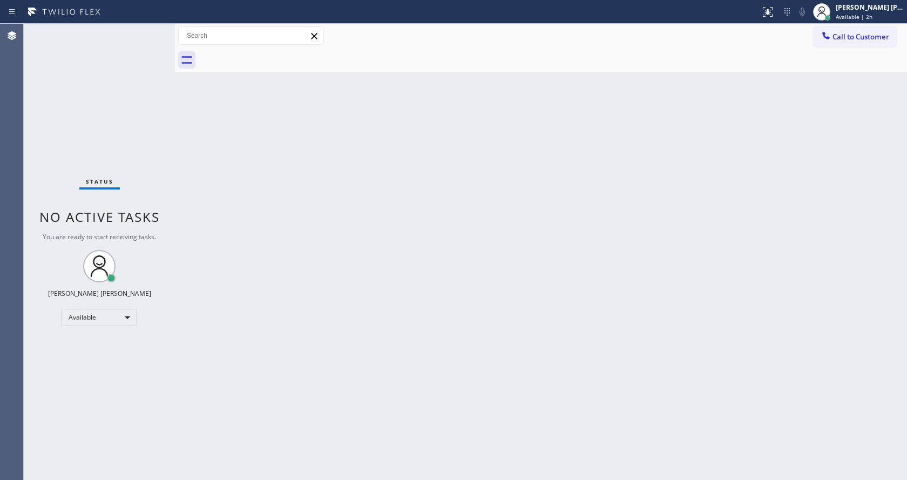
click at [277, 237] on div "Back to Dashboard Change Sender ID Customers Technicians Select a contact Outbo…" at bounding box center [541, 252] width 732 height 456
click at [492, 315] on div "Back to Dashboard Change Sender ID Customers Technicians Select a contact Outbo…" at bounding box center [541, 252] width 732 height 456
click at [487, 316] on div "Back to Dashboard Change Sender ID Customers Technicians Select a contact Outbo…" at bounding box center [541, 252] width 732 height 456
drag, startPoint x: 233, startPoint y: 243, endPoint x: 651, endPoint y: 72, distance: 451.9
click at [236, 241] on div "Back to Dashboard Change Sender ID Customers Technicians Select a contact Outbo…" at bounding box center [541, 252] width 732 height 456
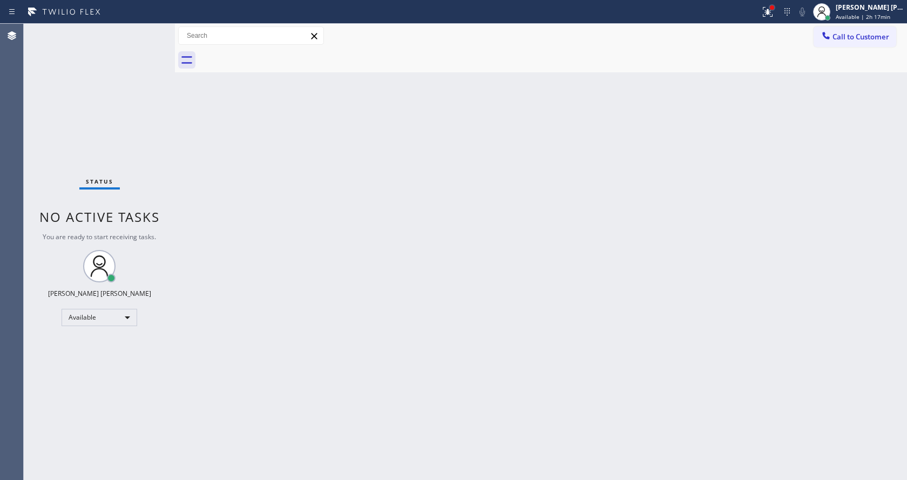
click at [774, 6] on div at bounding box center [772, 7] width 4 height 4
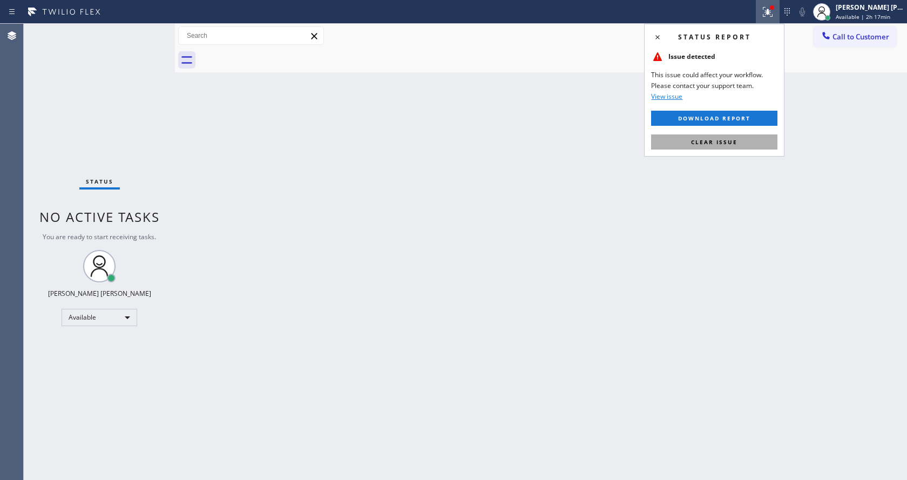
click at [720, 136] on button "Clear issue" at bounding box center [714, 141] width 126 height 15
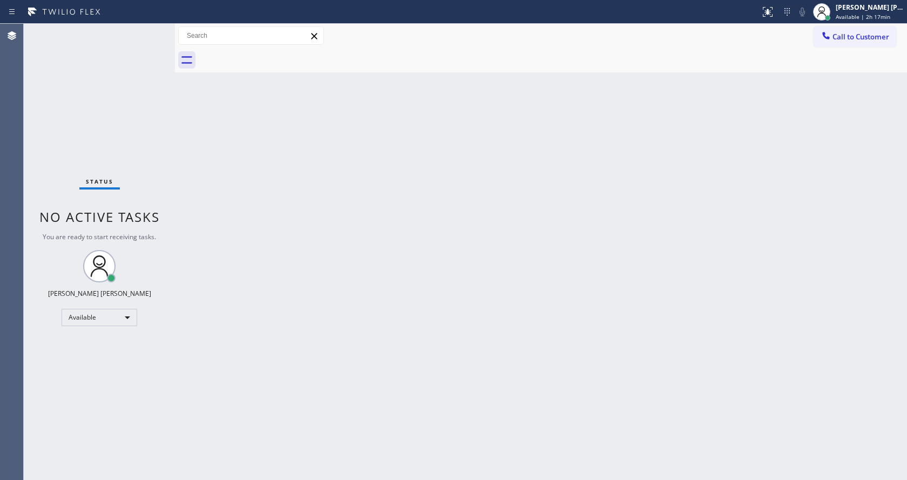
click at [431, 266] on div "Back to Dashboard Change Sender ID Customers Technicians Select a contact Outbo…" at bounding box center [541, 252] width 732 height 456
drag, startPoint x: 312, startPoint y: 467, endPoint x: 312, endPoint y: 479, distance: 11.3
click at [311, 474] on div "Back to Dashboard Change Sender ID Customers Technicians Select a contact Outbo…" at bounding box center [541, 252] width 732 height 456
drag, startPoint x: 267, startPoint y: 210, endPoint x: 271, endPoint y: 215, distance: 6.5
click at [268, 210] on div "Back to Dashboard Change Sender ID Customers Technicians Select a contact Outbo…" at bounding box center [541, 252] width 732 height 456
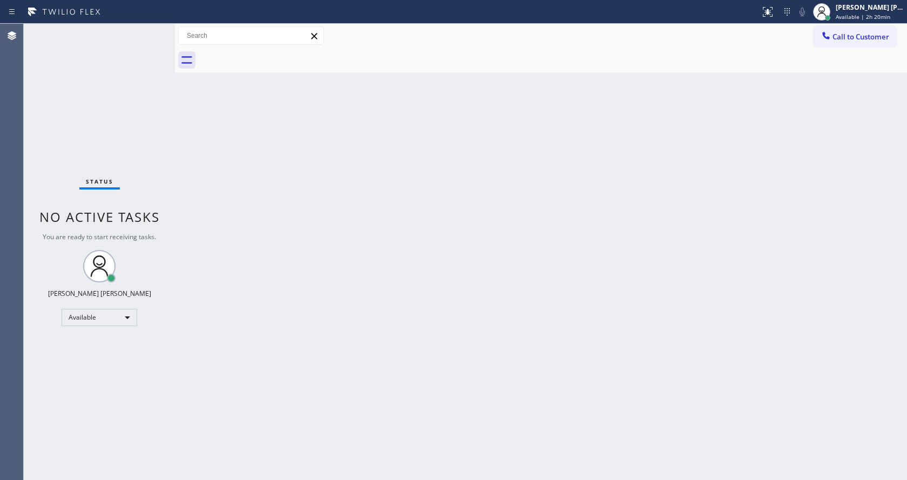
drag, startPoint x: 317, startPoint y: 368, endPoint x: 316, endPoint y: 390, distance: 22.7
click at [316, 371] on div "Back to Dashboard Change Sender ID Customers Technicians Select a contact Outbo…" at bounding box center [541, 252] width 732 height 456
click at [710, 203] on div "Back to Dashboard Change Sender ID Customers Technicians Select a contact Outbo…" at bounding box center [541, 252] width 732 height 456
click at [414, 179] on div "Back to Dashboard Change Sender ID Customers Technicians Select a contact Outbo…" at bounding box center [541, 252] width 732 height 456
click at [284, 331] on div "Back to Dashboard Change Sender ID Customers Technicians Select a contact Outbo…" at bounding box center [541, 252] width 732 height 456
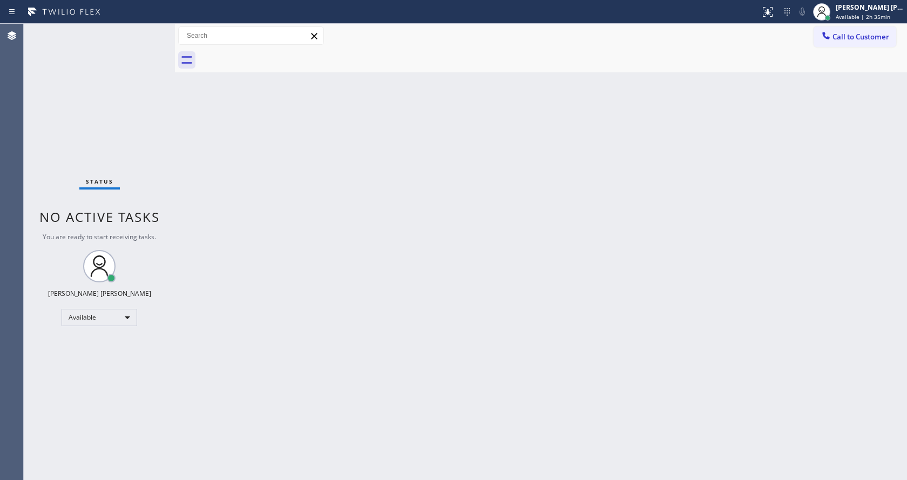
click at [311, 294] on div "Back to Dashboard Change Sender ID Customers Technicians Select a contact Outbo…" at bounding box center [541, 252] width 732 height 456
click at [450, 305] on div "Back to Dashboard Change Sender ID Customers Technicians Select a contact Outbo…" at bounding box center [541, 252] width 732 height 456
click at [273, 392] on div "Back to Dashboard Change Sender ID Customers Technicians Select a contact Outbo…" at bounding box center [541, 252] width 732 height 456
click at [397, 425] on div "Back to Dashboard Change Sender ID Customers Technicians Select a contact Outbo…" at bounding box center [541, 252] width 732 height 456
click at [186, 281] on div "Back to Dashboard Change Sender ID Customers Technicians Select a contact Outbo…" at bounding box center [541, 252] width 732 height 456
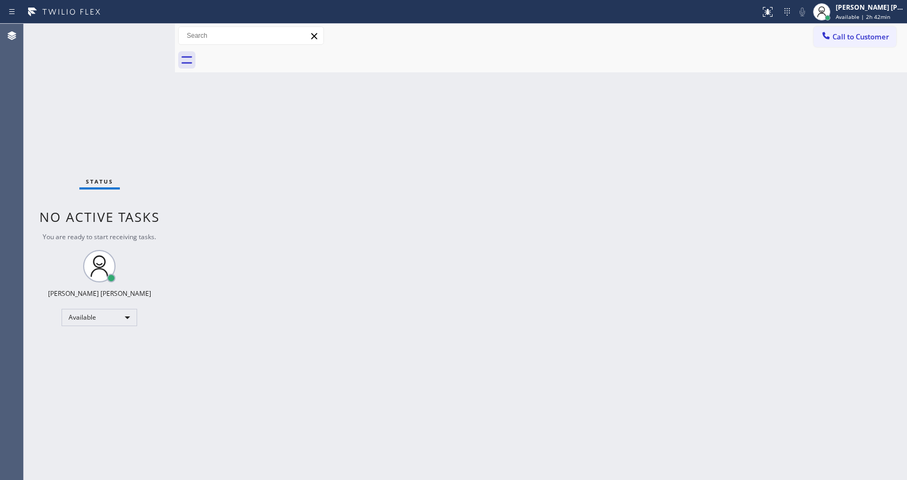
drag, startPoint x: 220, startPoint y: 311, endPoint x: 227, endPoint y: 467, distance: 155.6
click at [219, 317] on div "Back to Dashboard Change Sender ID Customers Technicians Select a contact Outbo…" at bounding box center [541, 252] width 732 height 456
click at [484, 301] on div "Back to Dashboard Change Sender ID Customers Technicians Select a contact Outbo…" at bounding box center [541, 252] width 732 height 456
drag, startPoint x: 368, startPoint y: 332, endPoint x: 390, endPoint y: 364, distance: 38.8
click at [368, 332] on div "Back to Dashboard Change Sender ID Customers Technicians Select a contact Outbo…" at bounding box center [541, 252] width 732 height 456
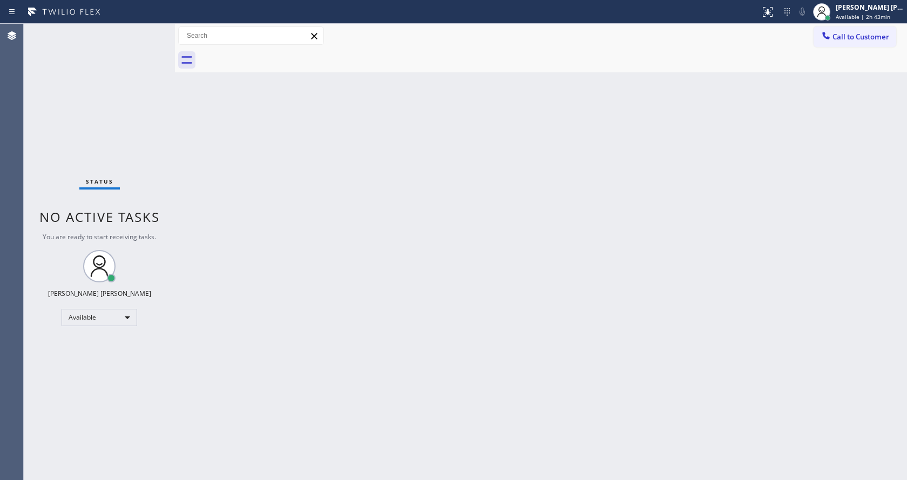
click at [425, 340] on div "Back to Dashboard Change Sender ID Customers Technicians Select a contact Outbo…" at bounding box center [541, 252] width 732 height 456
click at [513, 292] on div "Back to Dashboard Change Sender ID Customers Technicians Select a contact Outbo…" at bounding box center [541, 252] width 732 height 456
click at [484, 389] on div "Back to Dashboard Change Sender ID Customers Technicians Select a contact Outbo…" at bounding box center [541, 252] width 732 height 456
click at [470, 278] on div "Back to Dashboard Change Sender ID Customers Technicians Select a contact Outbo…" at bounding box center [541, 252] width 732 height 456
click at [486, 261] on div "Back to Dashboard Change Sender ID Customers Technicians Select a contact Outbo…" at bounding box center [541, 252] width 732 height 456
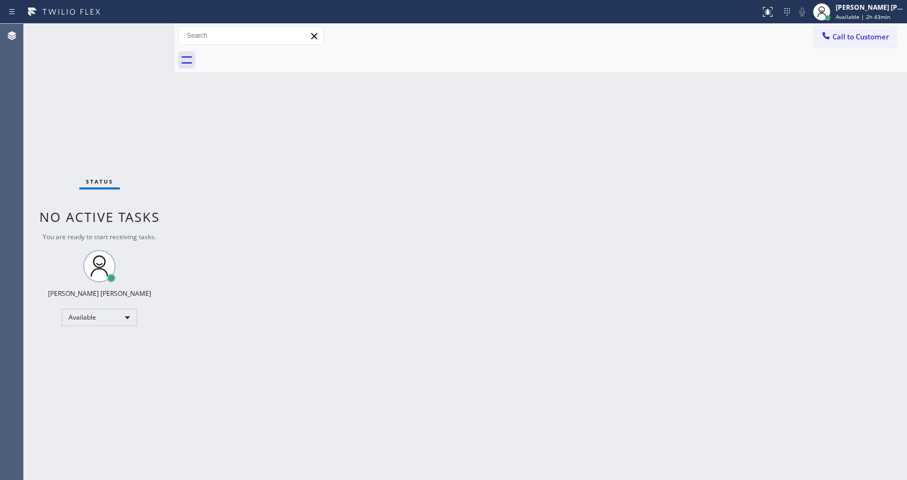
click at [444, 343] on div "Back to Dashboard Change Sender ID Customers Technicians Select a contact Outbo…" at bounding box center [541, 252] width 732 height 456
drag, startPoint x: 574, startPoint y: 409, endPoint x: 498, endPoint y: 348, distance: 97.9
click at [498, 348] on div "Back to Dashboard Change Sender ID Customers Technicians Select a contact Outbo…" at bounding box center [541, 252] width 732 height 456
click at [555, 366] on div "Back to Dashboard Change Sender ID Customers Technicians Select a contact Outbo…" at bounding box center [541, 252] width 732 height 456
click at [287, 322] on div "Back to Dashboard Change Sender ID Customers Technicians Select a contact Outbo…" at bounding box center [541, 252] width 732 height 456
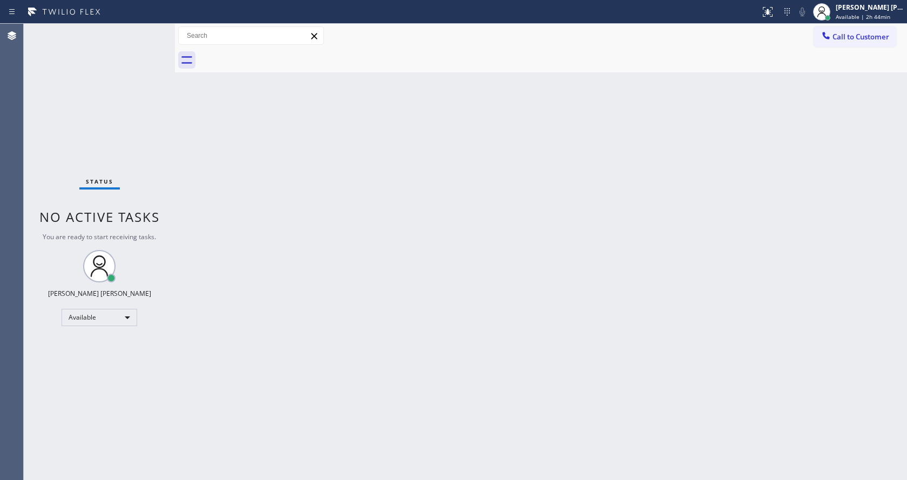
click at [532, 285] on div "Back to Dashboard Change Sender ID Customers Technicians Select a contact Outbo…" at bounding box center [541, 252] width 732 height 456
click at [854, 13] on span "Available | 2h 46min" at bounding box center [862, 17] width 55 height 8
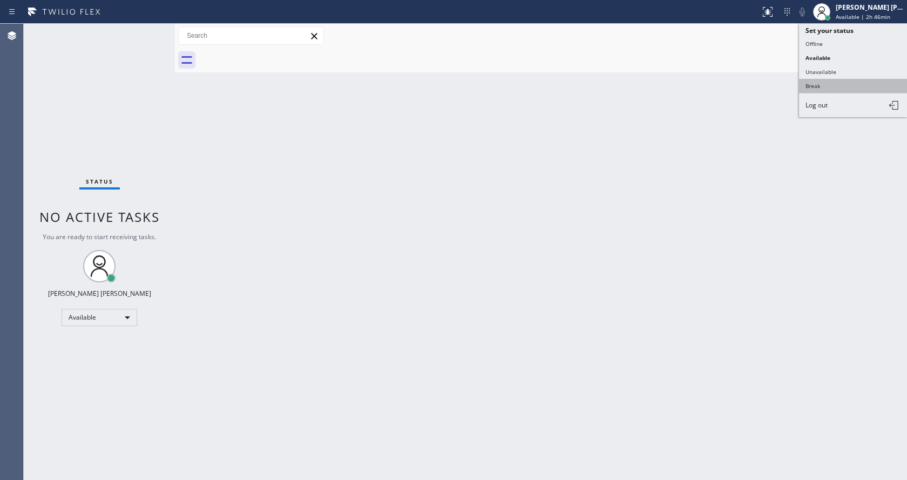
click at [847, 84] on button "Break" at bounding box center [853, 86] width 108 height 14
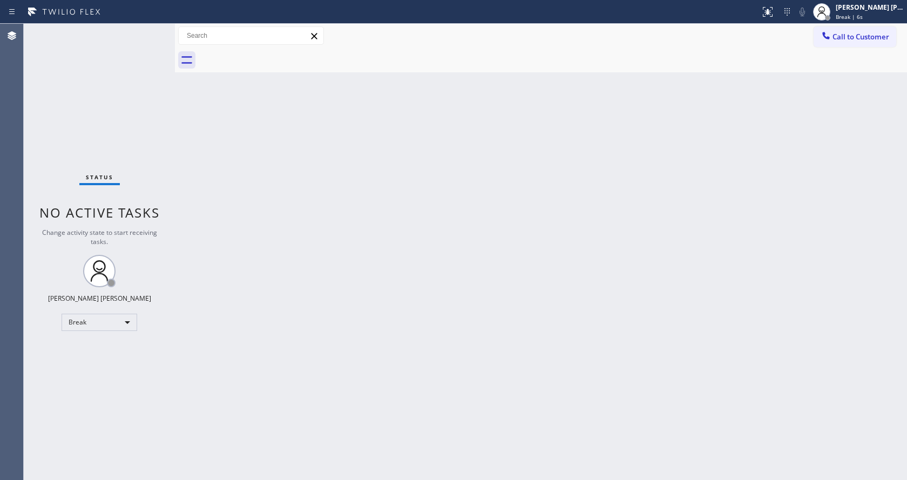
click at [286, 185] on div "Back to Dashboard Change Sender ID Customers Technicians Select a contact Outbo…" at bounding box center [541, 252] width 732 height 456
click at [157, 142] on div "Status No active tasks Change activity state to start receiving tasks. [PERSON_…" at bounding box center [99, 252] width 151 height 456
click at [384, 262] on div "Back to Dashboard Change Sender ID Customers Technicians Select a contact Outbo…" at bounding box center [541, 252] width 732 height 456
